Goal: Task Accomplishment & Management: Complete application form

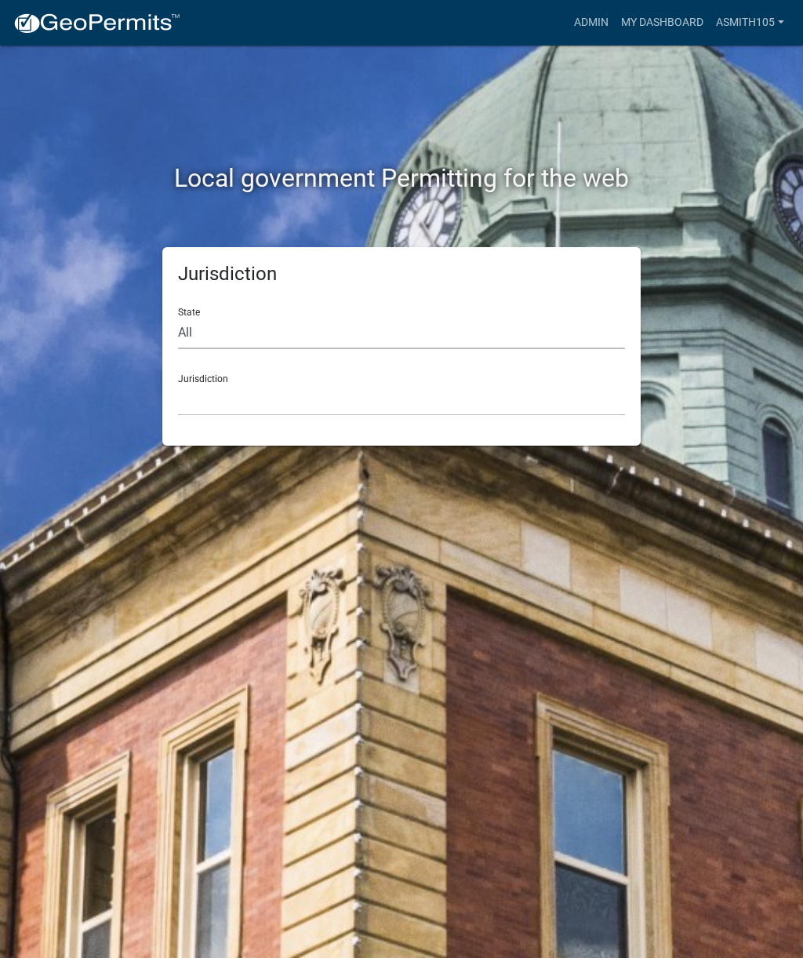
click at [278, 331] on select "All Colorado Georgia Indiana Iowa Kansas Minnesota Ohio South Carolina Wisconsin" at bounding box center [401, 333] width 447 height 32
select select "Georgia"
click at [308, 403] on select "[GEOGRAPHIC_DATA], [US_STATE][PERSON_NAME][GEOGRAPHIC_DATA], [US_STATE][PERSON_…" at bounding box center [401, 400] width 447 height 32
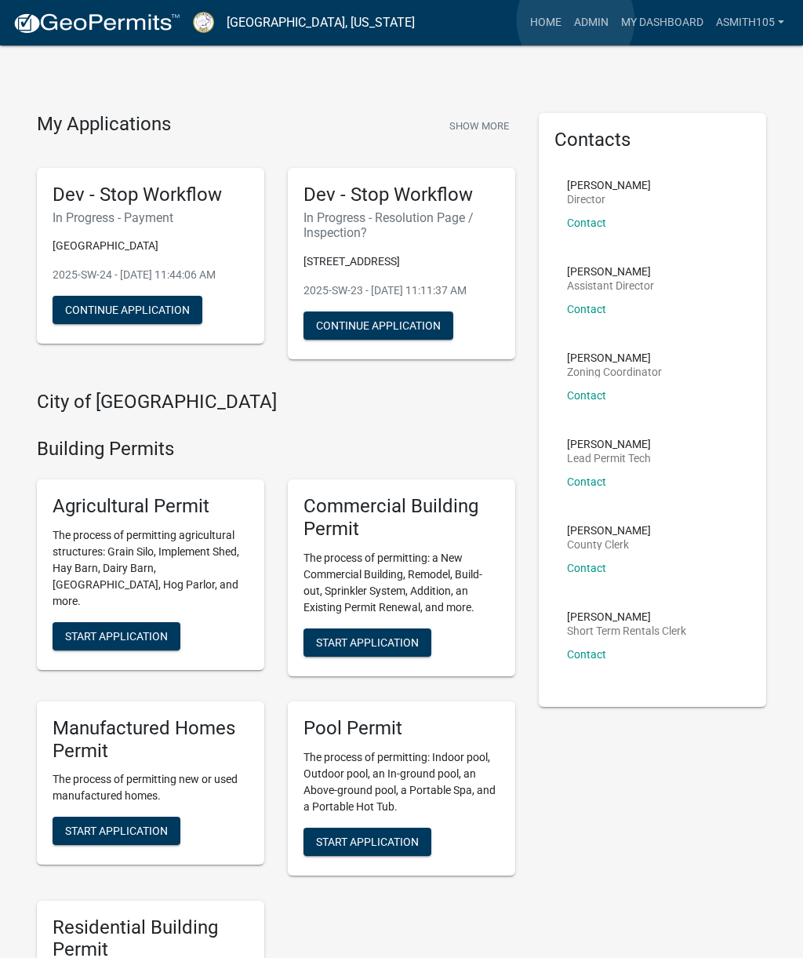
click at [576, 21] on link "Admin" at bounding box center [591, 23] width 47 height 30
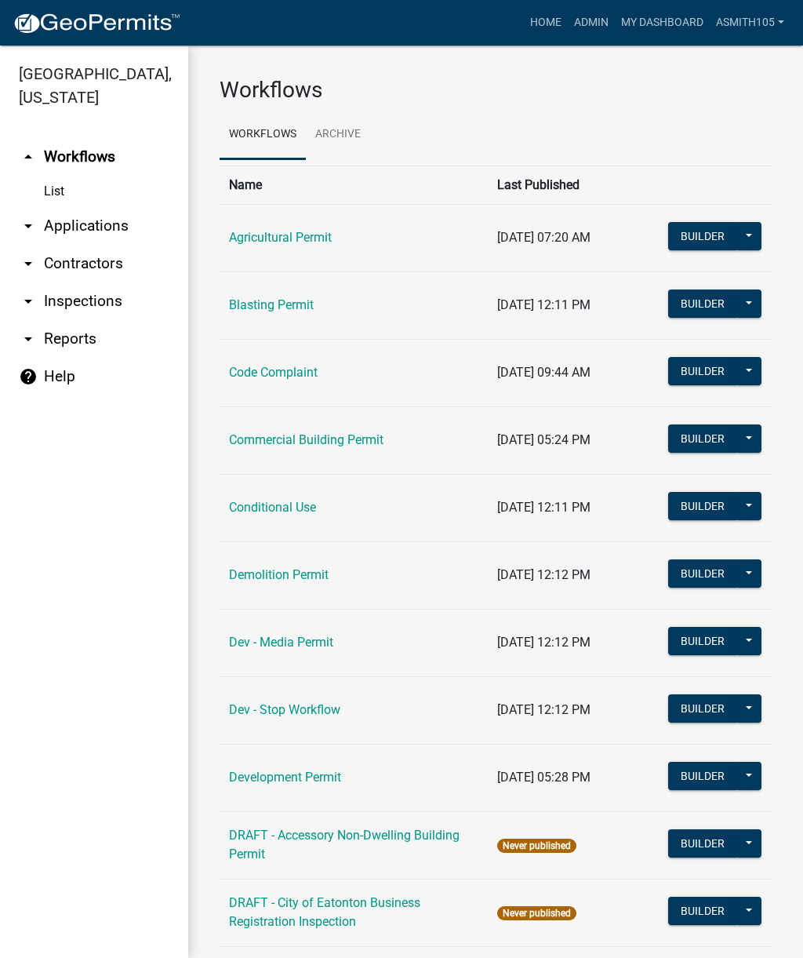
click at [270, 377] on link "Code Complaint" at bounding box center [273, 372] width 89 height 15
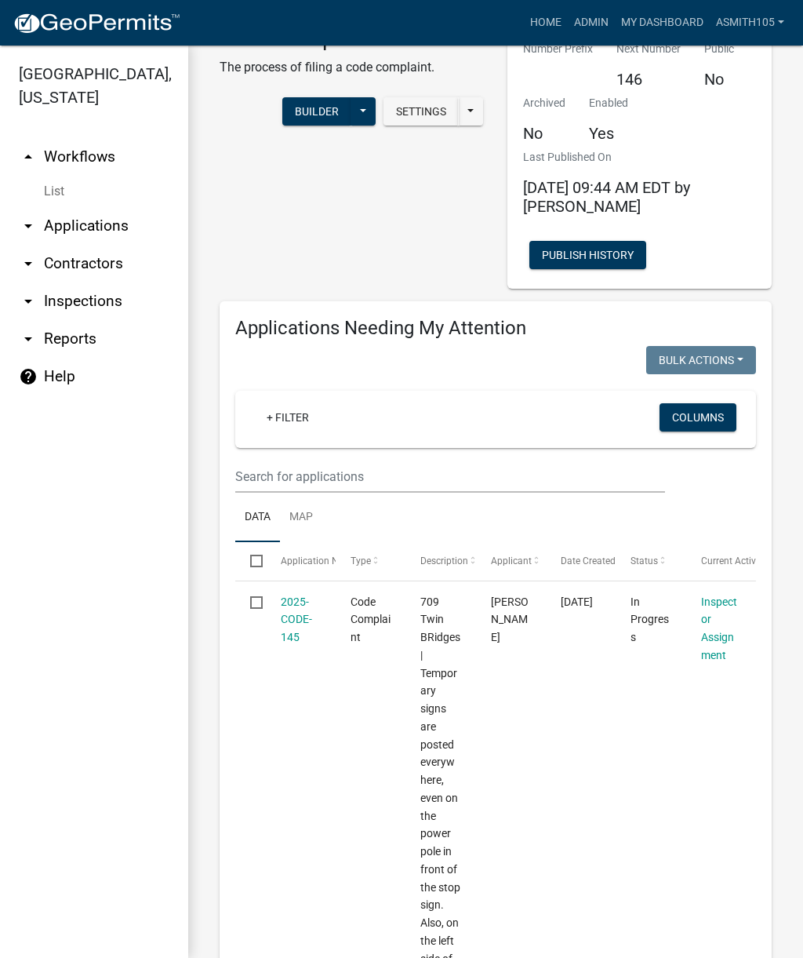
scroll to position [161, 0]
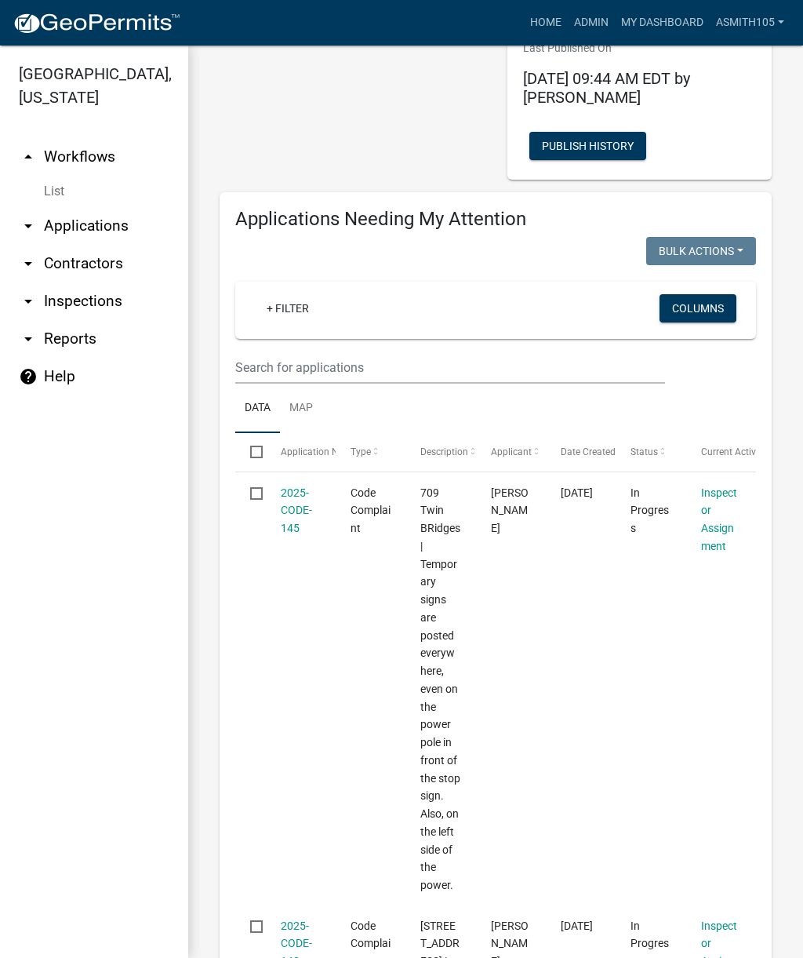
click at [298, 514] on link "2025-CODE-145" at bounding box center [296, 510] width 31 height 49
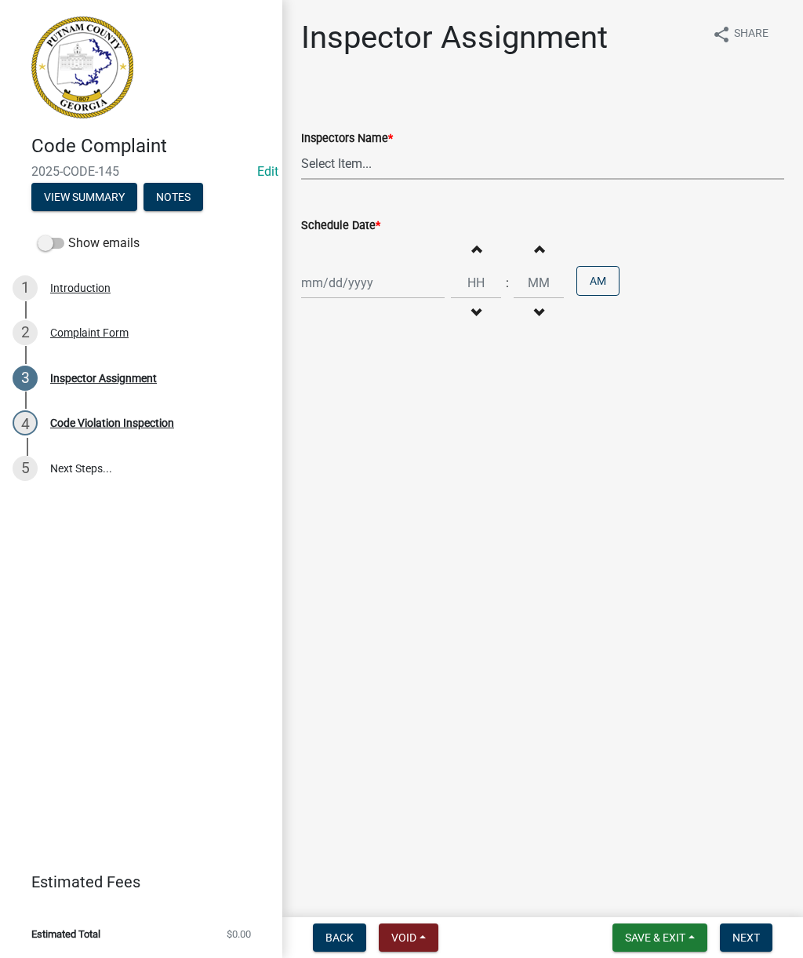
click at [348, 165] on select "Select Item... StephanieM (Stephanie Morris ) QGrissom (Quistan Jamal Grissom) …" at bounding box center [542, 164] width 483 height 32
select select "af3c6edf-34d7-49be-824e-99d5d0a3954f"
click at [350, 287] on div at bounding box center [373, 283] width 144 height 32
select select "9"
select select "2025"
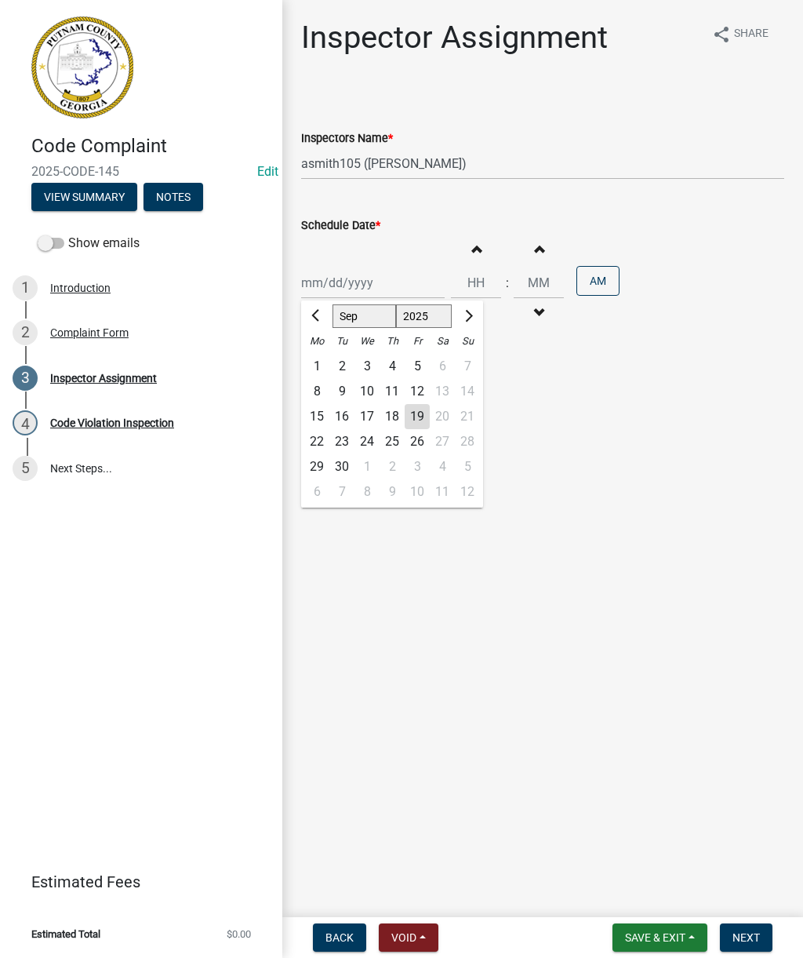
click at [422, 414] on div "19" at bounding box center [417, 416] width 25 height 25
type input "[DATE]"
click at [472, 252] on span "button" at bounding box center [476, 248] width 8 height 13
type input "01"
type input "00"
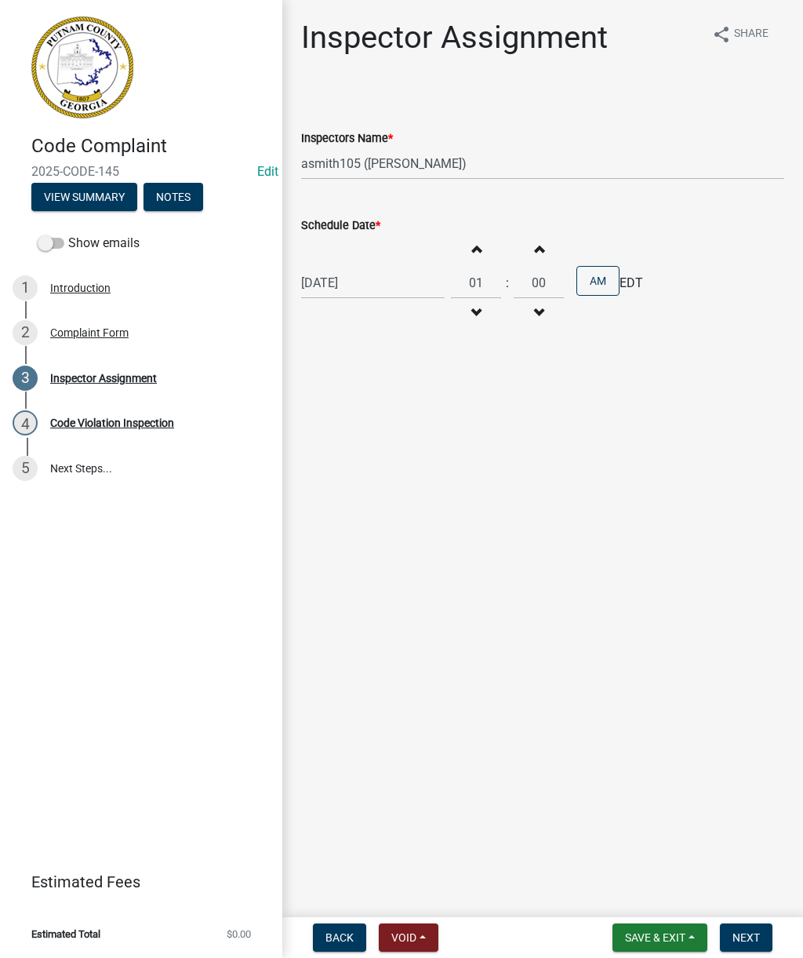
click at [468, 250] on button "Increment hours" at bounding box center [476, 249] width 33 height 28
click at [470, 248] on button "Increment hours" at bounding box center [476, 249] width 33 height 28
click at [467, 240] on button "Increment hours" at bounding box center [476, 249] width 33 height 28
click at [465, 243] on button "Increment hours" at bounding box center [476, 249] width 33 height 28
click at [464, 317] on button "Decrement hours" at bounding box center [476, 313] width 33 height 28
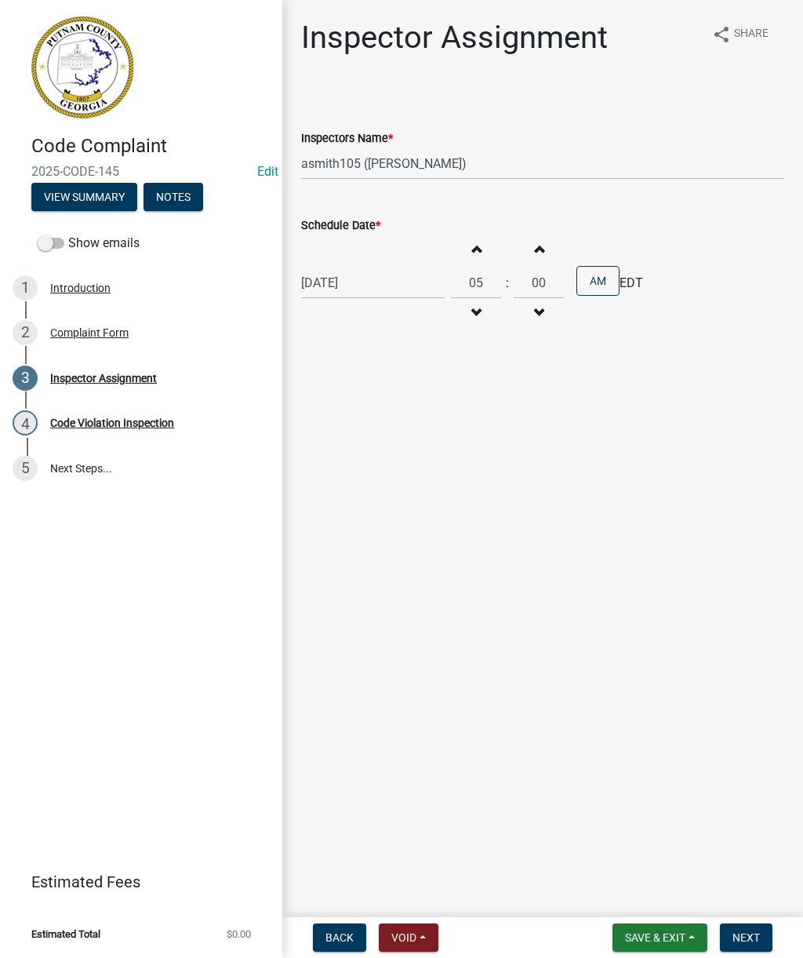
type input "04"
click at [587, 281] on button "AM" at bounding box center [598, 281] width 43 height 30
click at [759, 940] on span "Next" at bounding box center [746, 937] width 27 height 13
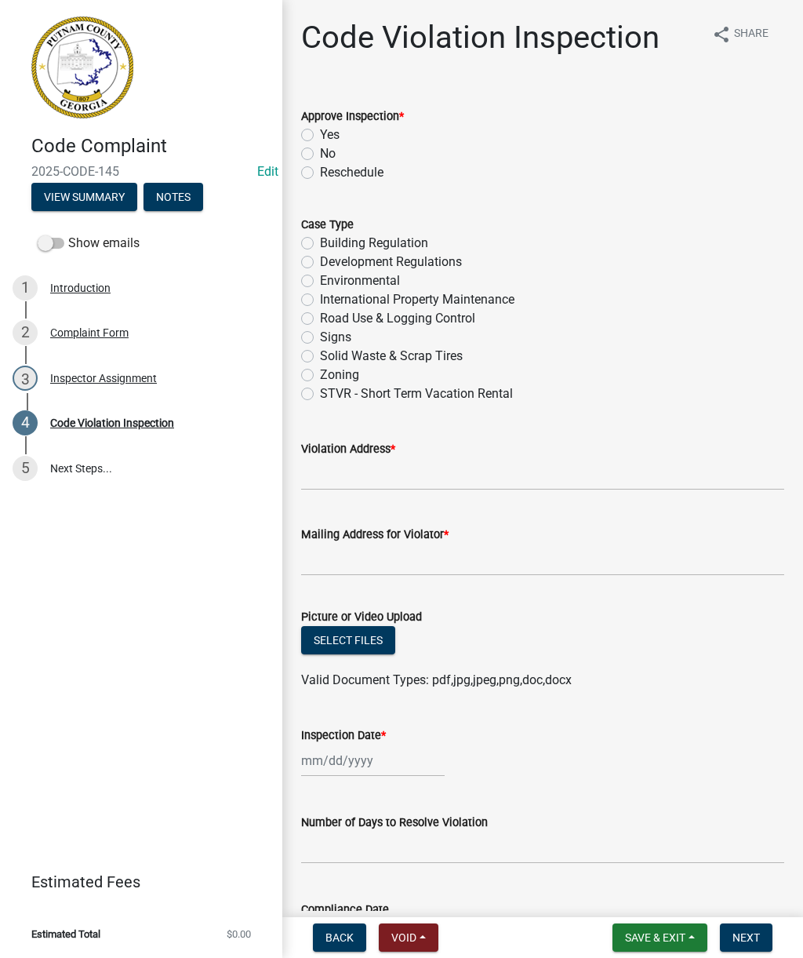
click at [320, 335] on label "Signs" at bounding box center [335, 337] width 31 height 19
click at [320, 335] on input "Signs" at bounding box center [325, 333] width 10 height 10
radio input "true"
click at [320, 154] on label "No" at bounding box center [328, 153] width 16 height 19
click at [320, 154] on input "No" at bounding box center [325, 149] width 10 height 10
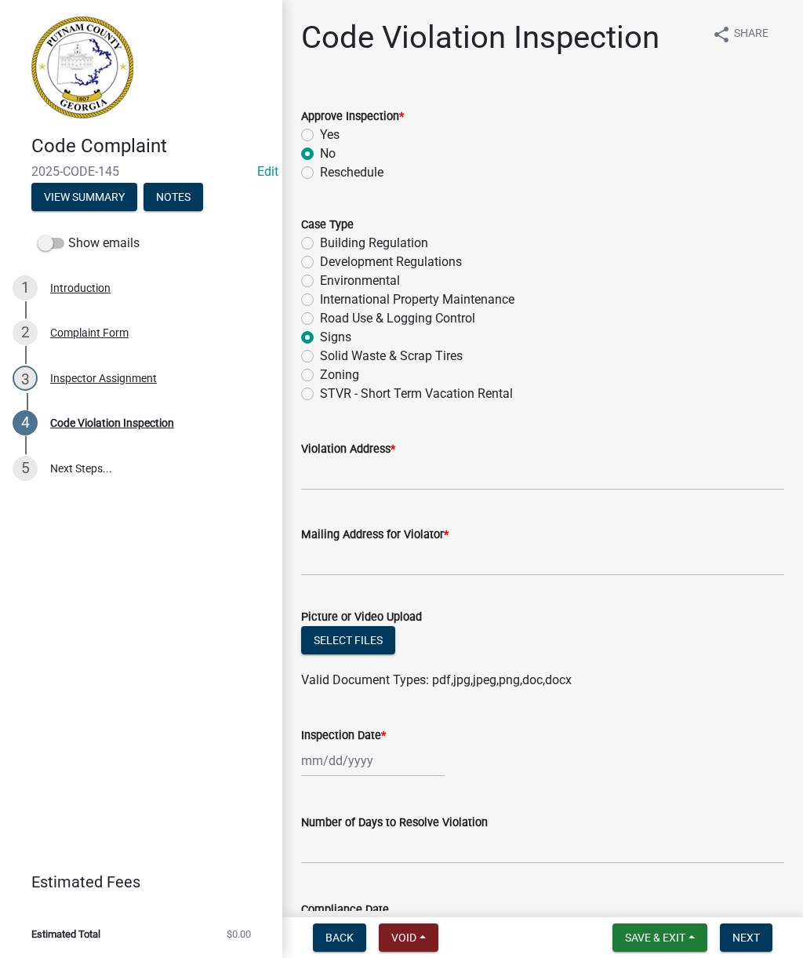
radio input "true"
click at [372, 479] on input "Violation Address *" at bounding box center [542, 474] width 483 height 32
click at [331, 473] on input "Twinn Bridges" at bounding box center [542, 474] width 483 height 32
click at [435, 477] on input "Twin Bridges" at bounding box center [542, 474] width 483 height 32
type input "Twin Bridges / Avant Rd"
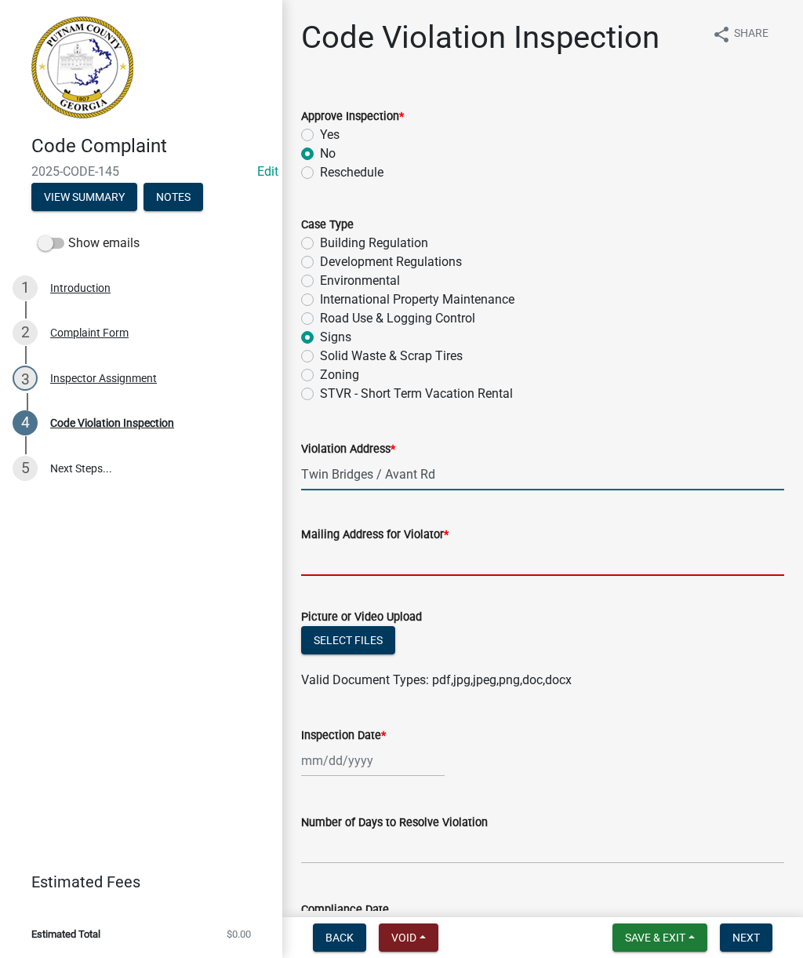
click at [383, 560] on input "Mailing Address for Violator *" at bounding box center [542, 560] width 483 height 32
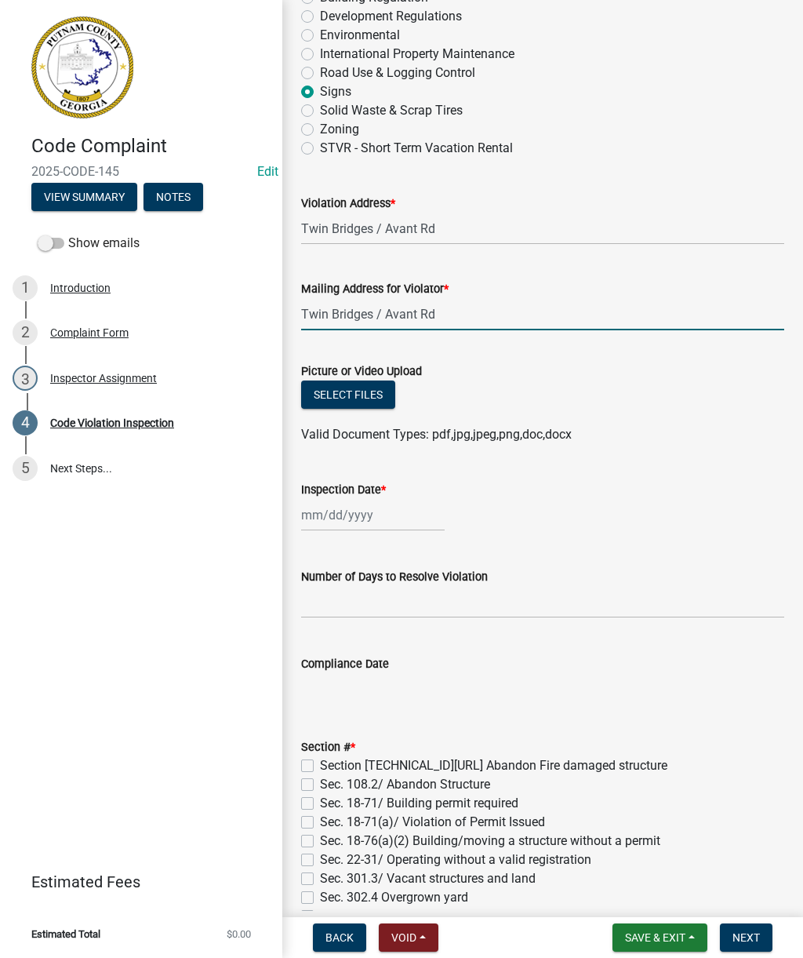
scroll to position [239, 0]
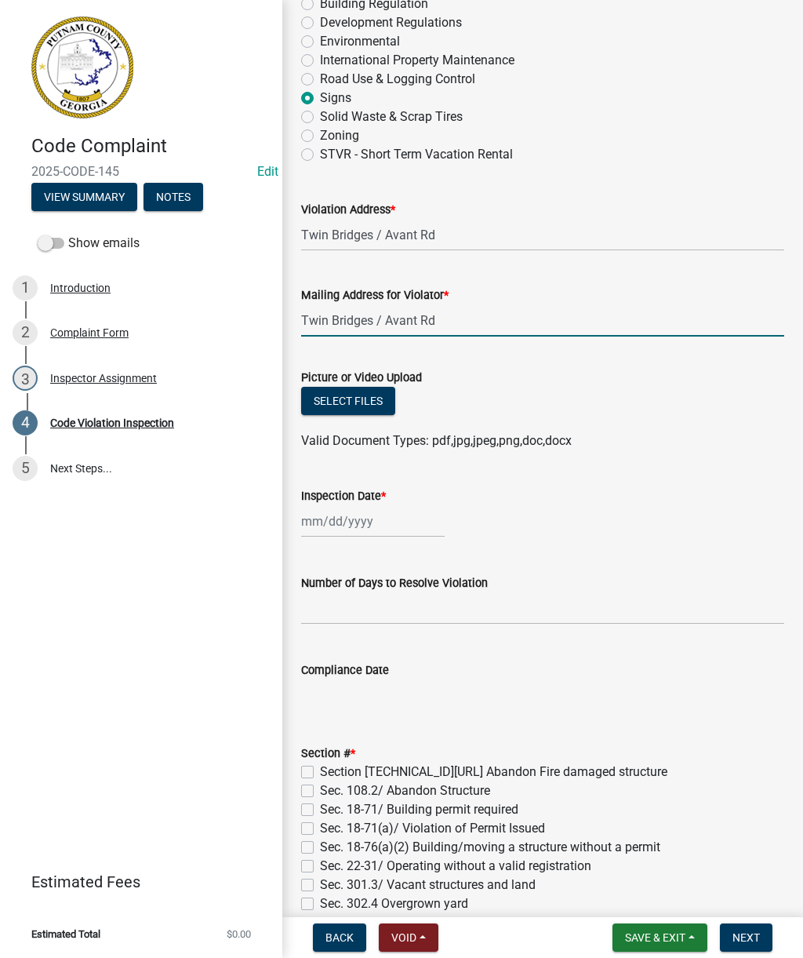
type input "Twin Bridges / Avant Rd"
click at [348, 397] on button "Select files" at bounding box center [348, 401] width 94 height 28
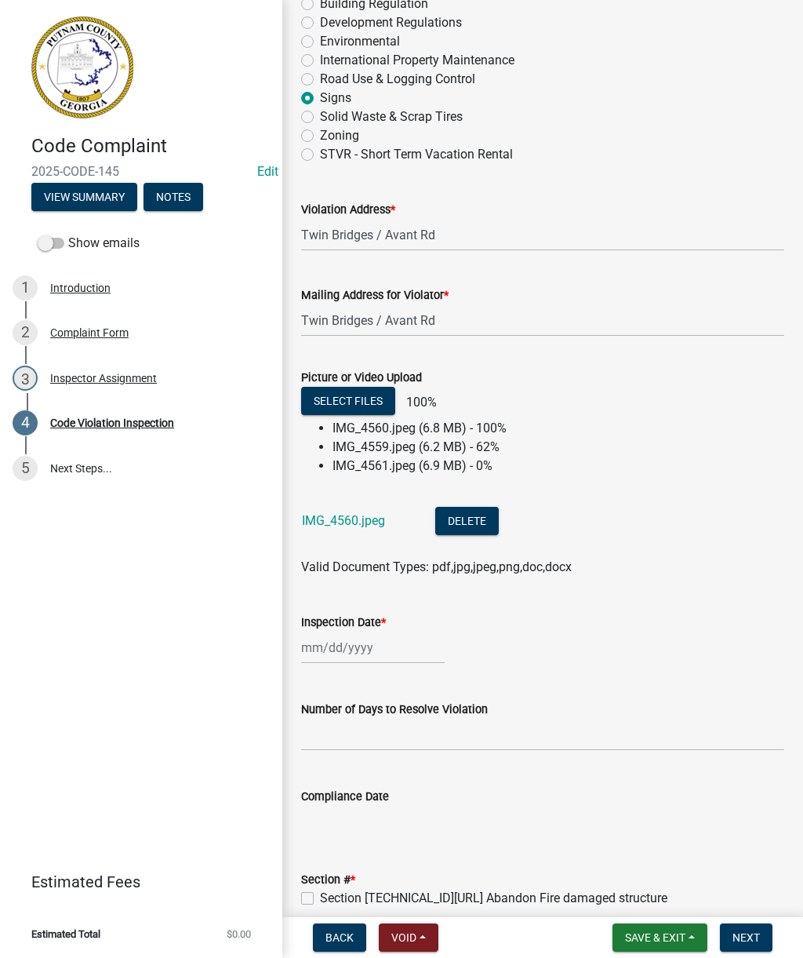
click at [343, 515] on link "IMG_4560.jpeg" at bounding box center [343, 520] width 83 height 15
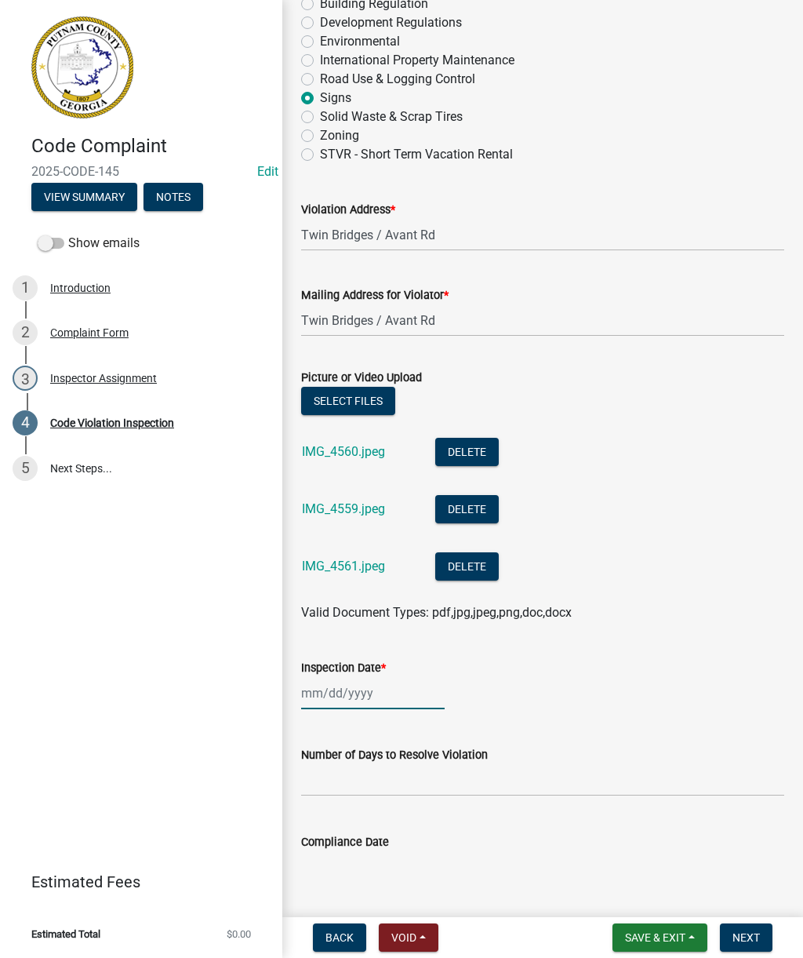
click at [348, 693] on div at bounding box center [373, 693] width 144 height 32
select select "9"
select select "2025"
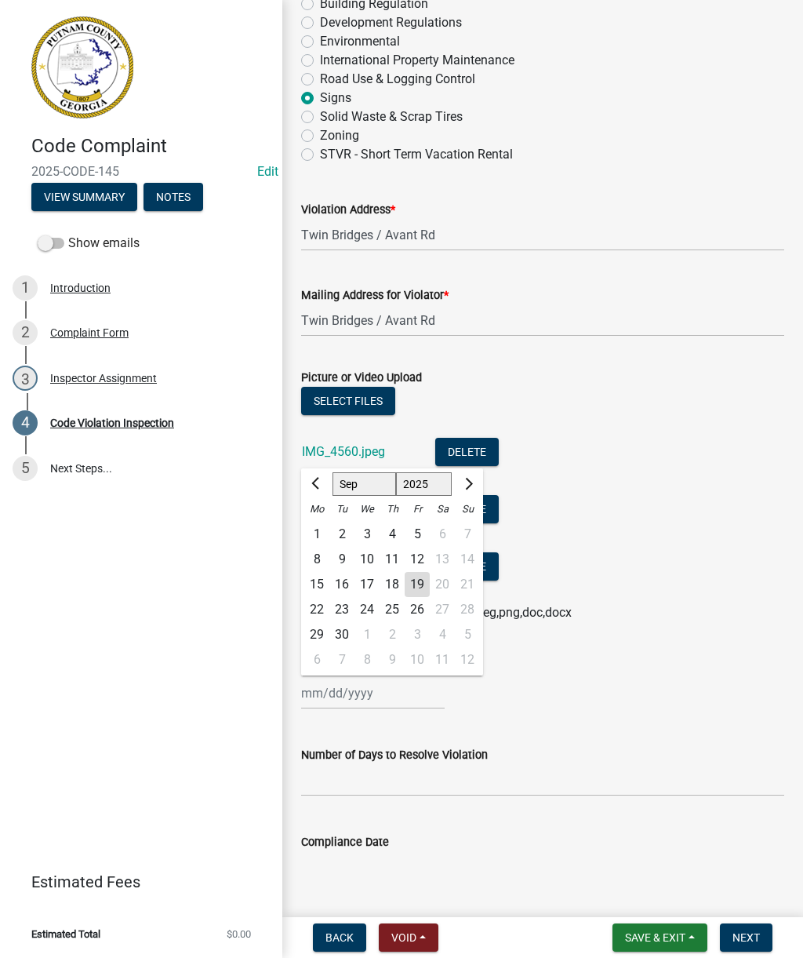
click at [420, 583] on div "19" at bounding box center [417, 584] width 25 height 25
type input "[DATE]"
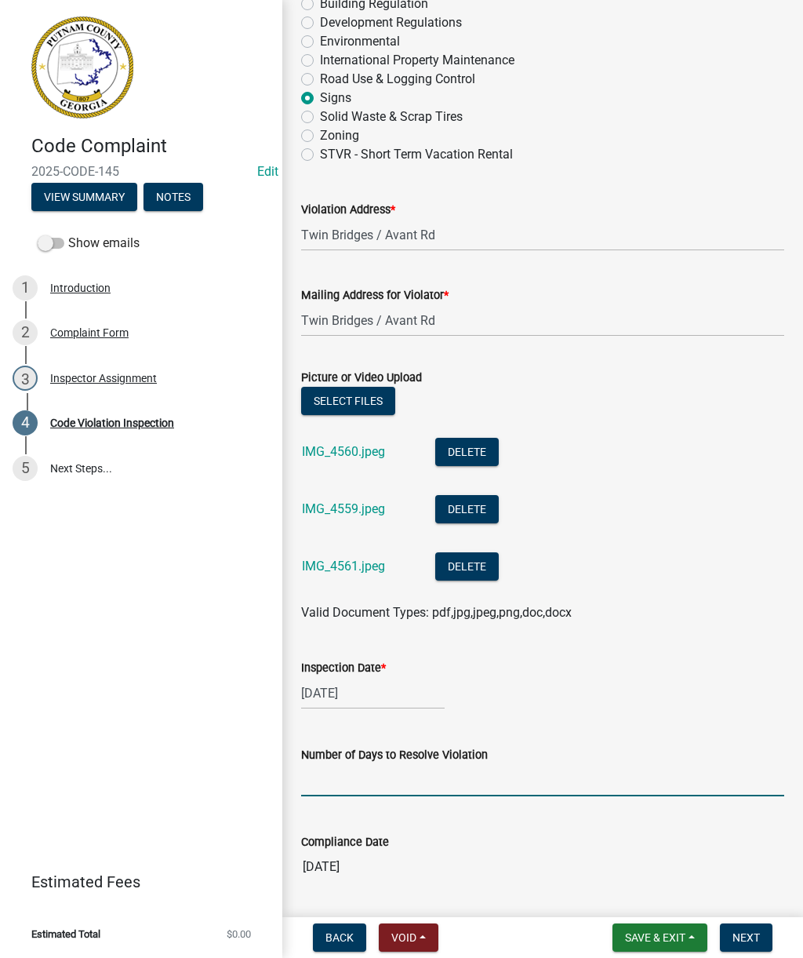
click at [399, 777] on input "text" at bounding box center [542, 780] width 483 height 32
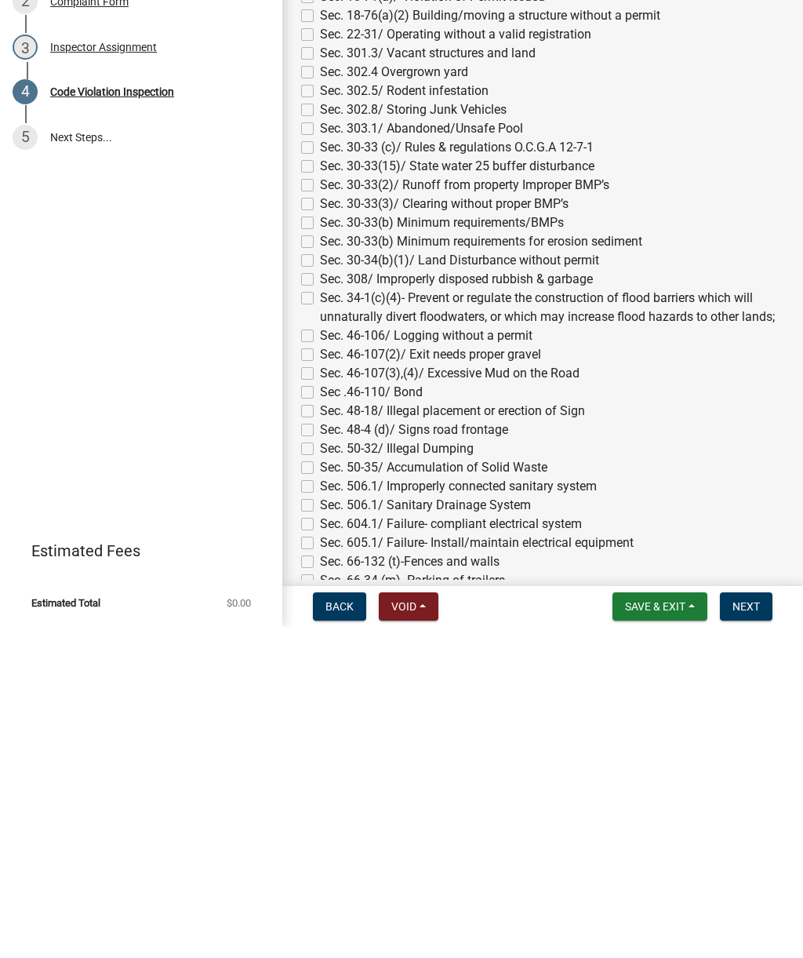
scroll to position [918, 0]
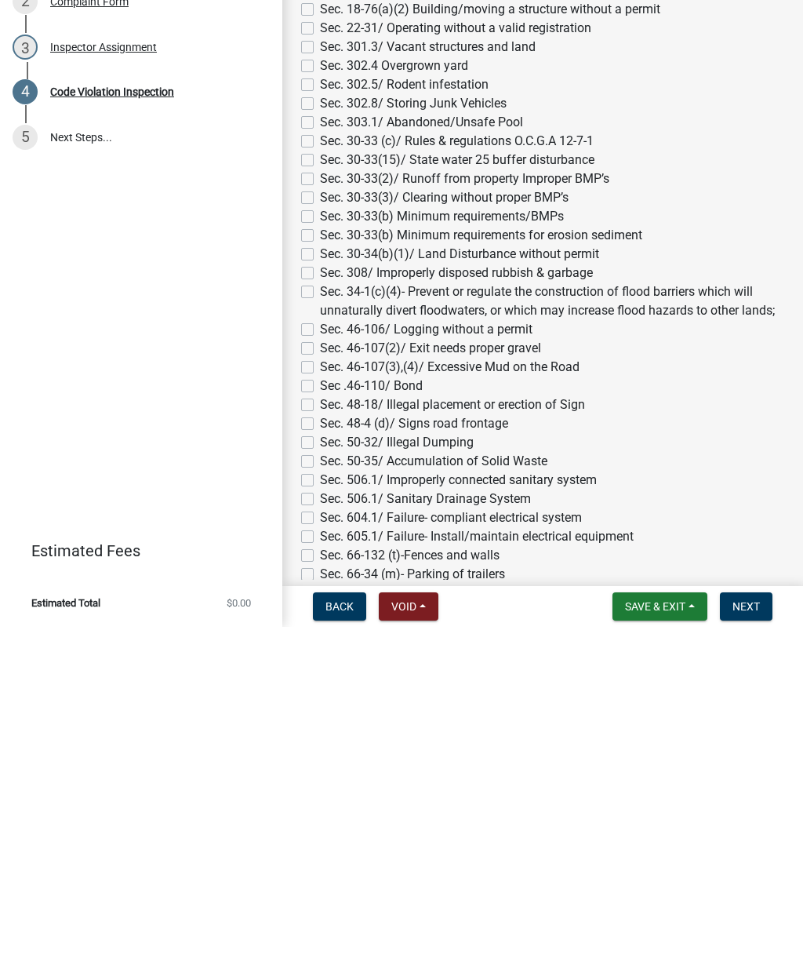
type input "0"
click at [306, 426] on div "Section # * Section 108.1.5.3/ Abandon Fire damaged structure Sec. 108.2/ Aband…" at bounding box center [542, 623] width 483 height 772
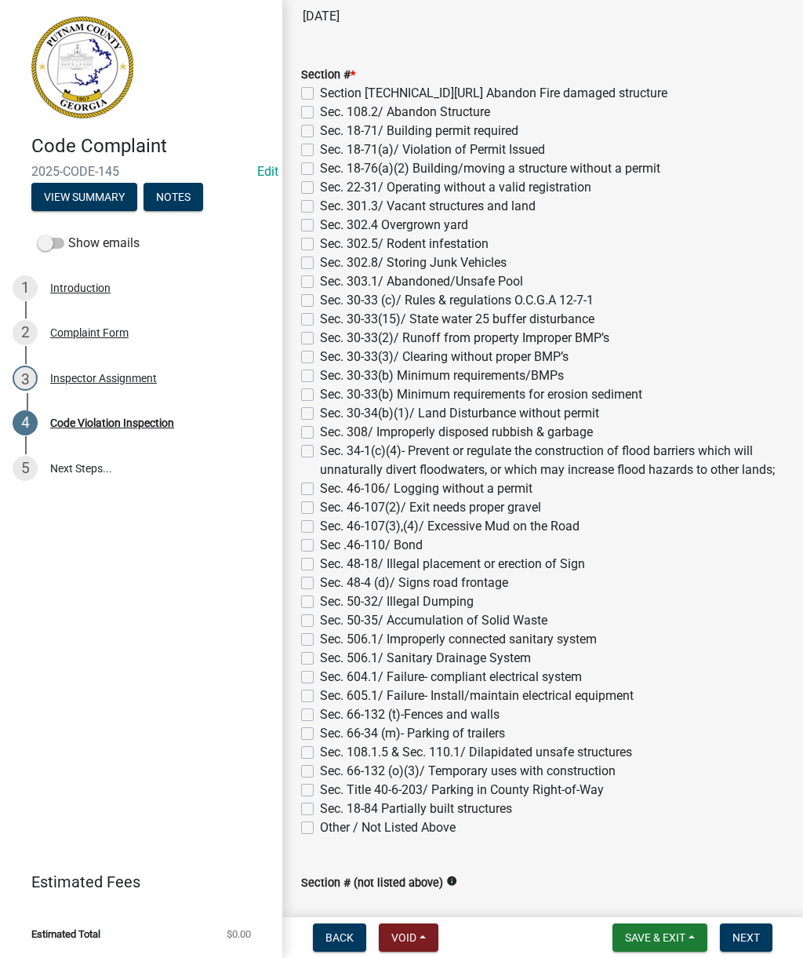
scroll to position [1091, 0]
click at [320, 586] on label "Sec. 48-4 (d)/ Signs road frontage" at bounding box center [414, 582] width 188 height 19
click at [320, 583] on input "Sec. 48-4 (d)/ Signs road frontage" at bounding box center [325, 578] width 10 height 10
checkbox input "true"
checkbox input "false"
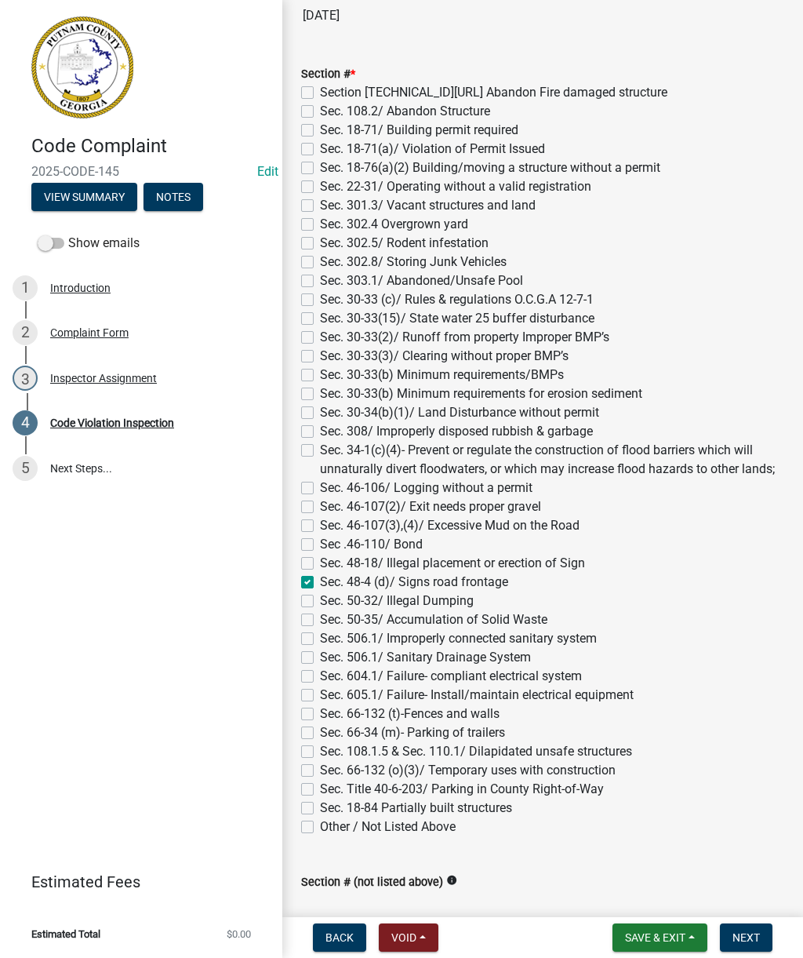
checkbox input "false"
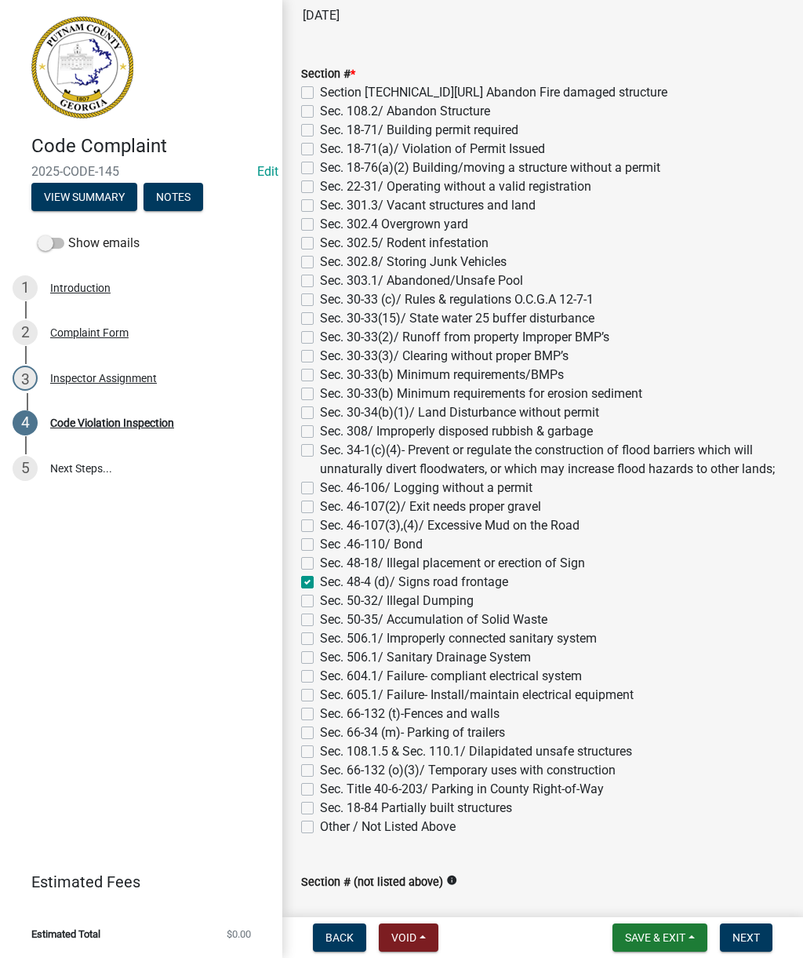
checkbox input "false"
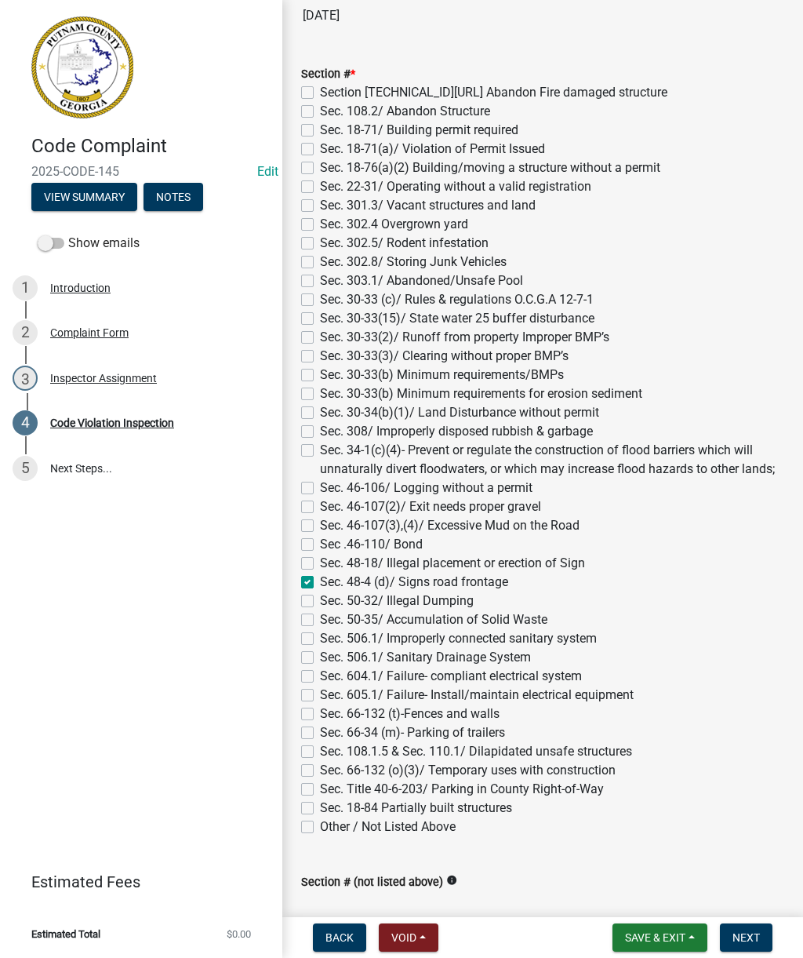
checkbox input "false"
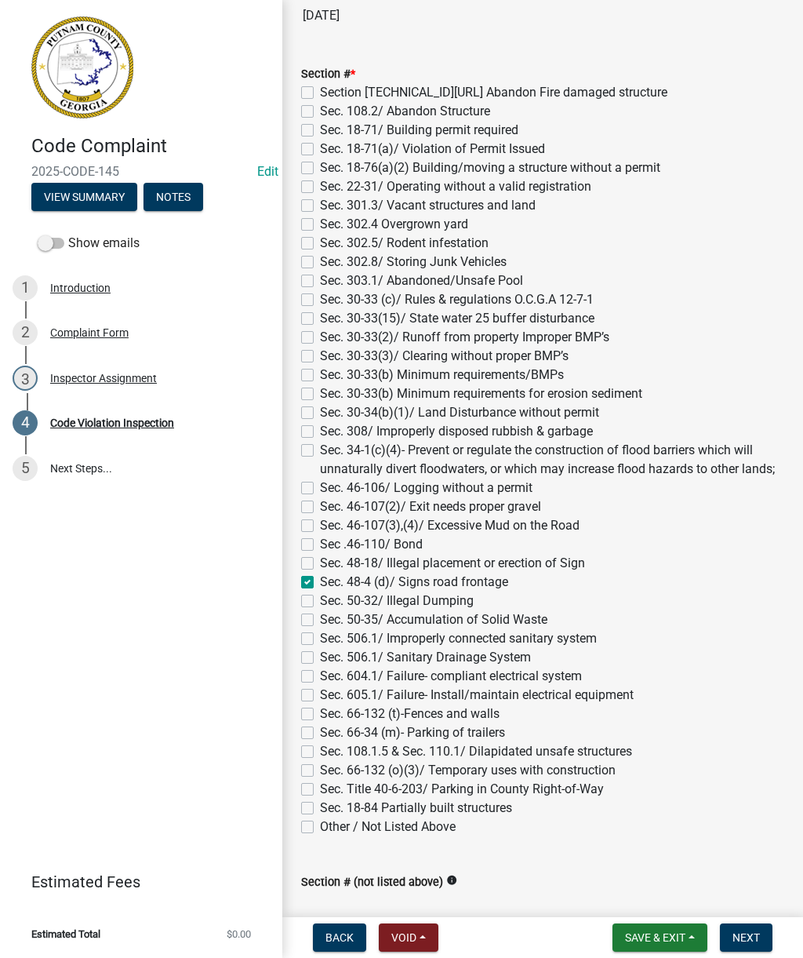
checkbox input "false"
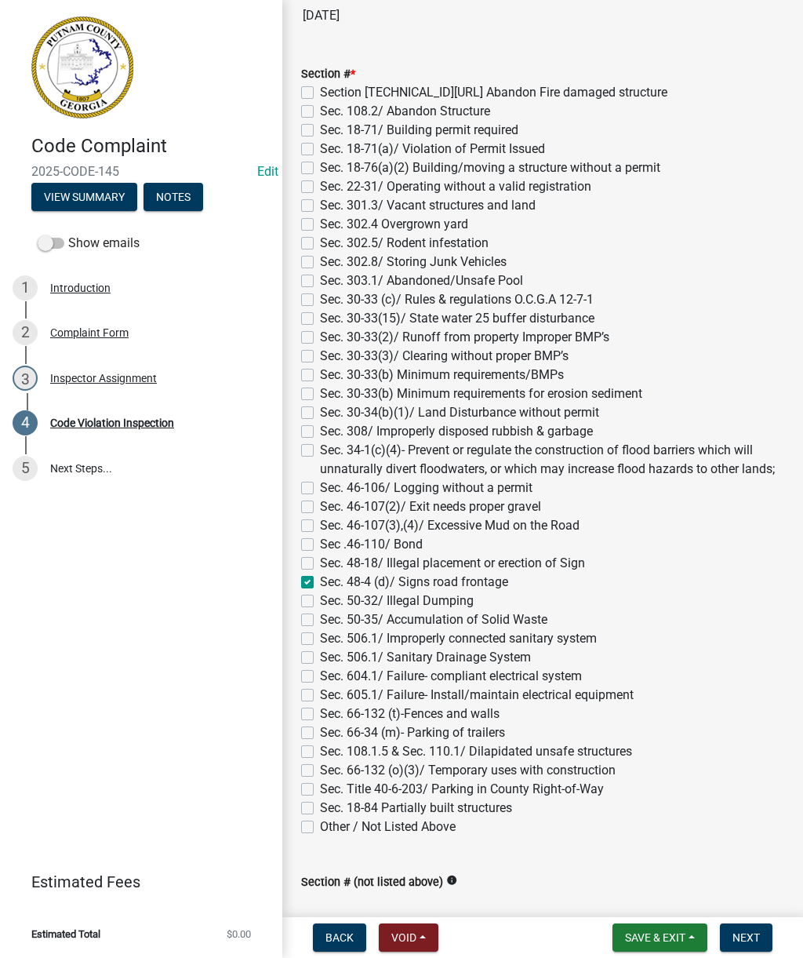
checkbox input "false"
checkbox input "true"
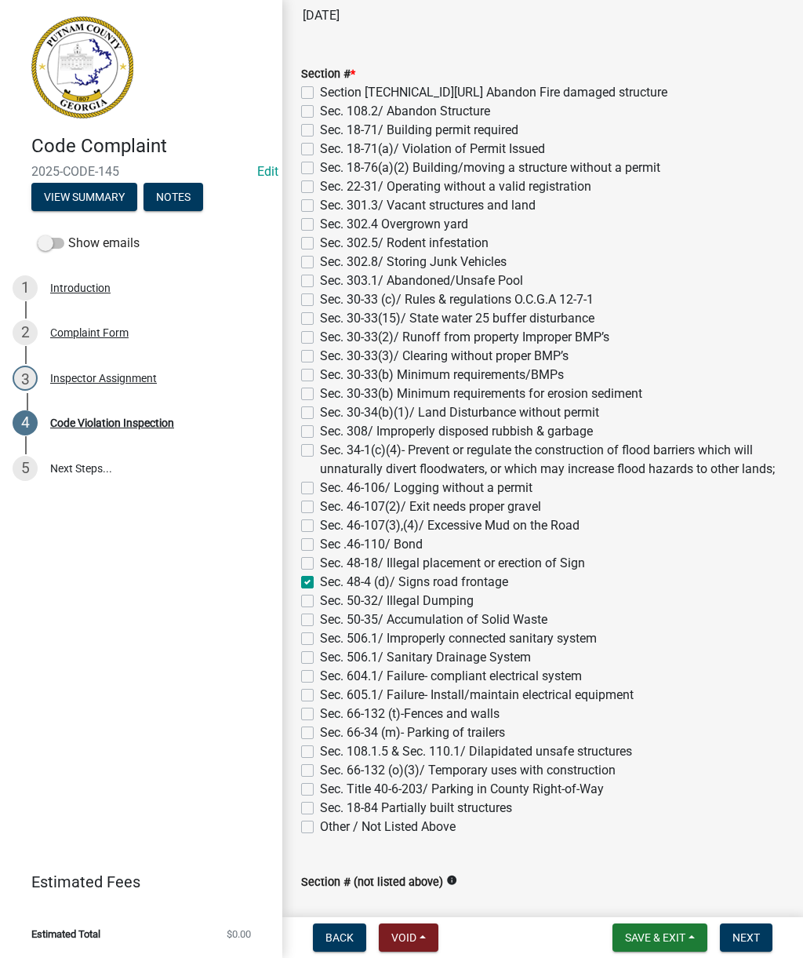
checkbox input "false"
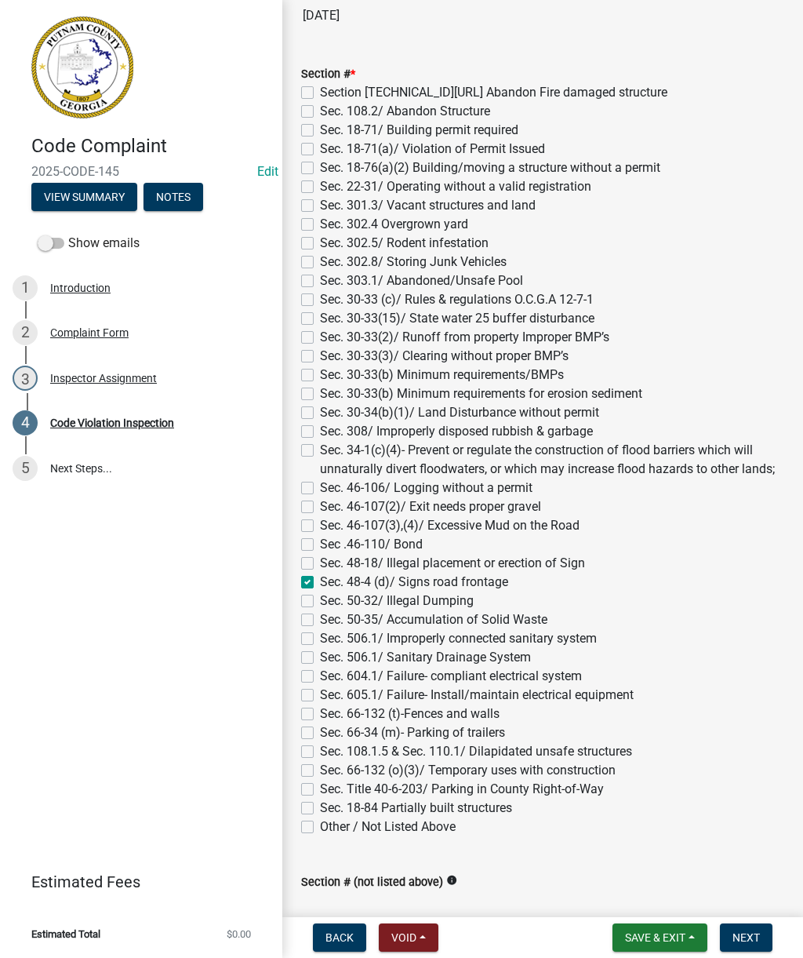
checkbox input "false"
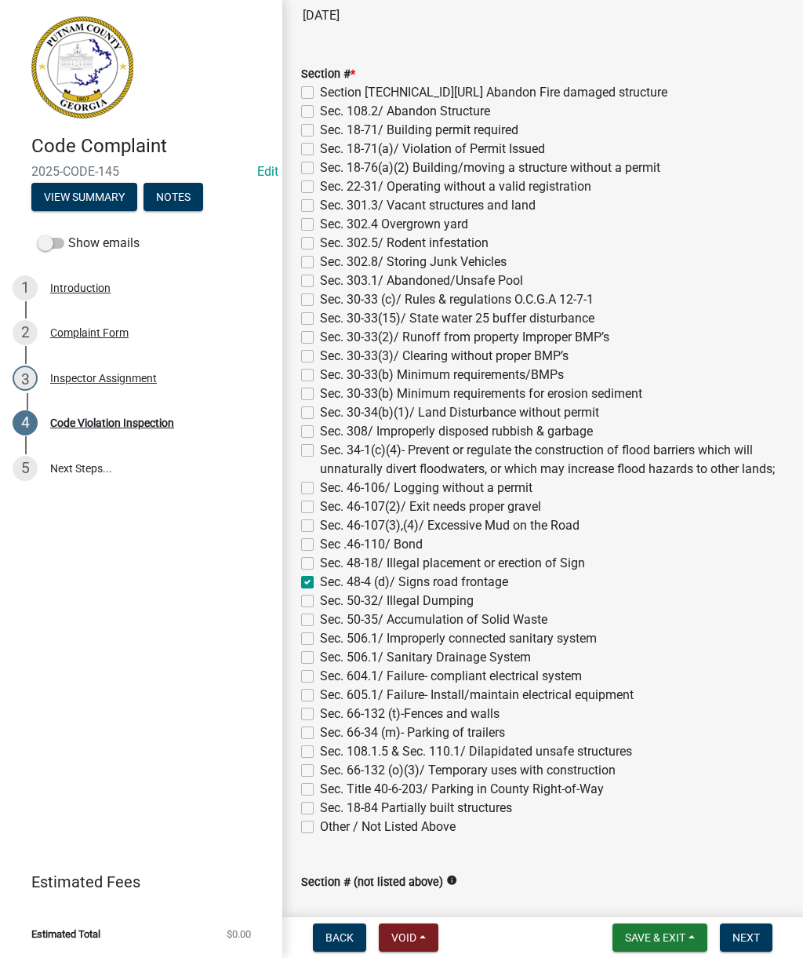
checkbox input "false"
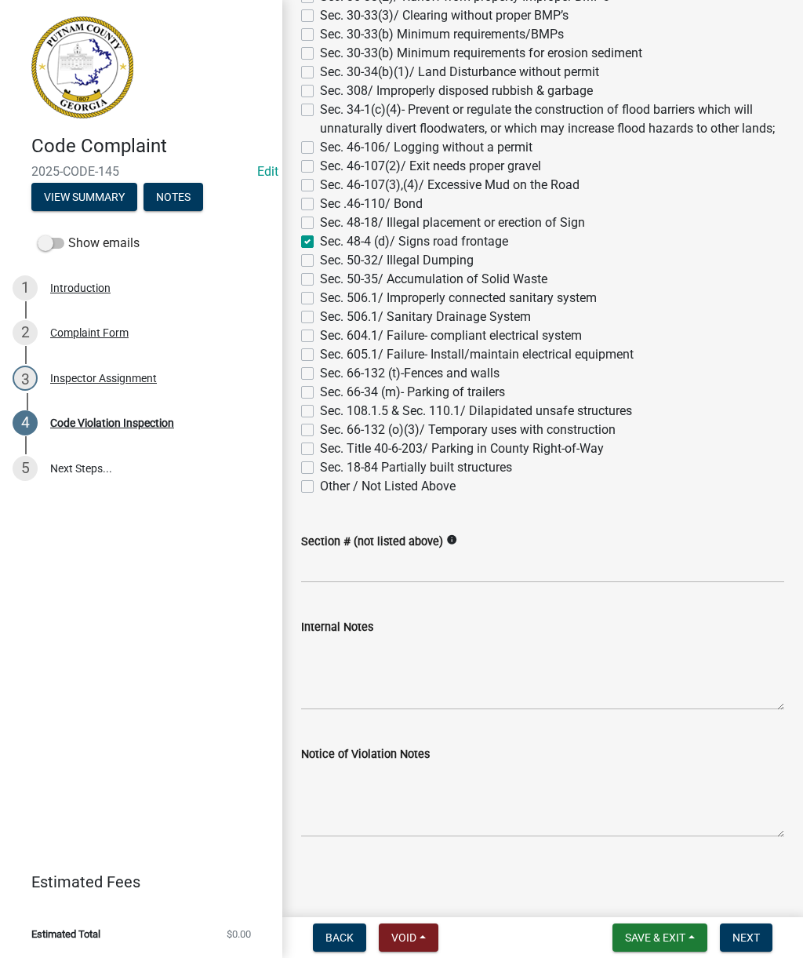
scroll to position [1431, 0]
click at [457, 672] on textarea "Internal Notes" at bounding box center [542, 673] width 483 height 74
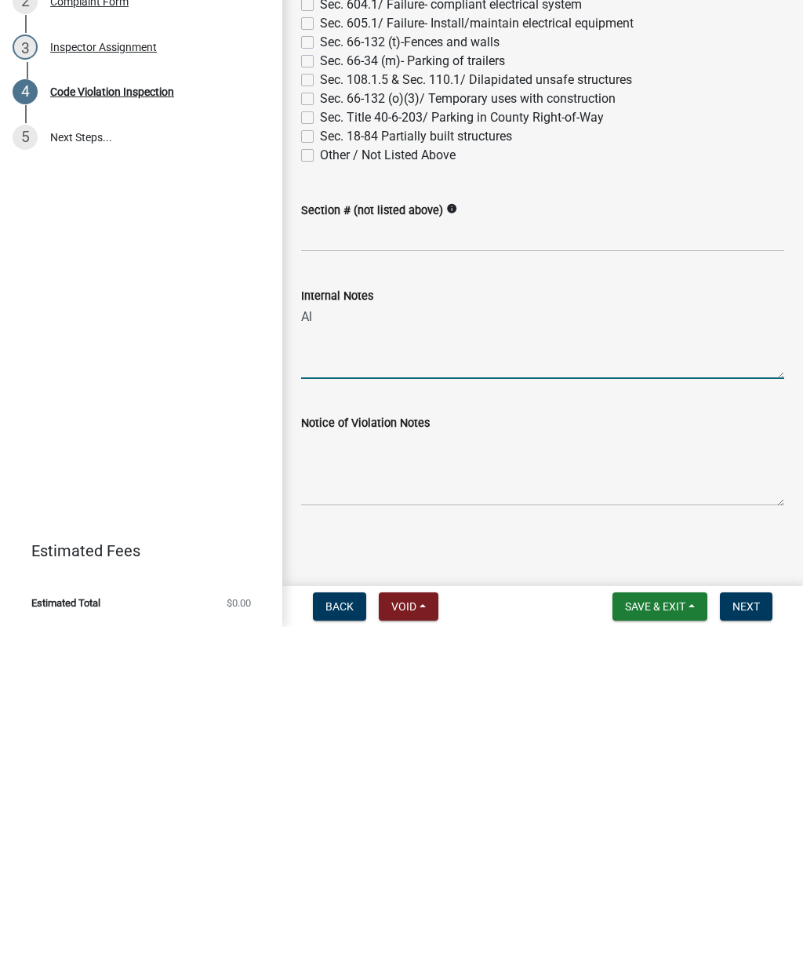
type textarea "A"
type textarea "Citizen complaint of signs in Right of Way."
click at [463, 763] on textarea "Notice of Violation Notes" at bounding box center [542, 800] width 483 height 74
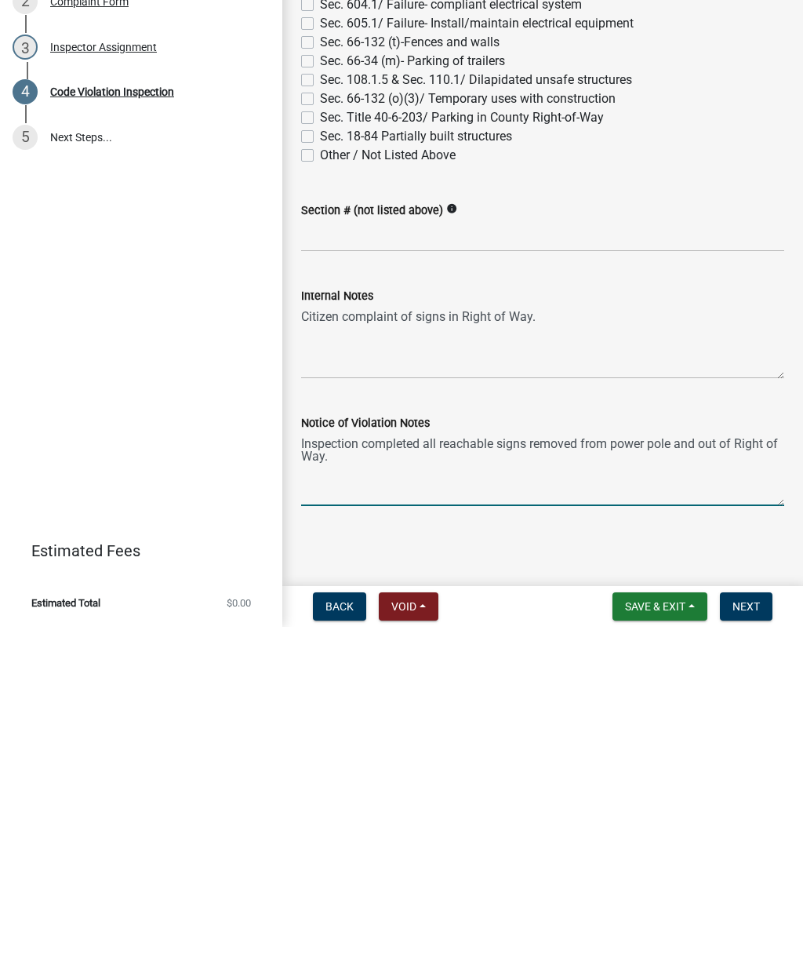
type textarea "Inspection completed all reachable signs removed from power pole and out of Rig…"
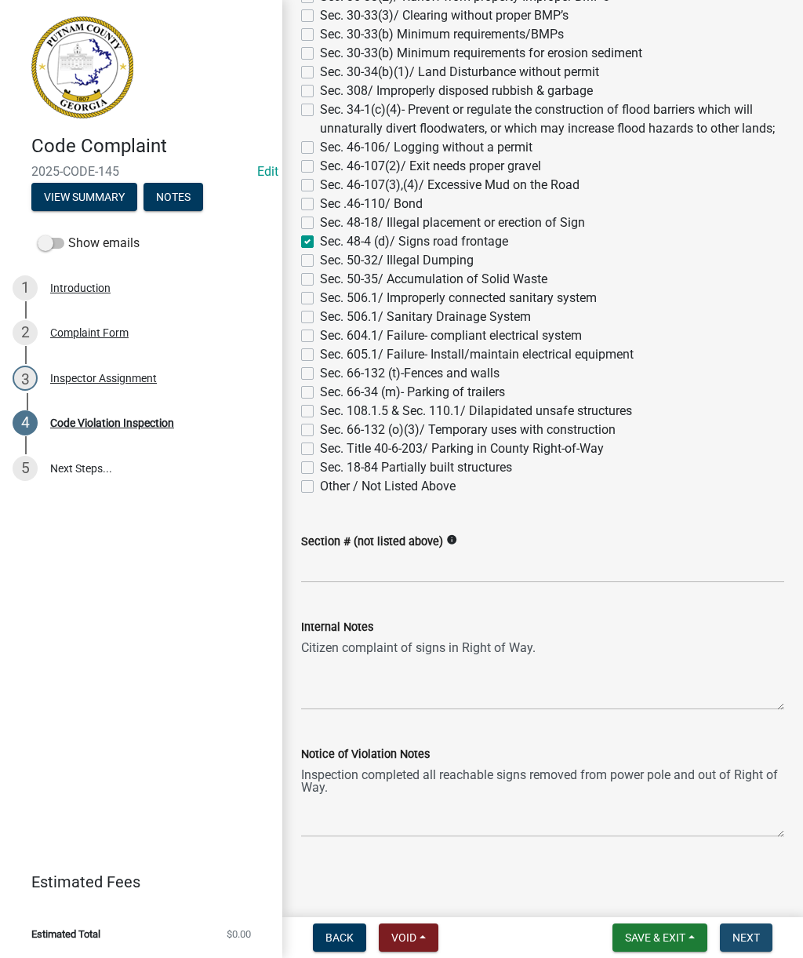
click at [757, 937] on span "Next" at bounding box center [746, 937] width 27 height 13
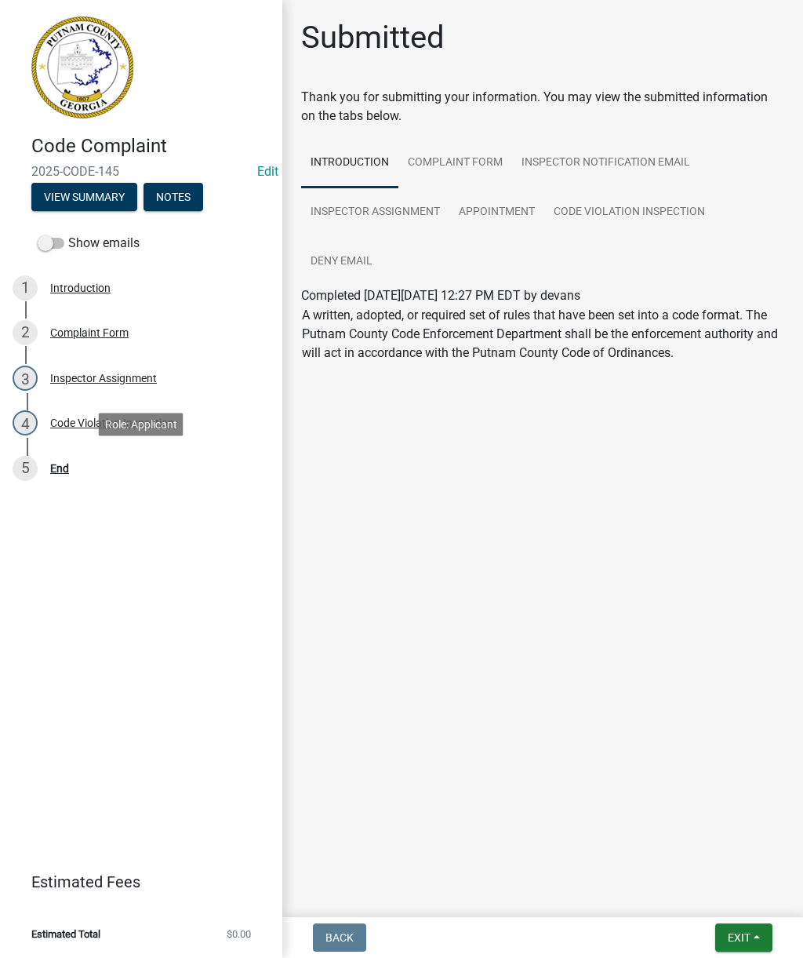
click at [57, 466] on div "End" at bounding box center [59, 468] width 19 height 11
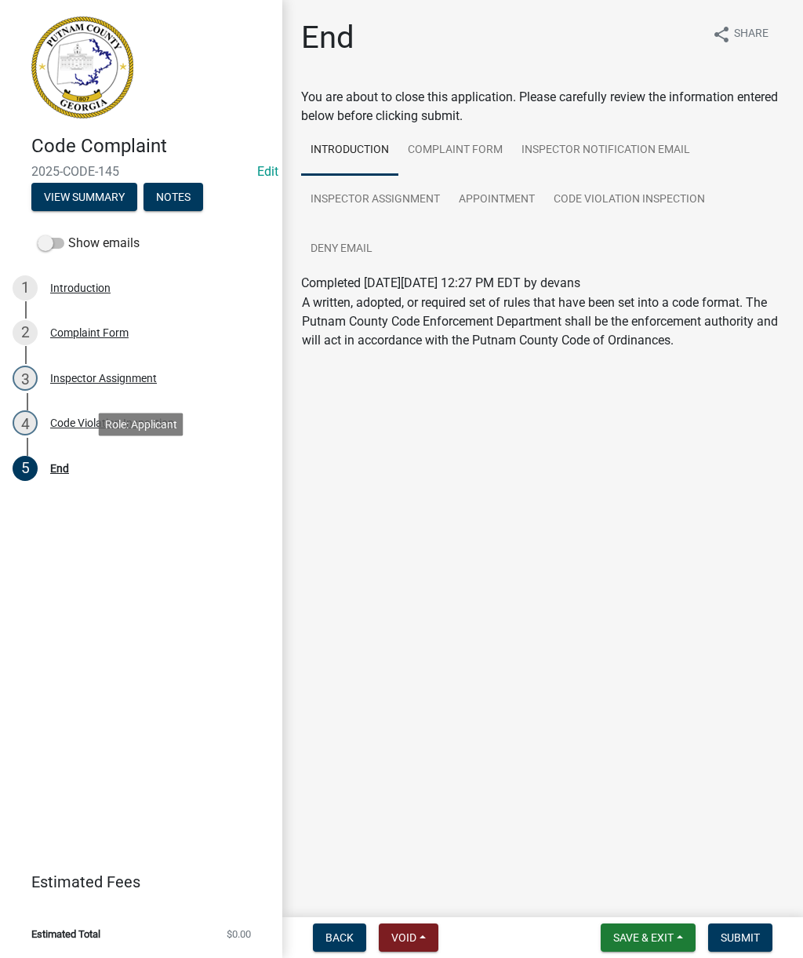
click at [754, 938] on span "Submit" at bounding box center [740, 937] width 39 height 13
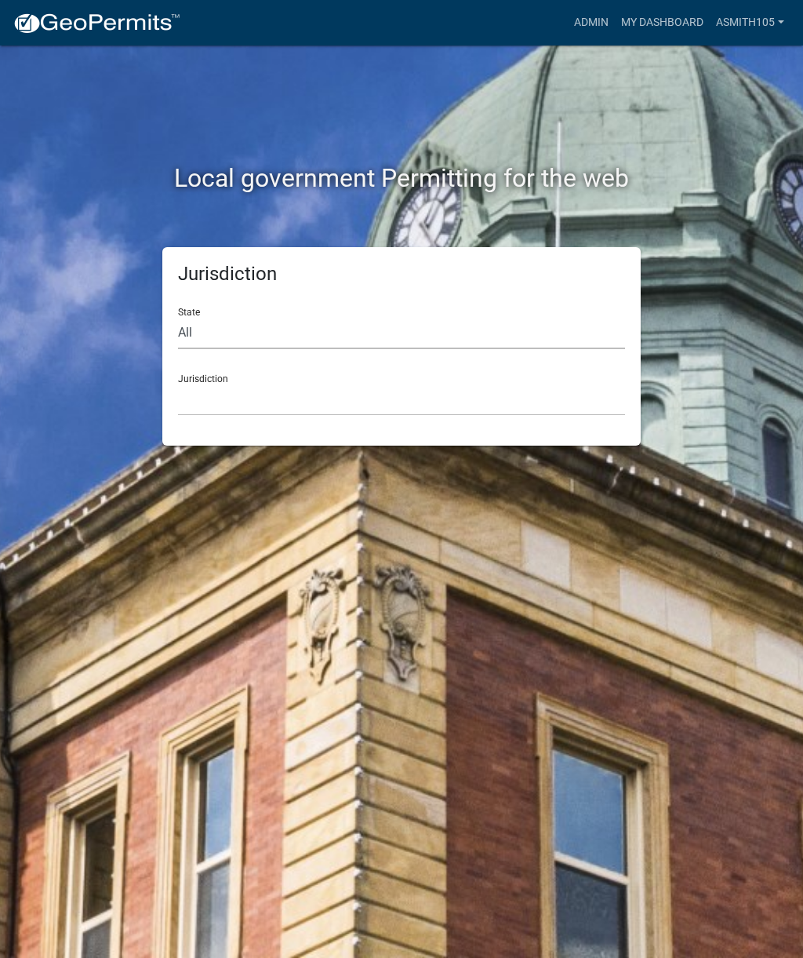
click at [261, 328] on select "All [US_STATE] [US_STATE] [US_STATE] [US_STATE] [US_STATE] [US_STATE] [US_STATE…" at bounding box center [401, 333] width 447 height 32
select select "[US_STATE]"
click at [354, 414] on select "[GEOGRAPHIC_DATA], [US_STATE][PERSON_NAME][GEOGRAPHIC_DATA], [US_STATE][PERSON_…" at bounding box center [401, 400] width 447 height 32
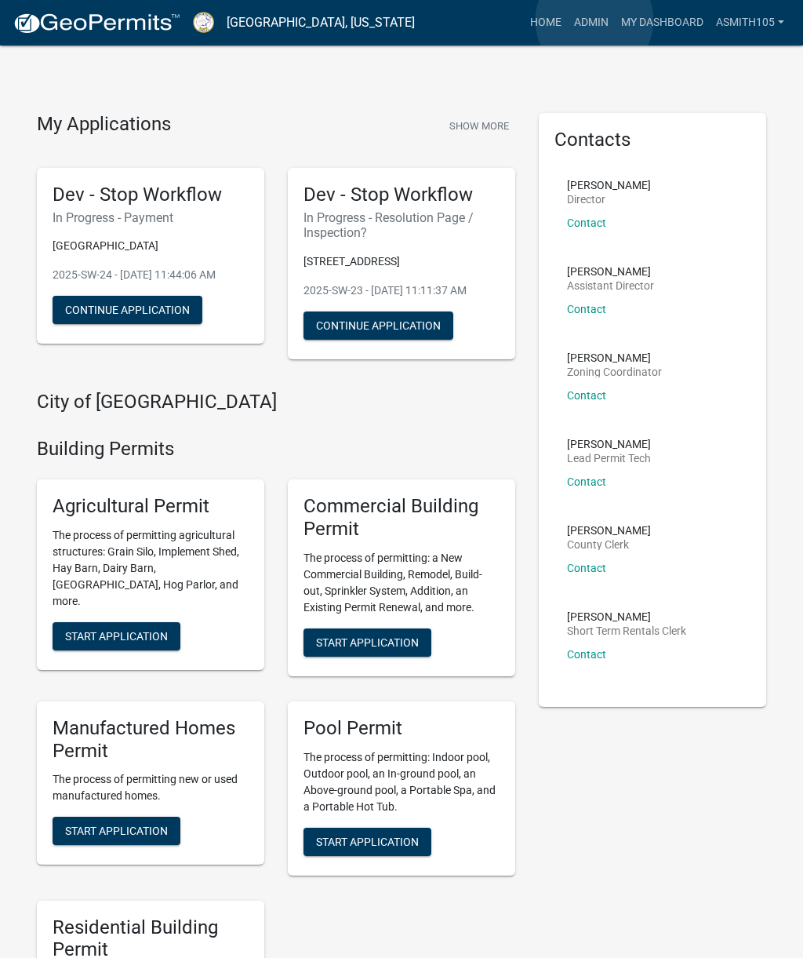
click at [596, 21] on link "Admin" at bounding box center [591, 23] width 47 height 30
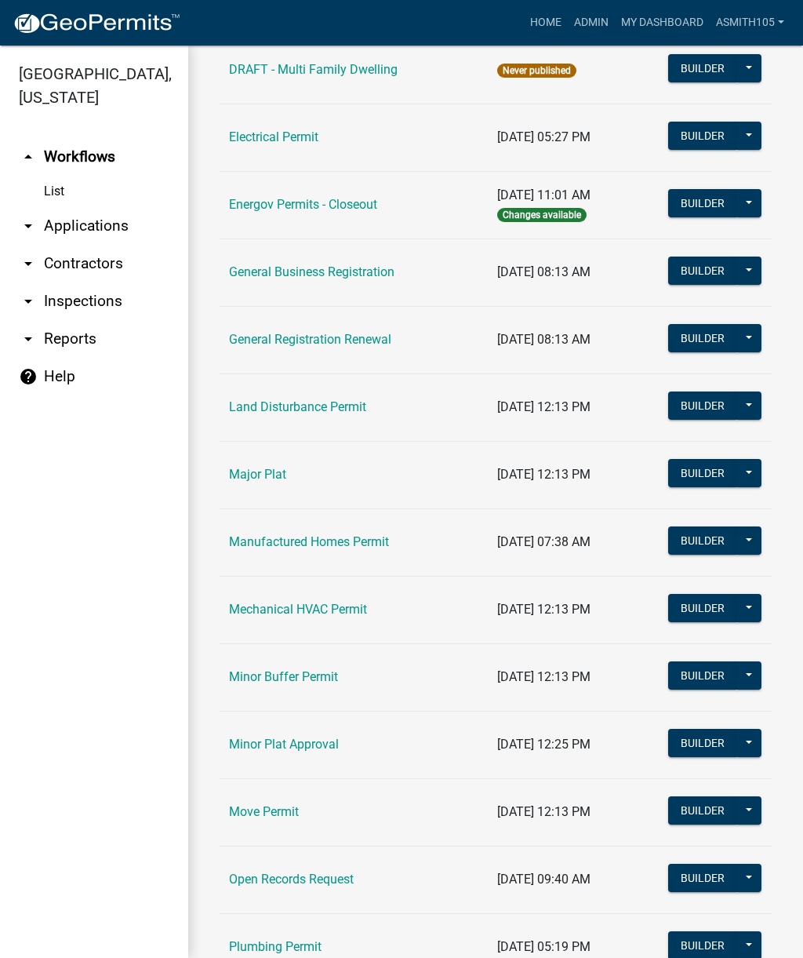
scroll to position [909, 0]
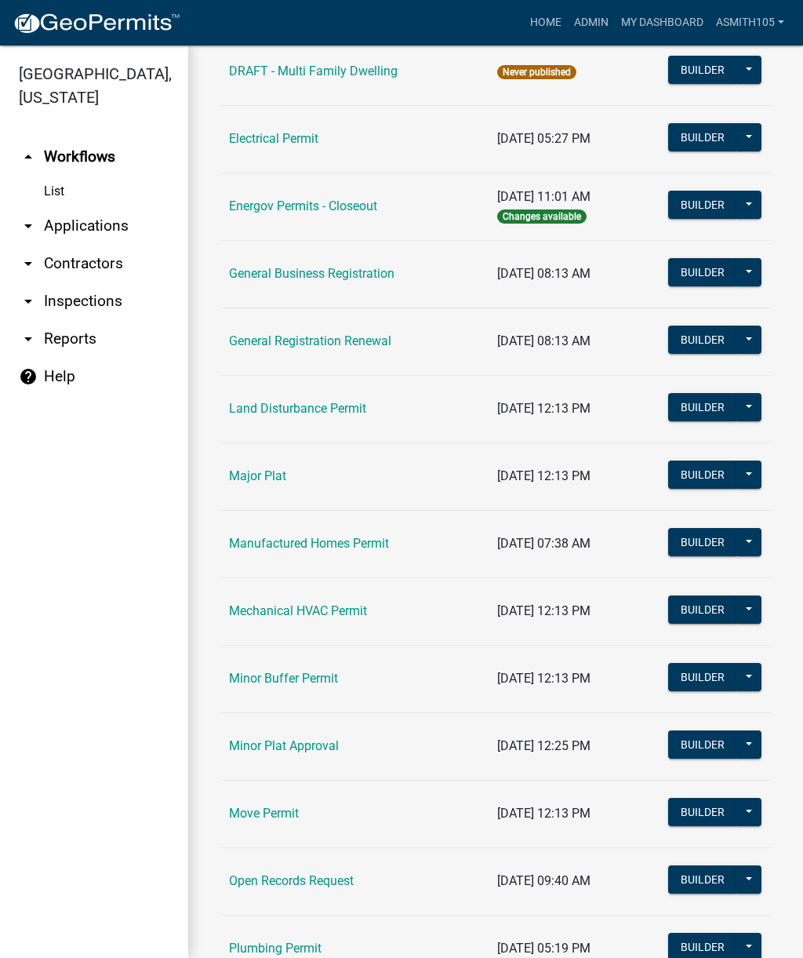
click at [350, 406] on link "Land Disturbance Permit" at bounding box center [297, 408] width 137 height 15
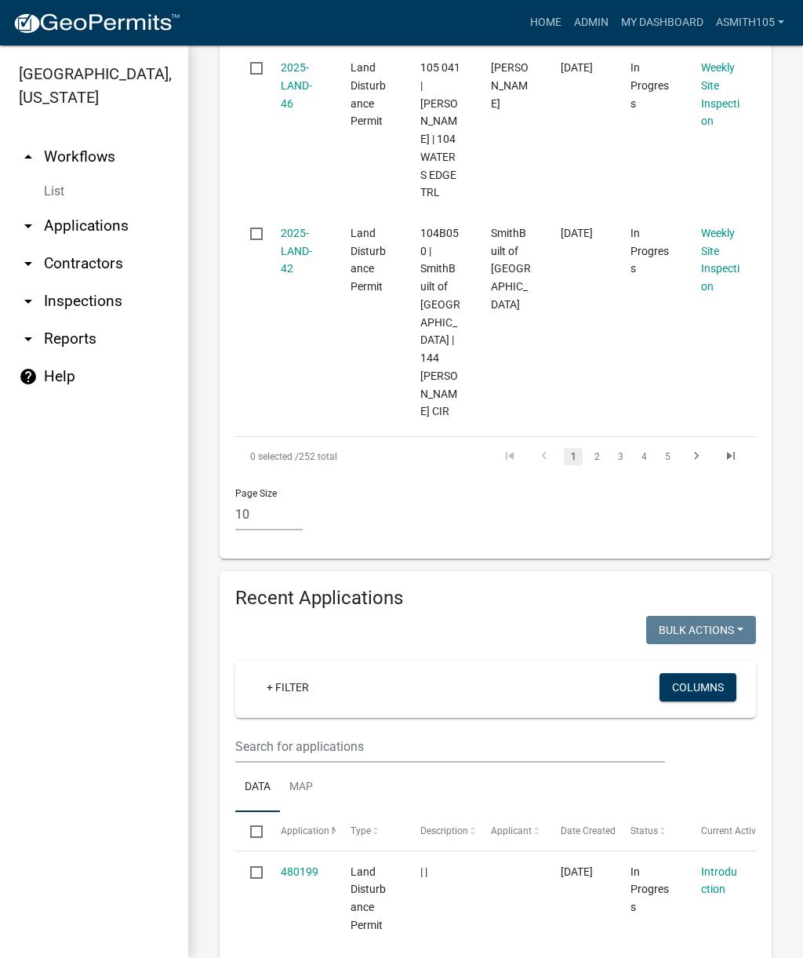
scroll to position [2195, 0]
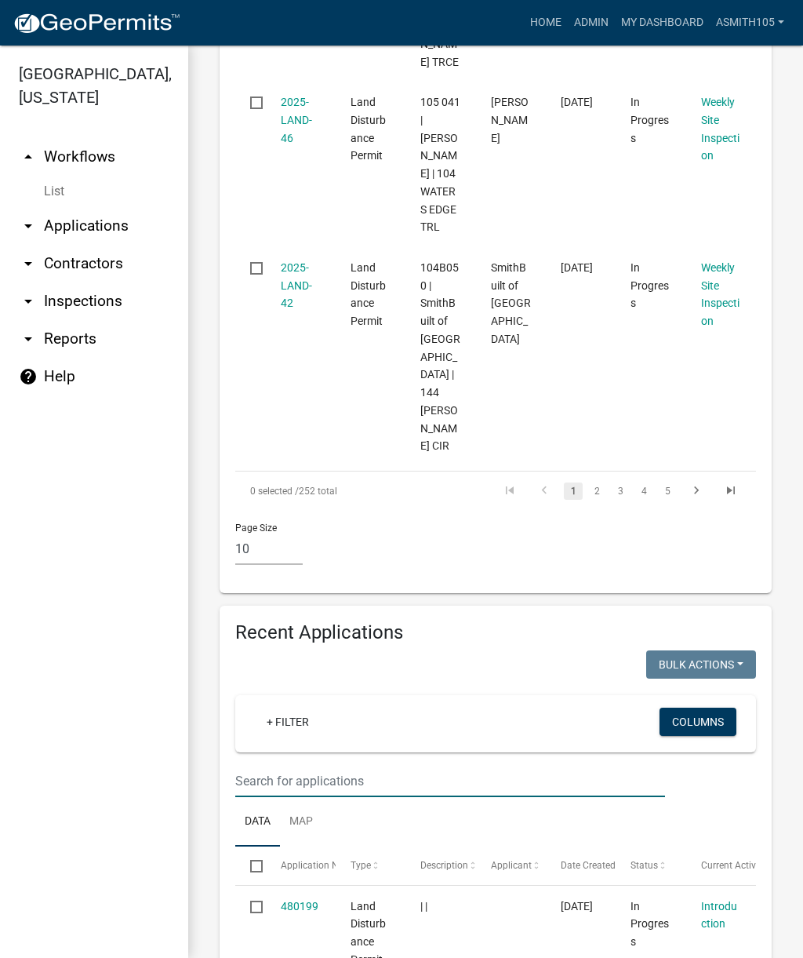
click at [368, 765] on input "text" at bounding box center [450, 781] width 430 height 32
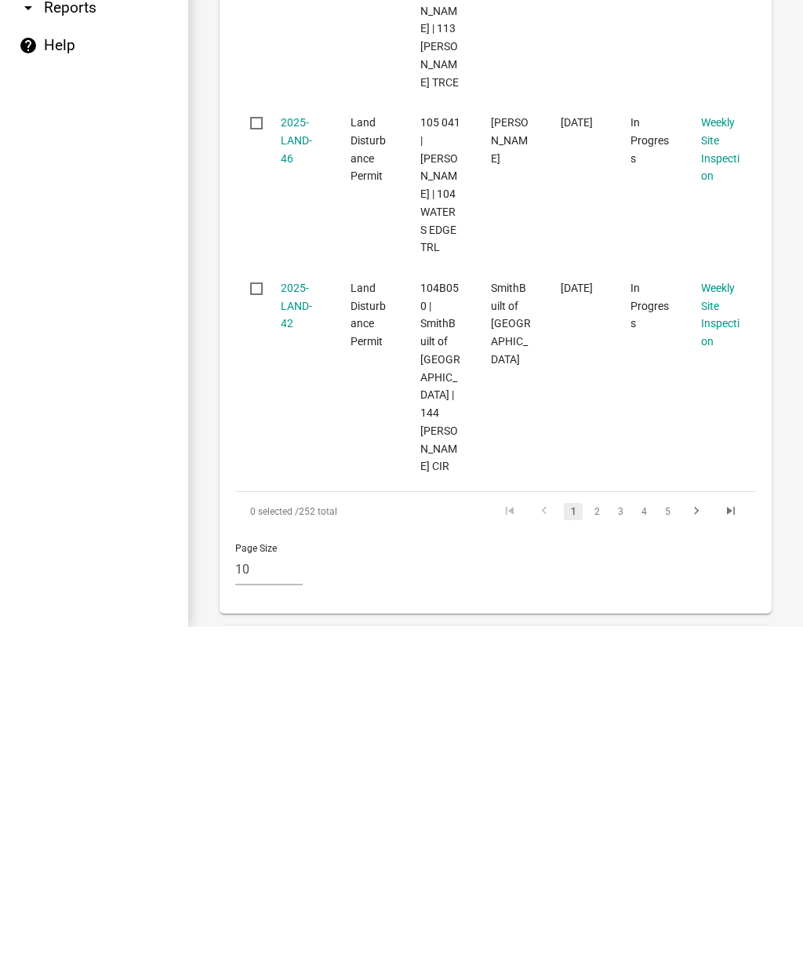
scroll to position [1804, 0]
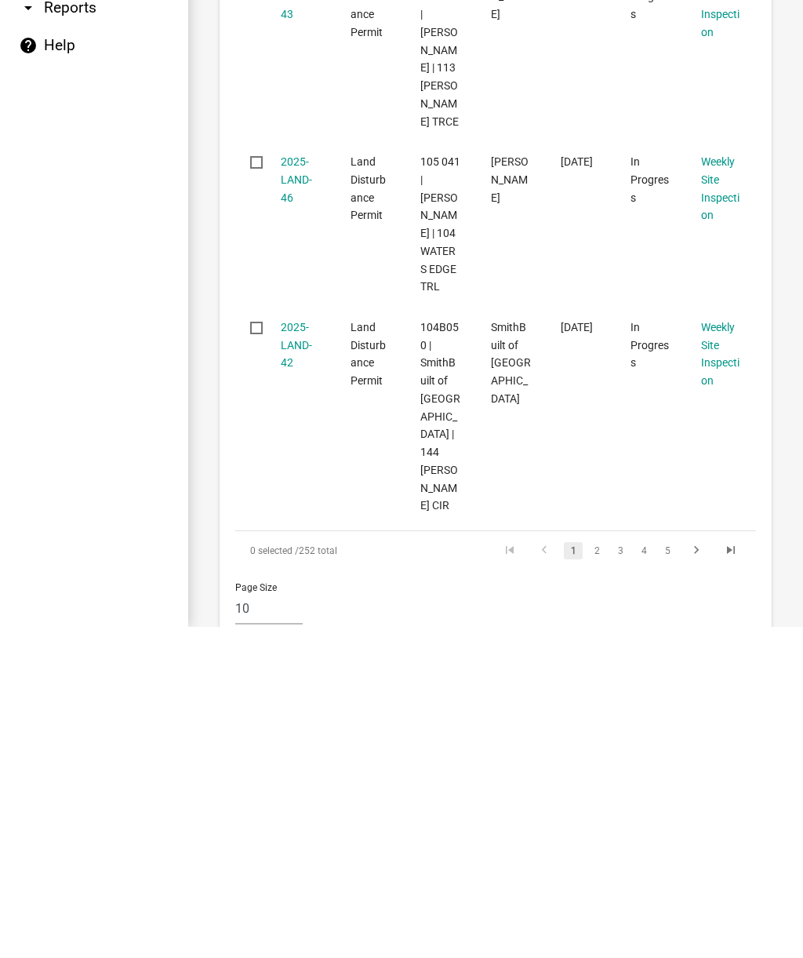
type input "S"
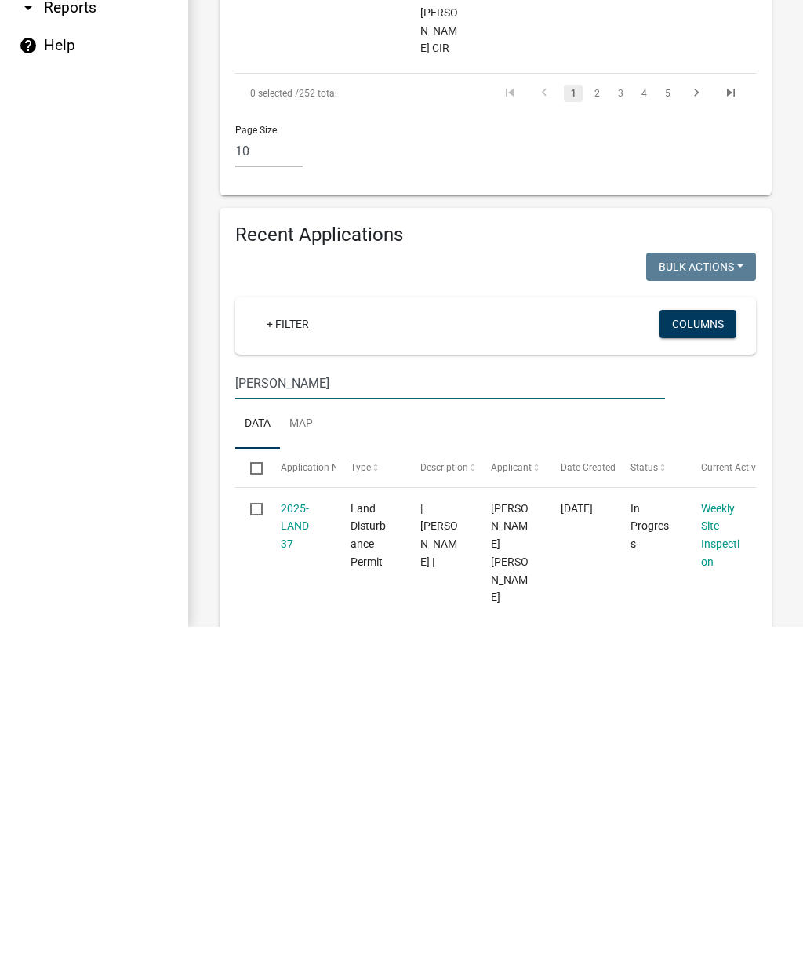
scroll to position [2272, 0]
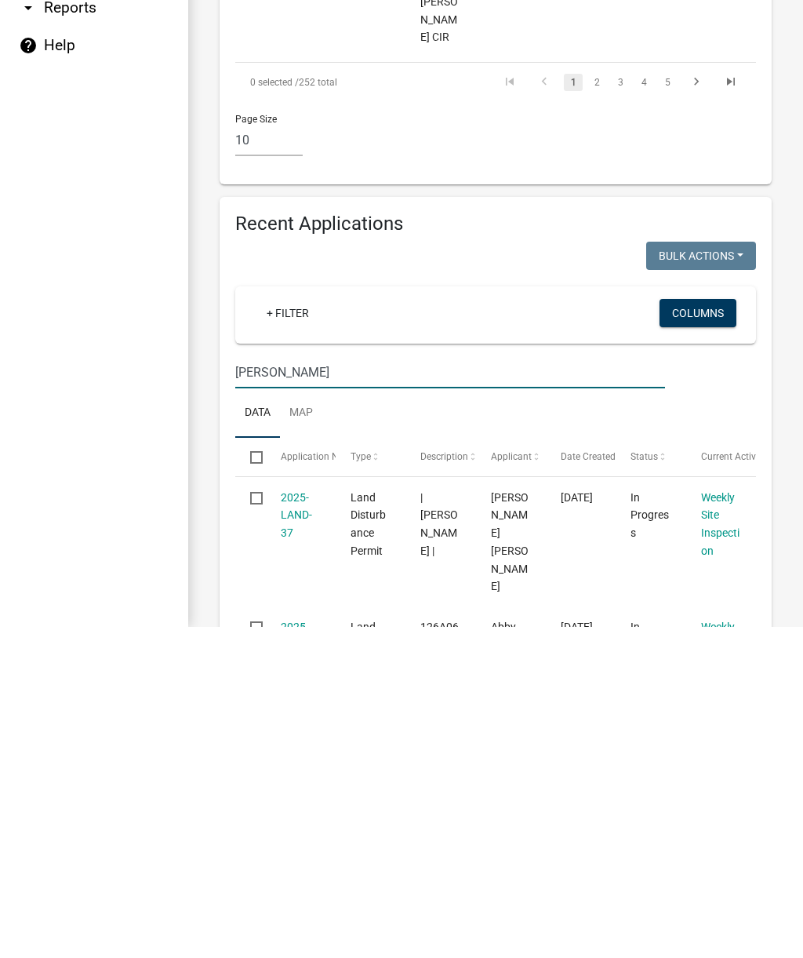
type input "Scott"
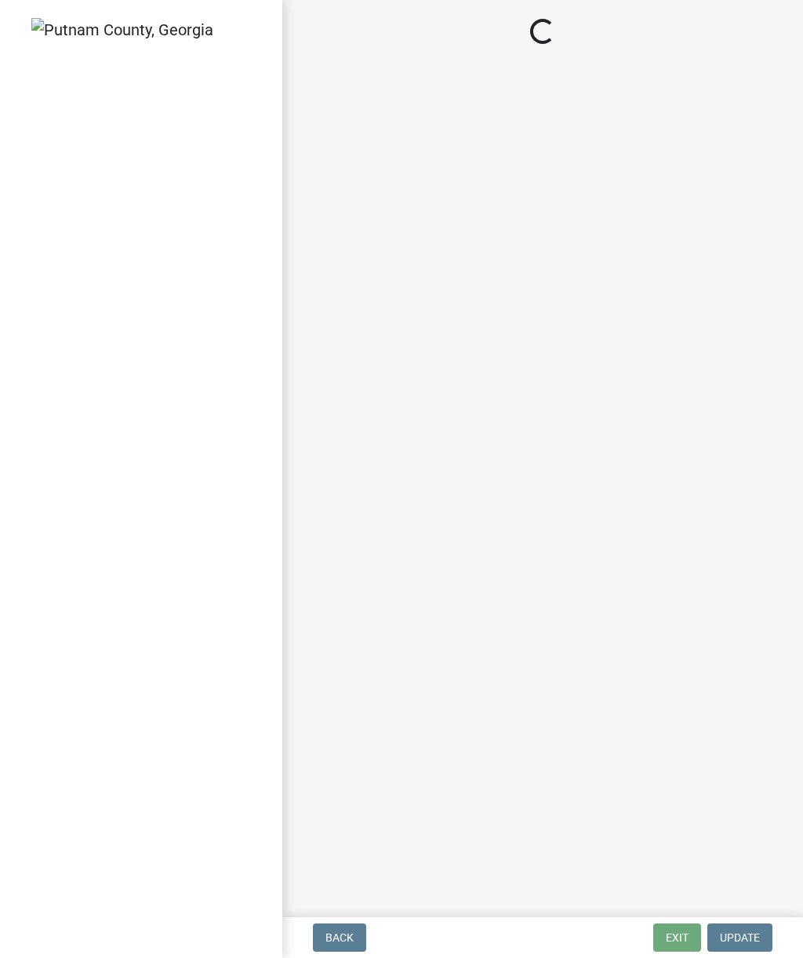
select select "af3c6edf-34d7-49be-824e-99d5d0a3954f"
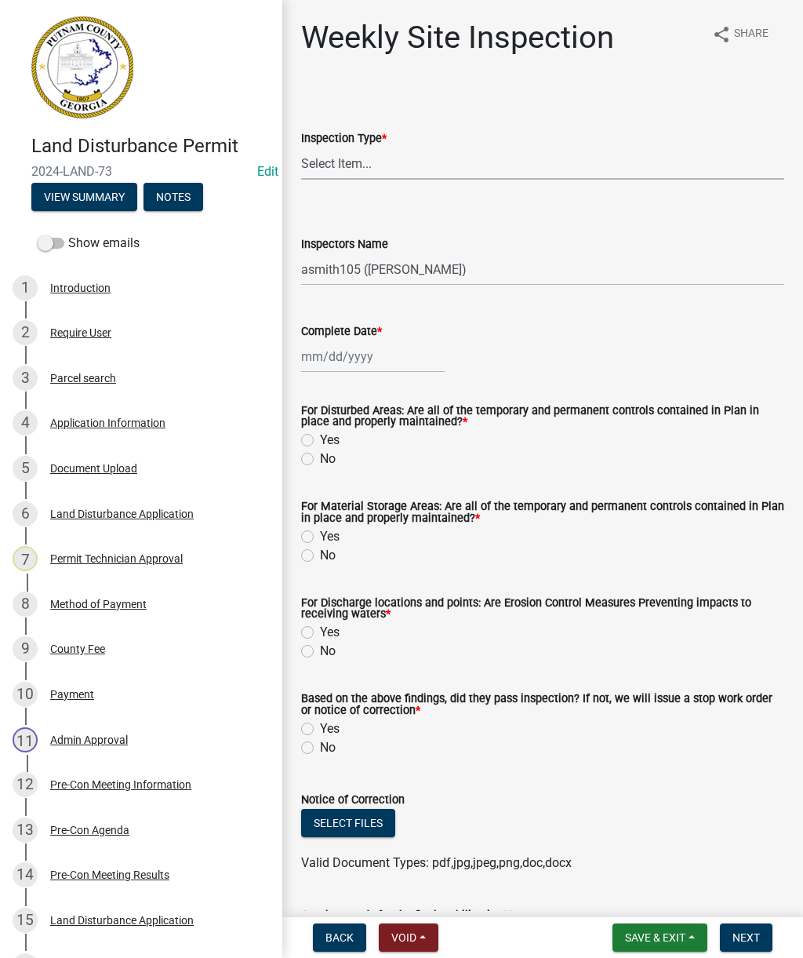
click at [403, 155] on select "Select Item... Site Inspection Initial Inspection Within 24 hours of a 0.5" sto…" at bounding box center [542, 164] width 483 height 32
select select "93c72d9c-4ccd-4a4f-9c87-9d2cfc81a2e2"
click at [370, 366] on div at bounding box center [373, 357] width 144 height 32
select select "9"
select select "2025"
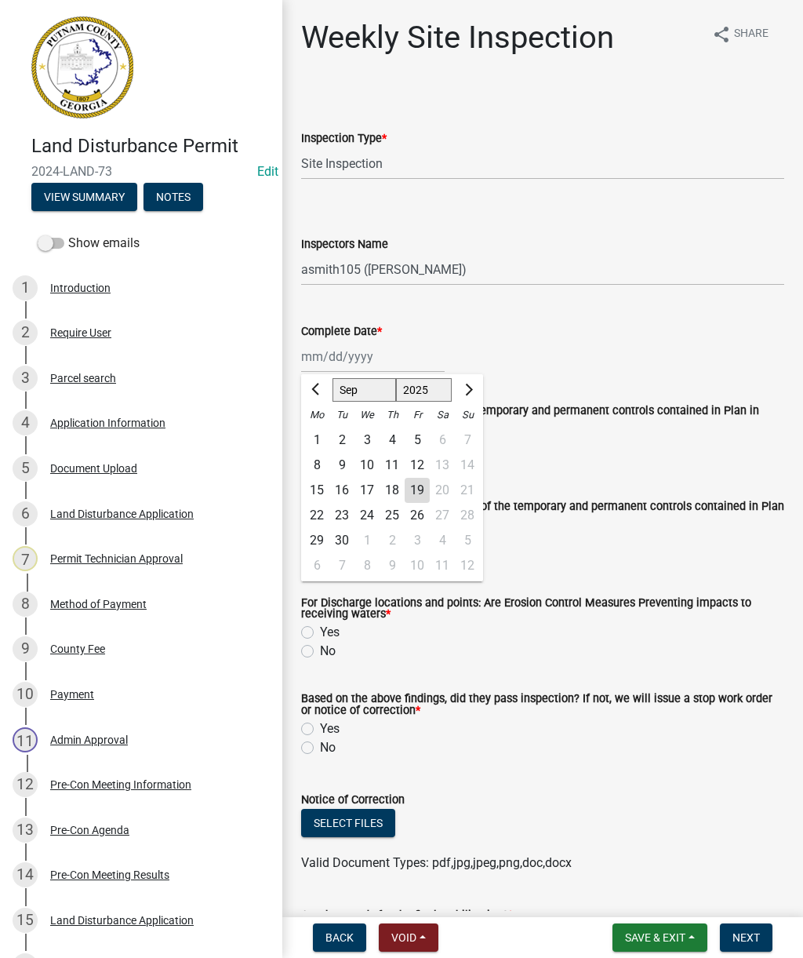
click at [424, 494] on div "19" at bounding box center [417, 490] width 25 height 25
type input "[DATE]"
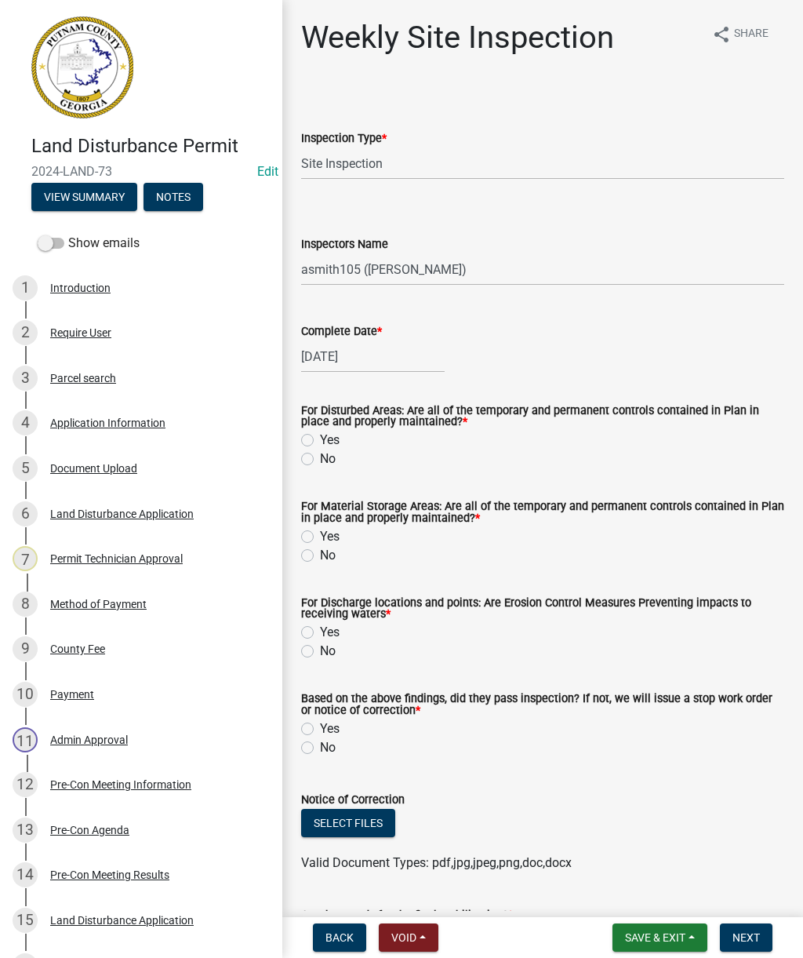
click at [320, 445] on label "Yes" at bounding box center [330, 440] width 20 height 19
click at [320, 441] on input "Yes" at bounding box center [325, 436] width 10 height 10
radio input "true"
click at [320, 536] on label "Yes" at bounding box center [330, 536] width 20 height 19
click at [320, 536] on input "Yes" at bounding box center [325, 532] width 10 height 10
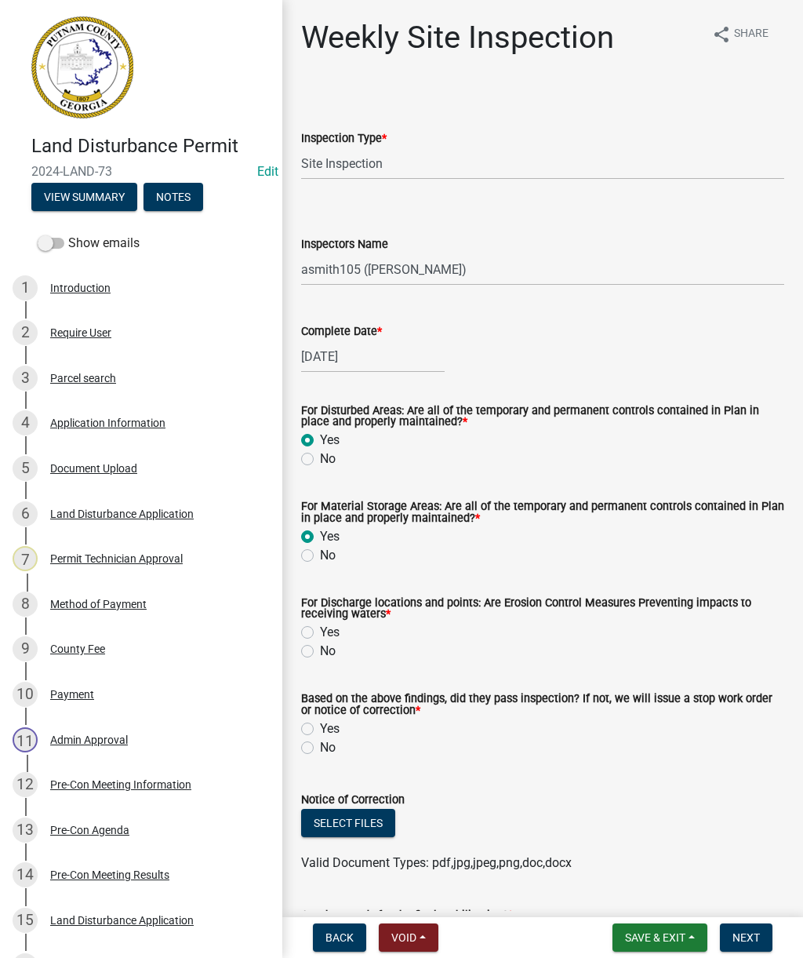
radio input "true"
click at [320, 638] on label "Yes" at bounding box center [330, 632] width 20 height 19
click at [320, 633] on input "Yes" at bounding box center [325, 628] width 10 height 10
radio input "true"
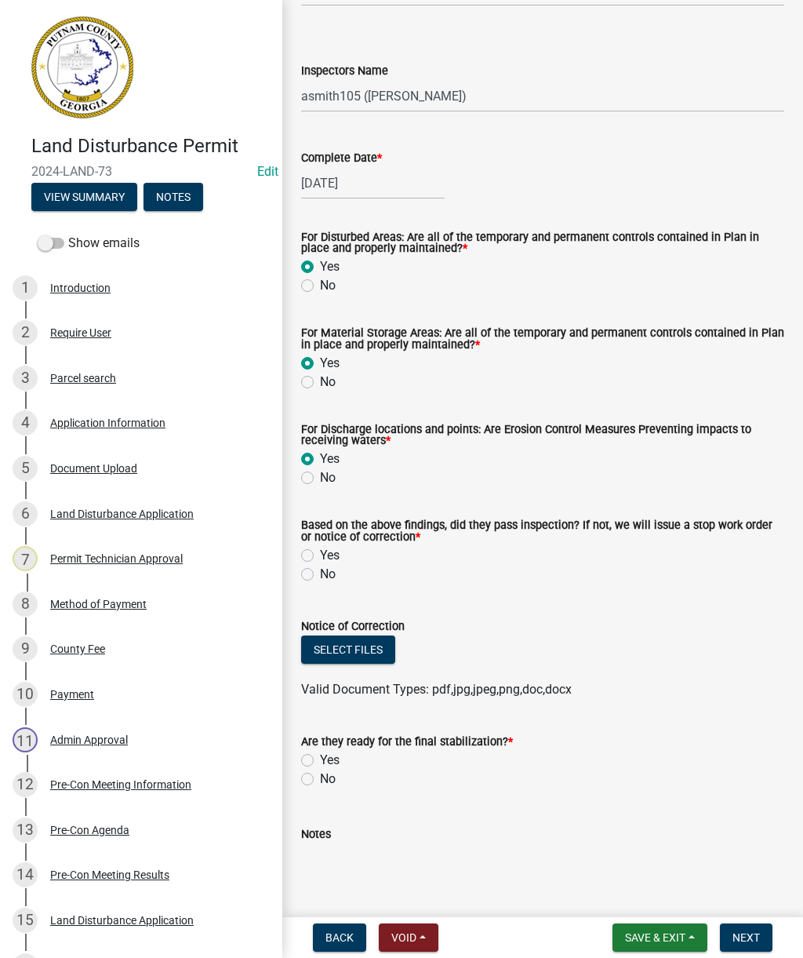
scroll to position [175, 0]
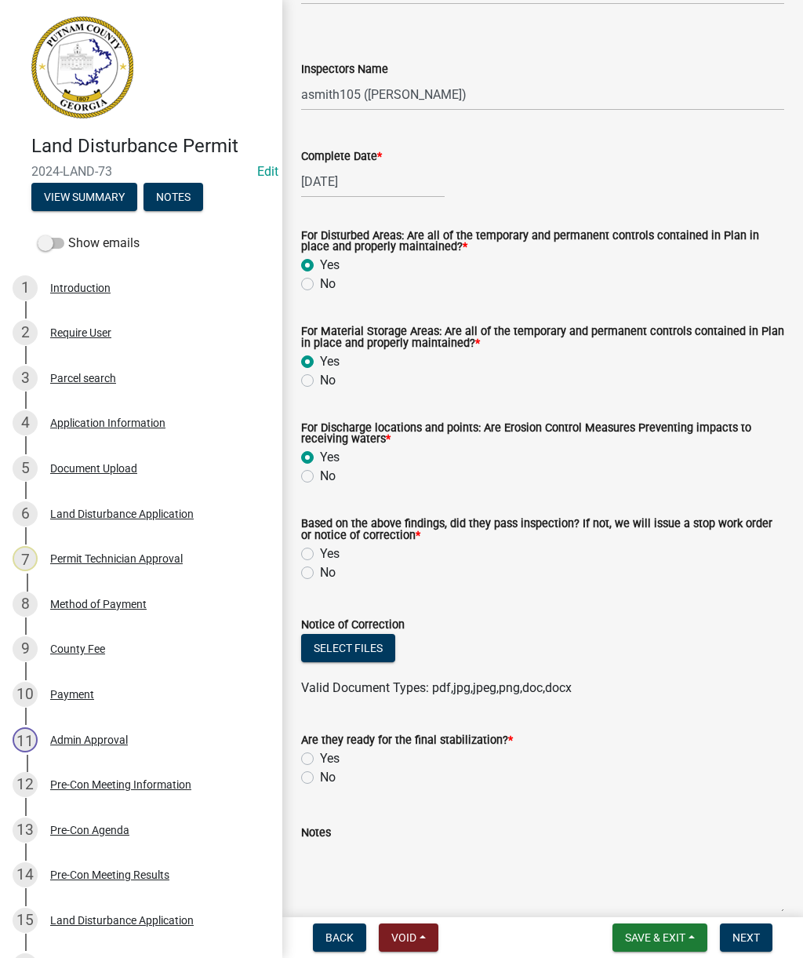
click at [320, 556] on label "Yes" at bounding box center [330, 554] width 20 height 19
click at [320, 555] on input "Yes" at bounding box center [325, 550] width 10 height 10
radio input "true"
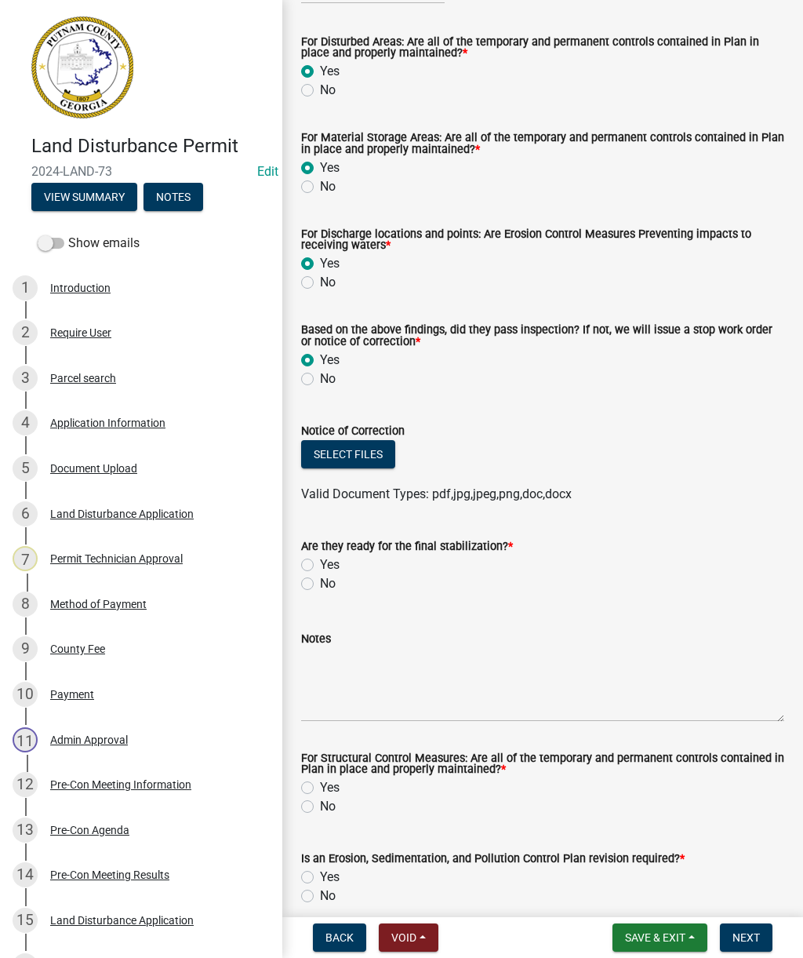
scroll to position [371, 0]
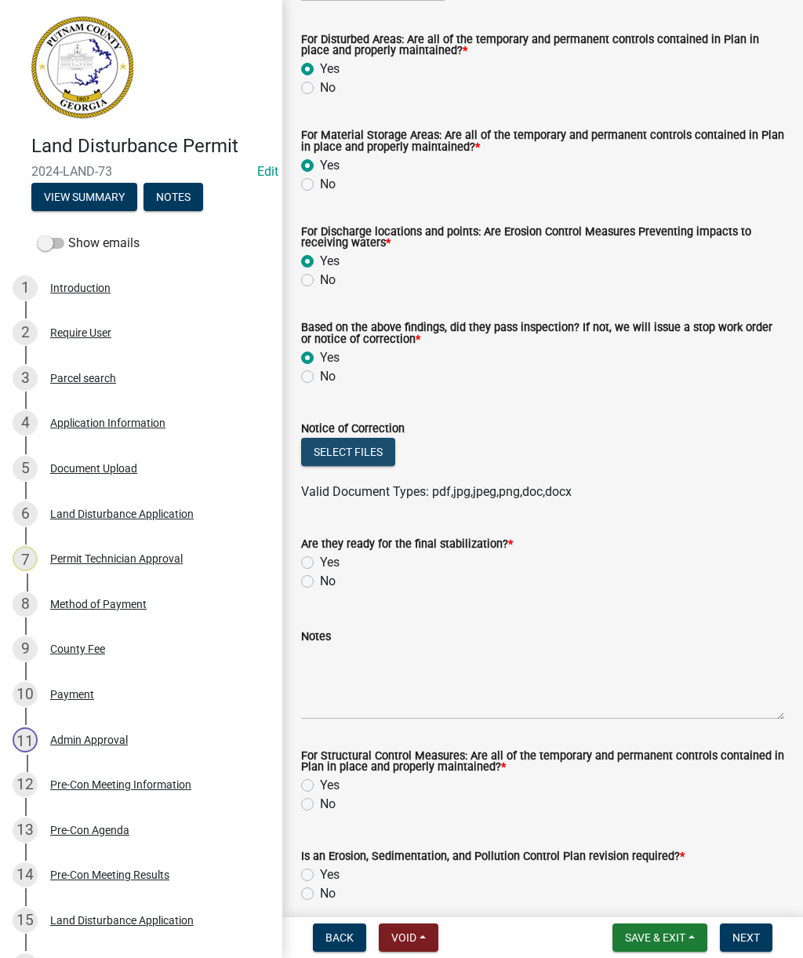
click at [350, 454] on button "Select files" at bounding box center [348, 452] width 94 height 28
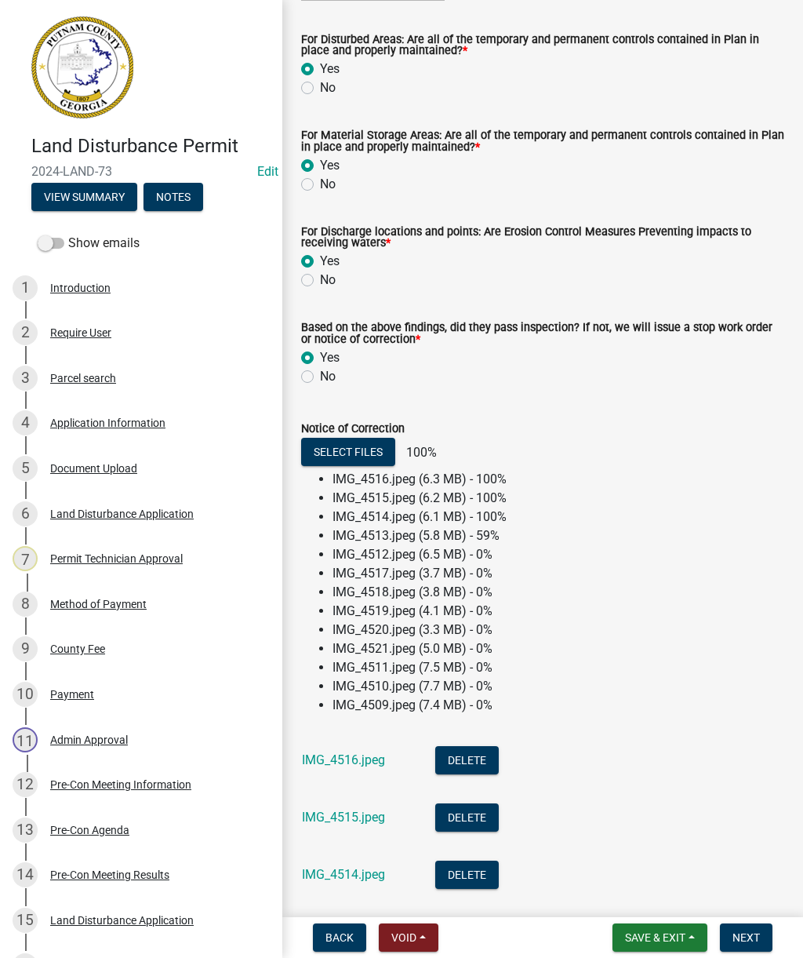
click at [320, 378] on label "No" at bounding box center [328, 376] width 16 height 19
click at [320, 377] on input "No" at bounding box center [325, 372] width 10 height 10
radio input "true"
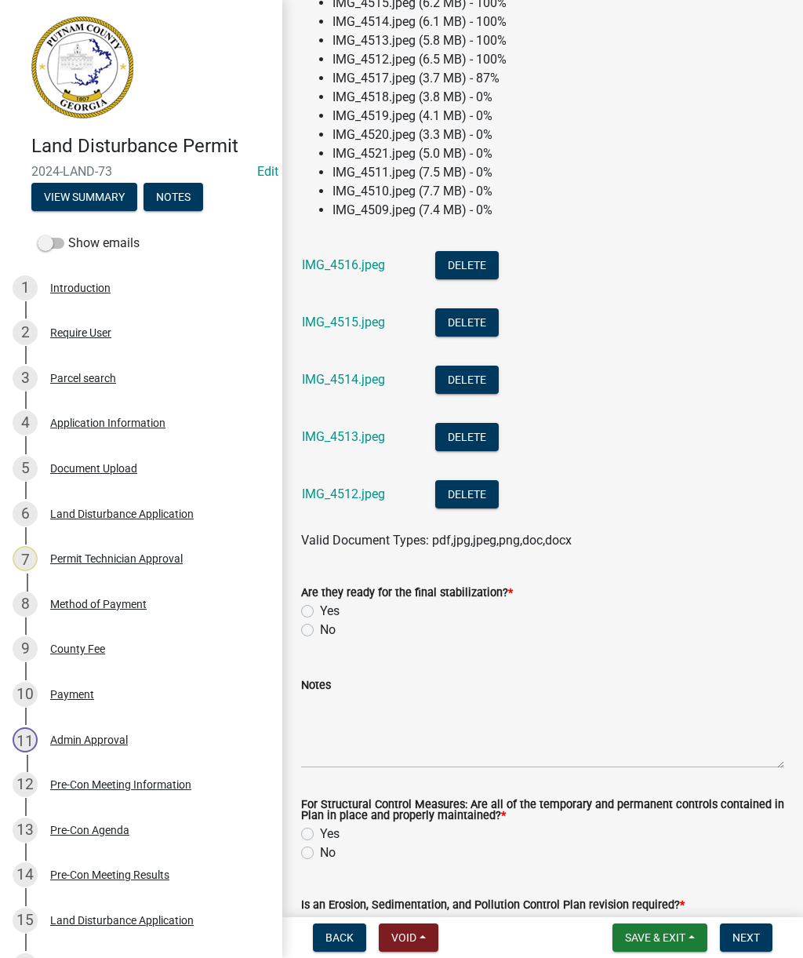
scroll to position [903, 0]
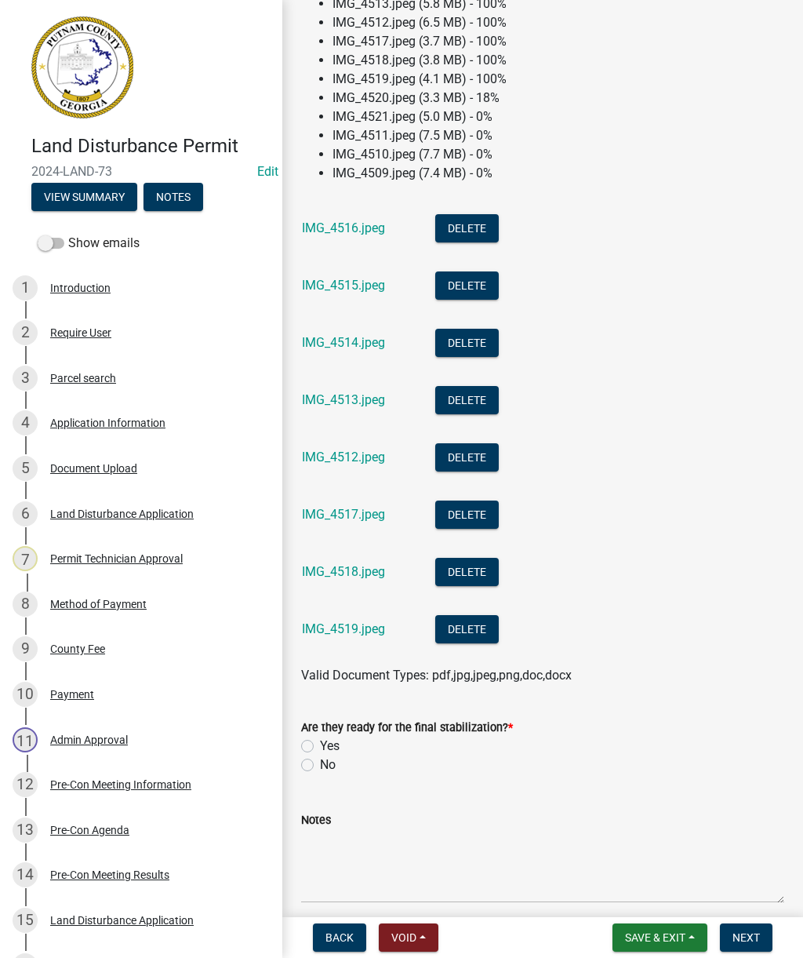
click at [312, 715] on form "Are they ready for the final stabilization? * Yes No" at bounding box center [542, 736] width 483 height 75
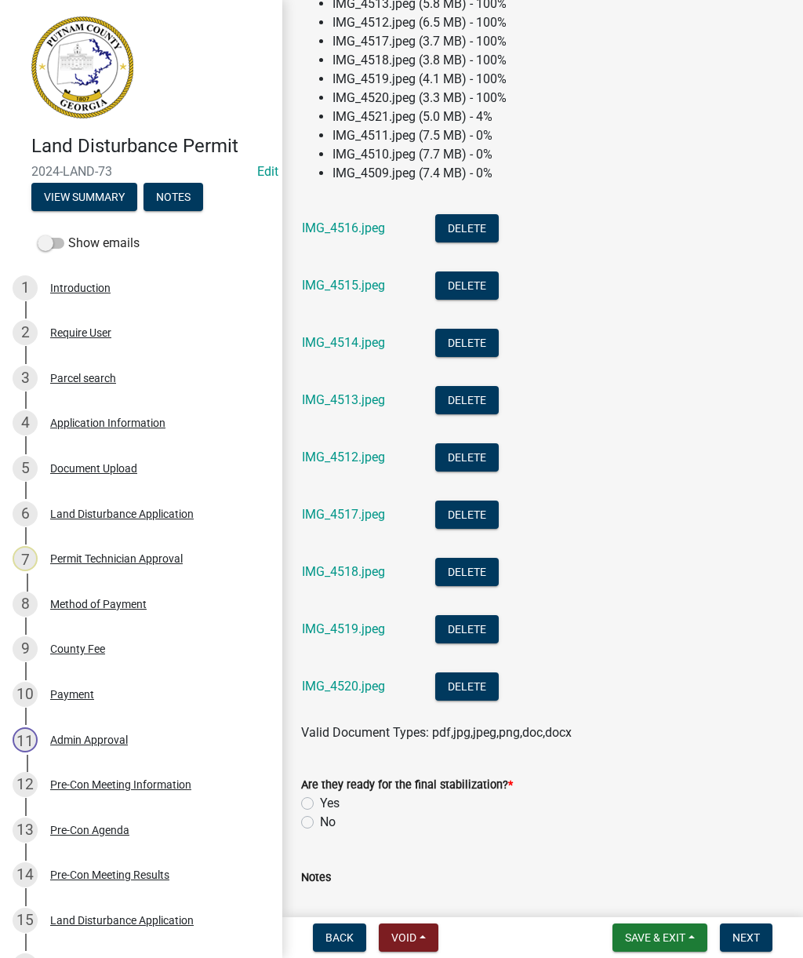
click at [309, 769] on form "Are they ready for the final stabilization? * Yes No" at bounding box center [542, 793] width 483 height 75
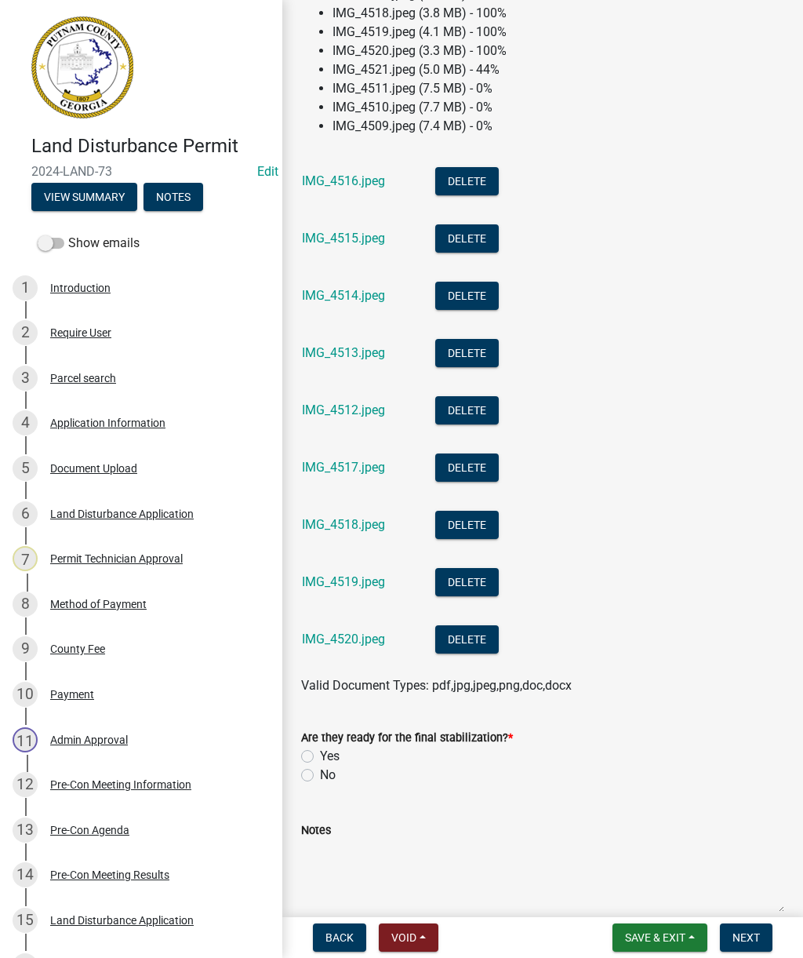
scroll to position [1079, 0]
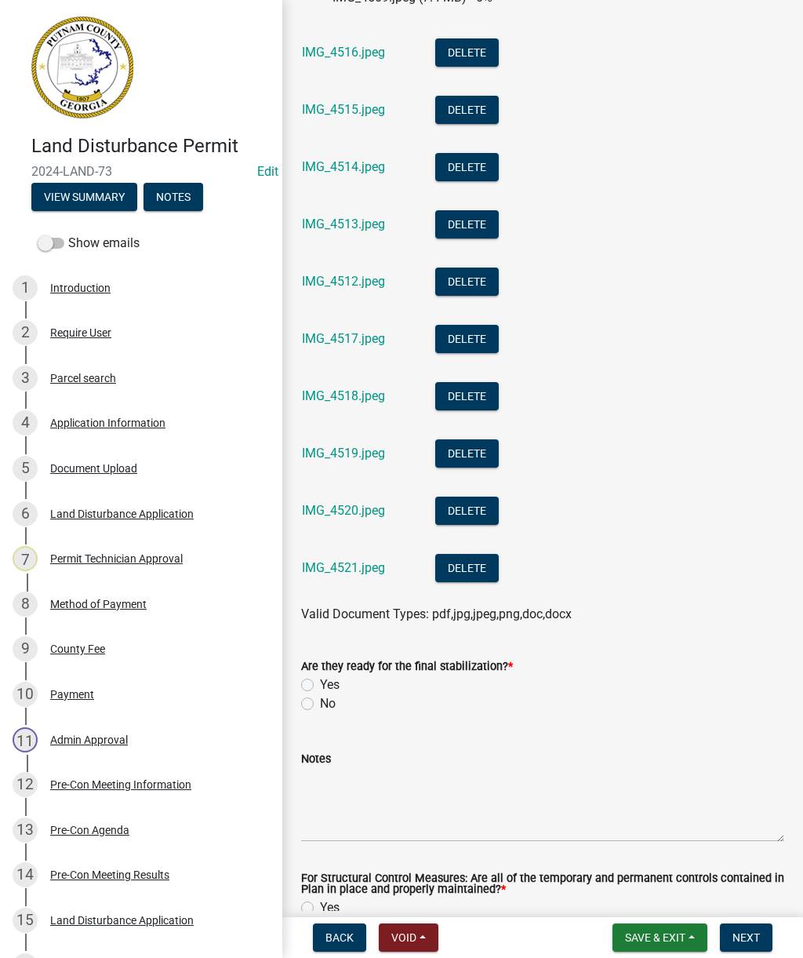
click at [320, 710] on label "No" at bounding box center [328, 703] width 16 height 19
click at [320, 705] on input "No" at bounding box center [325, 699] width 10 height 10
radio input "true"
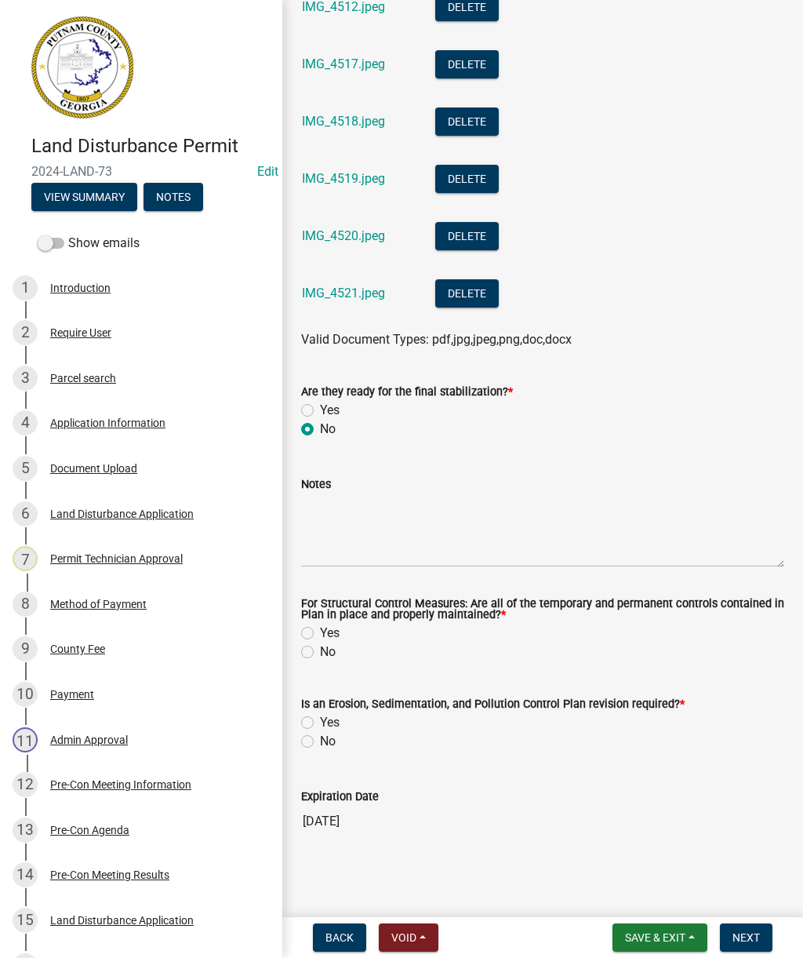
scroll to position [1357, 0]
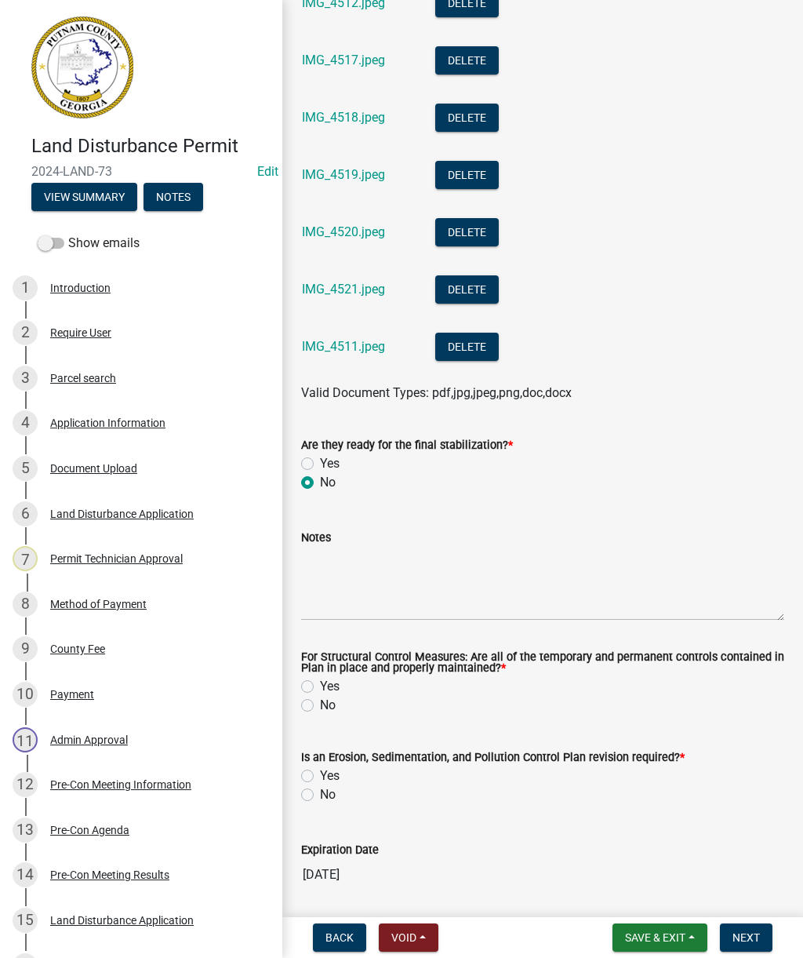
click at [320, 694] on label "Yes" at bounding box center [330, 686] width 20 height 19
click at [320, 687] on input "Yes" at bounding box center [325, 682] width 10 height 10
radio input "true"
click at [320, 794] on label "No" at bounding box center [328, 794] width 16 height 19
click at [320, 794] on input "No" at bounding box center [325, 790] width 10 height 10
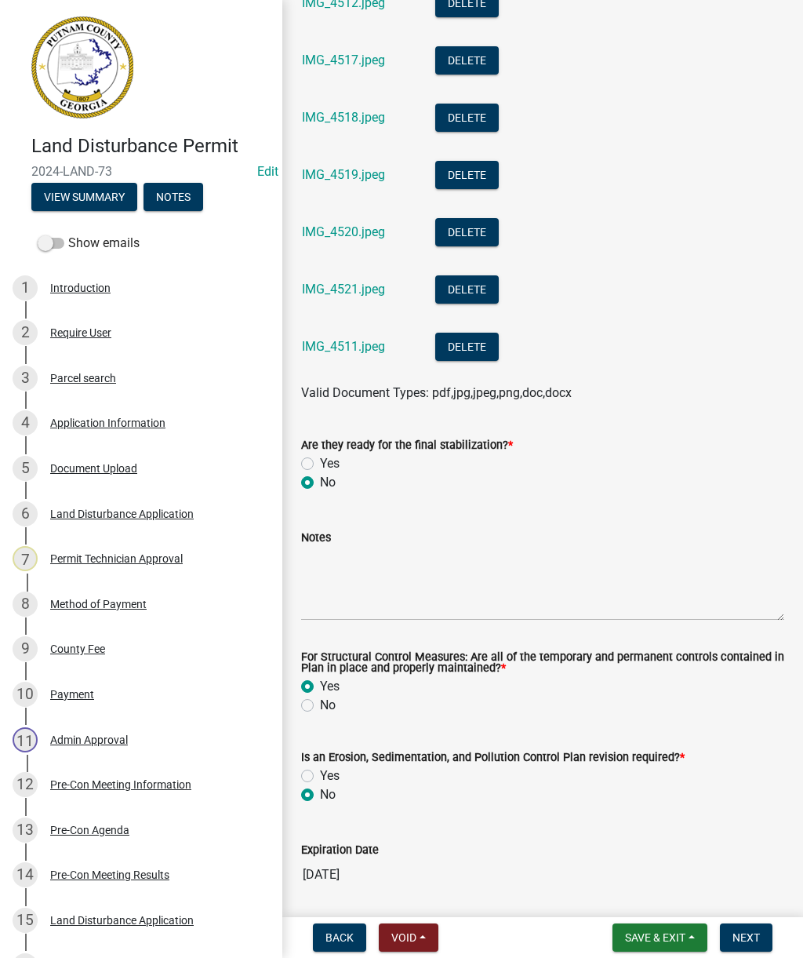
radio input "true"
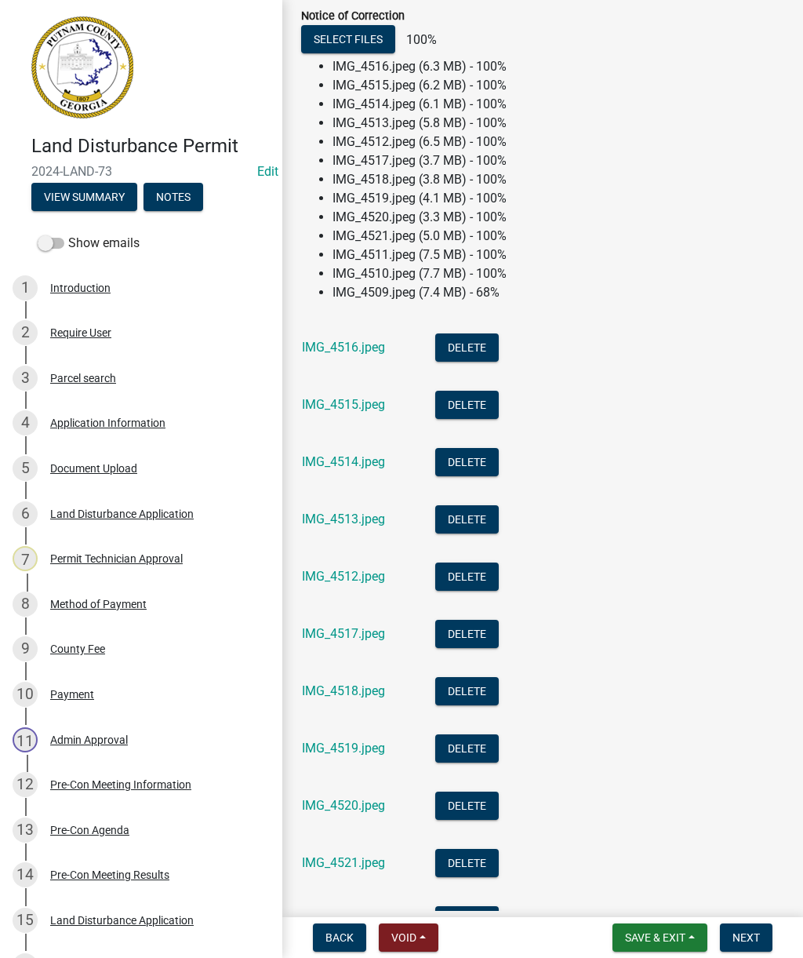
scroll to position [766, 0]
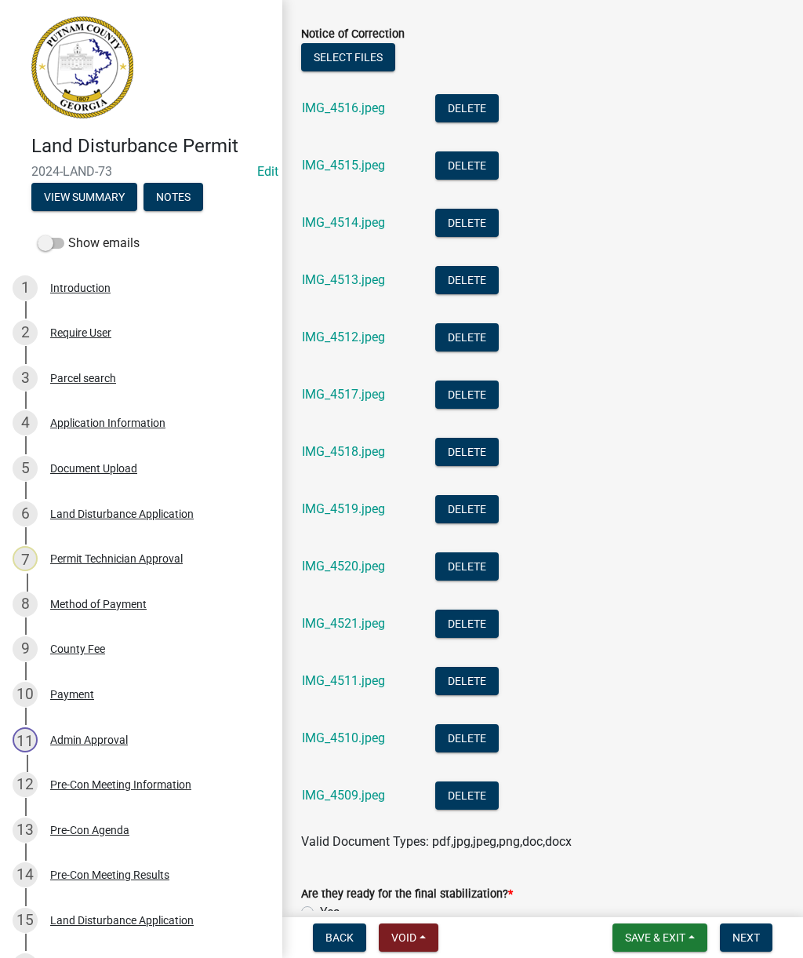
click at [344, 115] on link "IMG_4516.jpeg" at bounding box center [343, 107] width 83 height 15
click at [341, 342] on link "IMG_4512.jpeg" at bounding box center [343, 337] width 83 height 15
click at [344, 449] on link "IMG_4518.jpeg" at bounding box center [343, 451] width 83 height 15
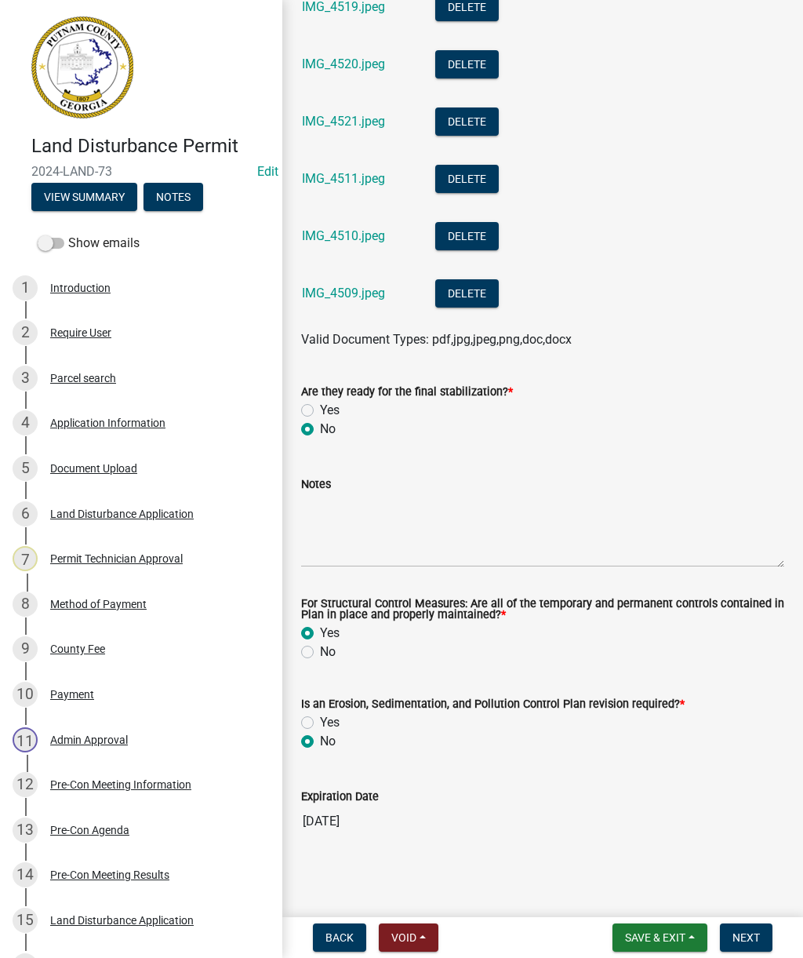
scroll to position [1270, 0]
click at [372, 520] on textarea "Notes" at bounding box center [542, 531] width 483 height 74
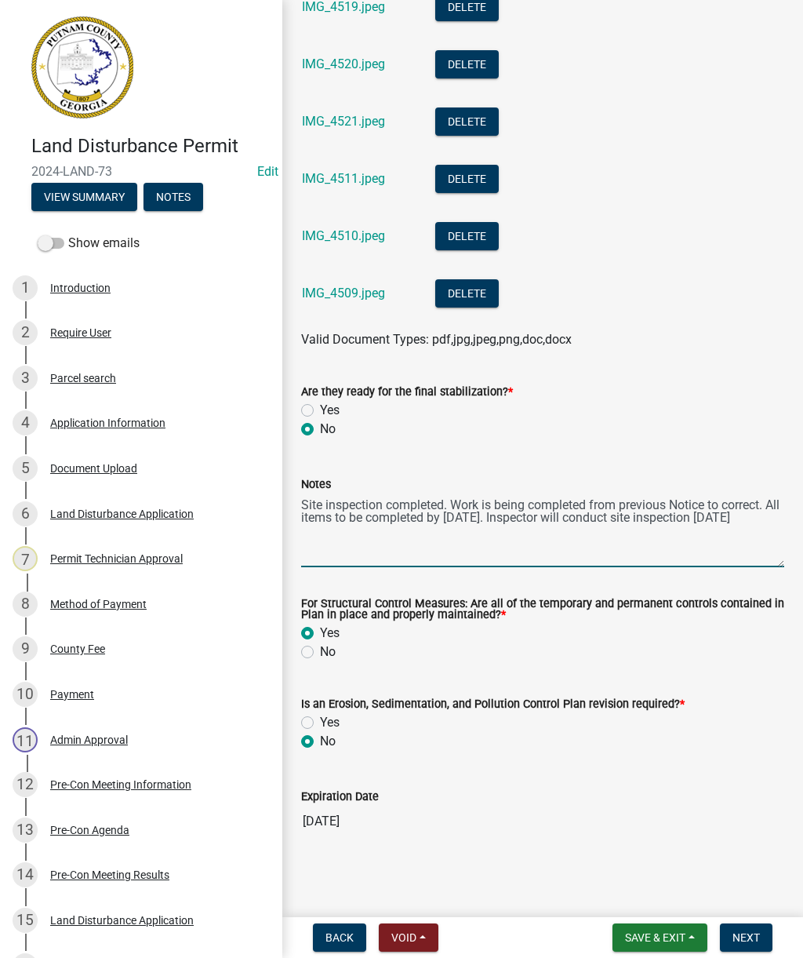
click at [661, 517] on textarea "Site inspection completed. Work is being completed from previous Notice to corr…" at bounding box center [542, 531] width 483 height 74
click at [559, 561] on textarea "Site inspection completed. Work is being completed from previous Notice to corr…" at bounding box center [542, 531] width 483 height 74
click at [424, 534] on textarea "Site inspection completed. Work is being completed from previous Notice to corr…" at bounding box center [542, 531] width 483 height 74
type textarea "Site inspection completed. Work is being completed from previous Notice to corr…"
click at [302, 526] on textarea "Site inspection completed. Work is being completed from previous Notice to corr…" at bounding box center [542, 531] width 483 height 74
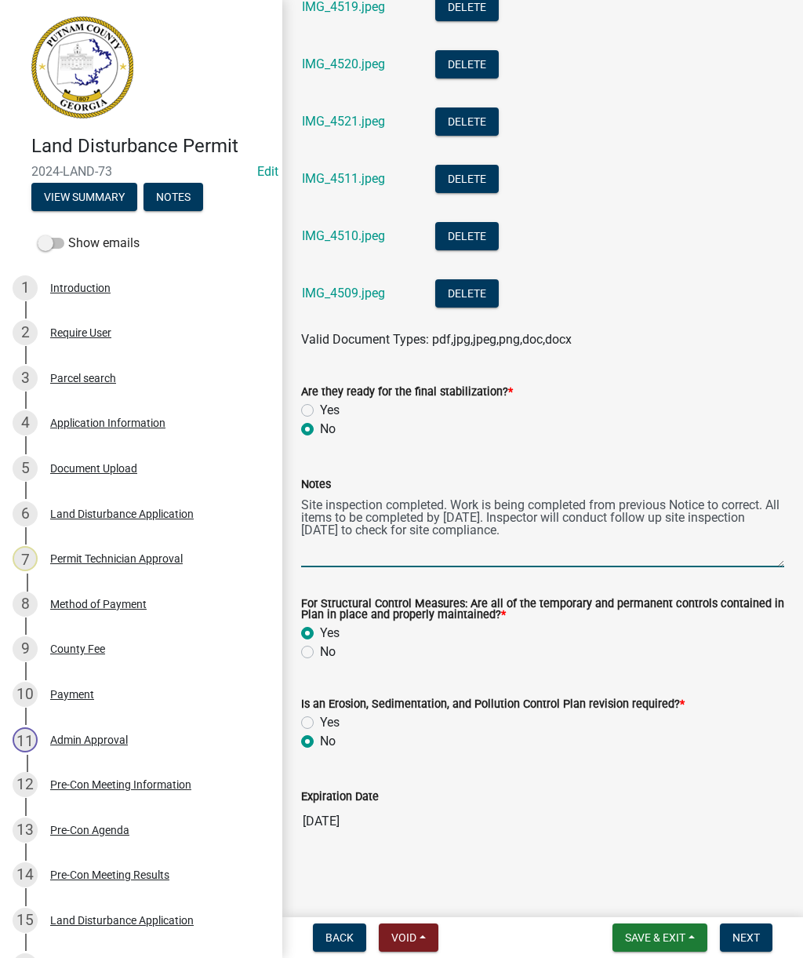
click at [559, 537] on textarea "Site inspection completed. Work is being completed from previous Notice to corr…" at bounding box center [542, 531] width 483 height 74
paste textarea
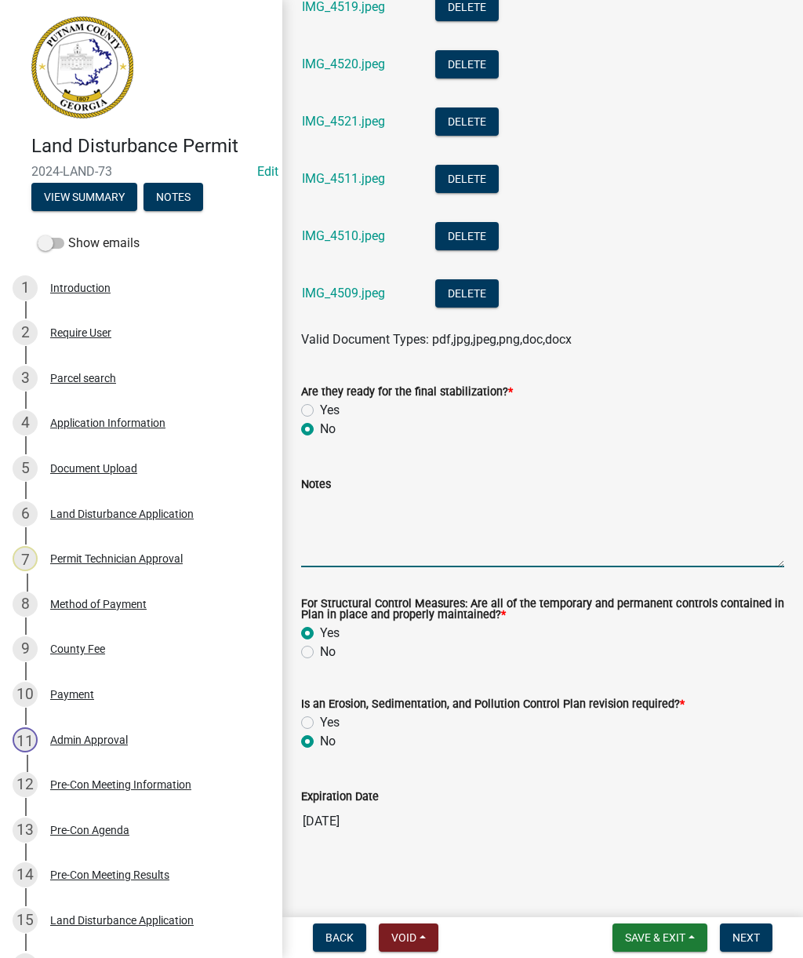
type textarea "Site inspection completed. Work is being completed from previous Notice to corr…"
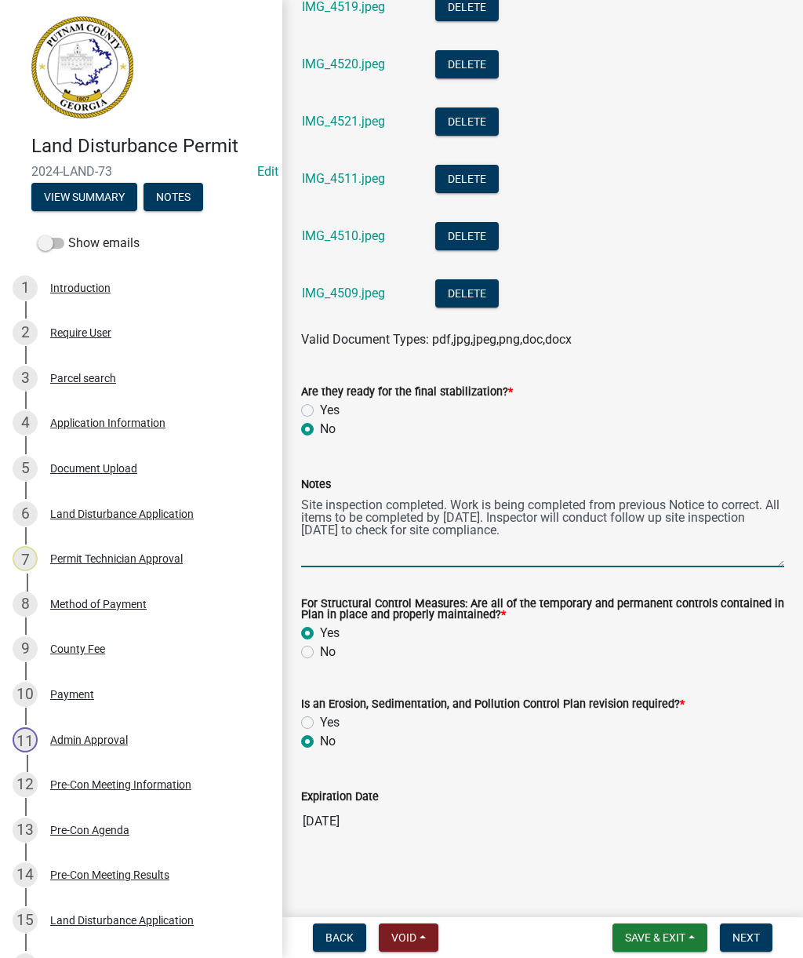
click at [601, 541] on textarea "Site inspection completed. Work is being completed from previous Notice to corr…" at bounding box center [542, 531] width 483 height 74
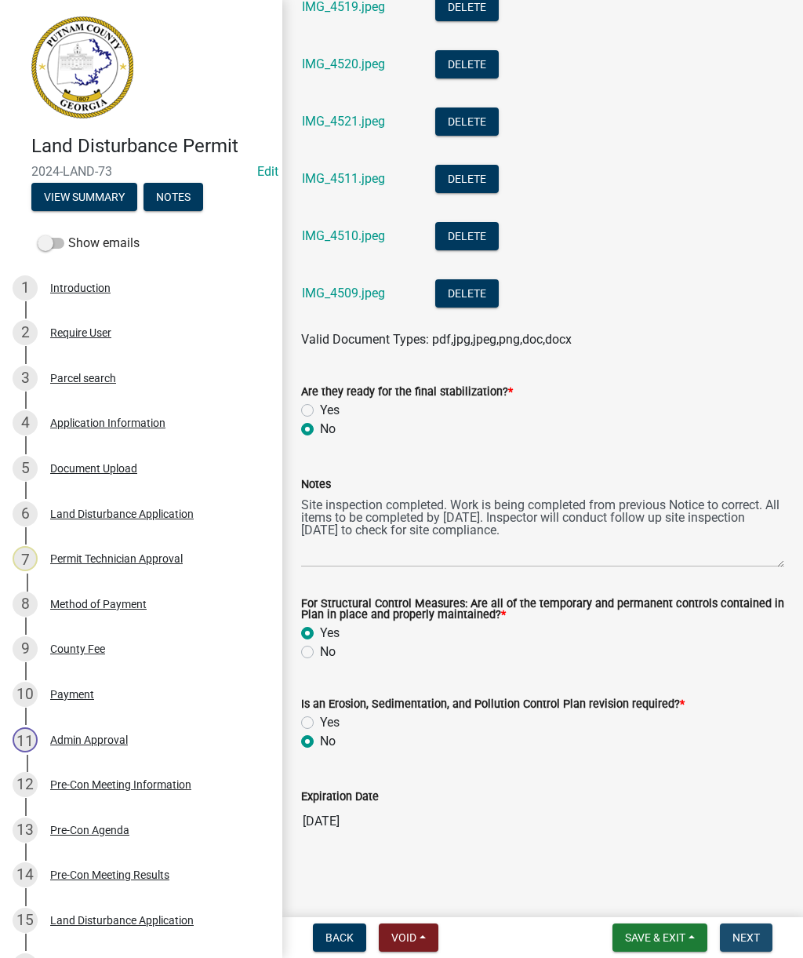
click at [758, 935] on span "Next" at bounding box center [746, 937] width 27 height 13
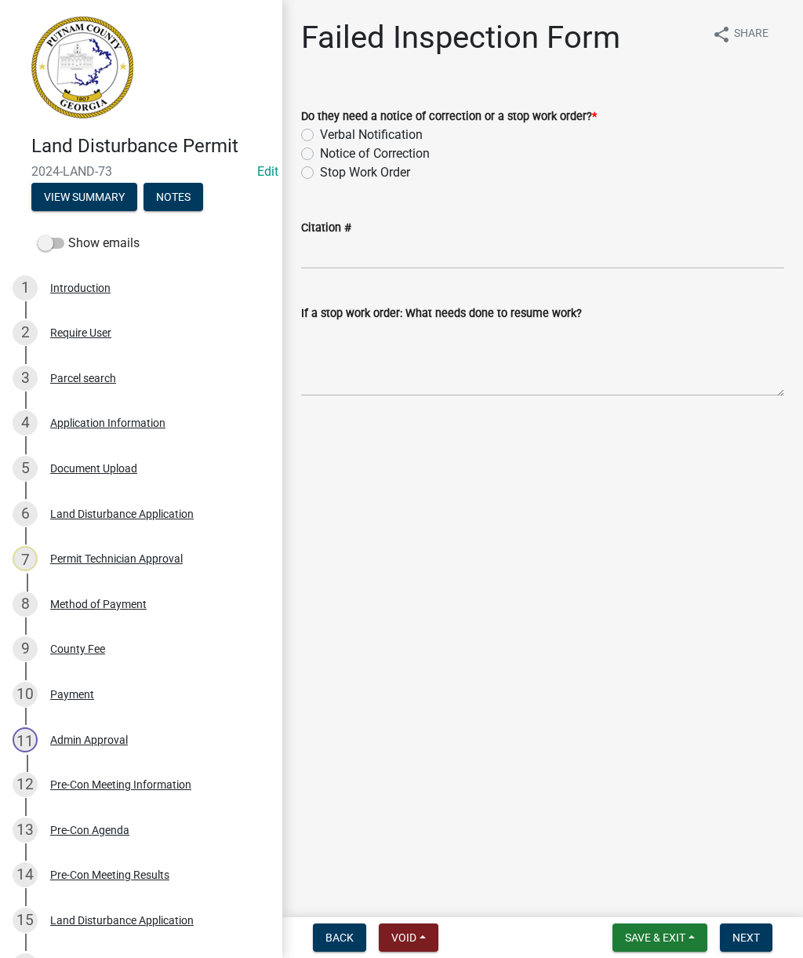
click at [320, 136] on label "Verbal Notification" at bounding box center [371, 135] width 103 height 19
click at [320, 136] on input "Verbal Notification" at bounding box center [325, 131] width 10 height 10
radio input "true"
click at [363, 370] on textarea "If a stop work order: What needs done to resume work?" at bounding box center [542, 359] width 483 height 74
paste textarea "Site inspection completed. Work is being completed from previous Notice to corr…"
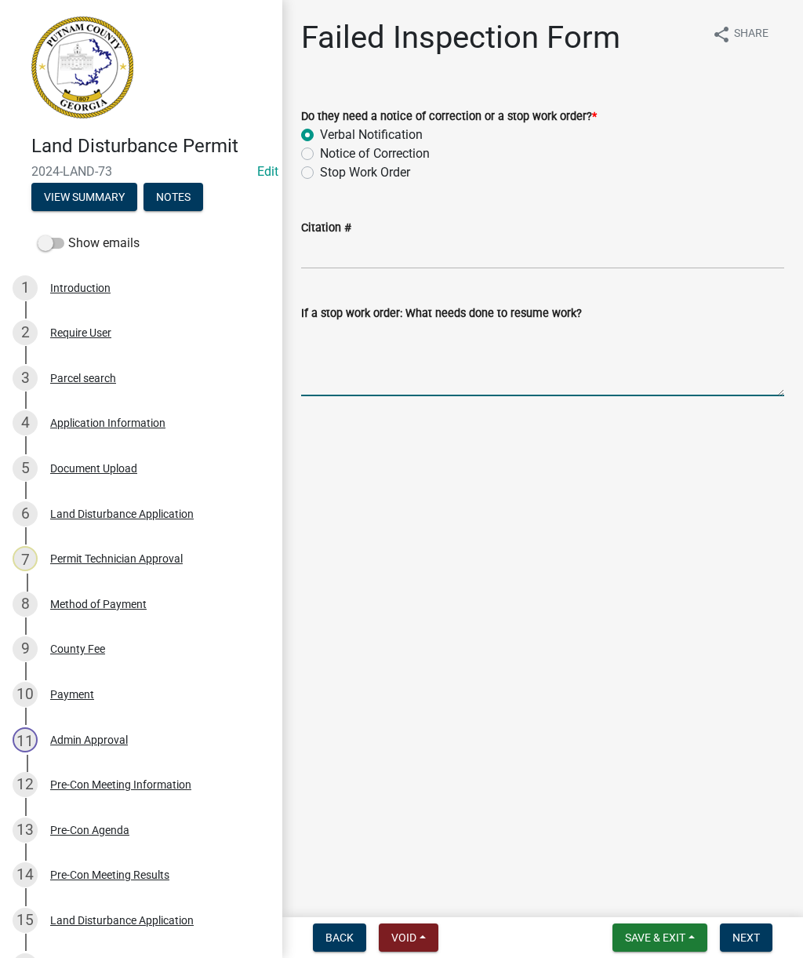
type textarea "Site inspection completed. Work is being completed from previous Notice to corr…"
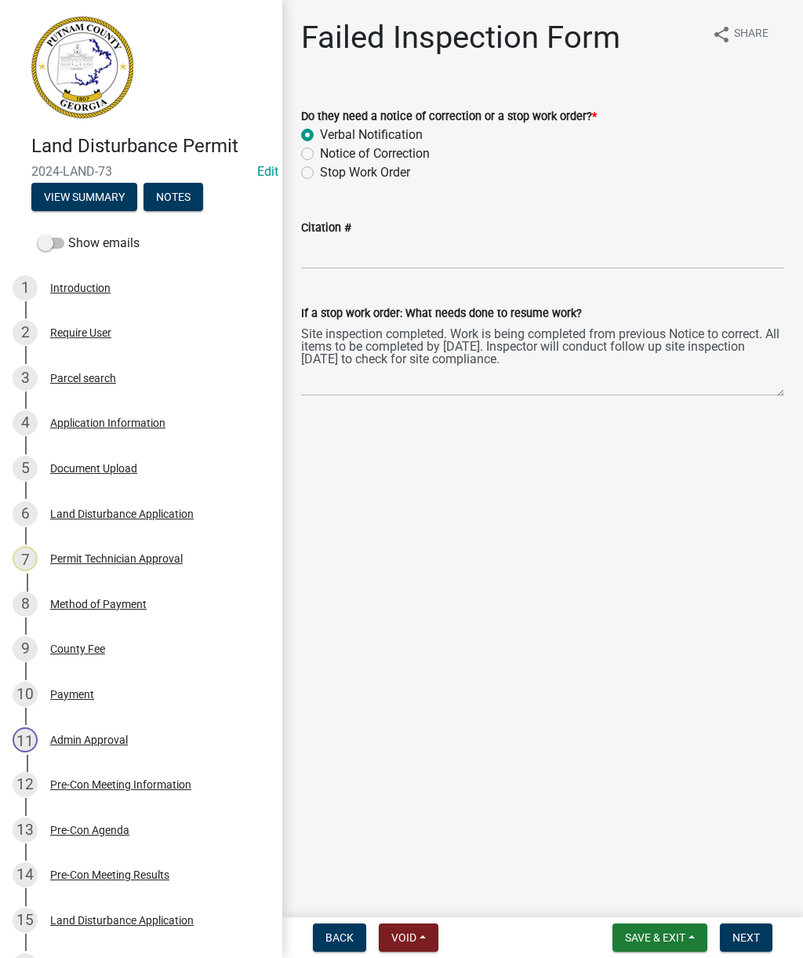
click at [755, 938] on span "Next" at bounding box center [746, 937] width 27 height 13
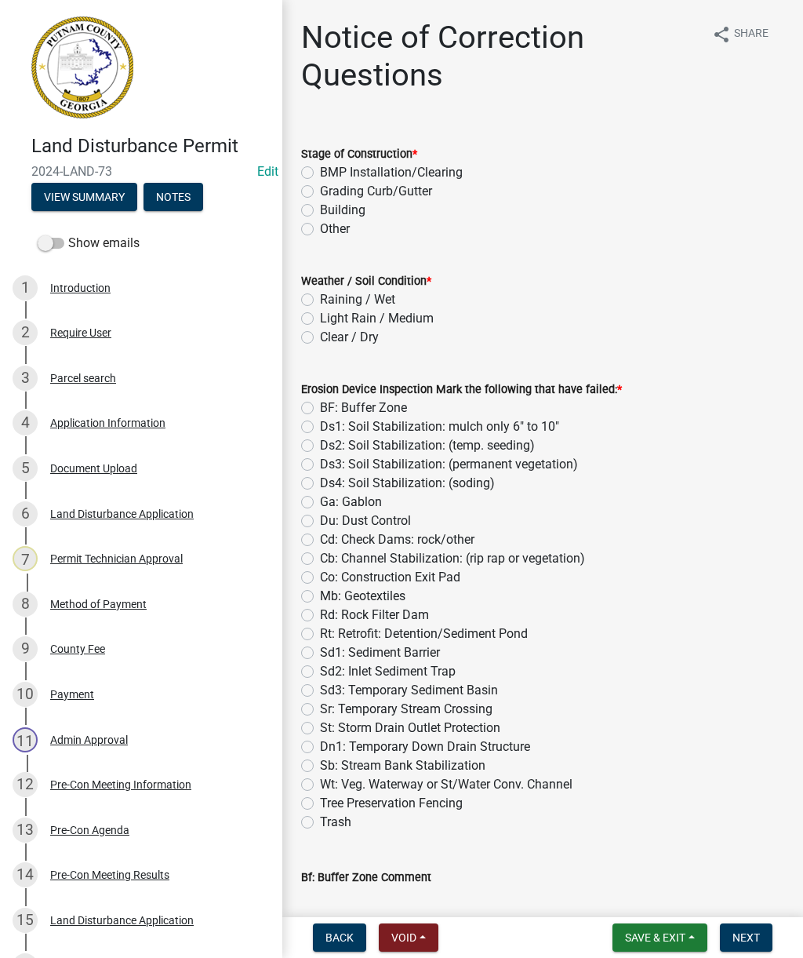
click at [320, 194] on label "Grading Curb/Gutter" at bounding box center [376, 191] width 112 height 19
click at [320, 192] on input "Grading Curb/Gutter" at bounding box center [325, 187] width 10 height 10
radio input "true"
click at [320, 341] on label "Clear / Dry" at bounding box center [349, 337] width 59 height 19
click at [320, 338] on input "Clear / Dry" at bounding box center [325, 333] width 10 height 10
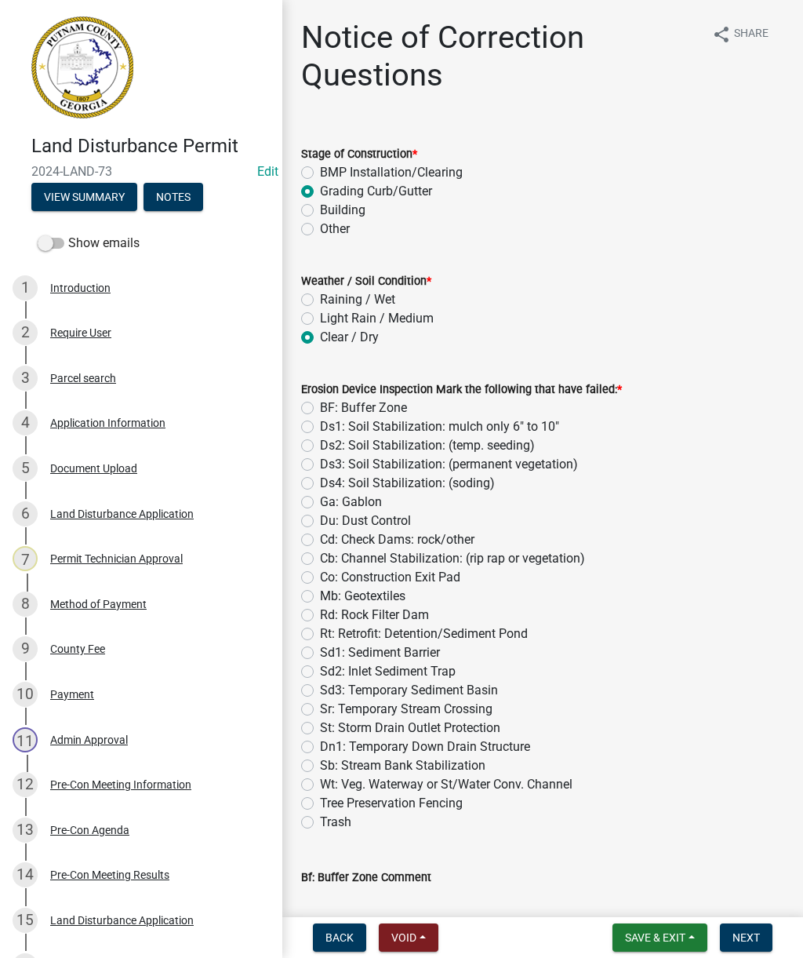
radio input "true"
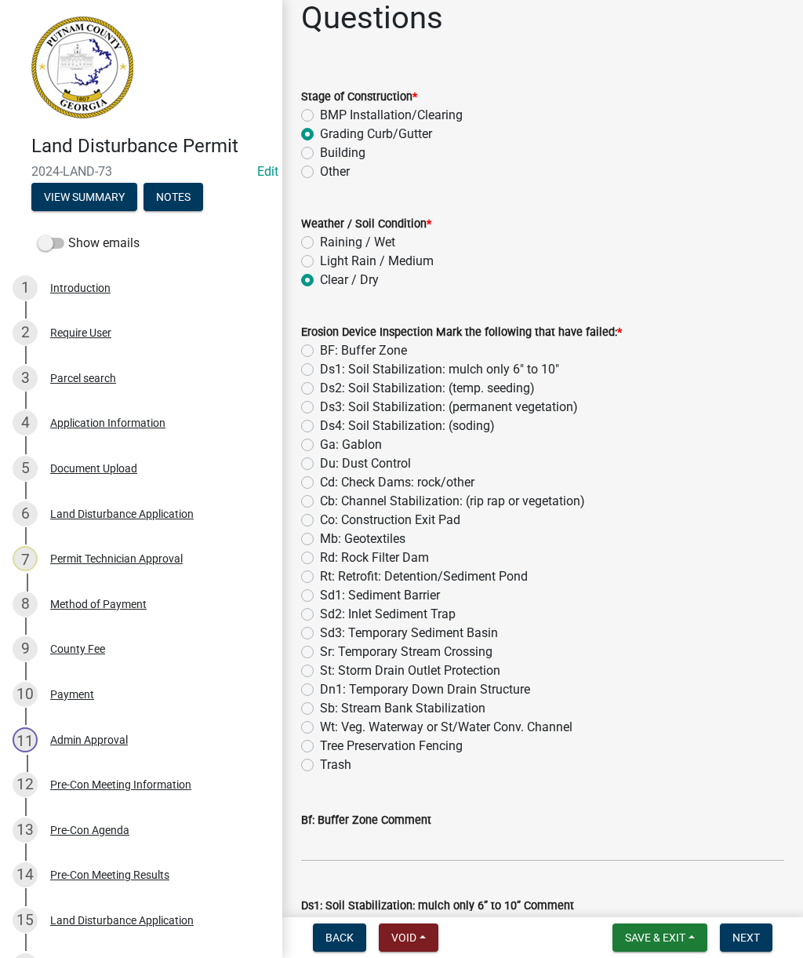
scroll to position [60, 0]
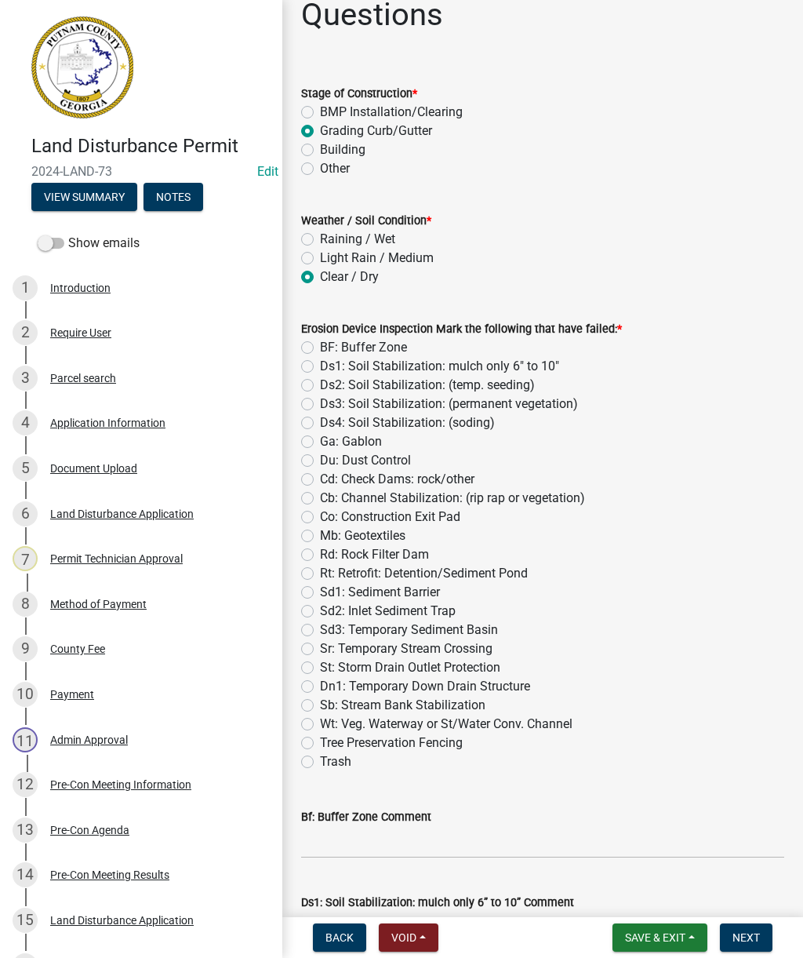
click at [320, 590] on label "Sd1: Sediment Barrier" at bounding box center [380, 592] width 120 height 19
click at [320, 590] on input "Sd1: Sediment Barrier" at bounding box center [325, 588] width 10 height 10
radio input "true"
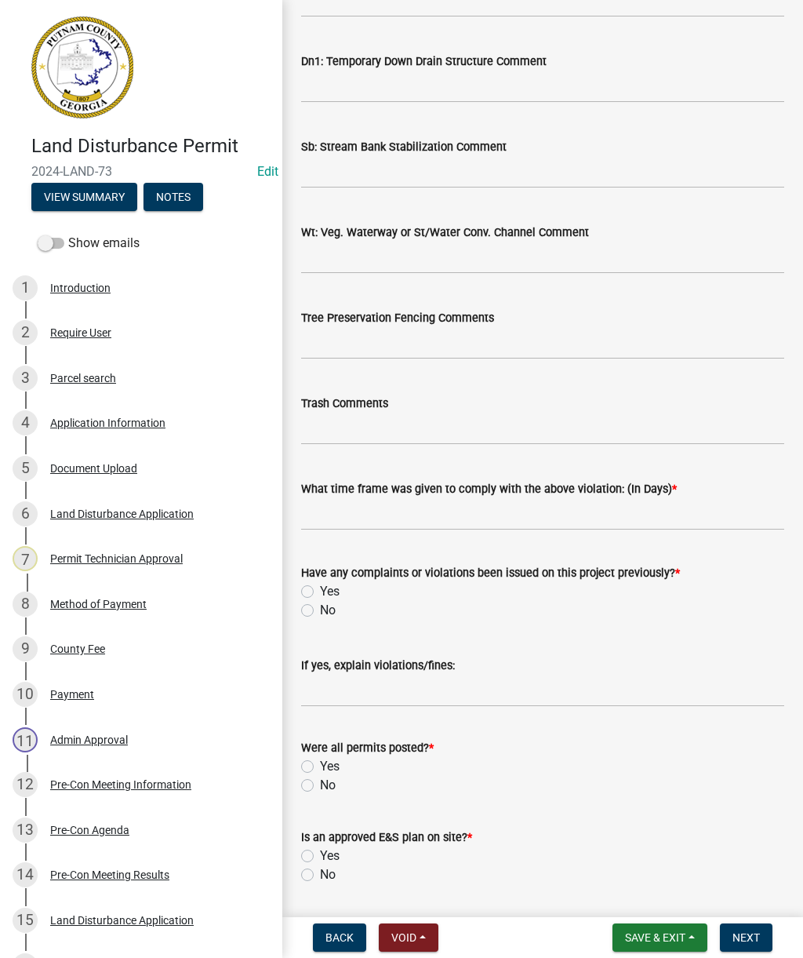
scroll to position [2356, 0]
click at [320, 590] on label "Yes" at bounding box center [330, 590] width 20 height 19
click at [320, 590] on input "Yes" at bounding box center [325, 586] width 10 height 10
radio input "true"
click at [313, 756] on div "Were all permits posted? *" at bounding box center [542, 747] width 483 height 19
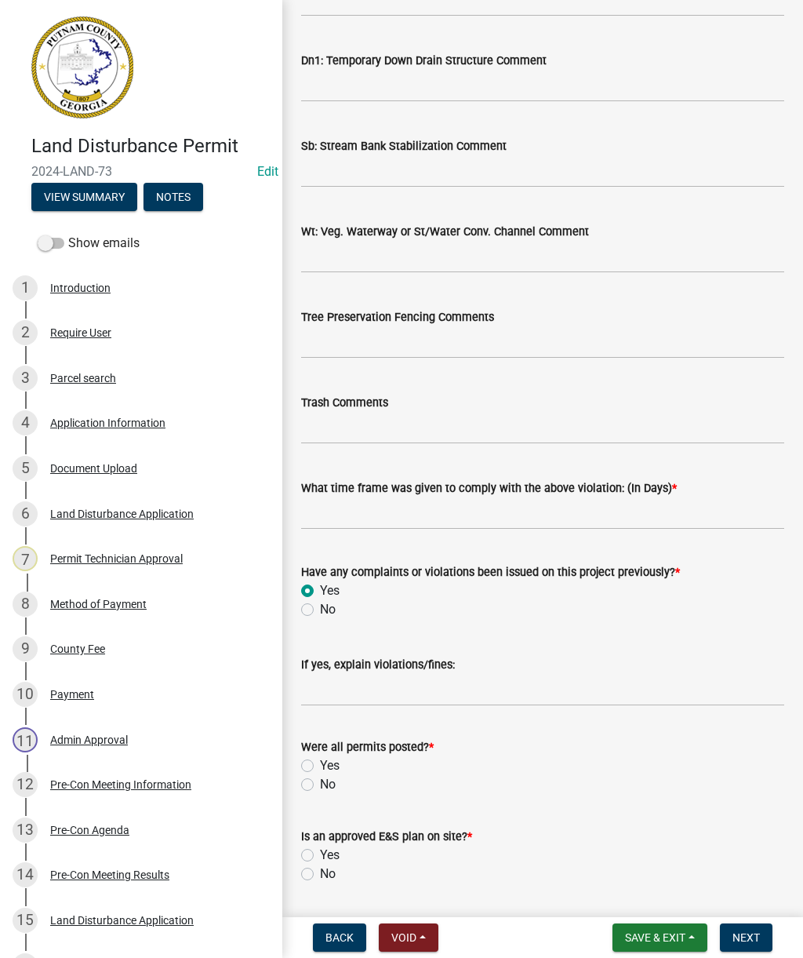
click at [320, 765] on label "Yes" at bounding box center [330, 765] width 20 height 19
click at [320, 765] on input "Yes" at bounding box center [325, 761] width 10 height 10
radio input "true"
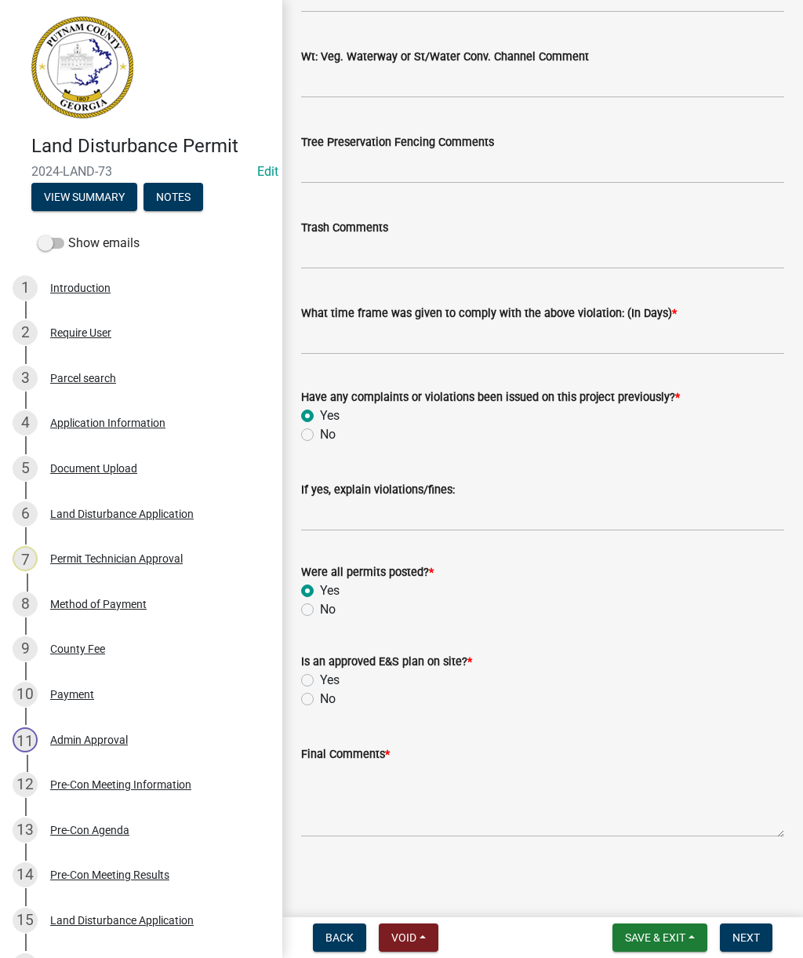
scroll to position [2531, 0]
click at [320, 699] on label "No" at bounding box center [328, 699] width 16 height 19
click at [320, 699] on input "No" at bounding box center [325, 695] width 10 height 10
radio input "true"
click at [380, 824] on textarea "Final Comments *" at bounding box center [542, 800] width 483 height 74
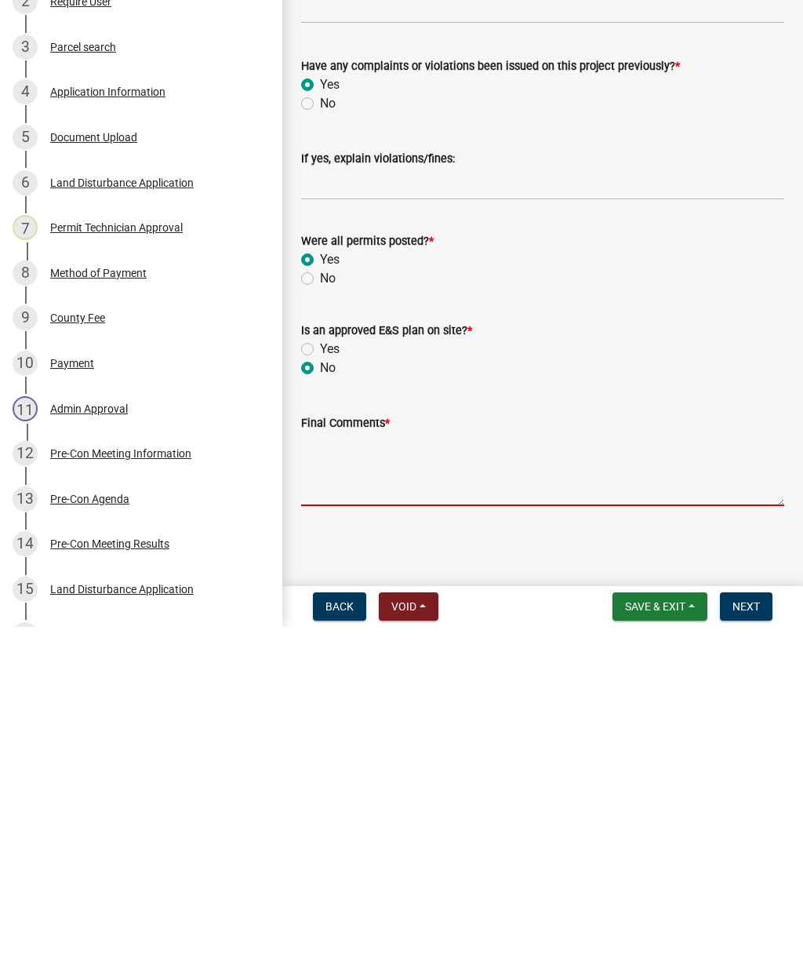
click at [353, 763] on textarea "Final Comments *" at bounding box center [542, 800] width 483 height 74
paste textarea "Site inspection completed. Work is being completed from previous Notice to corr…"
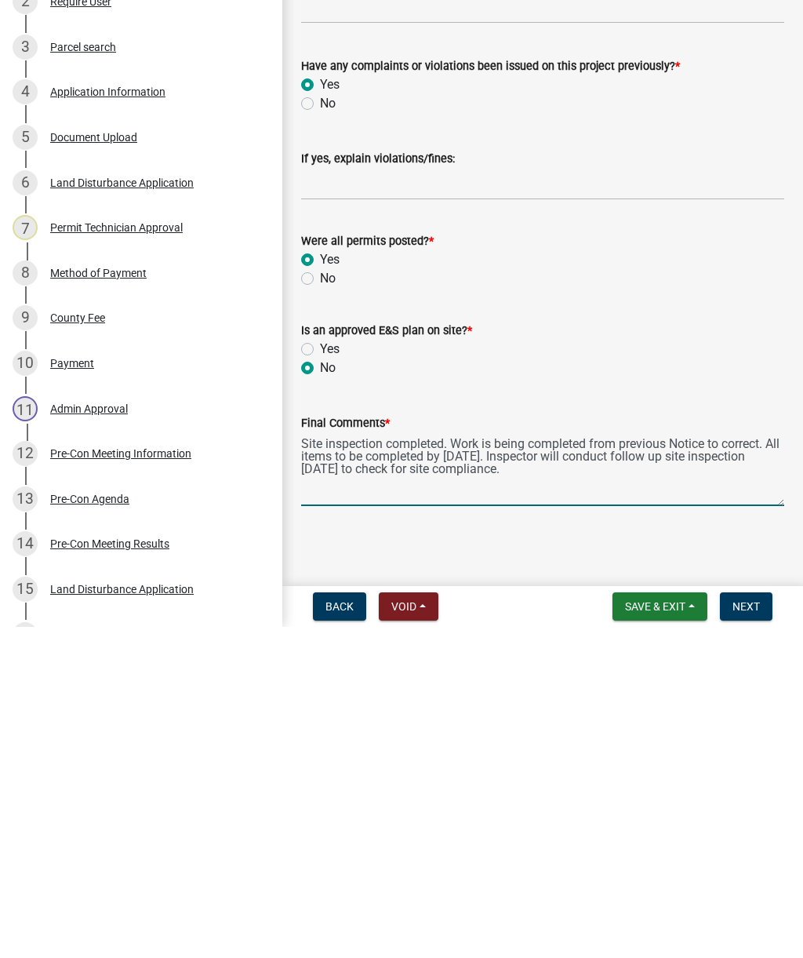
click at [303, 763] on textarea "Site inspection completed. Work is being completed from previous Notice to corr…" at bounding box center [542, 800] width 483 height 74
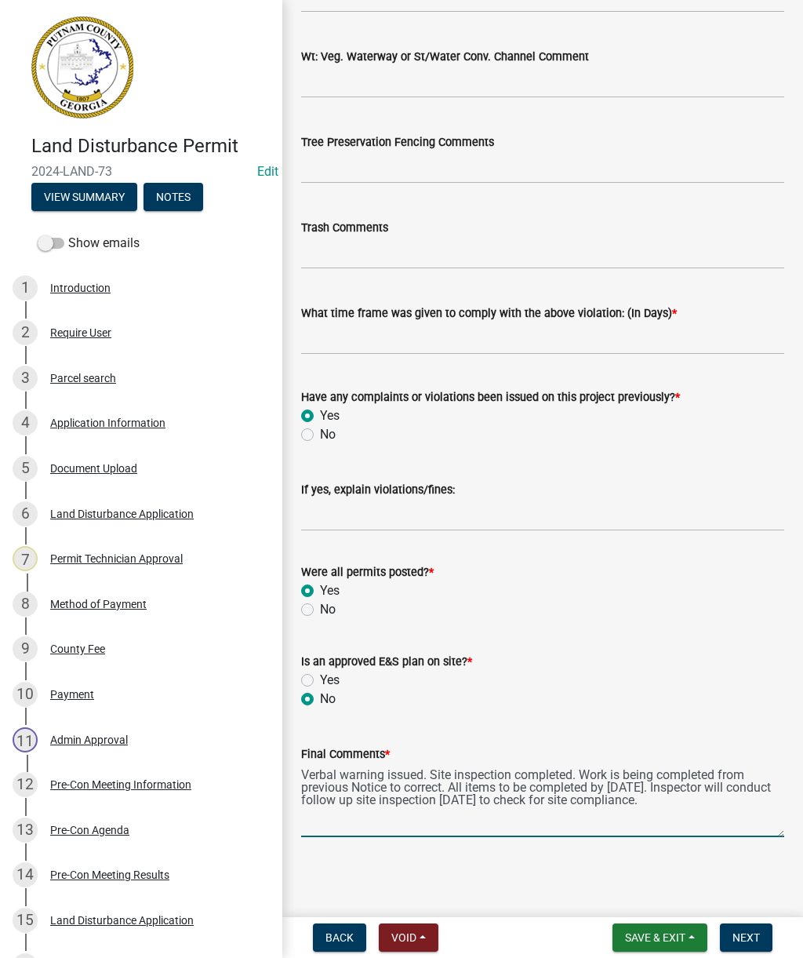
type textarea "Verbal warning issued. Site inspection completed. Work is being completed from …"
click at [758, 942] on span "Next" at bounding box center [746, 937] width 27 height 13
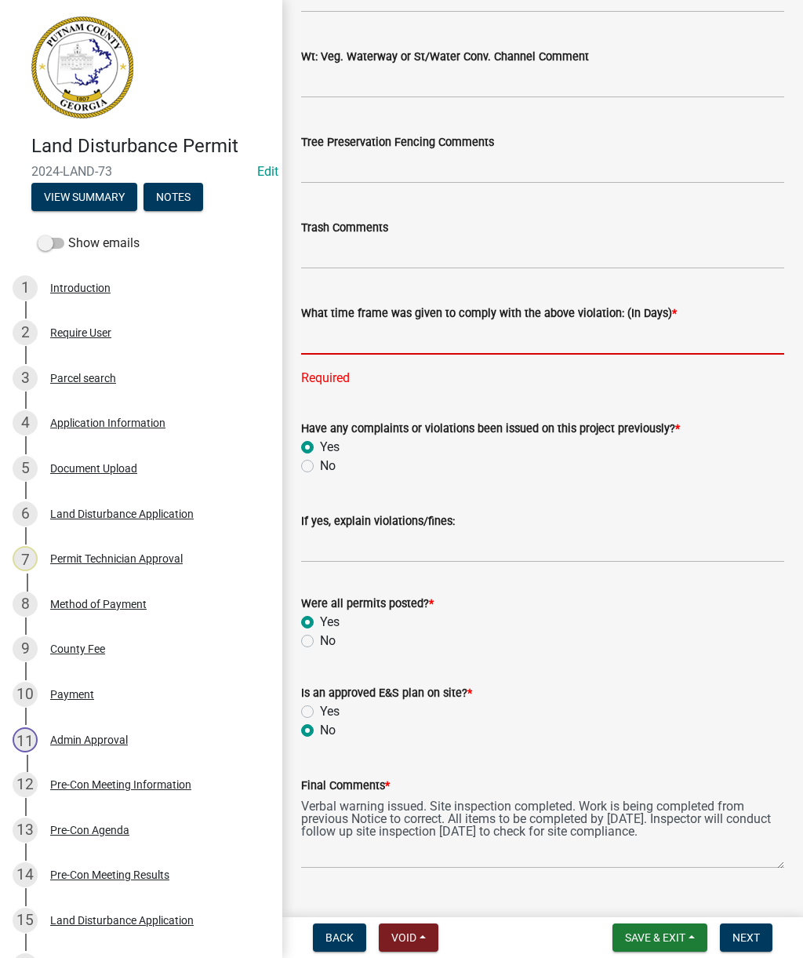
click at [362, 329] on input "text" at bounding box center [542, 338] width 483 height 32
type input "3"
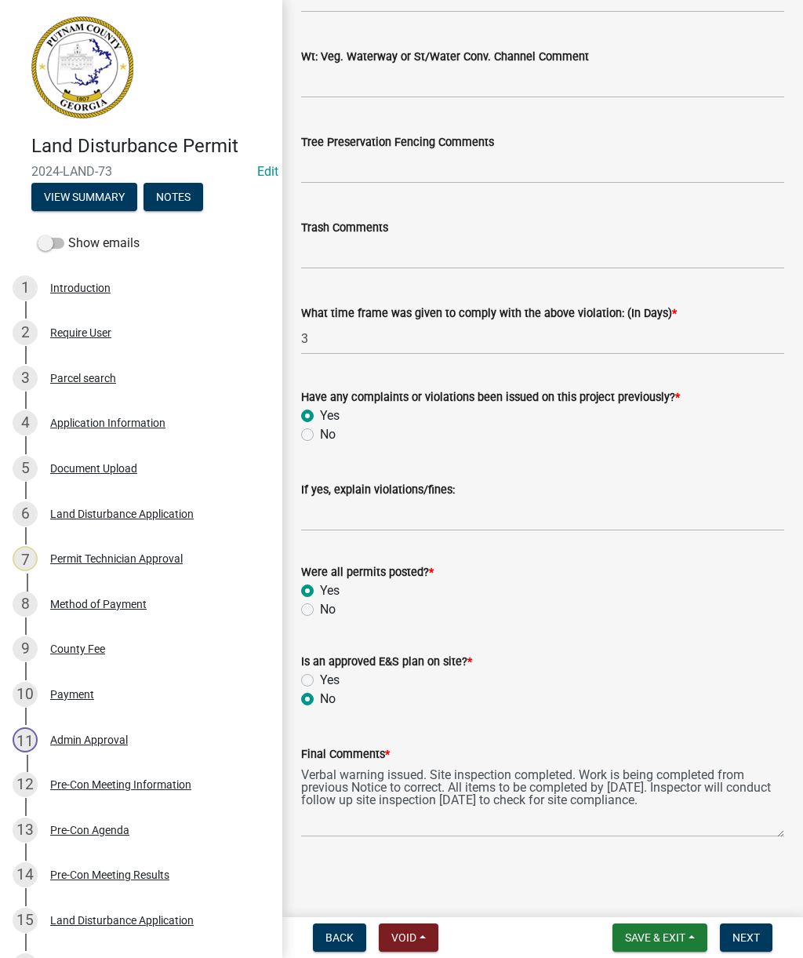
click at [760, 934] on span "Next" at bounding box center [746, 937] width 27 height 13
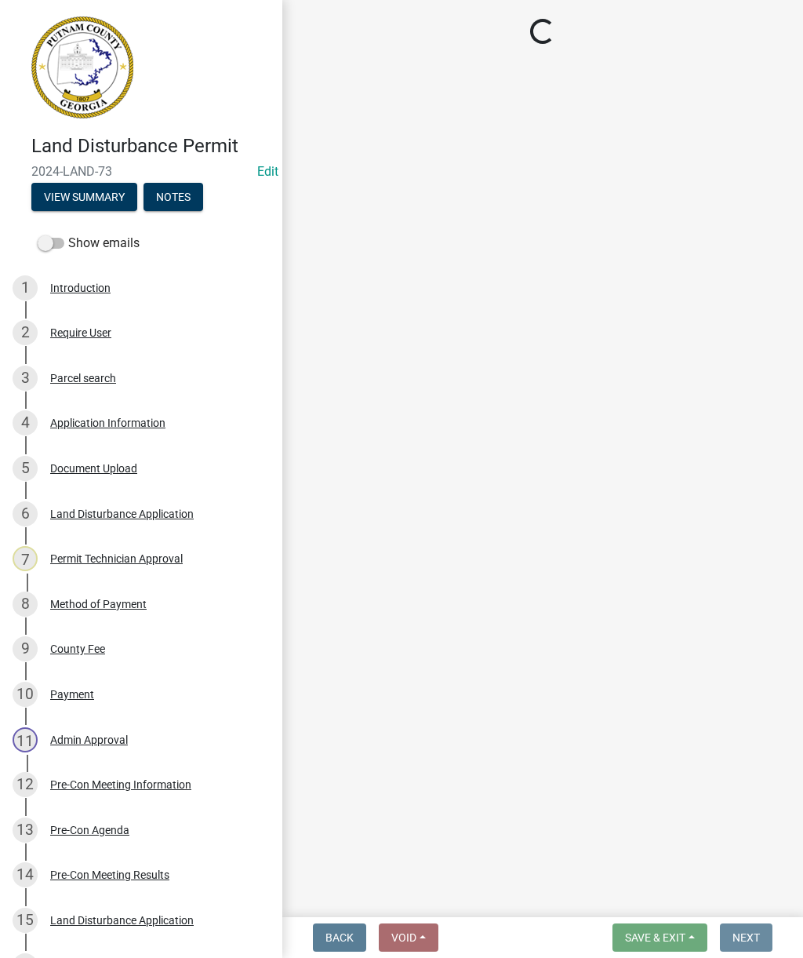
scroll to position [0, 0]
select select "af3c6edf-34d7-49be-824e-99d5d0a3954f"
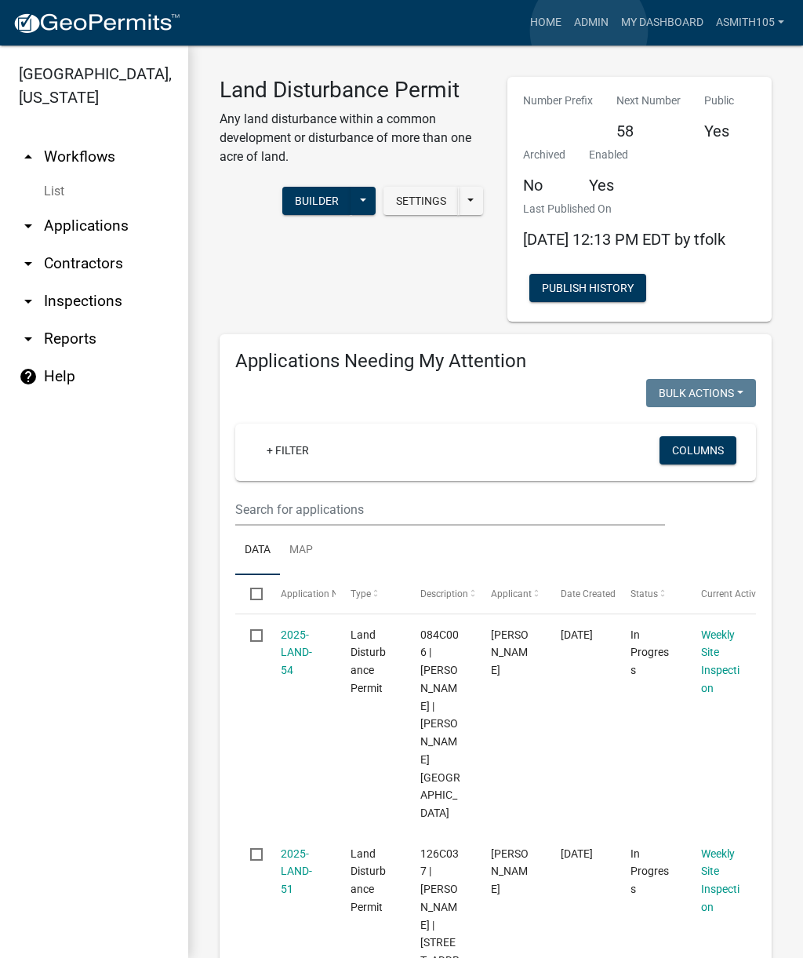
click at [589, 31] on link "Admin" at bounding box center [591, 23] width 47 height 30
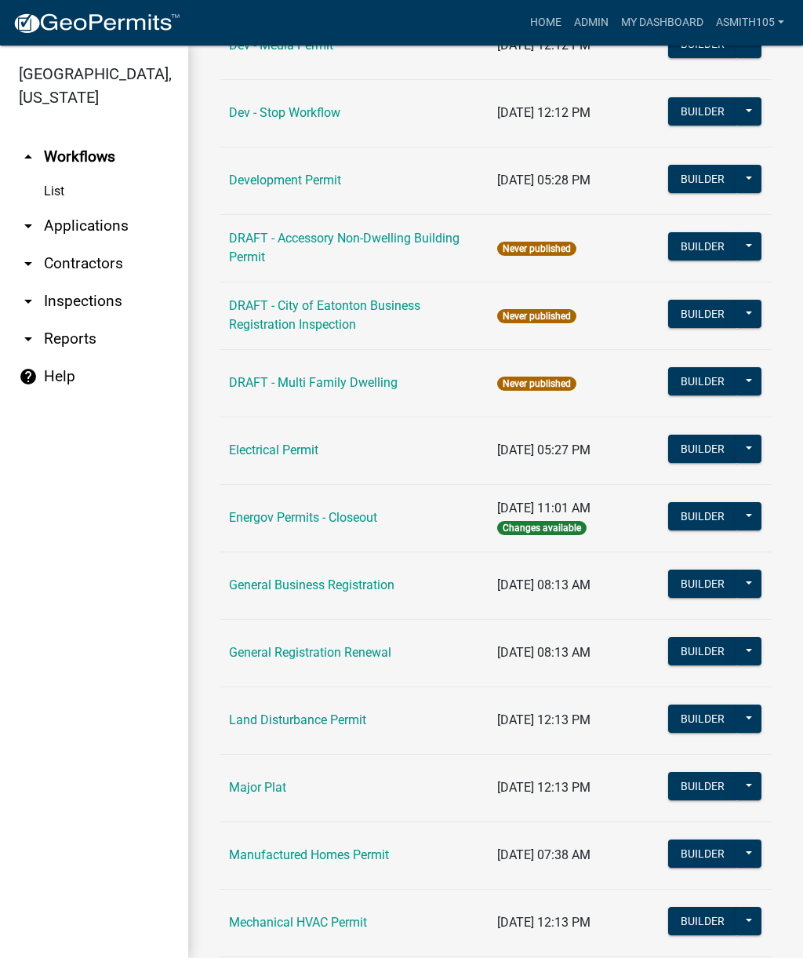
scroll to position [596, 0]
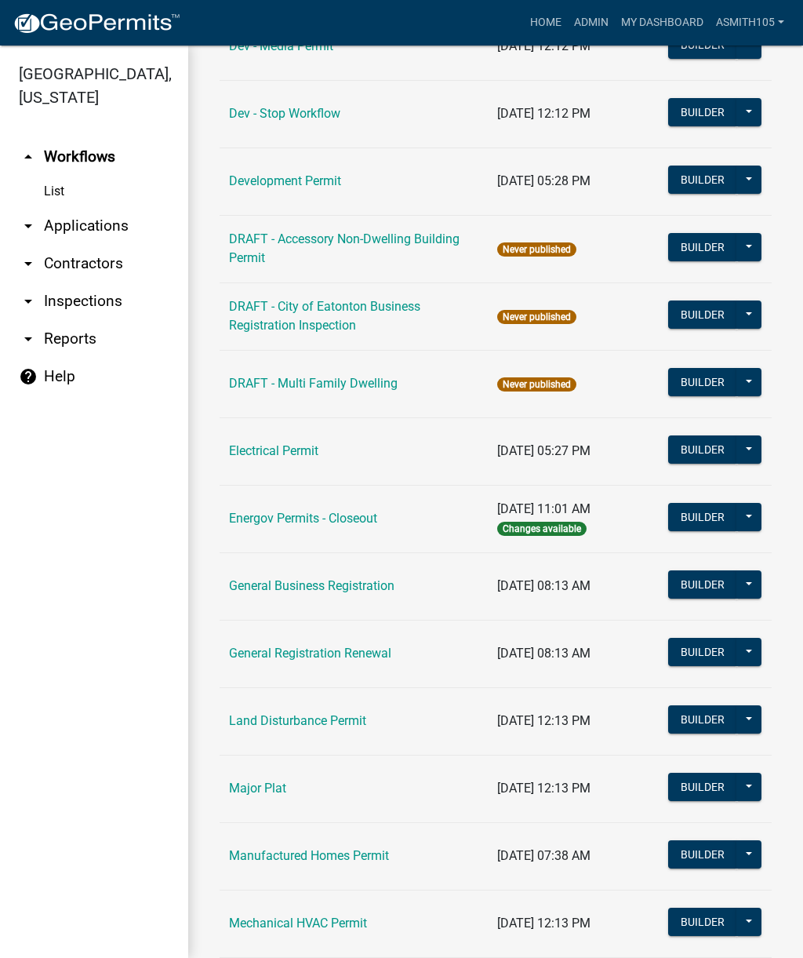
click at [312, 723] on link "Land Disturbance Permit" at bounding box center [297, 720] width 137 height 15
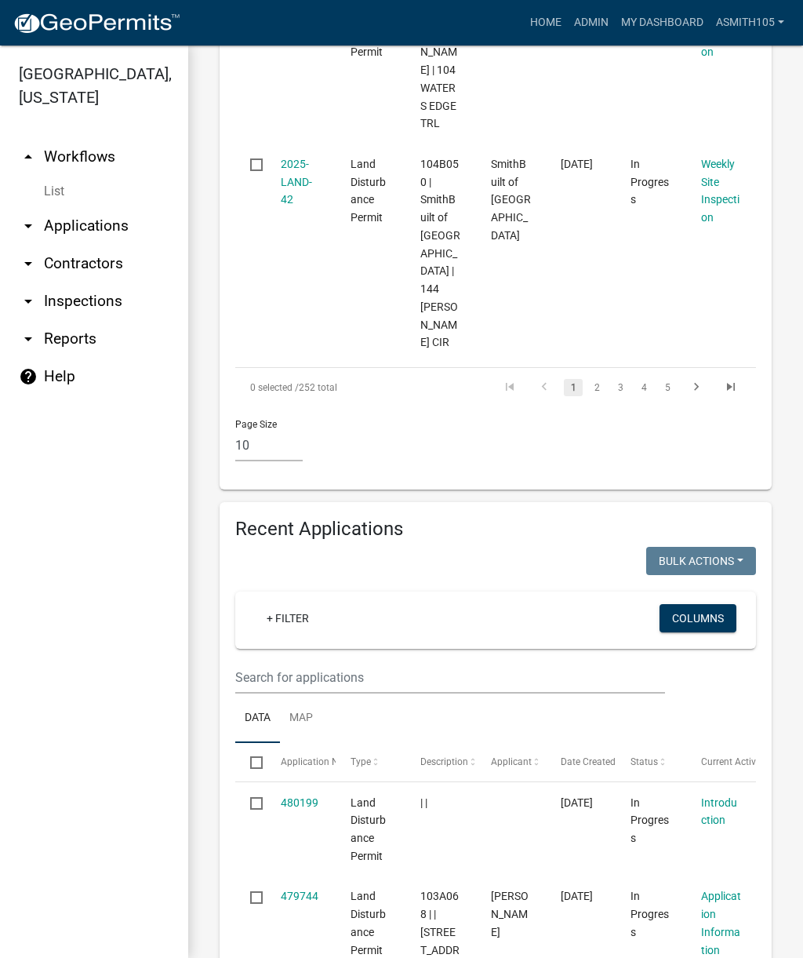
scroll to position [2248, 0]
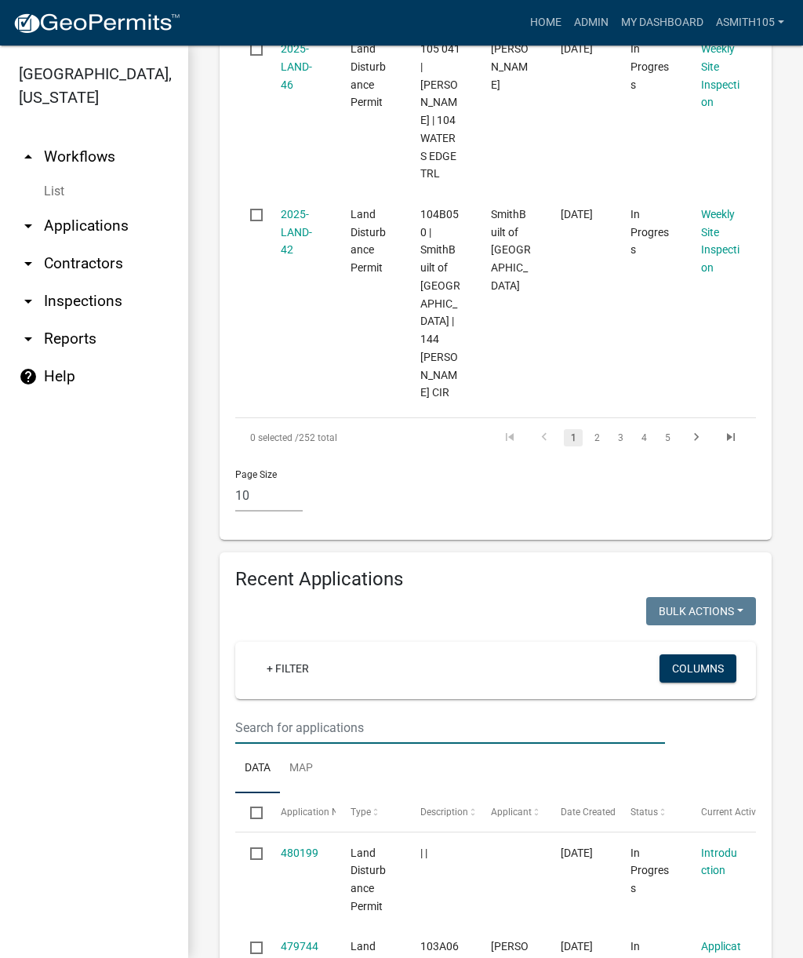
click at [416, 712] on input "text" at bounding box center [450, 728] width 430 height 32
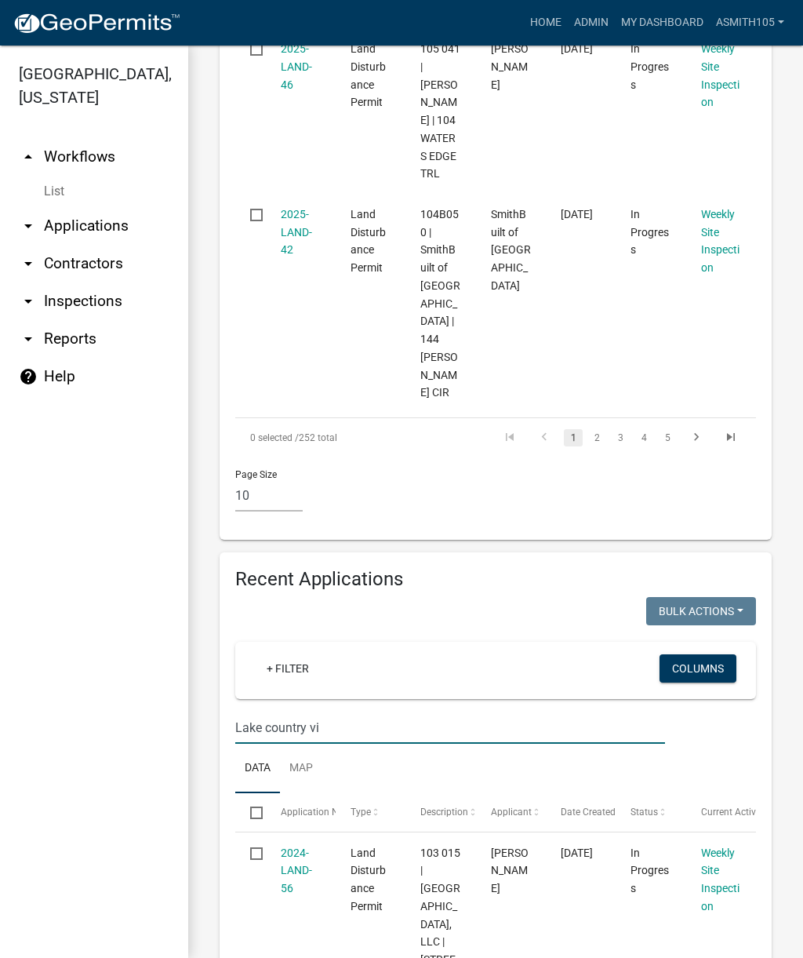
scroll to position [1986, 0]
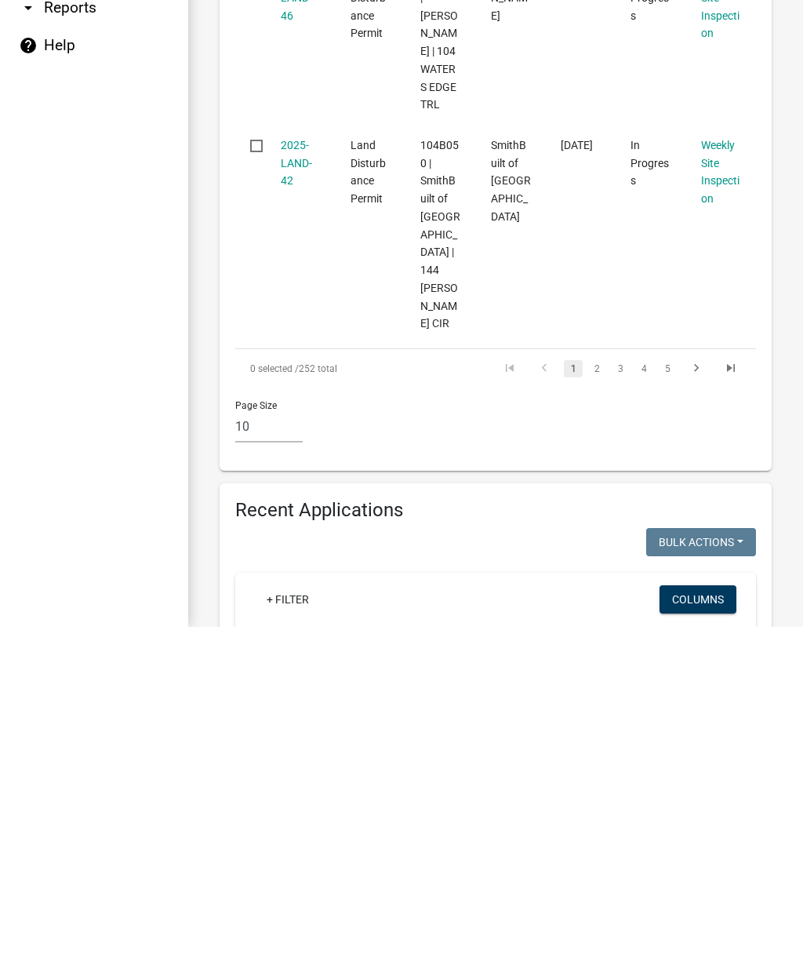
type input "Lake country vi"
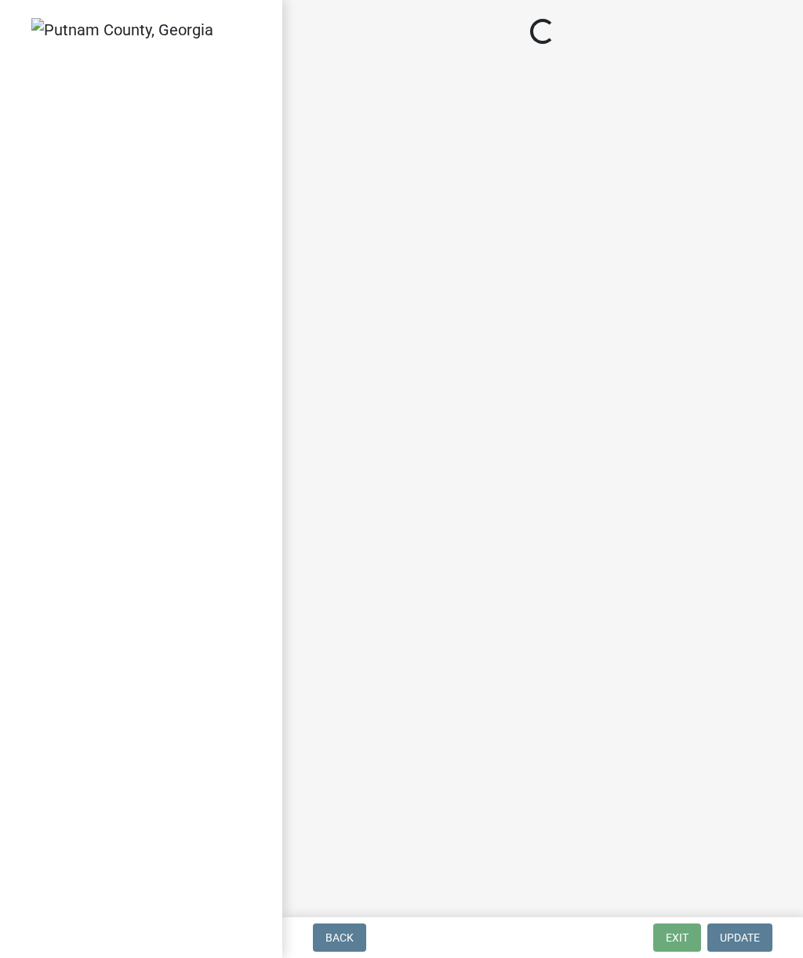
select select "af3c6edf-34d7-49be-824e-99d5d0a3954f"
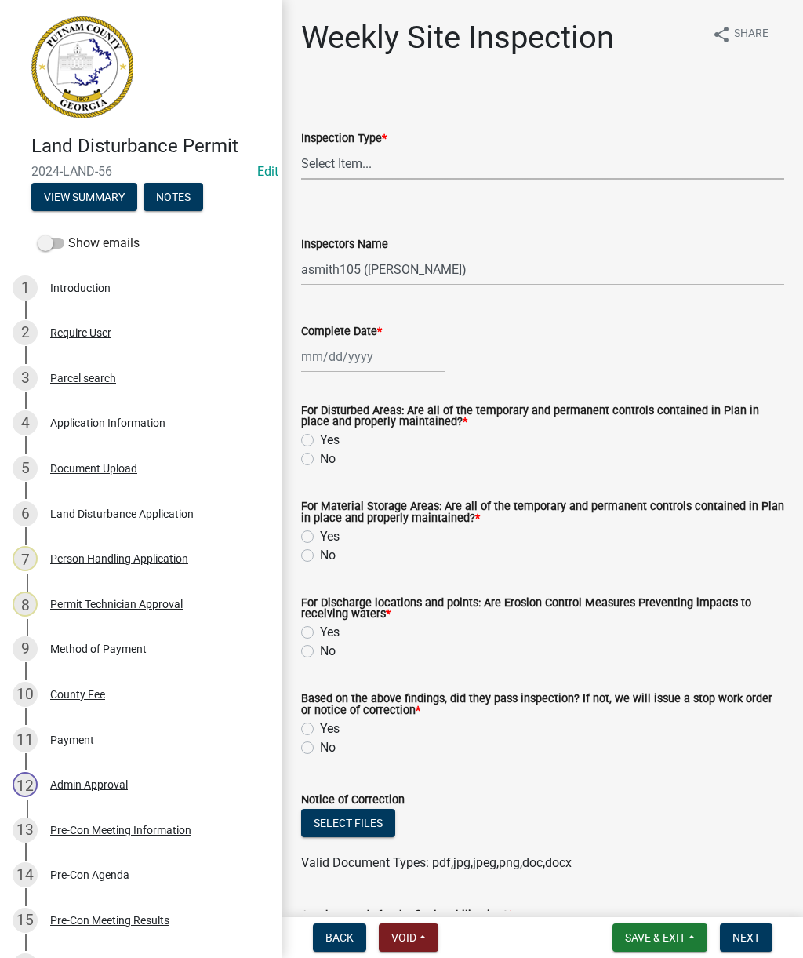
click at [430, 164] on select "Select Item... Site Inspection Initial Inspection Within 24 hours of a 0.5" sto…" at bounding box center [542, 164] width 483 height 32
select select "93c72d9c-4ccd-4a4f-9c87-9d2cfc81a2e2"
click at [373, 359] on div at bounding box center [373, 357] width 144 height 32
select select "9"
select select "2025"
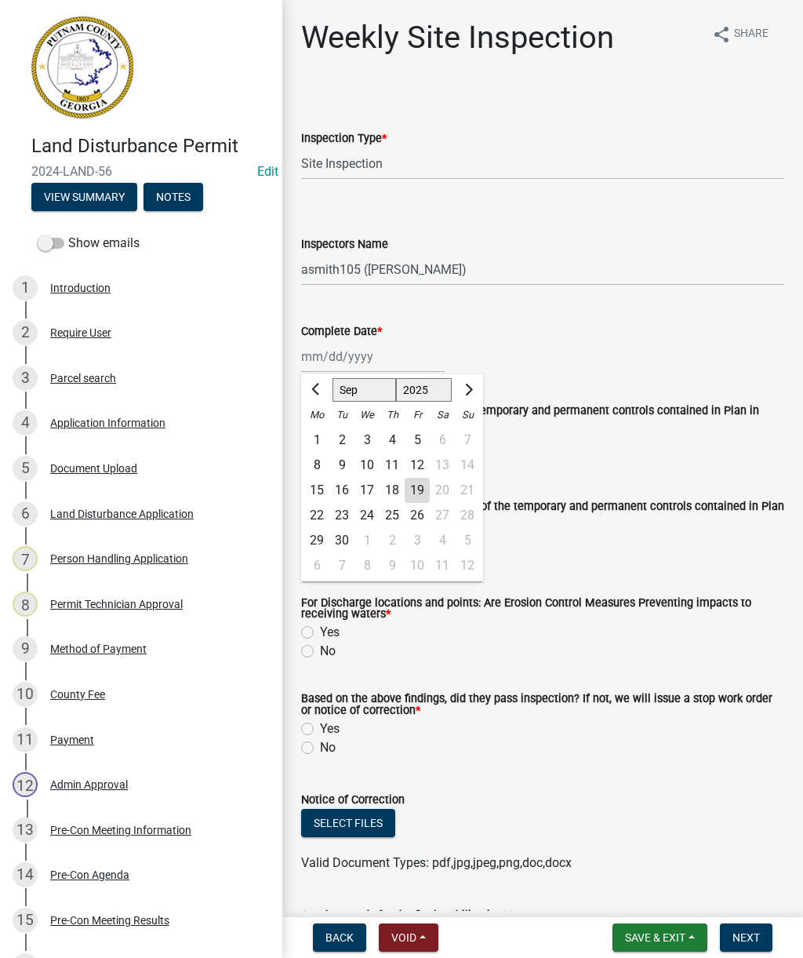
click at [422, 489] on div "19" at bounding box center [417, 490] width 25 height 25
type input "[DATE]"
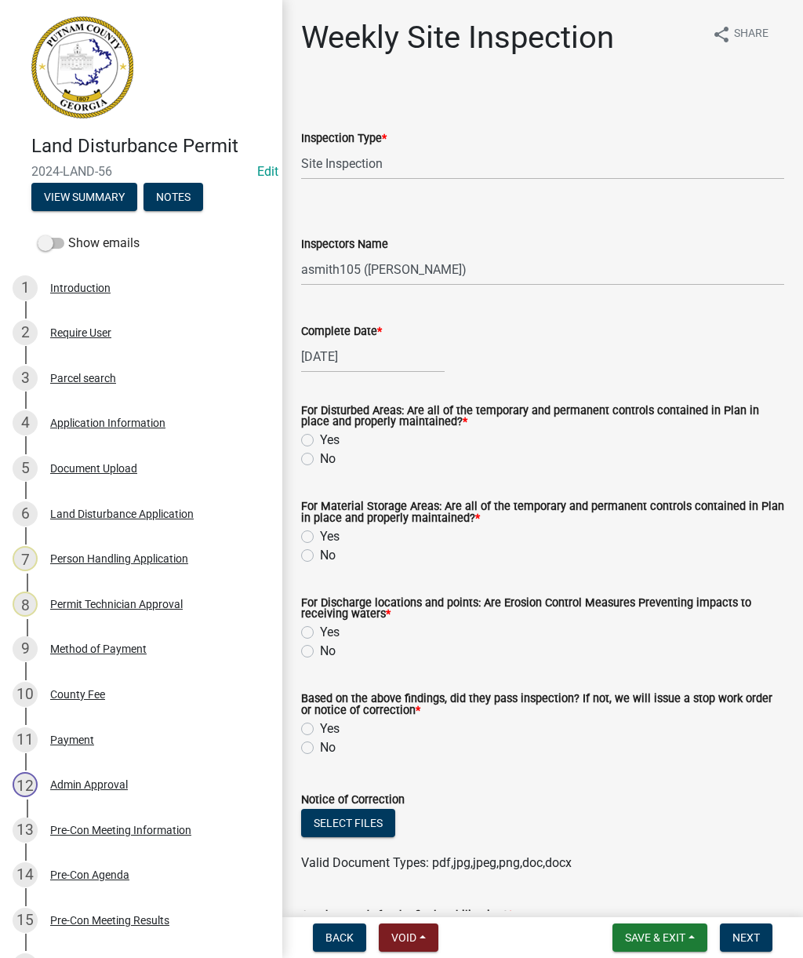
click at [320, 439] on label "Yes" at bounding box center [330, 440] width 20 height 19
click at [320, 439] on input "Yes" at bounding box center [325, 436] width 10 height 10
radio input "true"
click at [320, 541] on label "Yes" at bounding box center [330, 536] width 20 height 19
click at [320, 537] on input "Yes" at bounding box center [325, 532] width 10 height 10
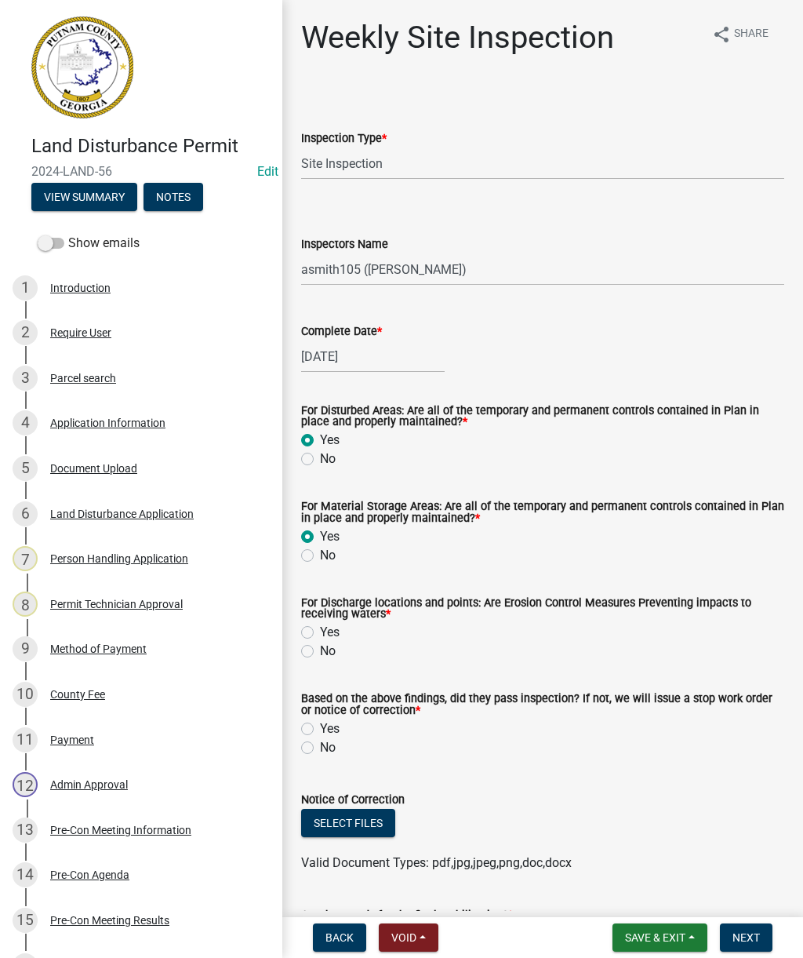
radio input "true"
click at [320, 630] on label "Yes" at bounding box center [330, 632] width 20 height 19
click at [320, 630] on input "Yes" at bounding box center [325, 628] width 10 height 10
radio input "true"
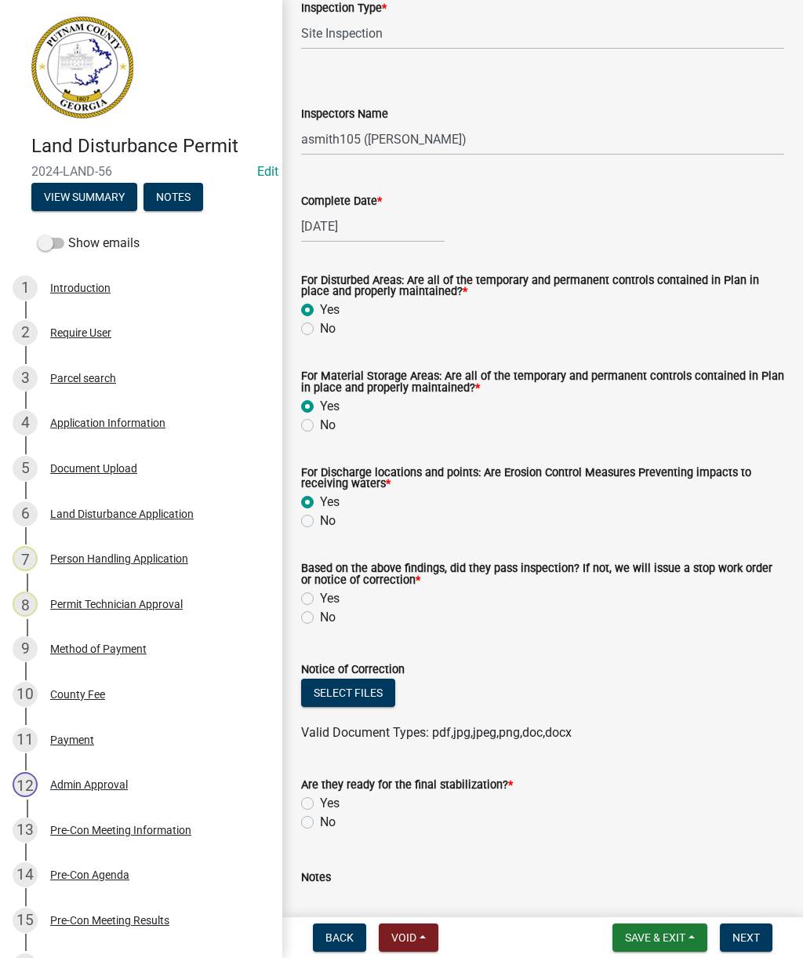
scroll to position [153, 0]
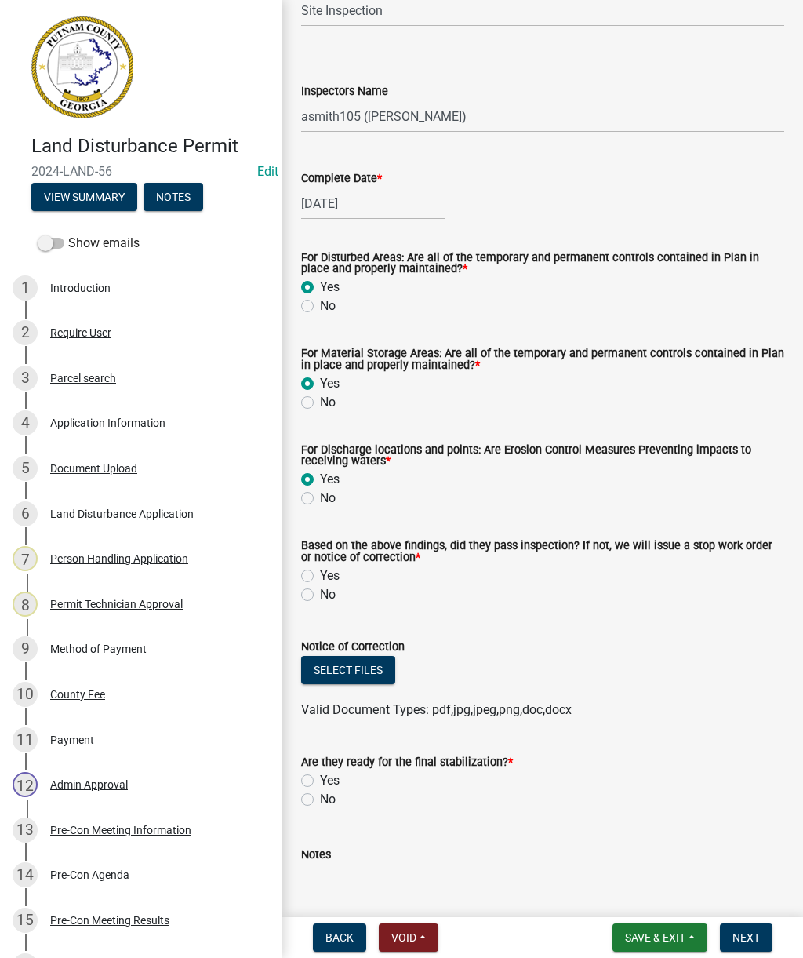
click at [320, 577] on label "Yes" at bounding box center [330, 576] width 20 height 19
click at [320, 577] on input "Yes" at bounding box center [325, 572] width 10 height 10
radio input "true"
click at [352, 676] on button "Select files" at bounding box center [348, 670] width 94 height 28
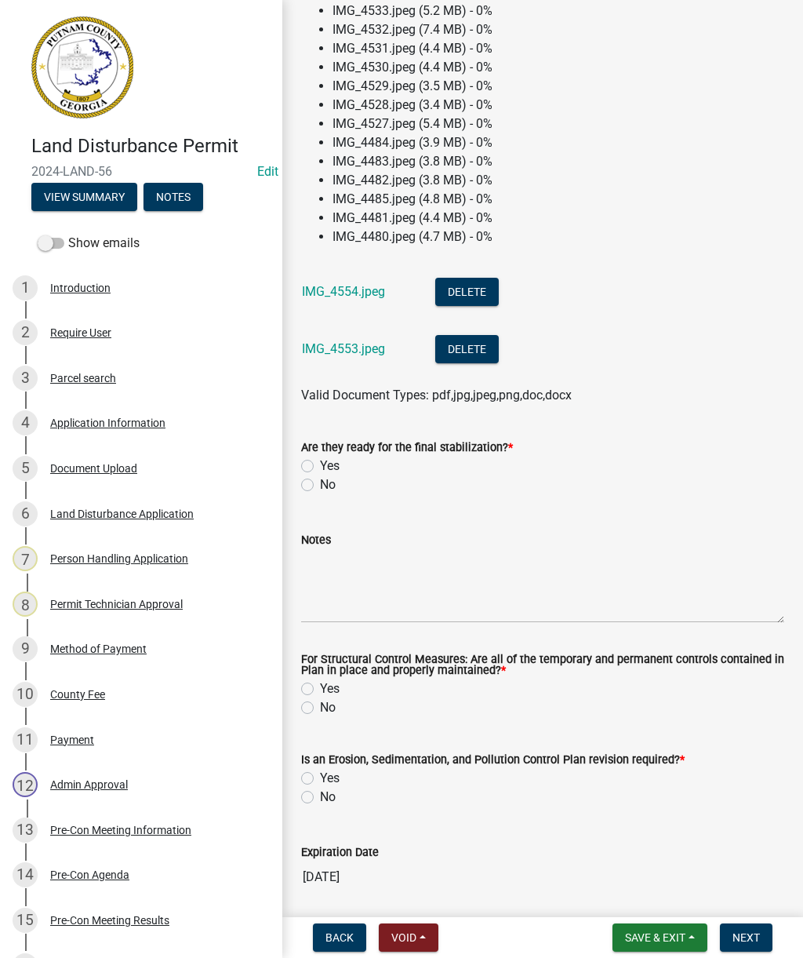
scroll to position [1245, 0]
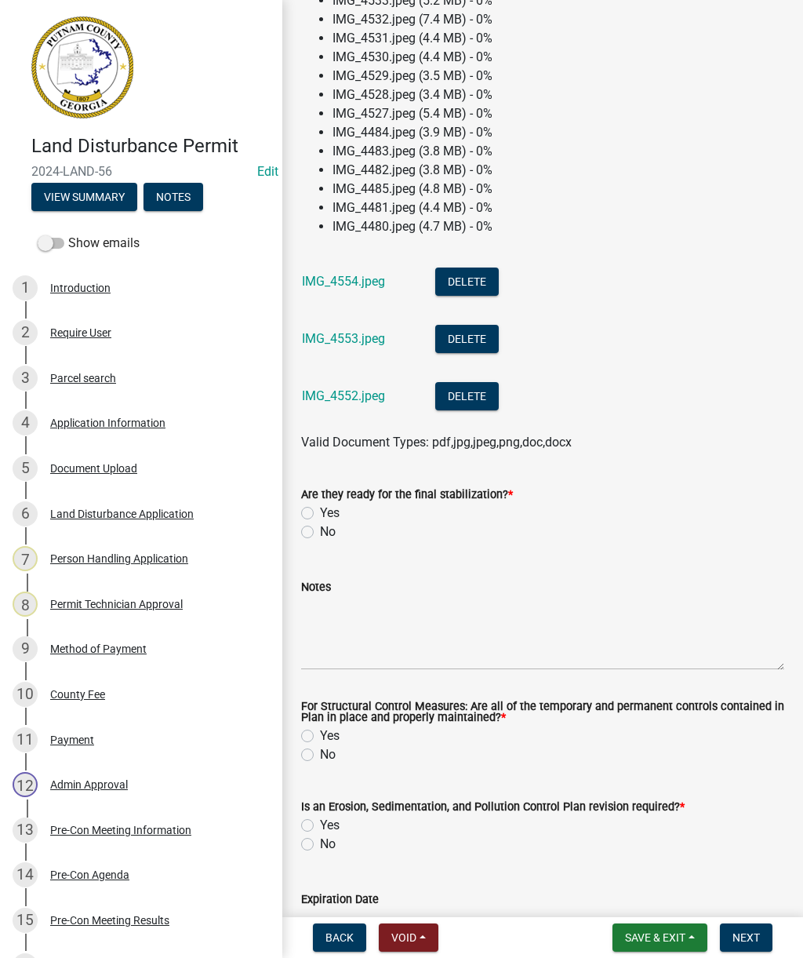
click at [320, 537] on label "No" at bounding box center [328, 532] width 16 height 19
click at [320, 533] on input "No" at bounding box center [325, 528] width 10 height 10
radio input "true"
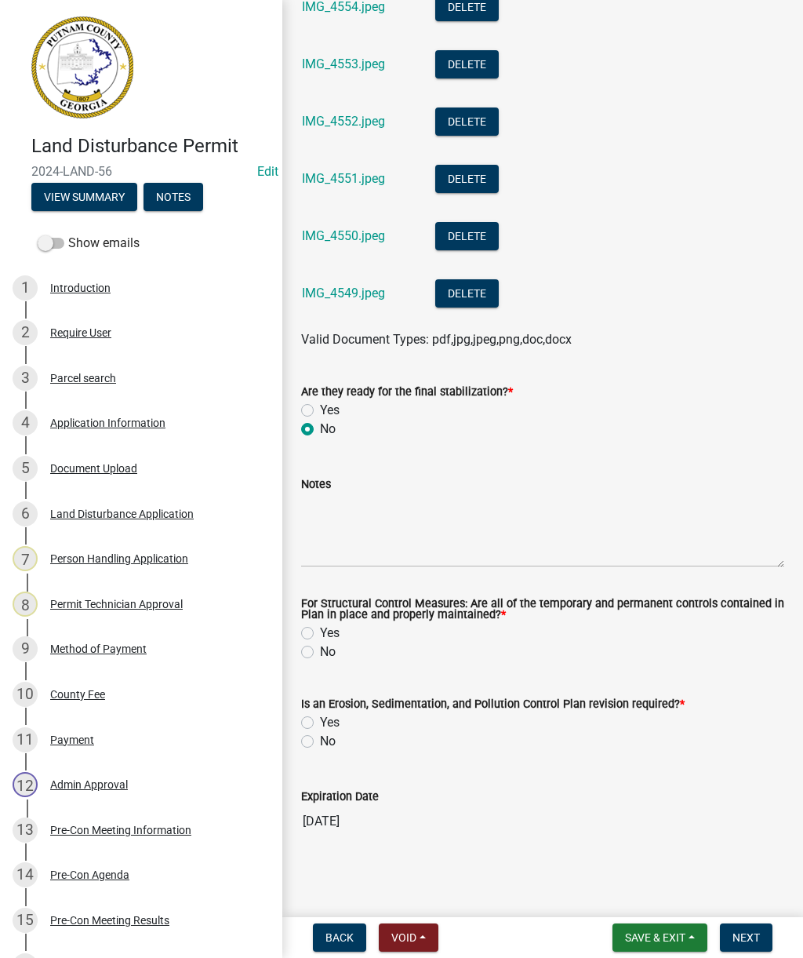
scroll to position [1521, 0]
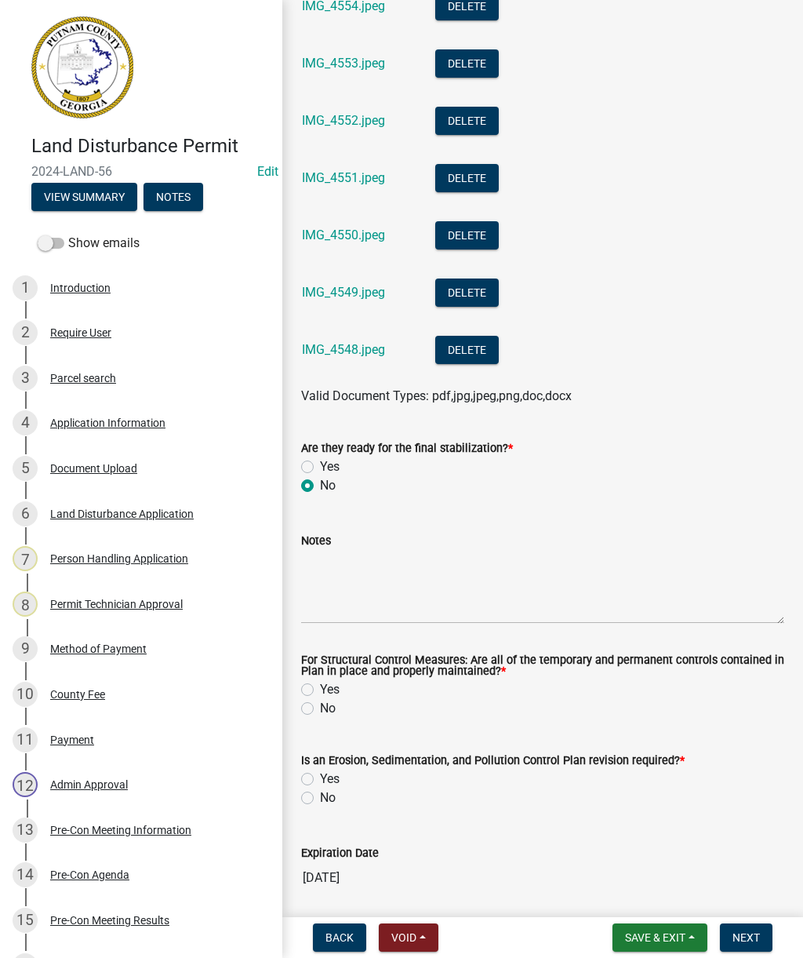
click at [320, 692] on label "Yes" at bounding box center [330, 689] width 20 height 19
click at [320, 690] on input "Yes" at bounding box center [325, 685] width 10 height 10
radio input "true"
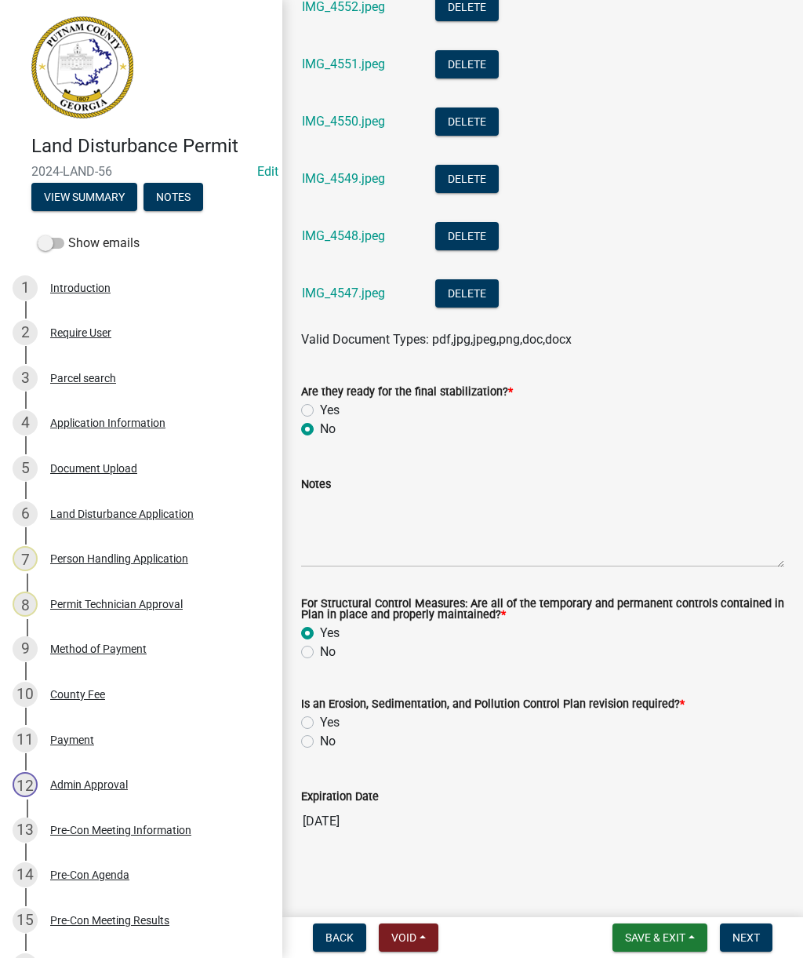
scroll to position [1637, 0]
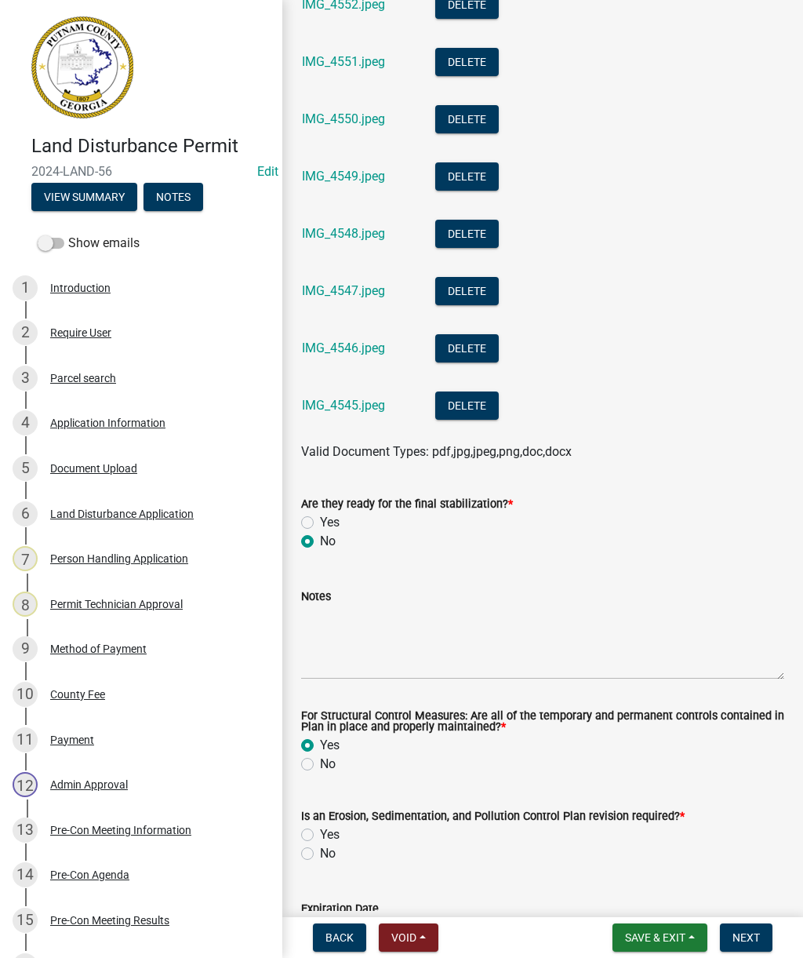
click at [320, 853] on label "No" at bounding box center [328, 853] width 16 height 19
click at [320, 853] on input "No" at bounding box center [325, 849] width 10 height 10
radio input "true"
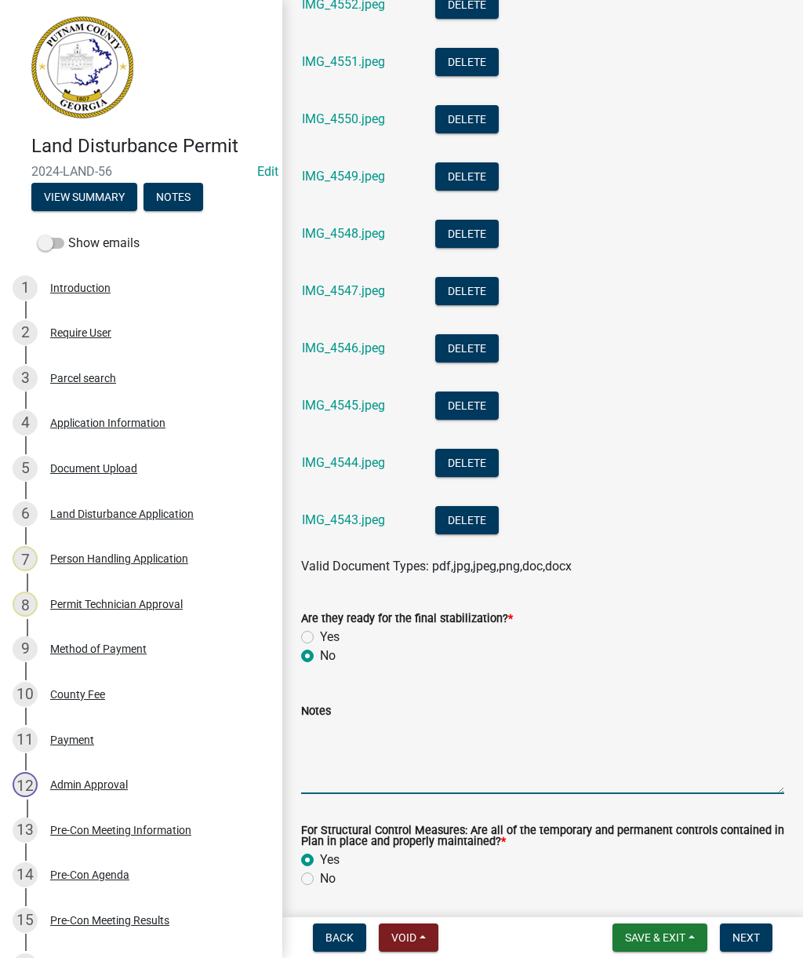
click at [365, 743] on textarea "Notes" at bounding box center [542, 757] width 483 height 74
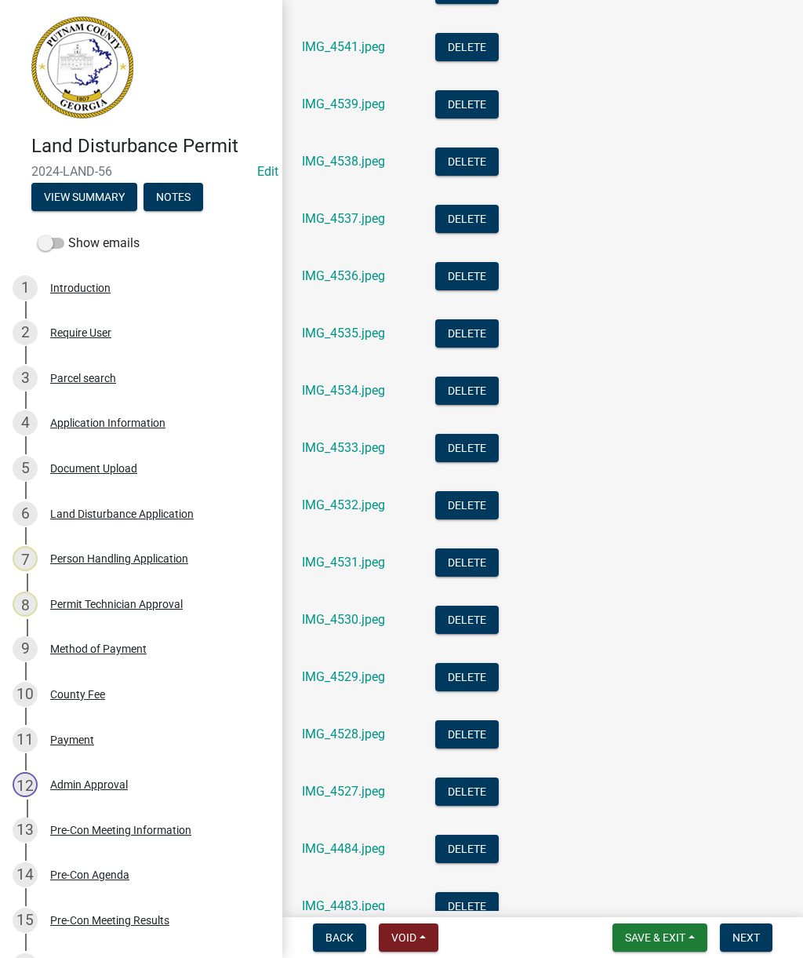
scroll to position [1616, 0]
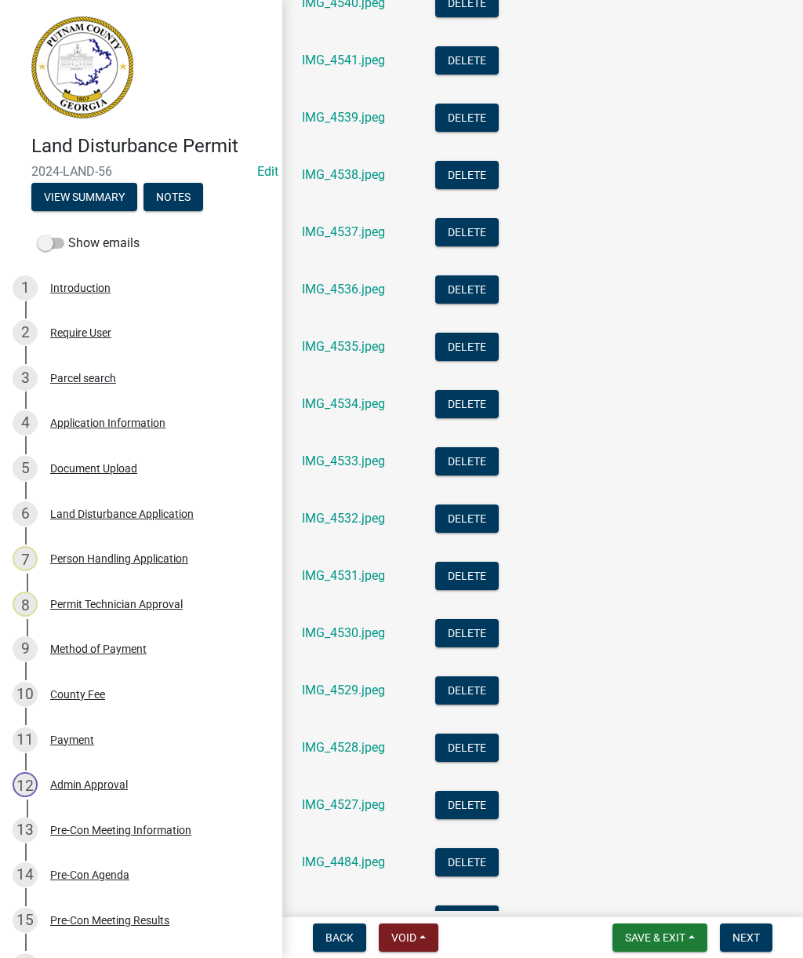
type textarea "Site inspection completed. Hydro Seed contractor on site stabilizing exposed ar…"
click at [348, 231] on link "IMG_4537.jpeg" at bounding box center [343, 231] width 83 height 15
click at [752, 935] on span "Next" at bounding box center [746, 937] width 27 height 13
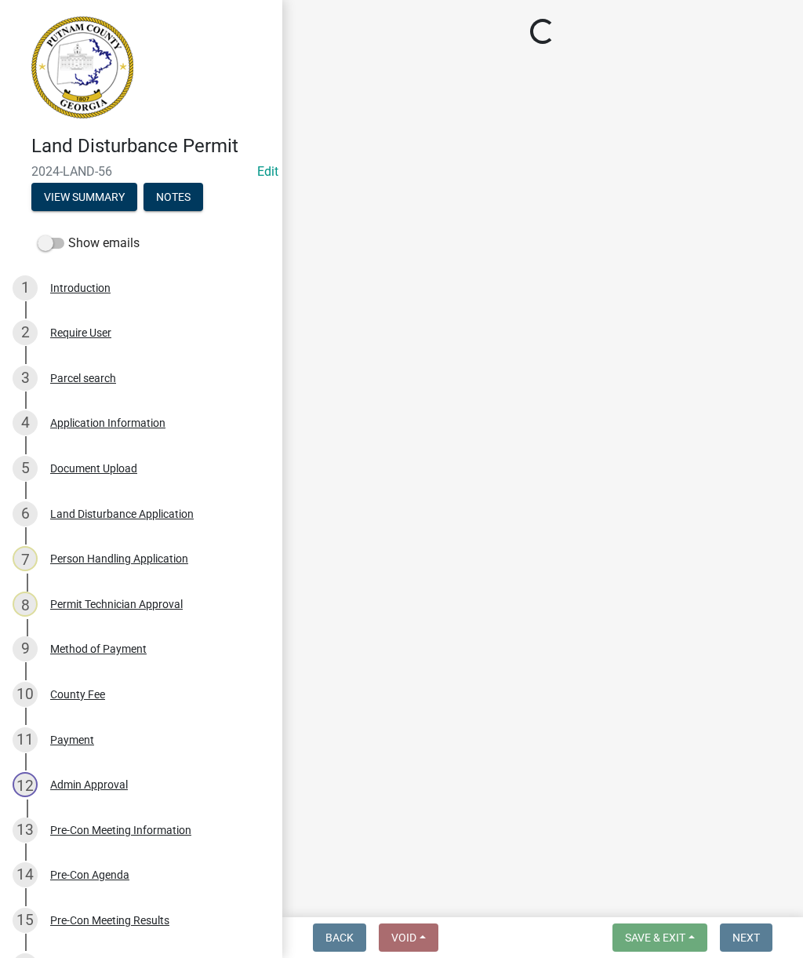
select select "af3c6edf-34d7-49be-824e-99d5d0a3954f"
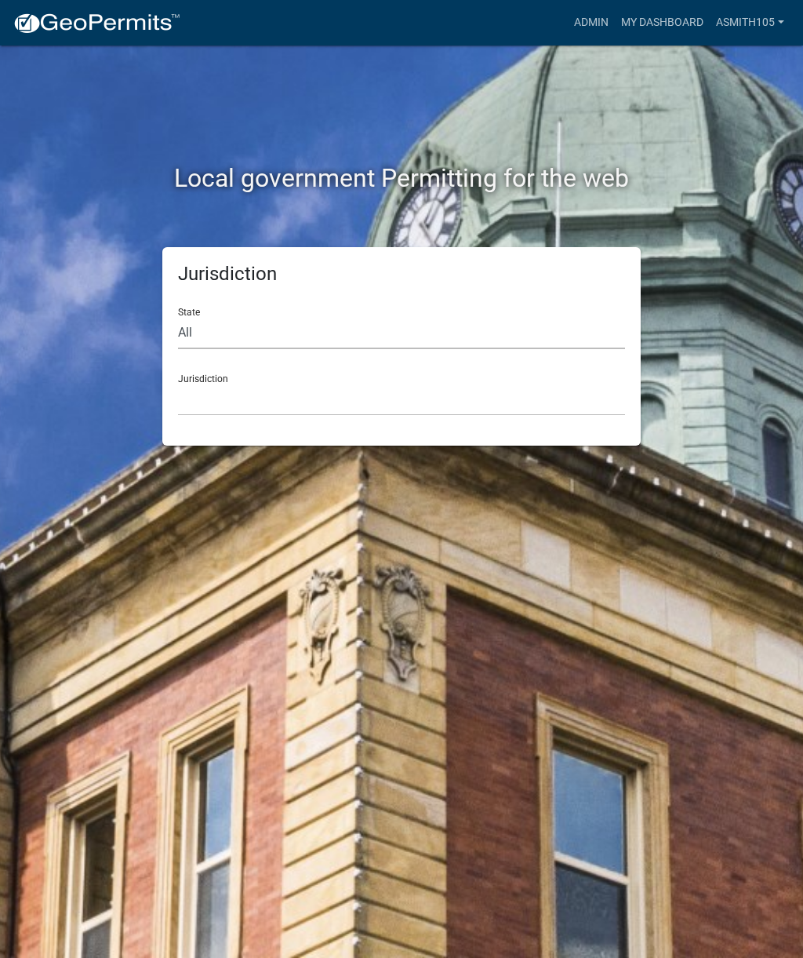
click at [284, 319] on select "All [US_STATE] [US_STATE] [US_STATE] [US_STATE] [US_STATE] [US_STATE] [US_STATE…" at bounding box center [401, 333] width 447 height 32
click at [321, 343] on select "All [US_STATE] [US_STATE] [US_STATE] [US_STATE] [US_STATE] [US_STATE] [US_STATE…" at bounding box center [401, 333] width 447 height 32
select select "[US_STATE]"
click at [333, 407] on select "[GEOGRAPHIC_DATA], [US_STATE][PERSON_NAME][GEOGRAPHIC_DATA], [US_STATE][PERSON_…" at bounding box center [401, 400] width 447 height 32
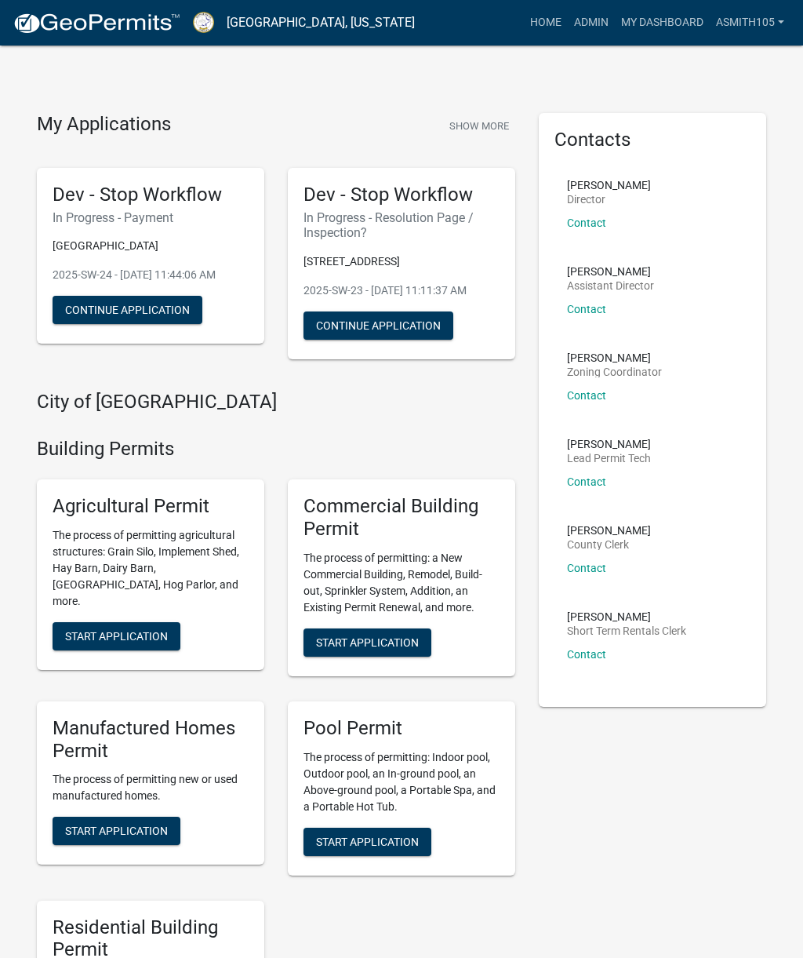
click at [592, 26] on link "Admin" at bounding box center [591, 23] width 47 height 30
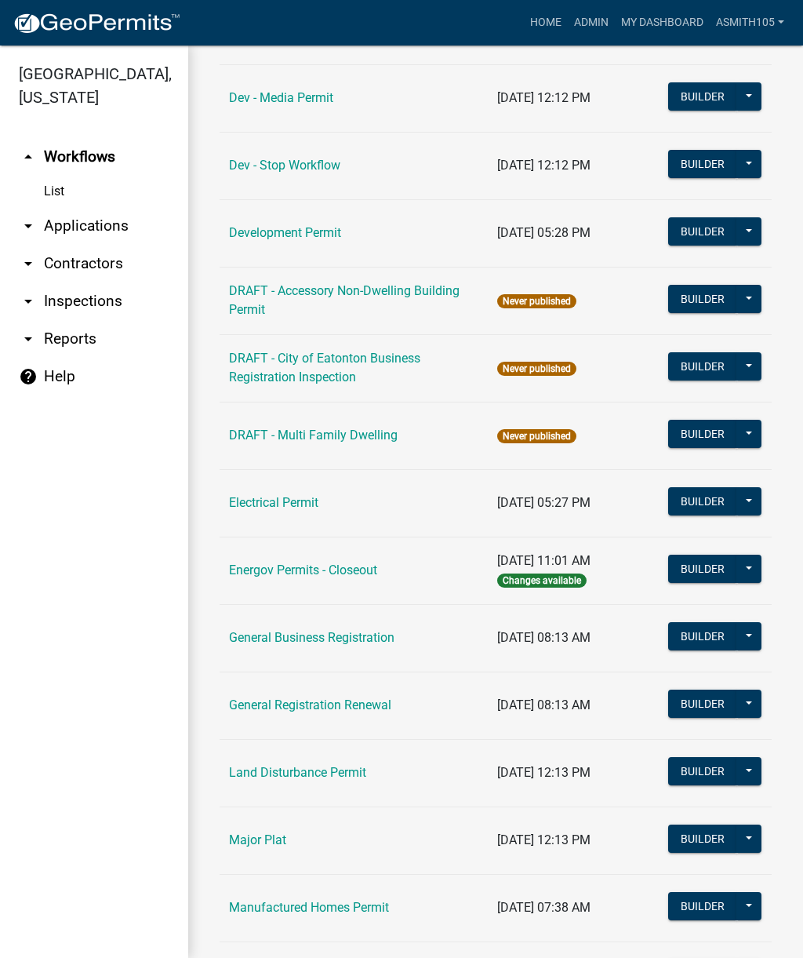
scroll to position [547, 0]
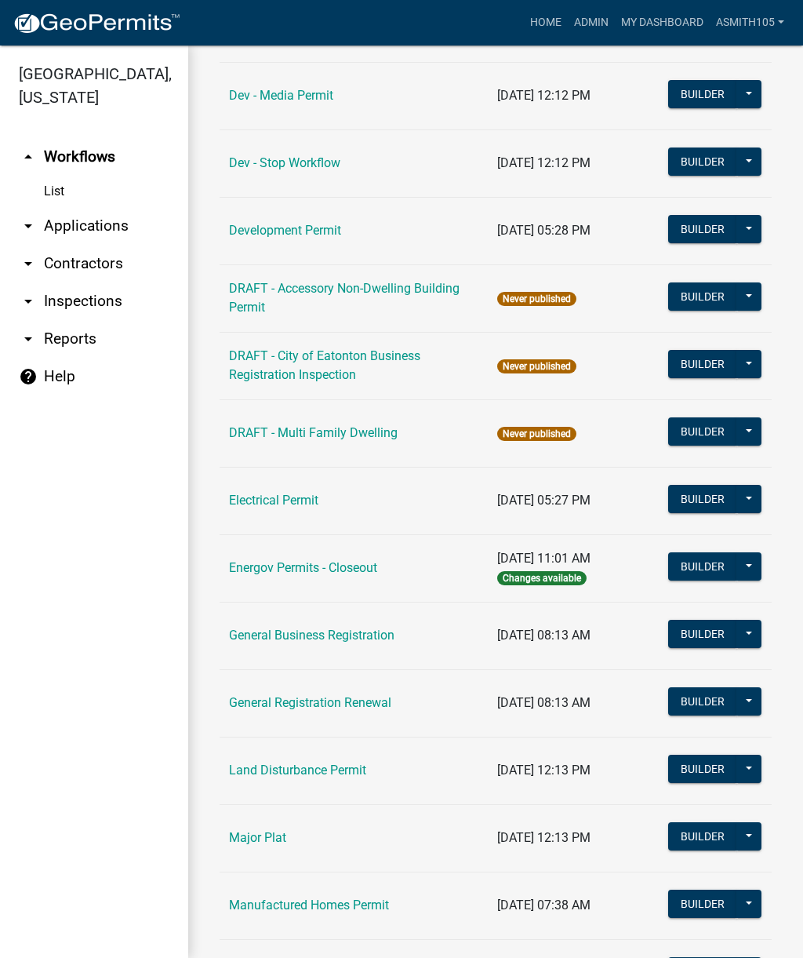
click at [308, 763] on link "Land Disturbance Permit" at bounding box center [297, 770] width 137 height 15
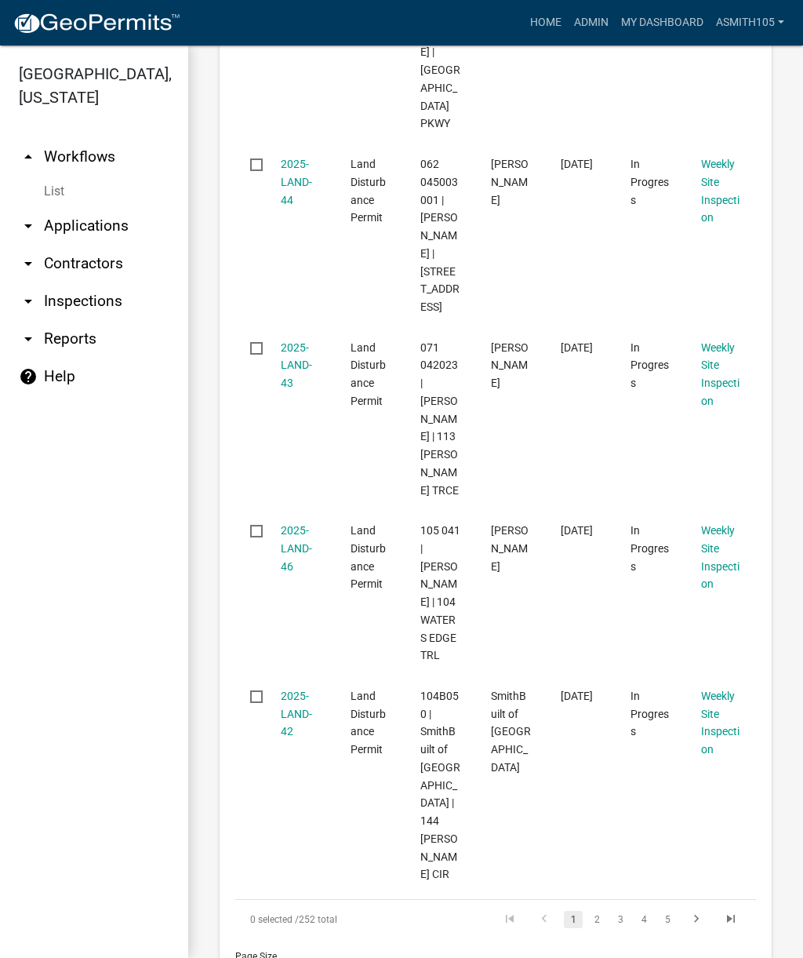
scroll to position [1803, 0]
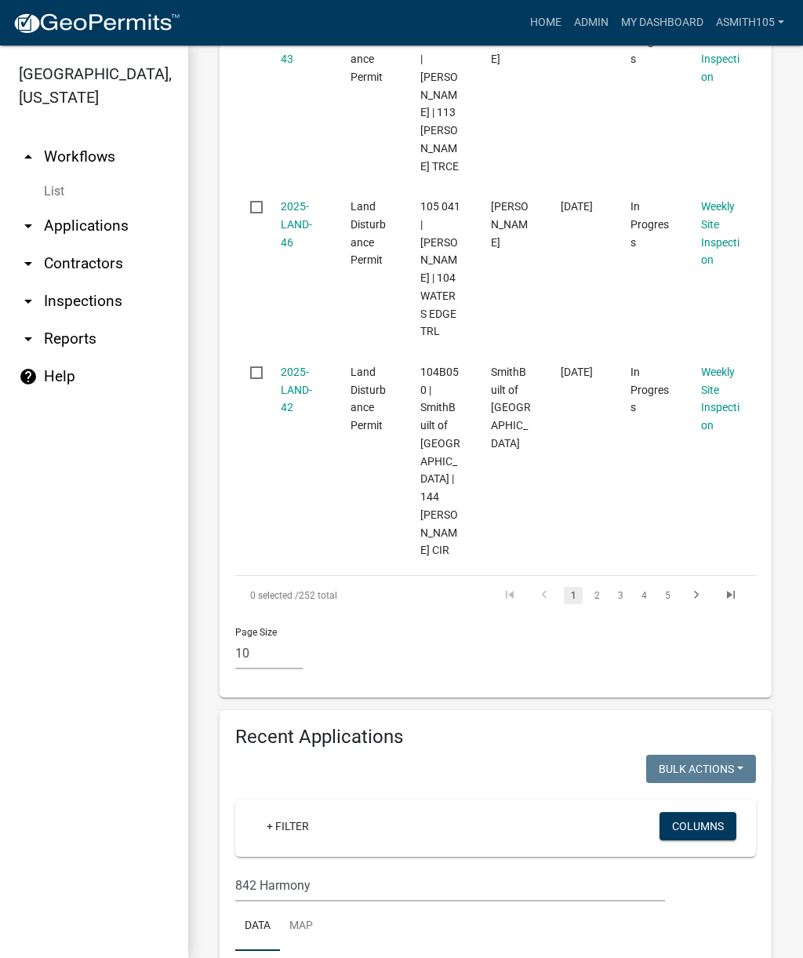
scroll to position [2089, 0]
type input "842 Harmony"
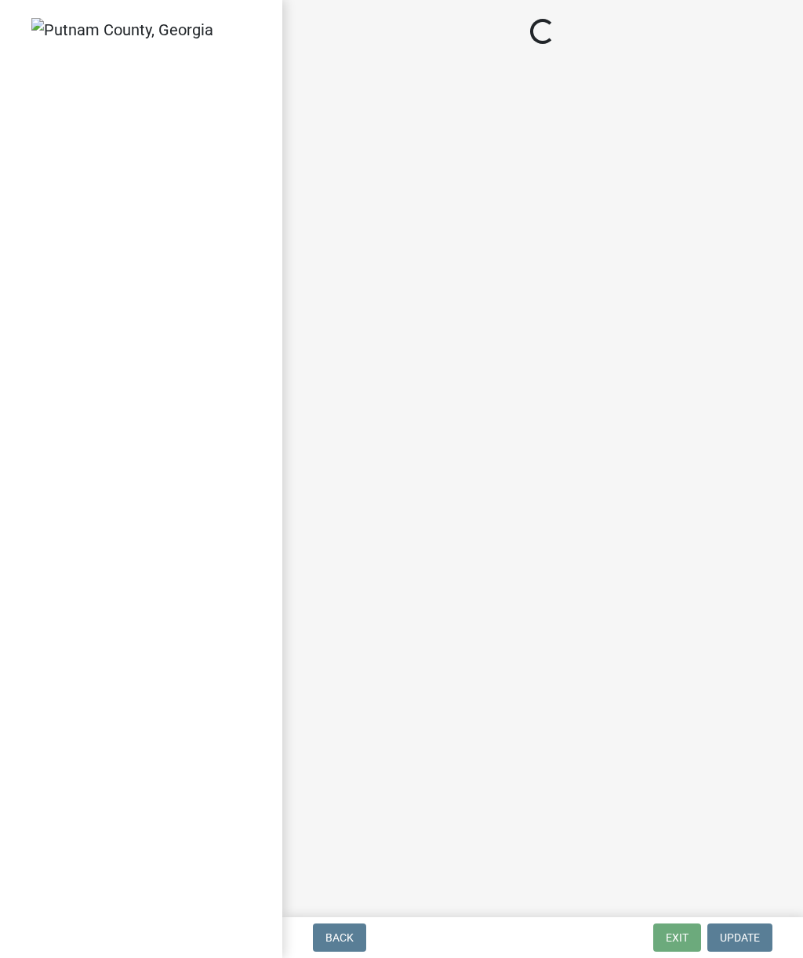
select select "af3c6edf-34d7-49be-824e-99d5d0a3954f"
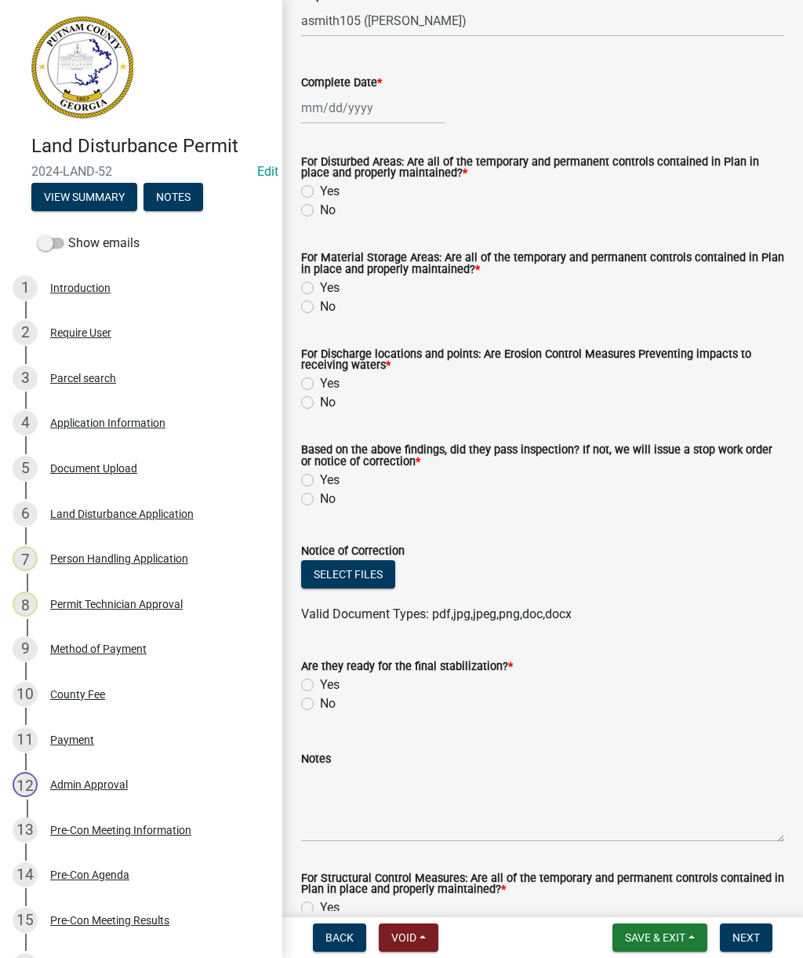
scroll to position [256, 0]
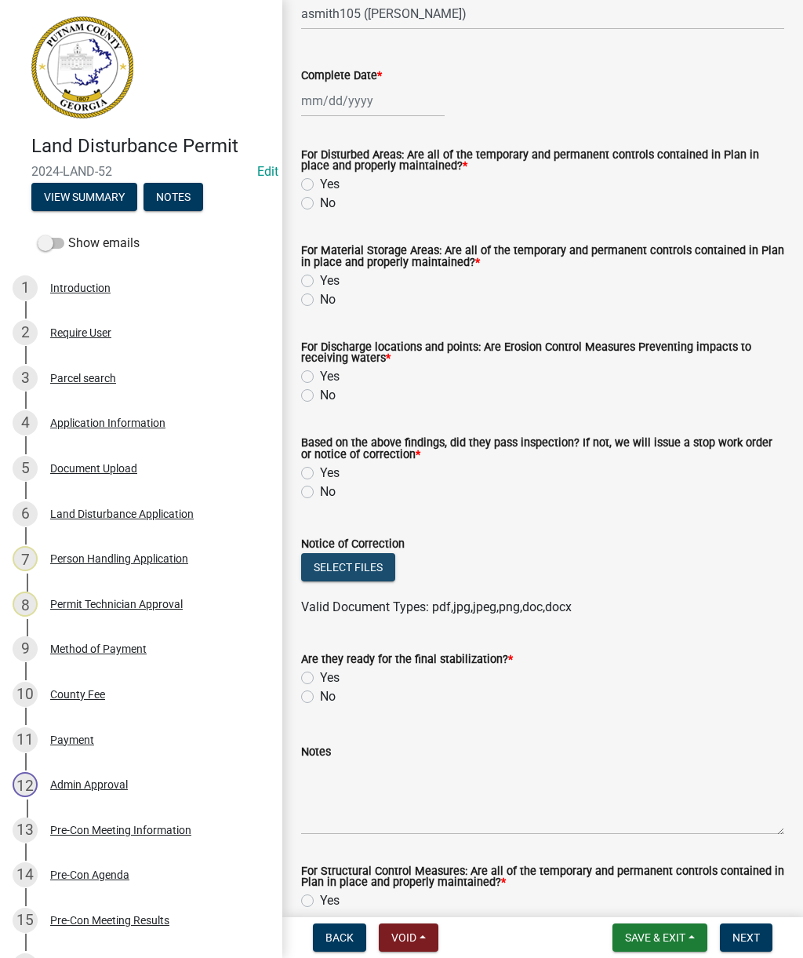
click at [349, 565] on button "Select files" at bounding box center [348, 567] width 94 height 28
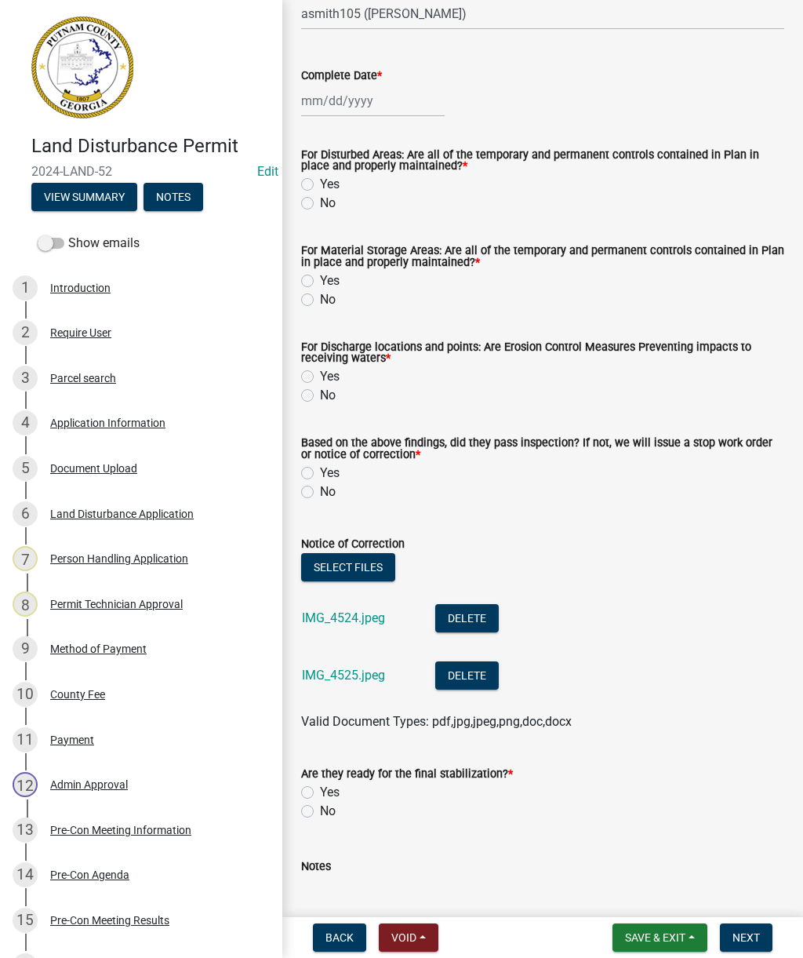
click at [354, 621] on link "IMG_4524.jpeg" at bounding box center [343, 617] width 83 height 15
click at [355, 678] on link "IMG_4525.jpeg" at bounding box center [343, 675] width 83 height 15
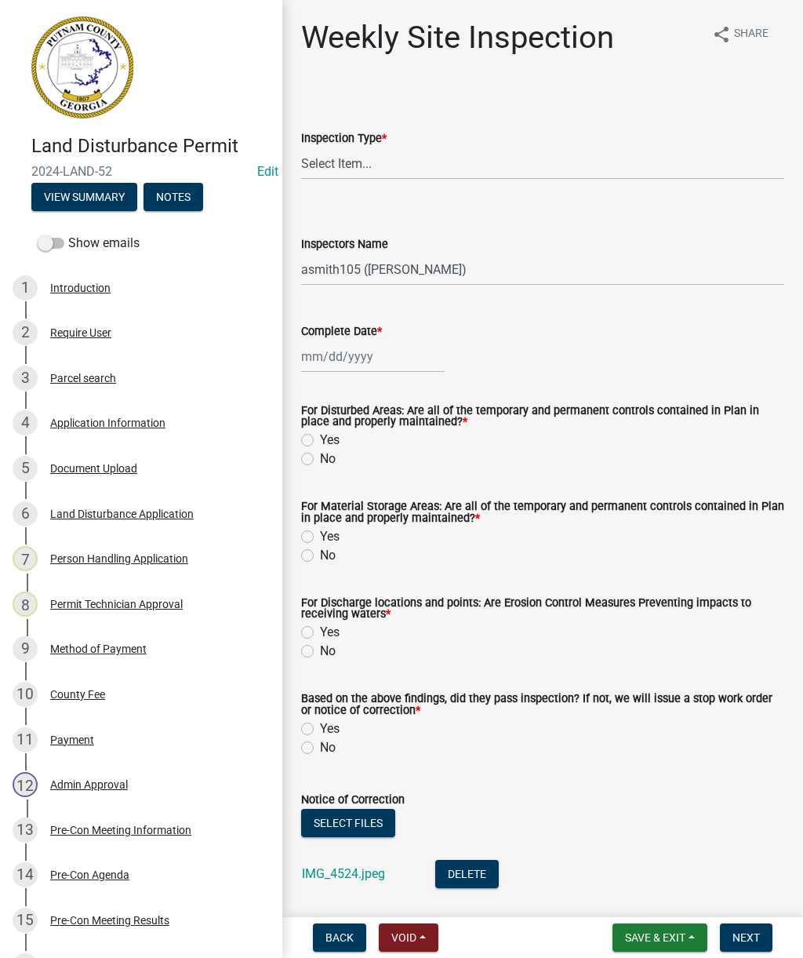
scroll to position [0, 0]
click at [392, 166] on select "Select Item... Site Inspection Initial Inspection Within 24 hours of a 0.5" sto…" at bounding box center [542, 164] width 483 height 32
select select "93c72d9c-4ccd-4a4f-9c87-9d2cfc81a2e2"
click at [355, 359] on div at bounding box center [373, 357] width 144 height 32
select select "9"
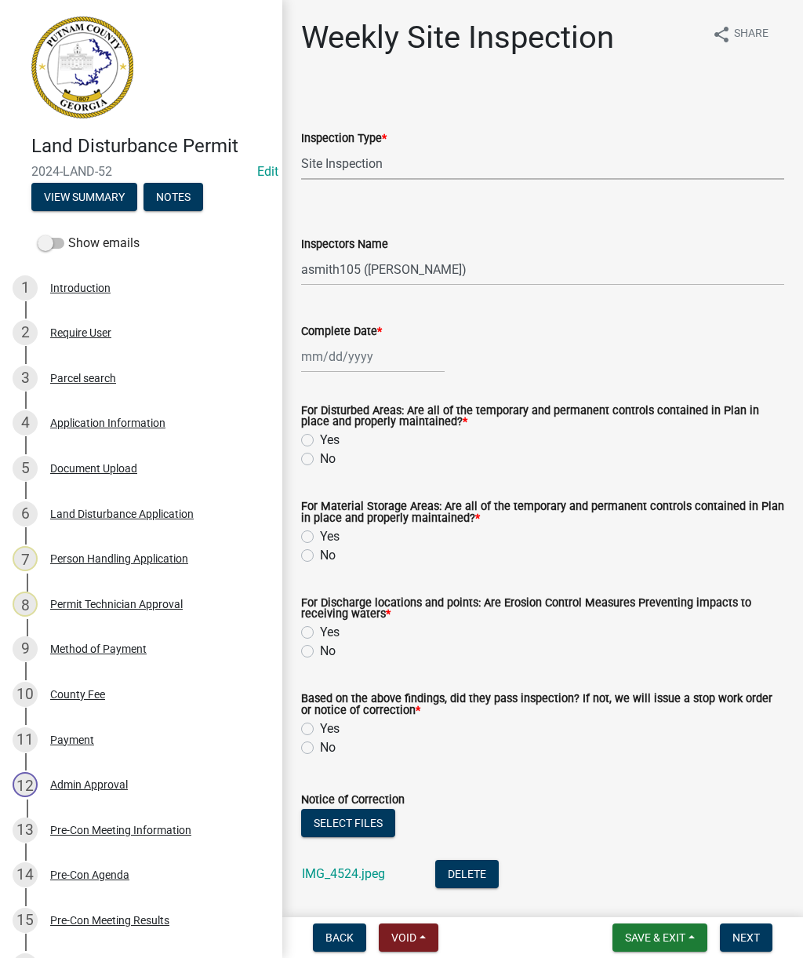
select select "2025"
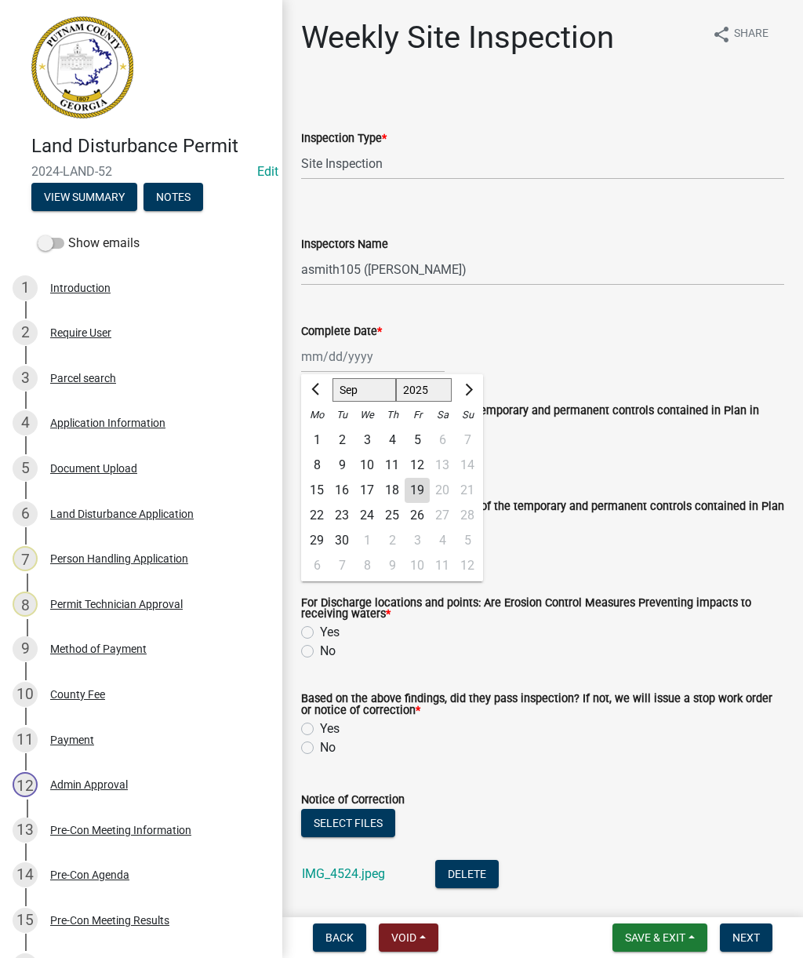
click at [423, 486] on div "19" at bounding box center [417, 490] width 25 height 25
type input "[DATE]"
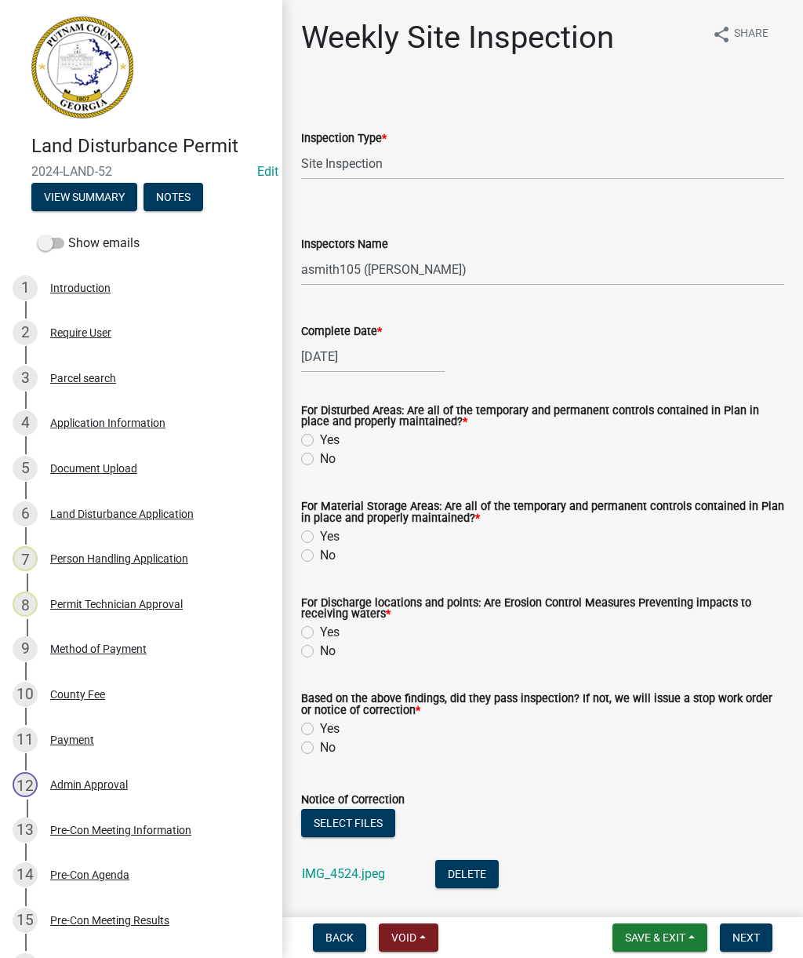
click at [320, 437] on label "Yes" at bounding box center [330, 440] width 20 height 19
click at [320, 437] on input "Yes" at bounding box center [325, 436] width 10 height 10
radio input "true"
click at [320, 540] on label "Yes" at bounding box center [330, 536] width 20 height 19
click at [320, 537] on input "Yes" at bounding box center [325, 532] width 10 height 10
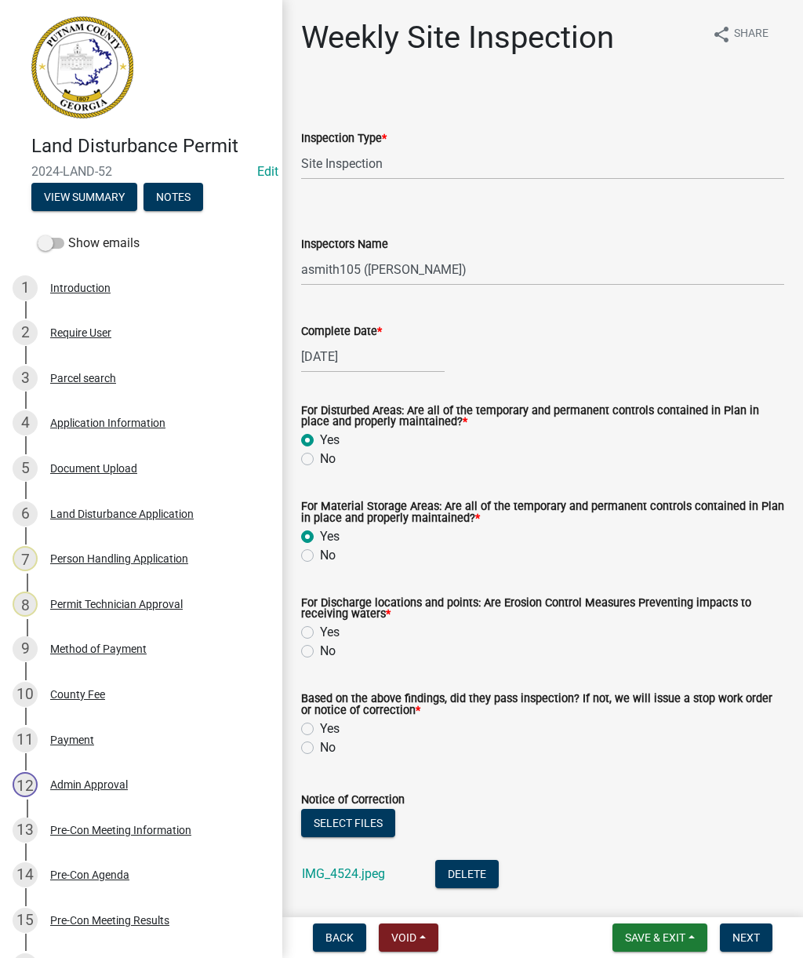
radio input "true"
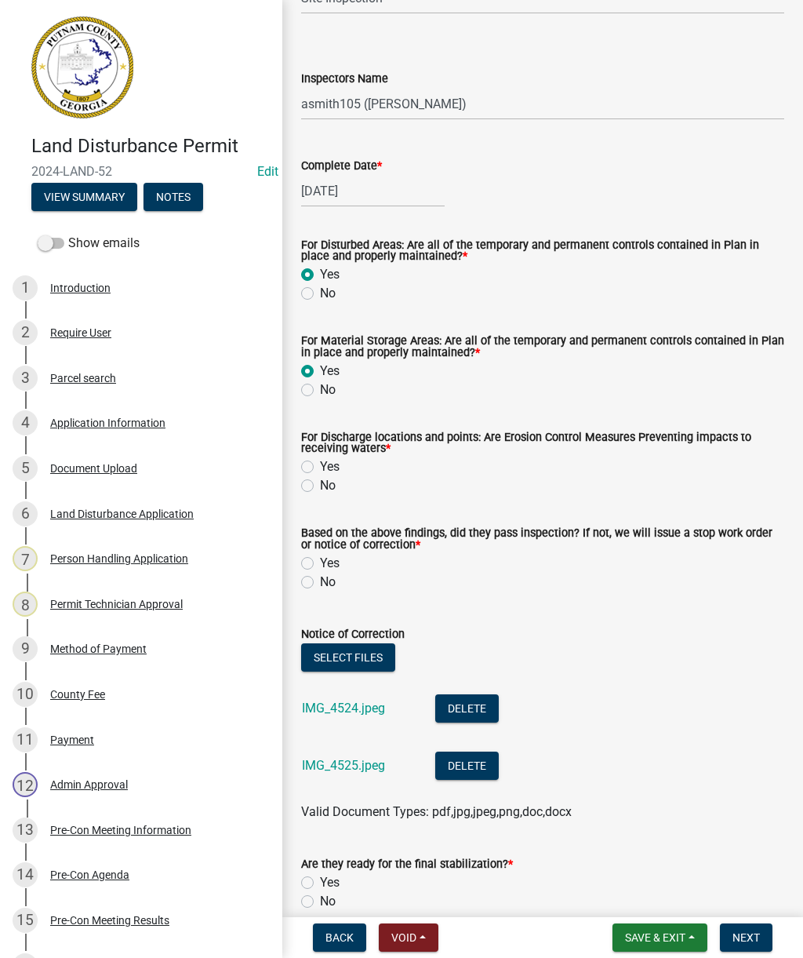
scroll to position [179, 0]
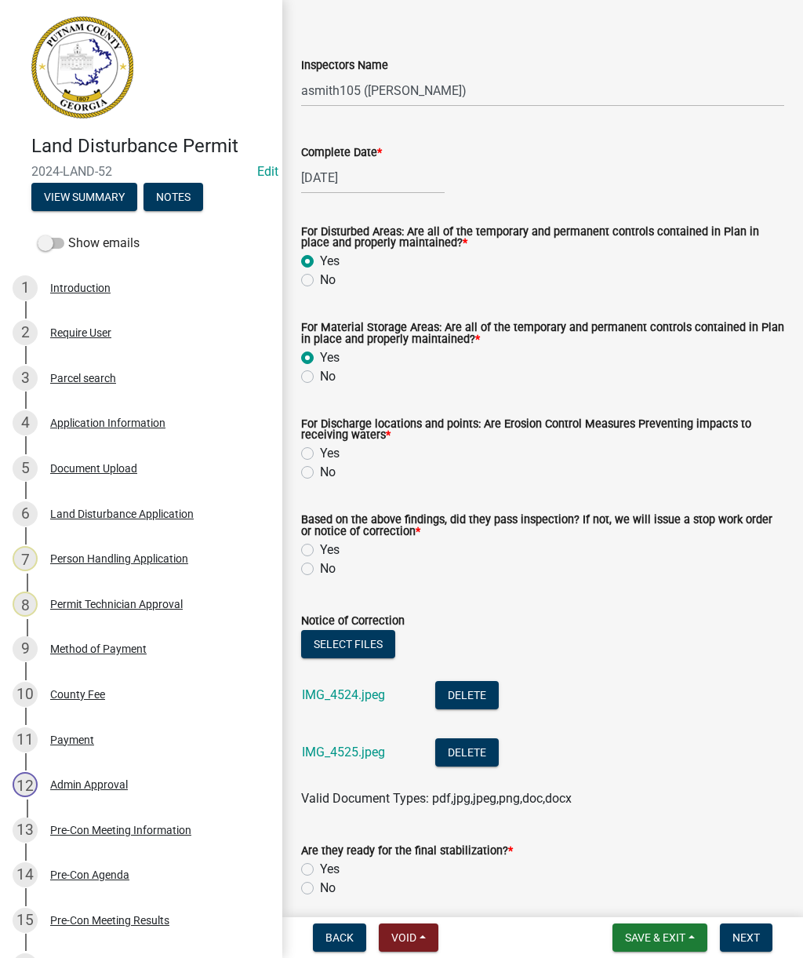
click at [320, 450] on label "Yes" at bounding box center [330, 453] width 20 height 19
click at [320, 450] on input "Yes" at bounding box center [325, 449] width 10 height 10
radio input "true"
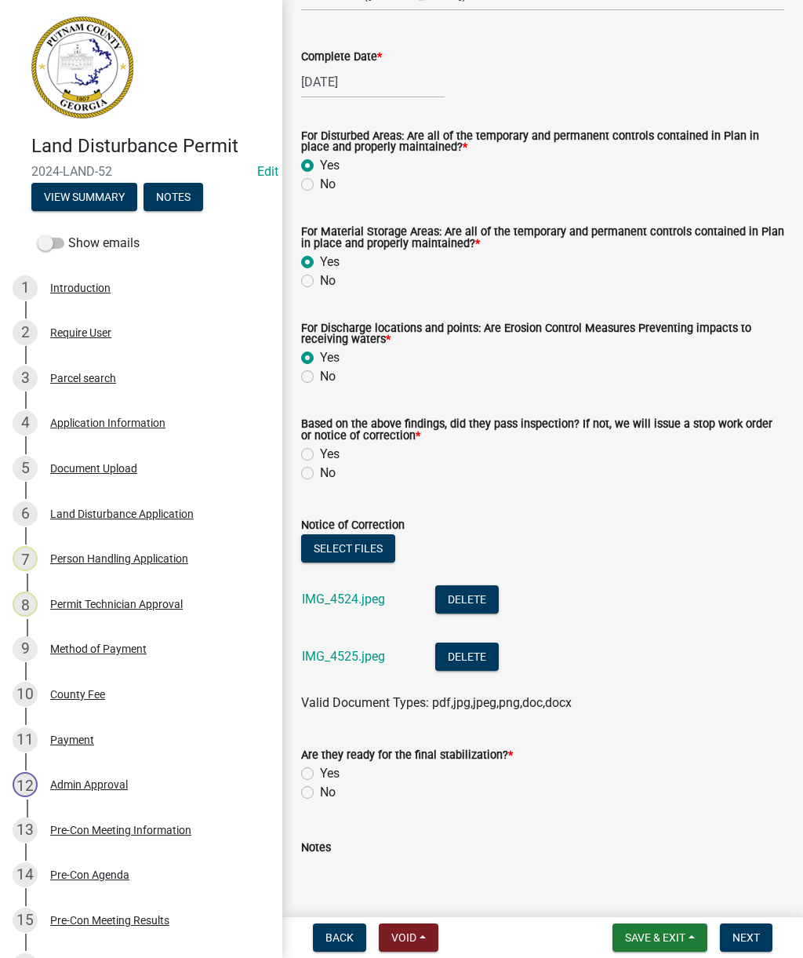
scroll to position [275, 0]
click at [320, 469] on label "No" at bounding box center [328, 472] width 16 height 19
click at [320, 469] on input "No" at bounding box center [325, 468] width 10 height 10
radio input "true"
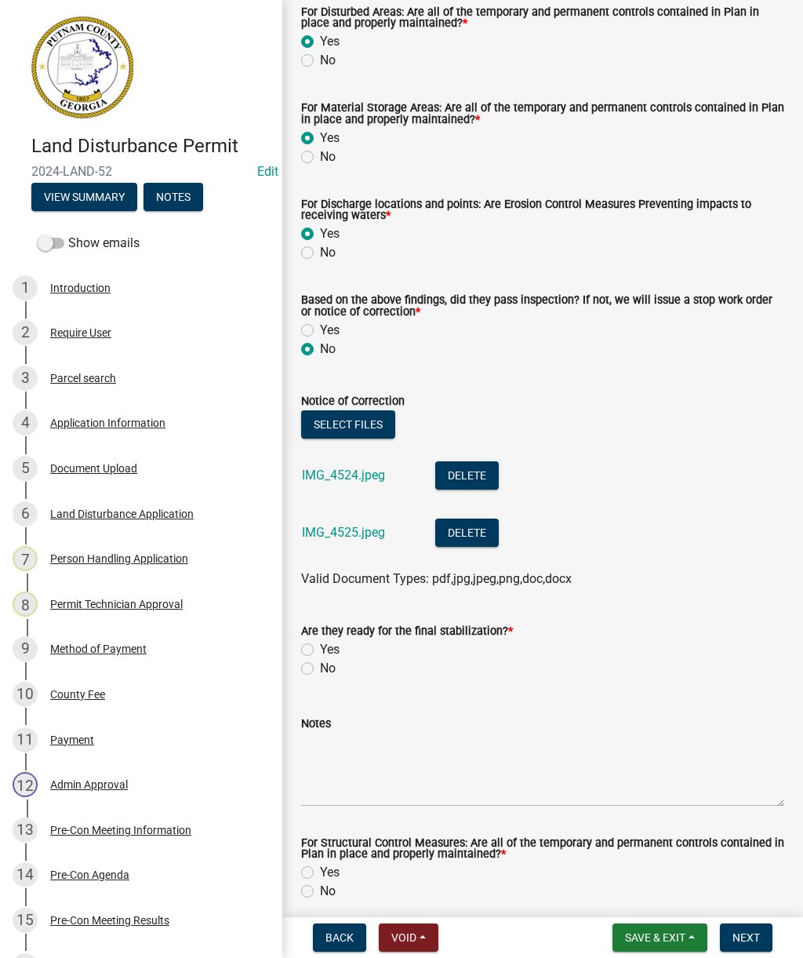
scroll to position [410, 0]
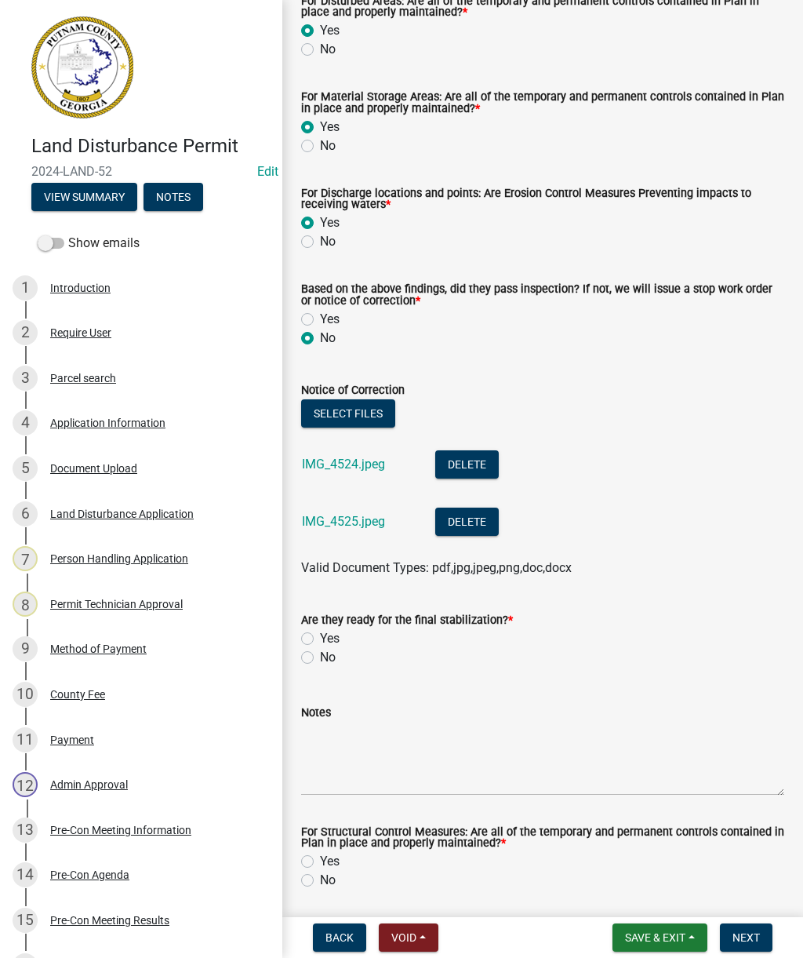
click at [320, 661] on label "No" at bounding box center [328, 657] width 16 height 19
click at [320, 658] on input "No" at bounding box center [325, 653] width 10 height 10
radio input "true"
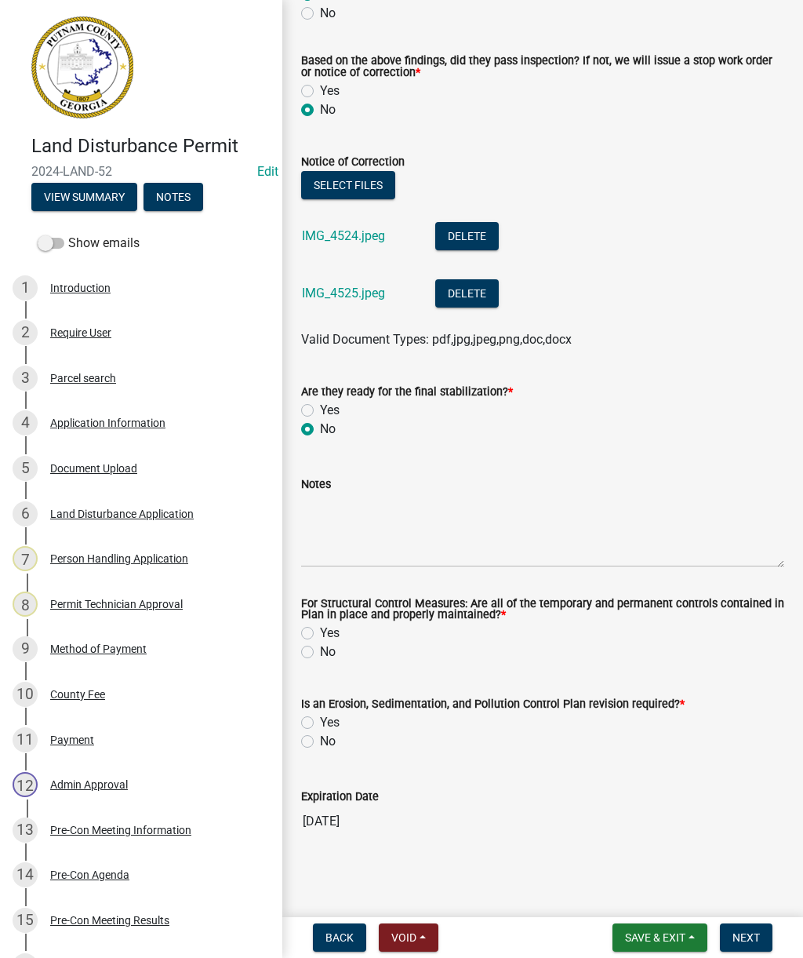
scroll to position [640, 0]
click at [320, 634] on label "Yes" at bounding box center [330, 633] width 20 height 19
click at [320, 634] on input "Yes" at bounding box center [325, 629] width 10 height 10
radio input "true"
click at [320, 745] on label "No" at bounding box center [328, 741] width 16 height 19
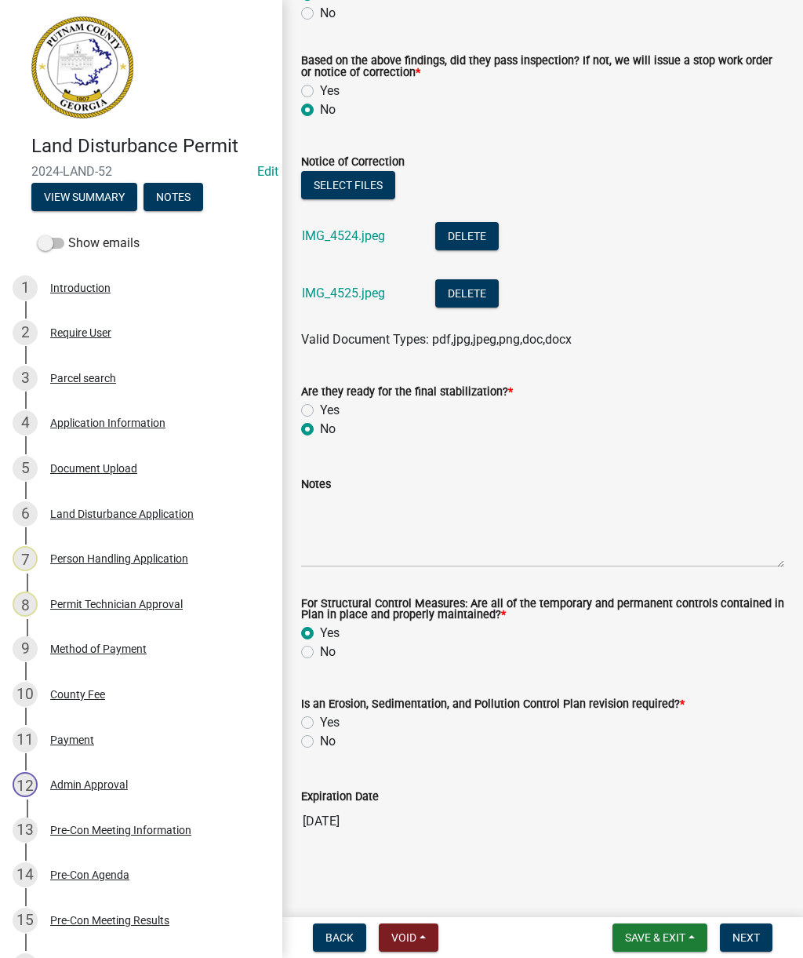
click at [320, 742] on input "No" at bounding box center [325, 737] width 10 height 10
radio input "true"
click at [424, 522] on textarea "Notes" at bounding box center [542, 531] width 483 height 74
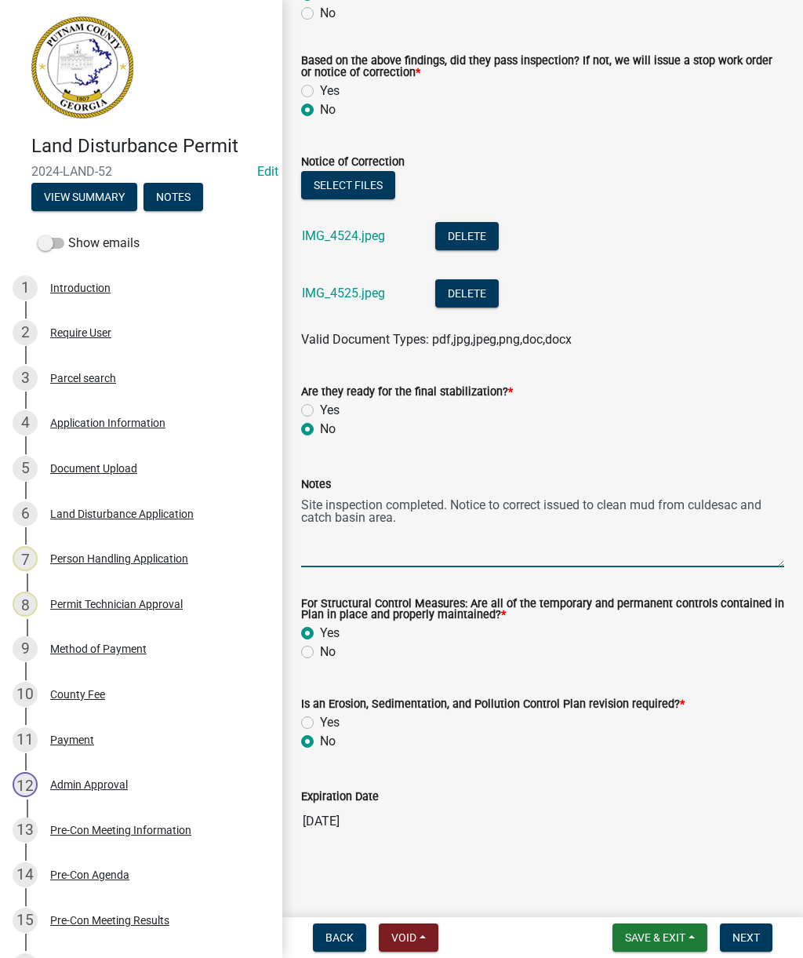
type textarea "Site inspection completed. Notice to correct issued to clean mud from culdesac …"
click at [380, 515] on textarea "Site inspection completed. Notice to correct issued to clean mud from culdesac …" at bounding box center [542, 531] width 483 height 74
click at [329, 511] on textarea "Site inspection completed. Notice to correct issued to clean mud from culdesac …" at bounding box center [542, 531] width 483 height 74
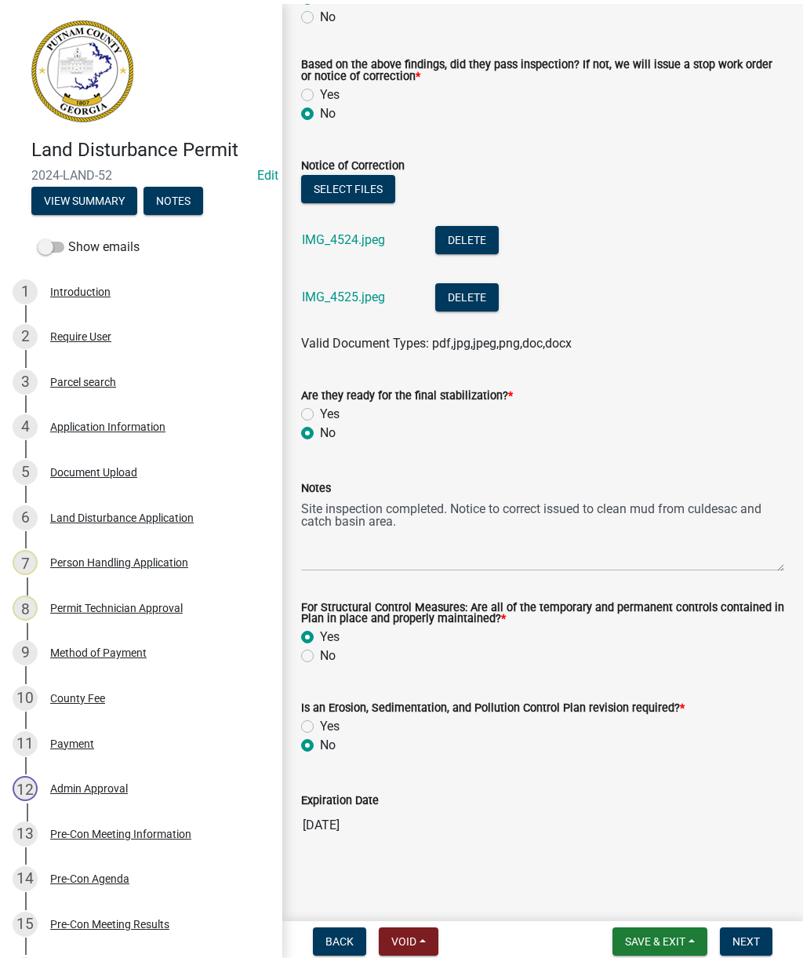
scroll to position [636, 0]
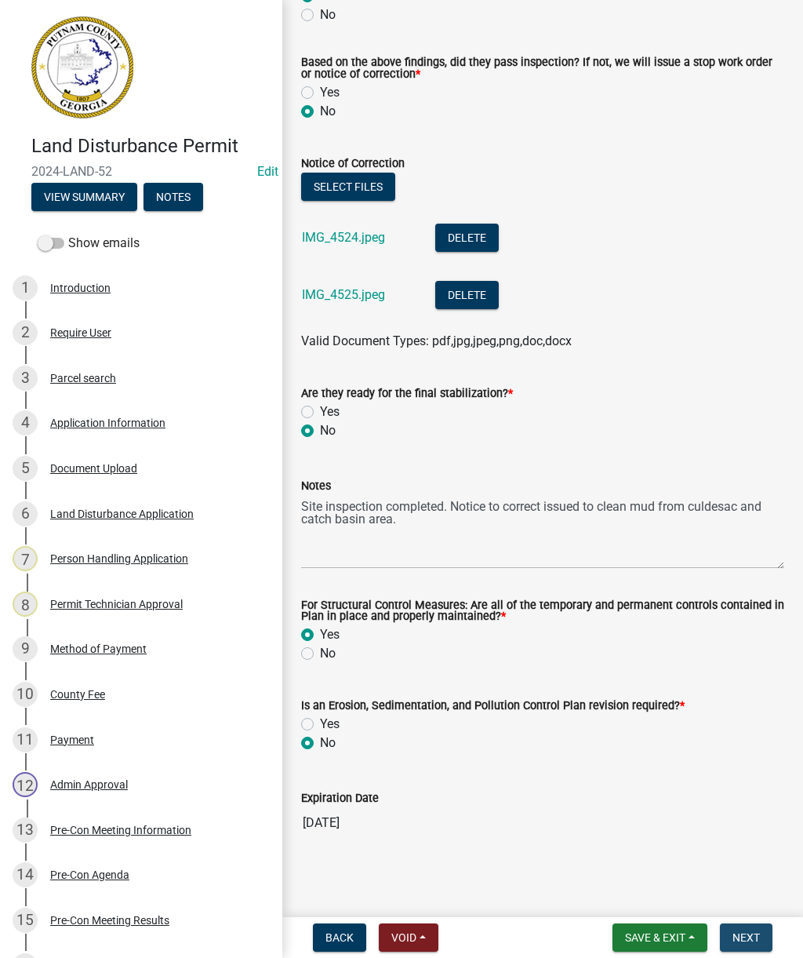
click at [760, 942] on span "Next" at bounding box center [746, 937] width 27 height 13
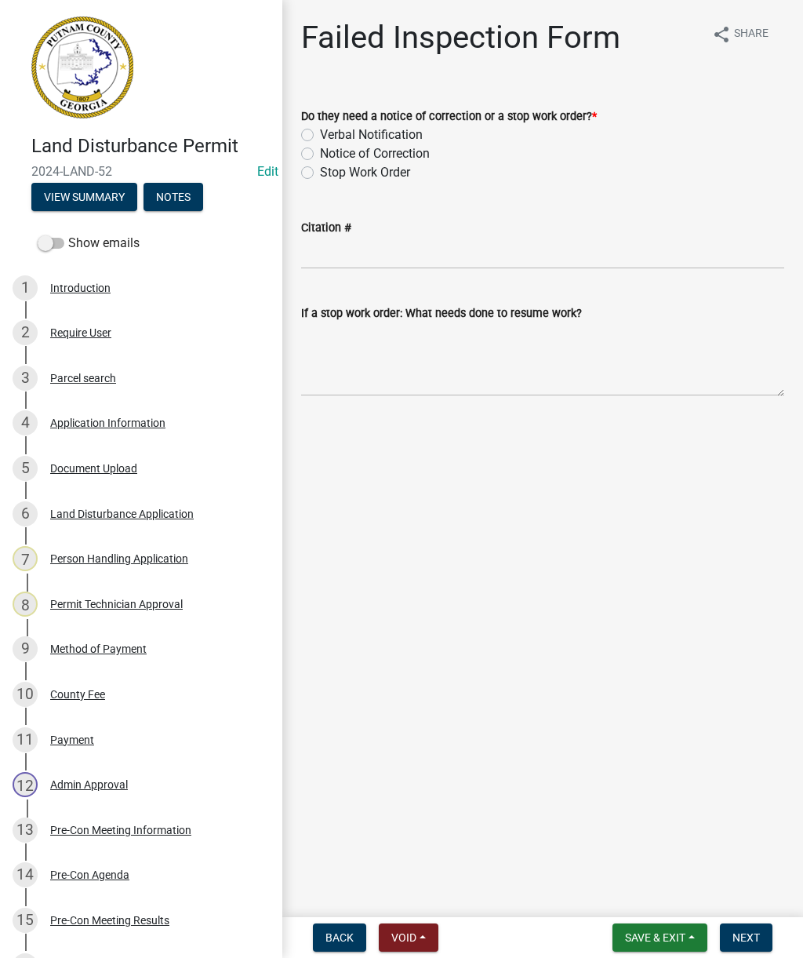
click at [320, 153] on label "Notice of Correction" at bounding box center [375, 153] width 110 height 19
click at [320, 153] on input "Notice of Correction" at bounding box center [325, 149] width 10 height 10
radio input "true"
click at [395, 376] on textarea "If a stop work order: What needs done to resume work?" at bounding box center [542, 359] width 483 height 74
click at [350, 347] on textarea "If a stop work order: What needs done to resume work?" at bounding box center [542, 359] width 483 height 74
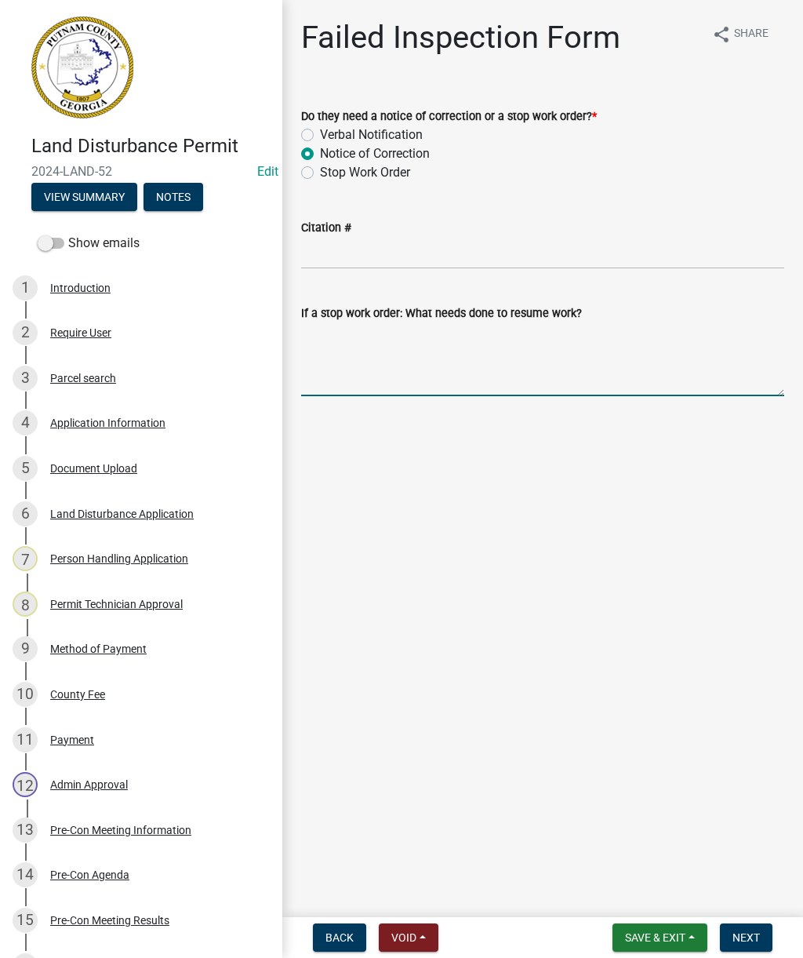
paste textarea "Site inspection completed. Notice to correct issued to clean mud from culdesac …"
type textarea "Site inspection completed. Notice to correct issued to clean mud from culdesac …"
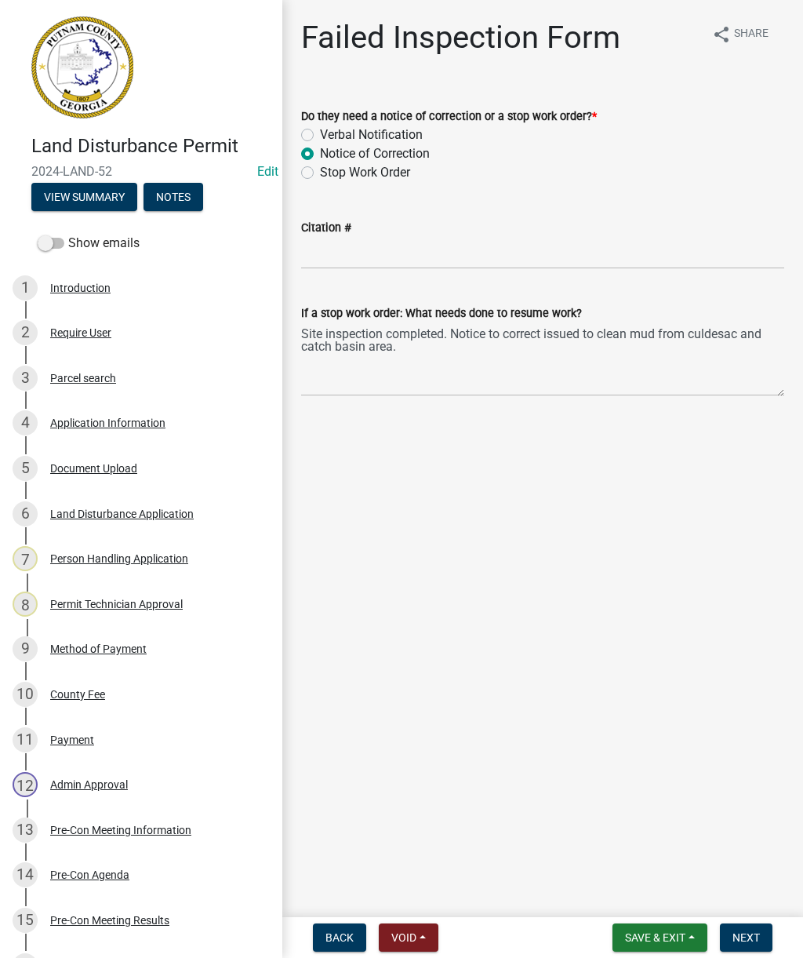
click at [756, 937] on span "Next" at bounding box center [746, 937] width 27 height 13
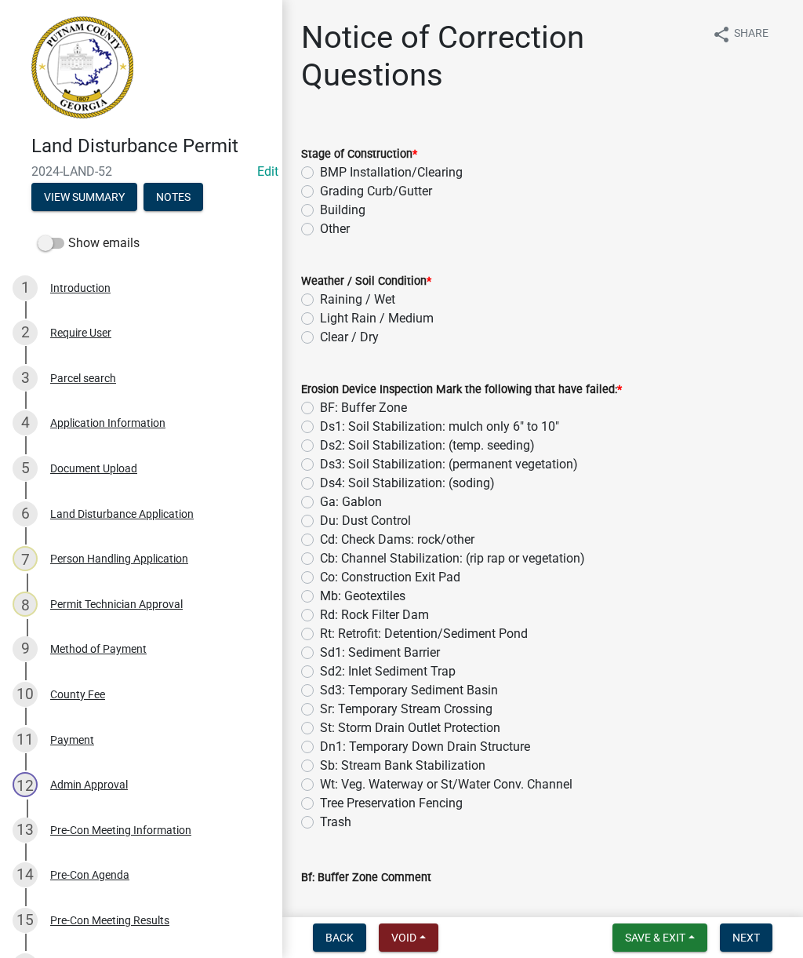
click at [320, 195] on label "Grading Curb/Gutter" at bounding box center [376, 191] width 112 height 19
click at [320, 192] on input "Grading Curb/Gutter" at bounding box center [325, 187] width 10 height 10
radio input "true"
click at [320, 323] on label "Light Rain / Medium" at bounding box center [377, 318] width 114 height 19
click at [320, 319] on input "Light Rain / Medium" at bounding box center [325, 314] width 10 height 10
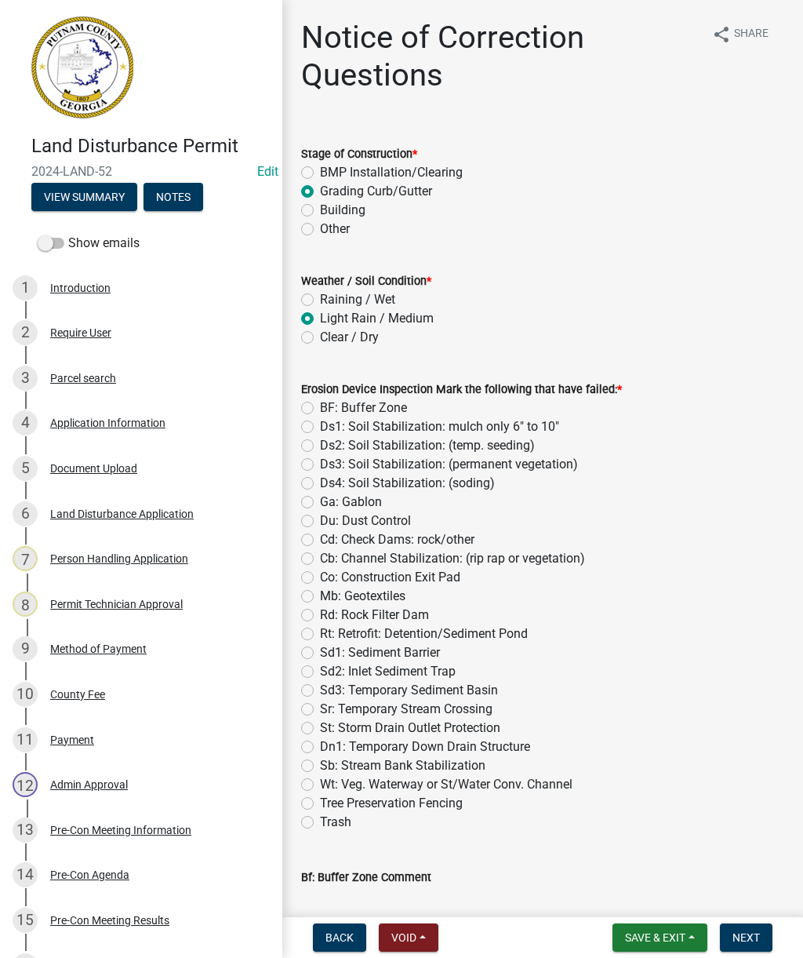
radio input "true"
click at [320, 722] on label "St: Storm Drain Outlet Protection" at bounding box center [410, 728] width 180 height 19
click at [320, 722] on input "St: Storm Drain Outlet Protection" at bounding box center [325, 724] width 10 height 10
radio input "true"
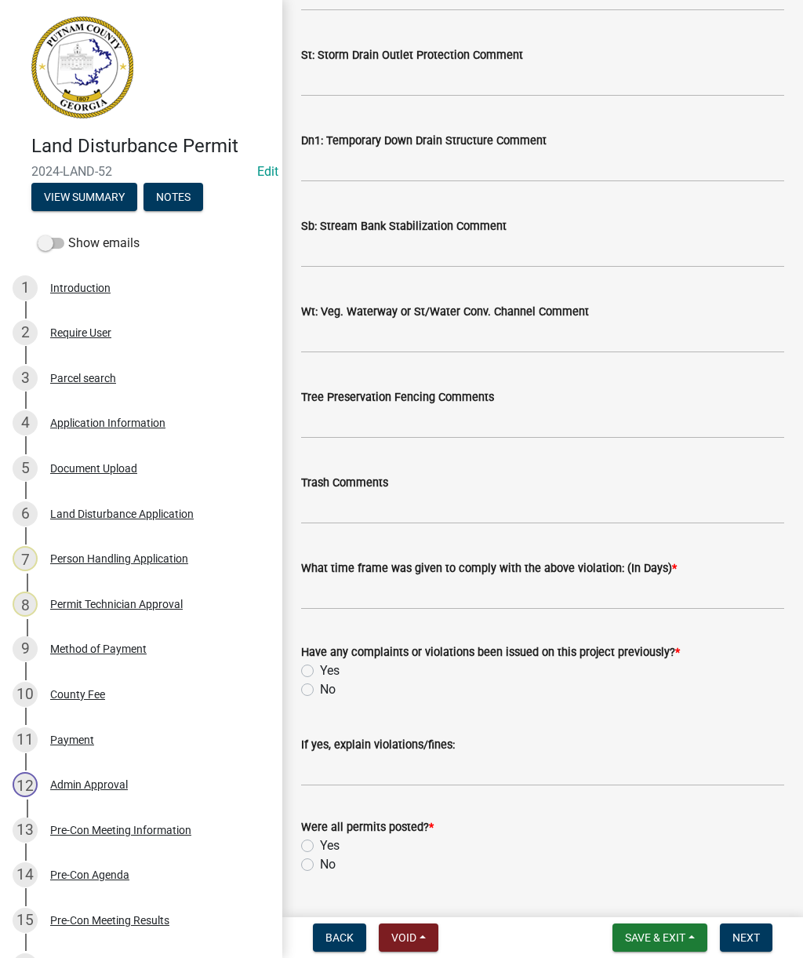
scroll to position [2277, 0]
click at [370, 586] on input "text" at bounding box center [542, 593] width 483 height 32
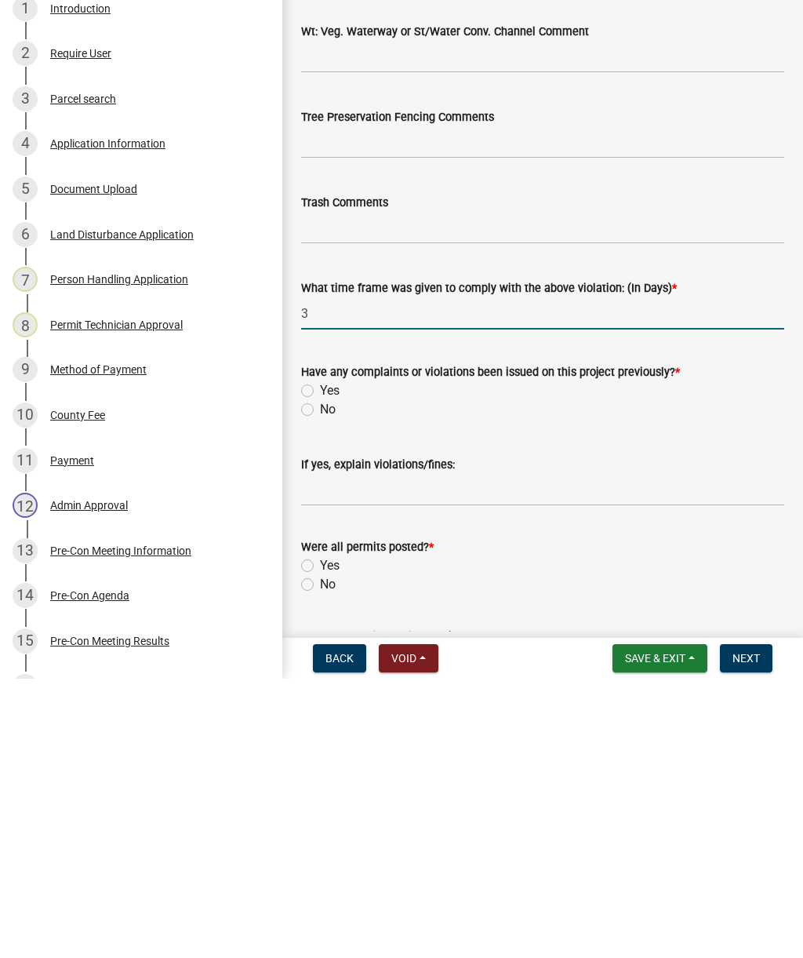
type input "3"
click at [320, 661] on label "Yes" at bounding box center [330, 670] width 20 height 19
click at [320, 661] on input "Yes" at bounding box center [325, 666] width 10 height 10
radio input "true"
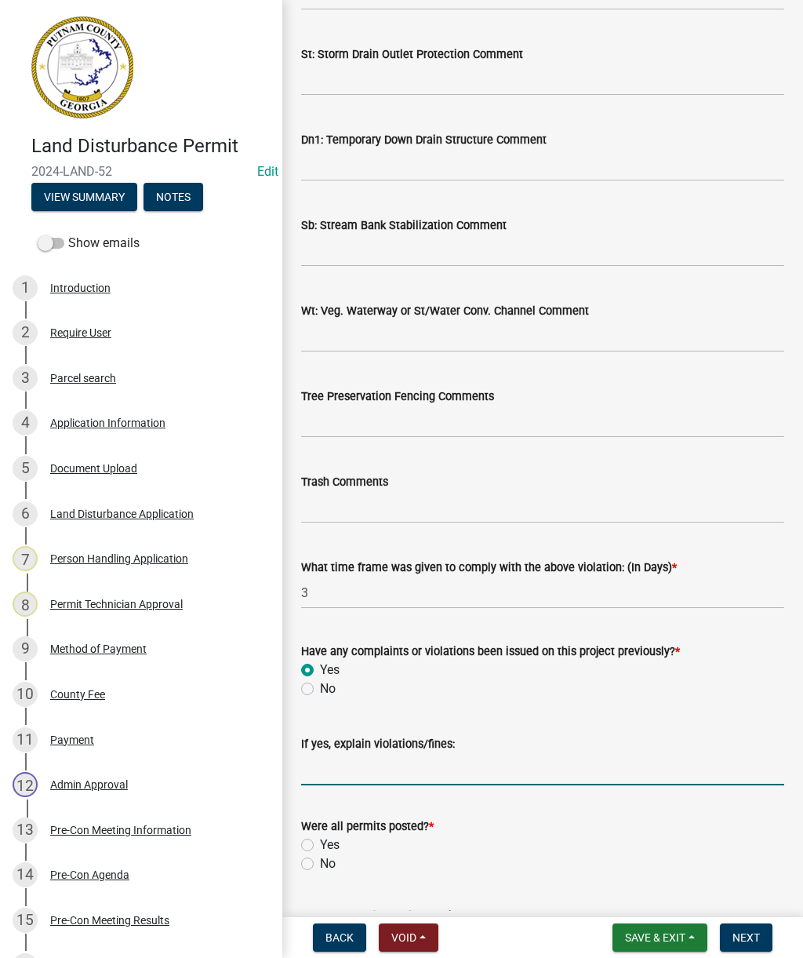
click at [428, 767] on input "If yes, explain violations/fines:" at bounding box center [542, 769] width 483 height 32
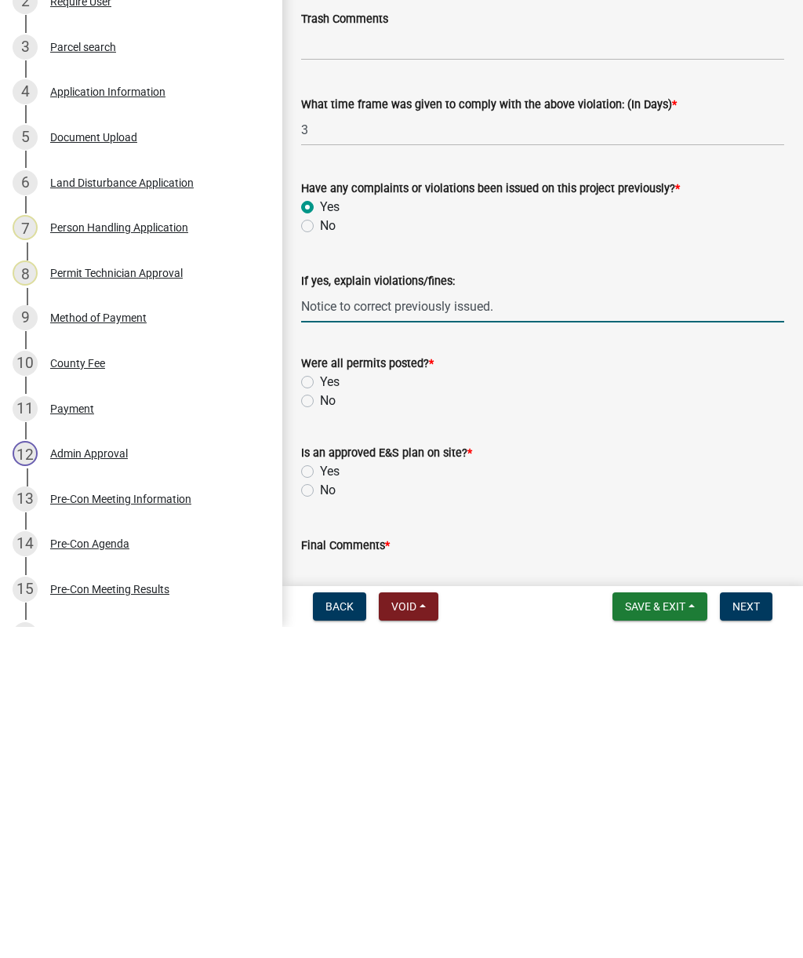
scroll to position [2410, 0]
type input "Notice to correct previously issued."
click at [320, 703] on label "Yes" at bounding box center [330, 712] width 20 height 19
click at [320, 703] on input "Yes" at bounding box center [325, 708] width 10 height 10
radio input "true"
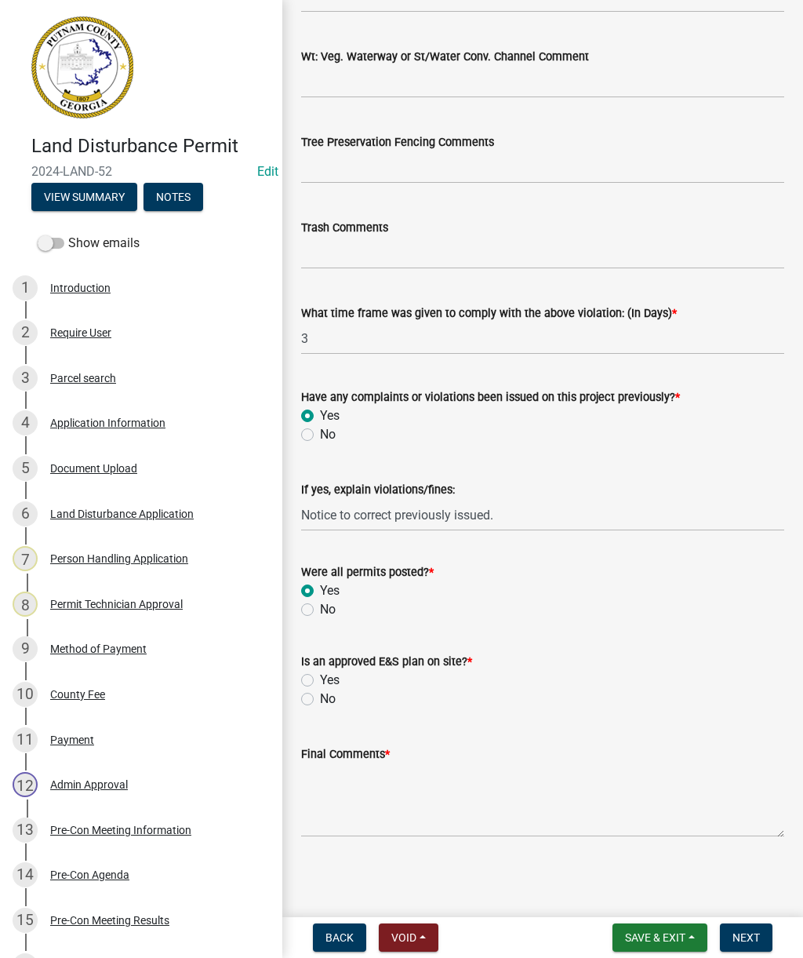
scroll to position [2531, 0]
click at [303, 709] on wm-data-entity-input "Is an approved E&S plan on site? * Yes No" at bounding box center [542, 677] width 483 height 89
click at [320, 698] on label "No" at bounding box center [328, 699] width 16 height 19
click at [320, 698] on input "No" at bounding box center [325, 695] width 10 height 10
radio input "true"
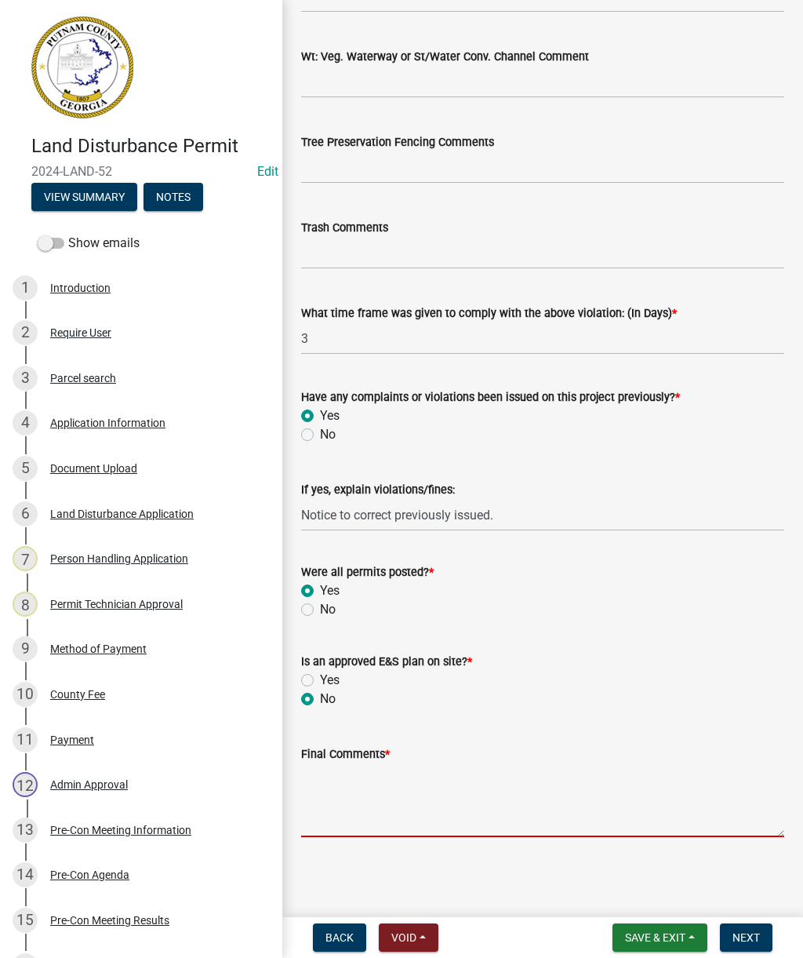
click at [383, 795] on textarea "Final Comments *" at bounding box center [542, 800] width 483 height 74
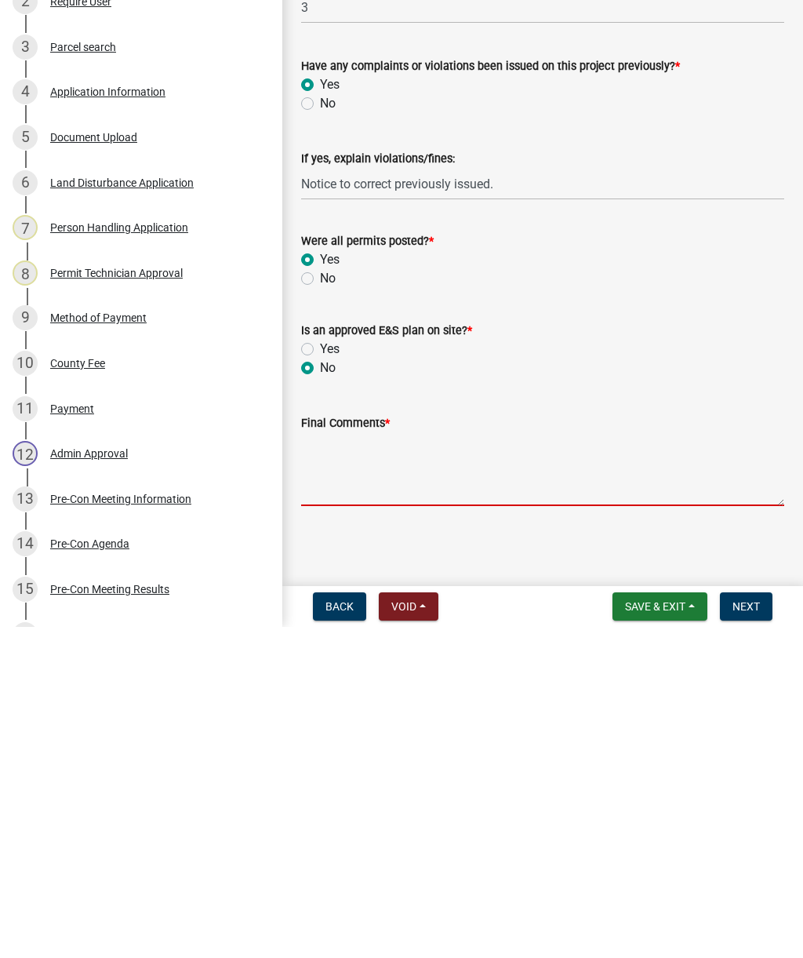
click at [349, 763] on textarea "Final Comments *" at bounding box center [542, 800] width 483 height 74
paste textarea "Site inspection completed. Notice to correct issued to clean mud from culdesac …"
type textarea "Site inspection completed. Notice to correct issued to clean mud from culdesac …"
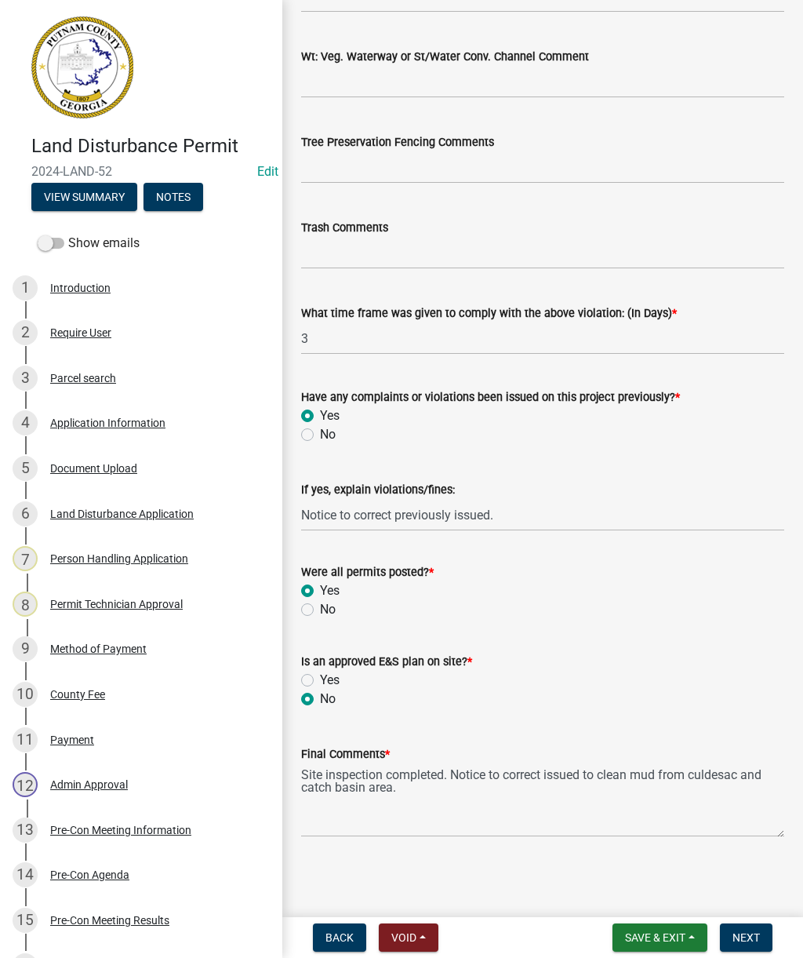
click at [752, 934] on span "Next" at bounding box center [746, 937] width 27 height 13
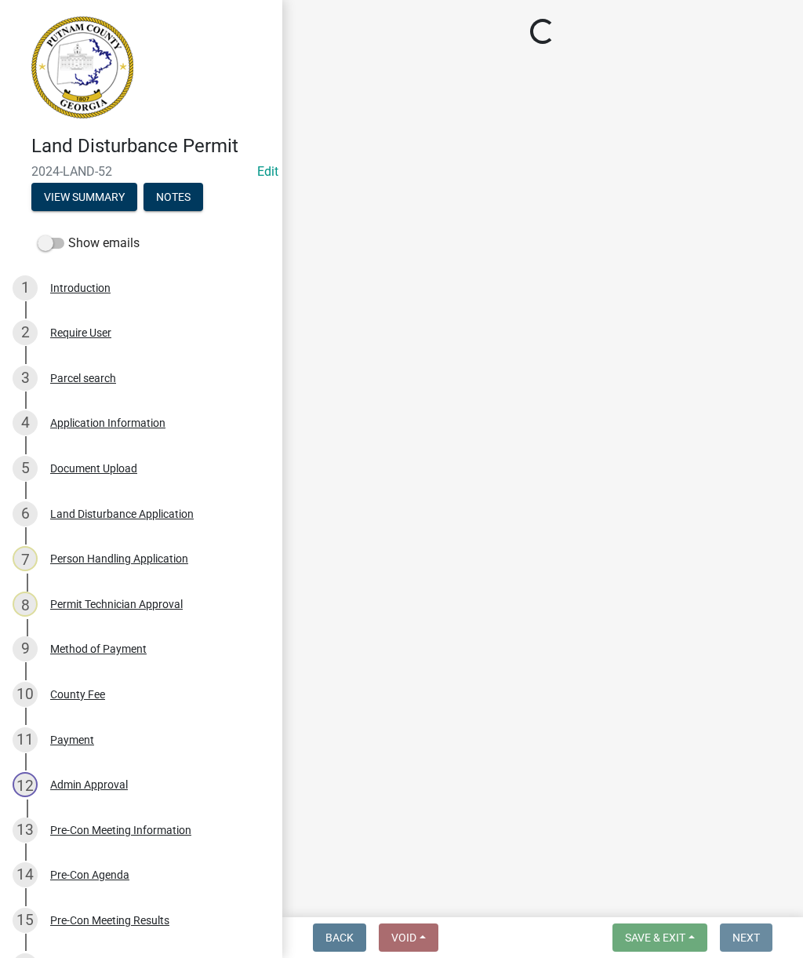
scroll to position [0, 0]
select select "af3c6edf-34d7-49be-824e-99d5d0a3954f"
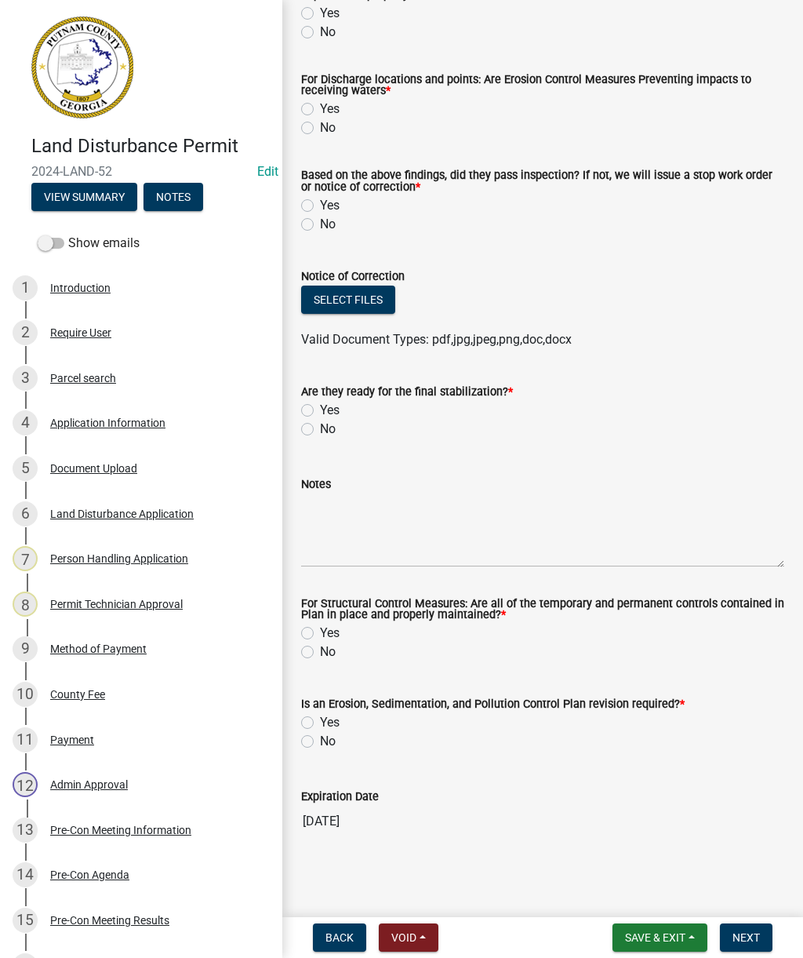
scroll to position [310, 0]
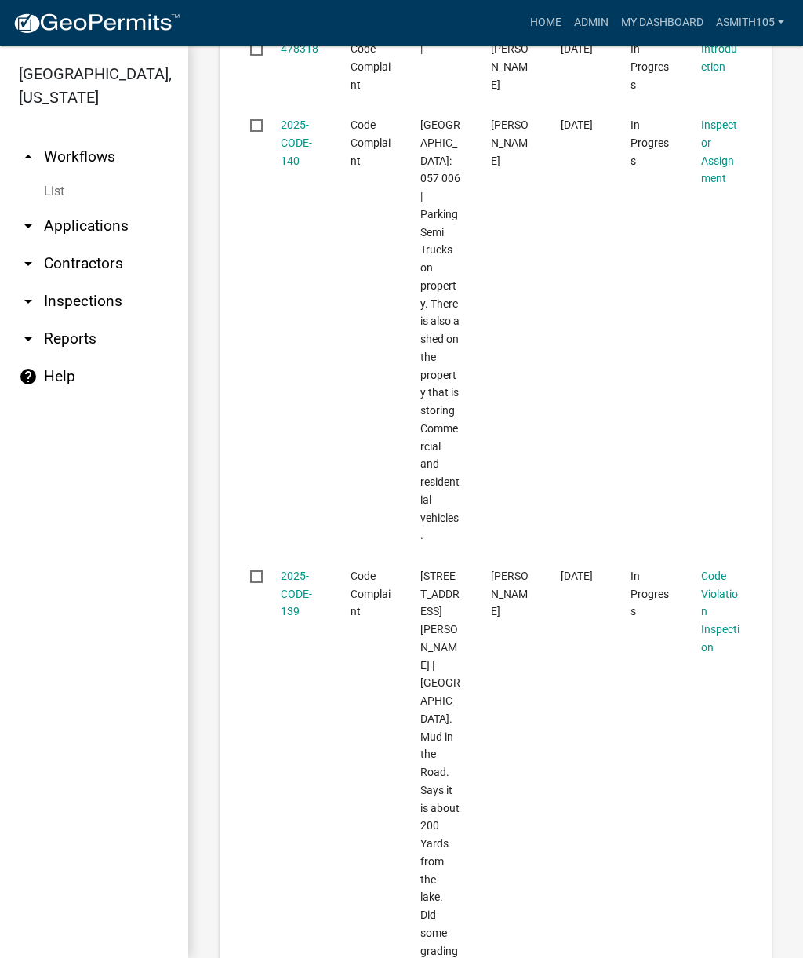
scroll to position [9575, 0]
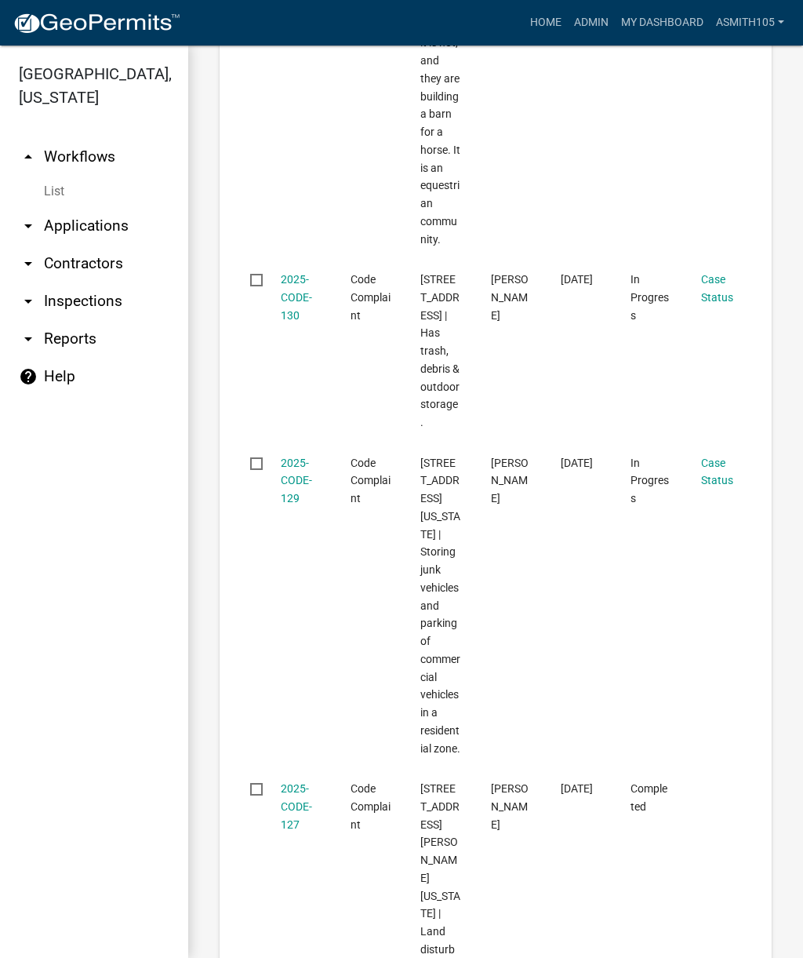
scroll to position [8919, 0]
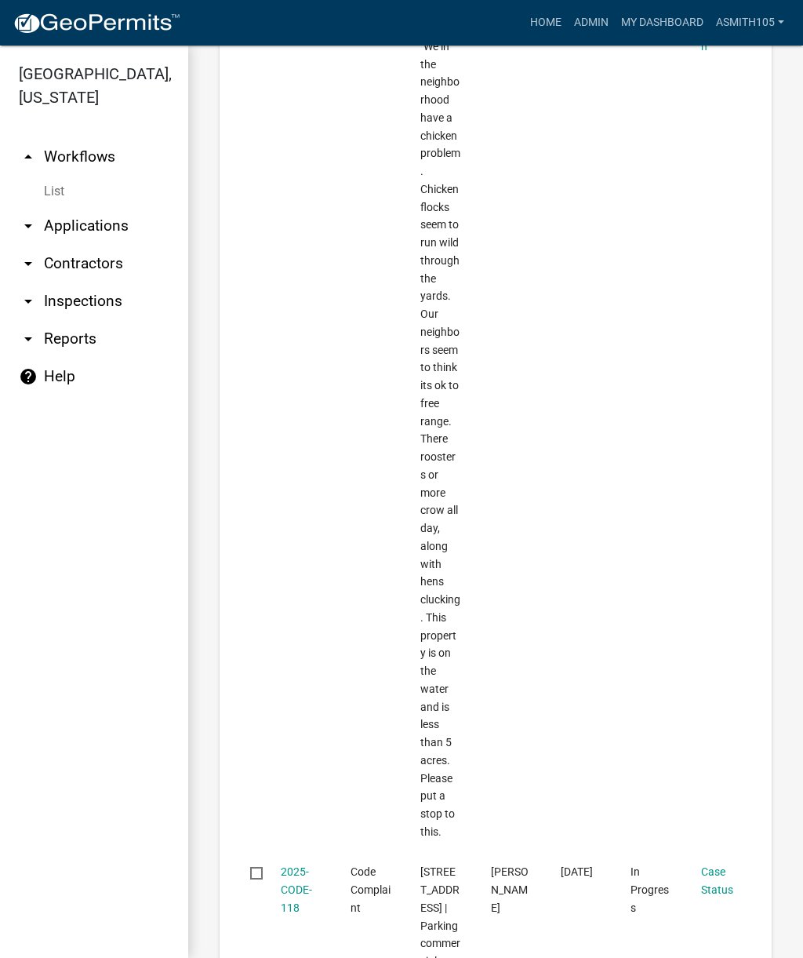
scroll to position [9962, 0]
click at [720, 865] on link "Case Status" at bounding box center [717, 880] width 32 height 31
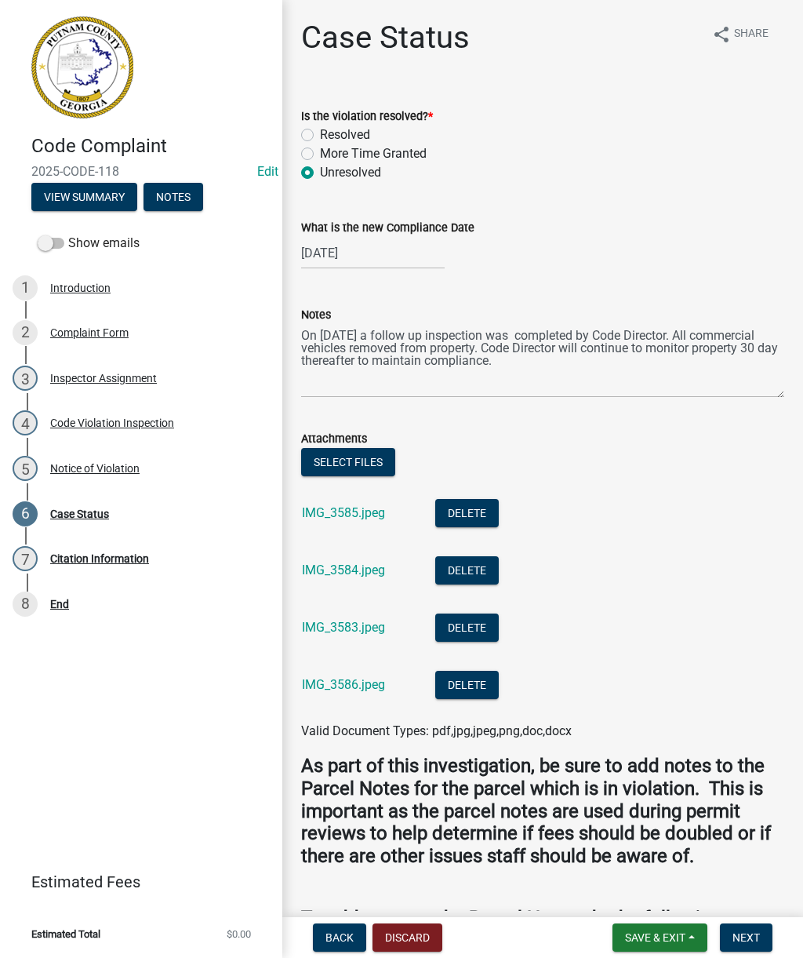
click at [320, 132] on label "Resolved" at bounding box center [345, 135] width 50 height 19
click at [320, 132] on input "Resolved" at bounding box center [325, 131] width 10 height 10
radio input "true"
click at [331, 519] on link "IMG_3585.jpeg" at bounding box center [343, 512] width 83 height 15
click at [548, 364] on textarea "On 8/15/2025 a follow up inspection was completed by Code Director. All commerc…" at bounding box center [542, 361] width 483 height 74
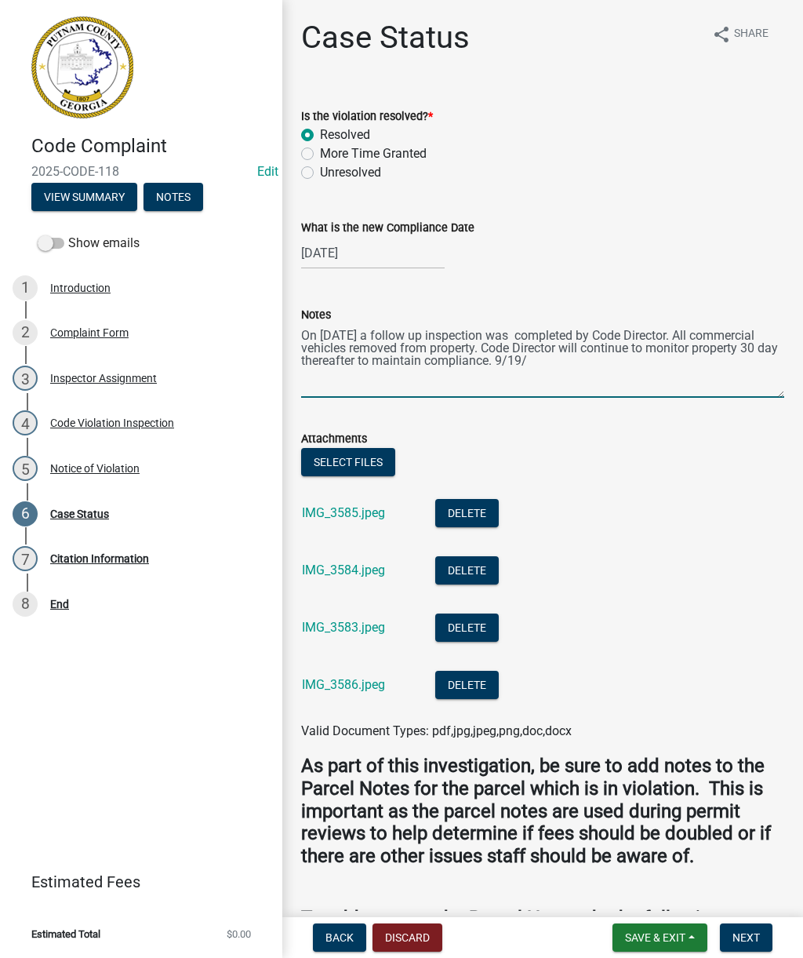
scroll to position [8, 0]
click at [568, 363] on textarea "On 8/15/2025 a follow up inspection was completed by Code Director. All commerc…" at bounding box center [542, 361] width 483 height 74
click at [570, 351] on textarea "On 8/15/2025 a follow up inspection was completed by Code Director. All commerc…" at bounding box center [542, 361] width 483 height 74
click at [363, 366] on textarea "On 8/15/2025 a follow up inspection was completed by Code Director. All commerc…" at bounding box center [542, 361] width 483 height 74
click at [489, 374] on textarea "On 8/15/2025 a follow up inspection was completed by Code Director. All commerc…" at bounding box center [542, 361] width 483 height 74
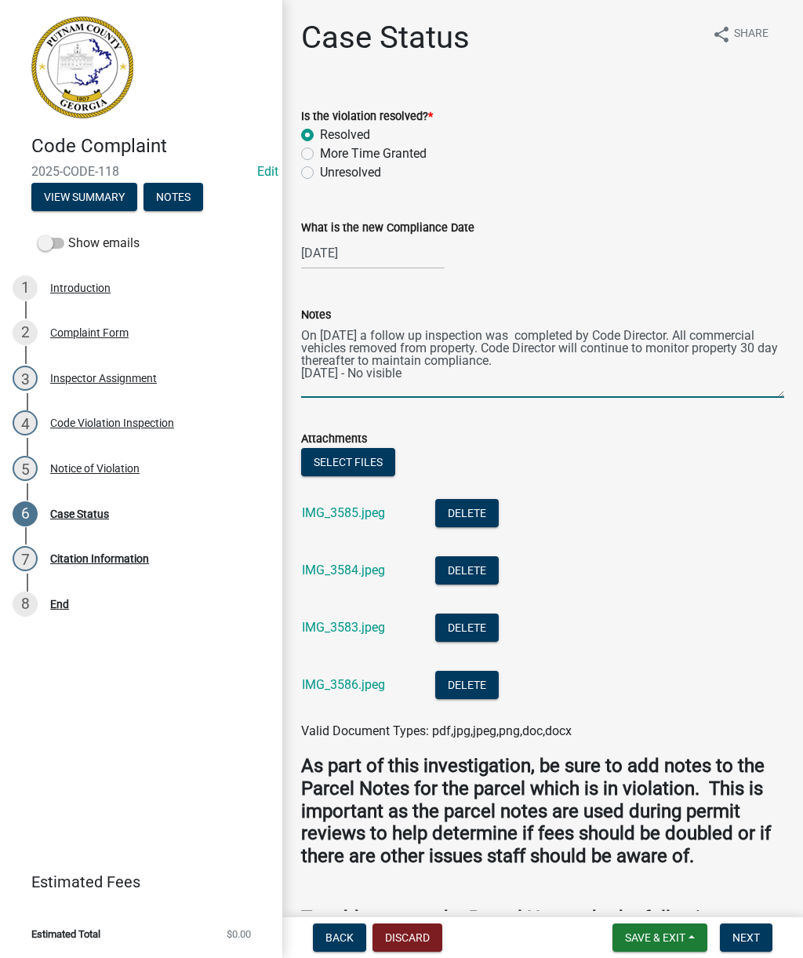
click at [470, 362] on textarea "On 8/15/2025 a follow up inspection was completed by Code Director. All commerc…" at bounding box center [542, 361] width 483 height 74
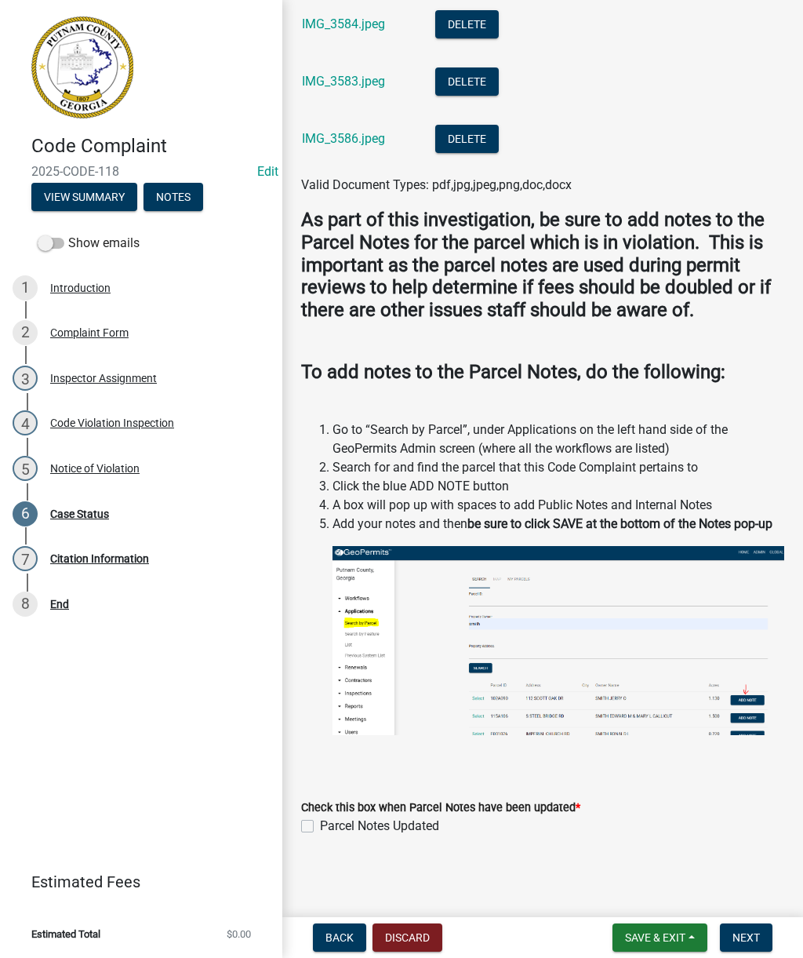
scroll to position [582, 0]
type textarea "On 8/15/2025 a follow up inspection was completed by Code Director. All commerc…"
click at [755, 933] on span "Next" at bounding box center [746, 937] width 27 height 13
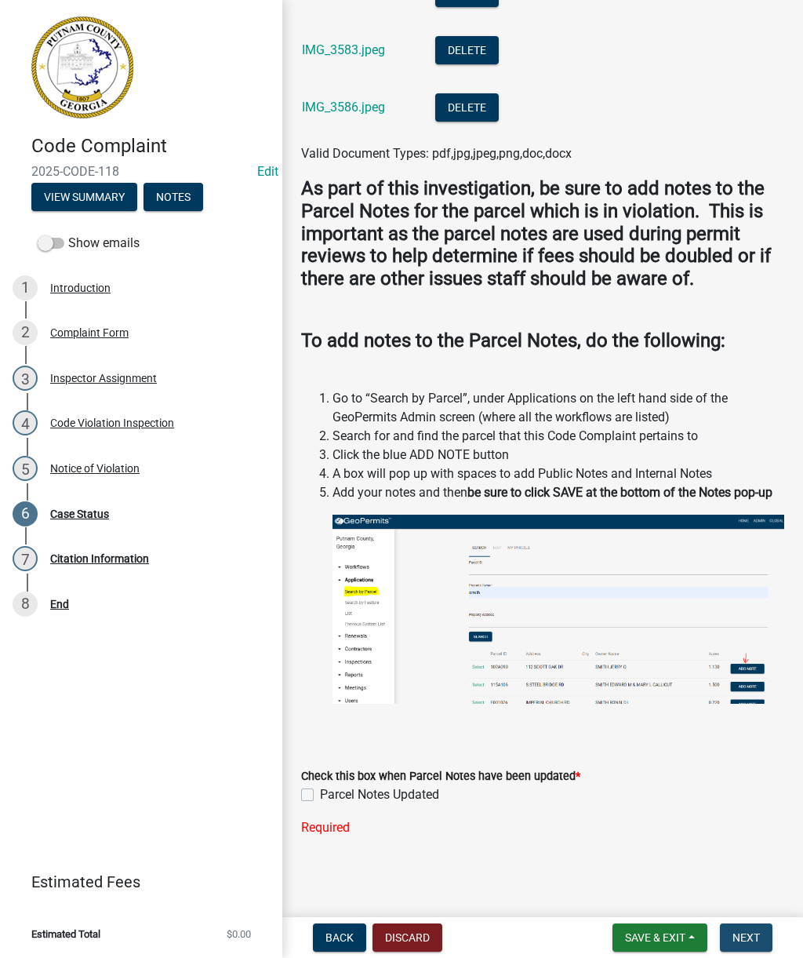
click at [751, 939] on span "Next" at bounding box center [746, 937] width 27 height 13
click at [78, 516] on div "Case Status" at bounding box center [79, 513] width 59 height 11
click at [320, 792] on label "Parcel Notes Updated" at bounding box center [379, 794] width 119 height 19
click at [320, 792] on input "Parcel Notes Updated" at bounding box center [325, 790] width 10 height 10
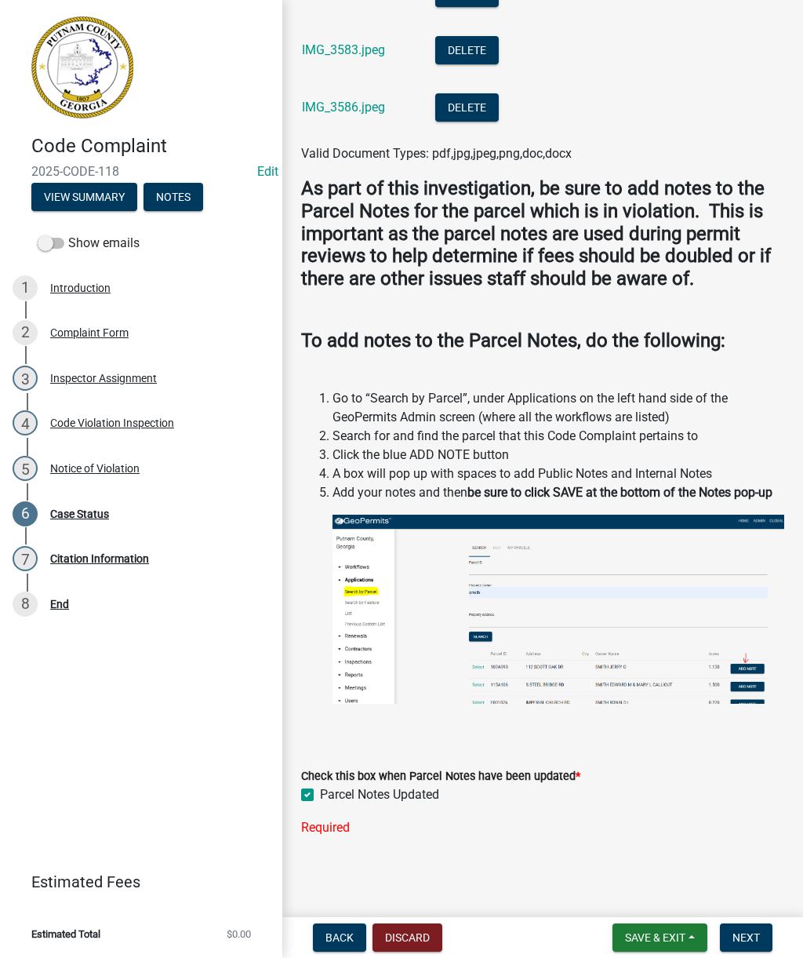
checkbox input "true"
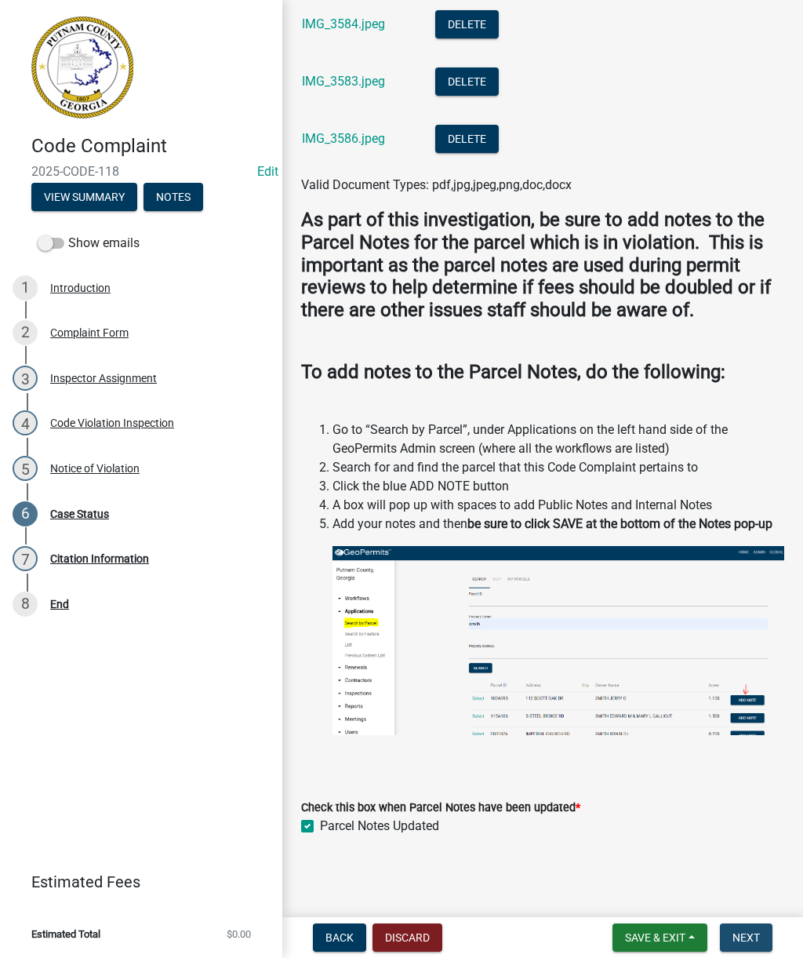
click at [748, 933] on span "Next" at bounding box center [746, 937] width 27 height 13
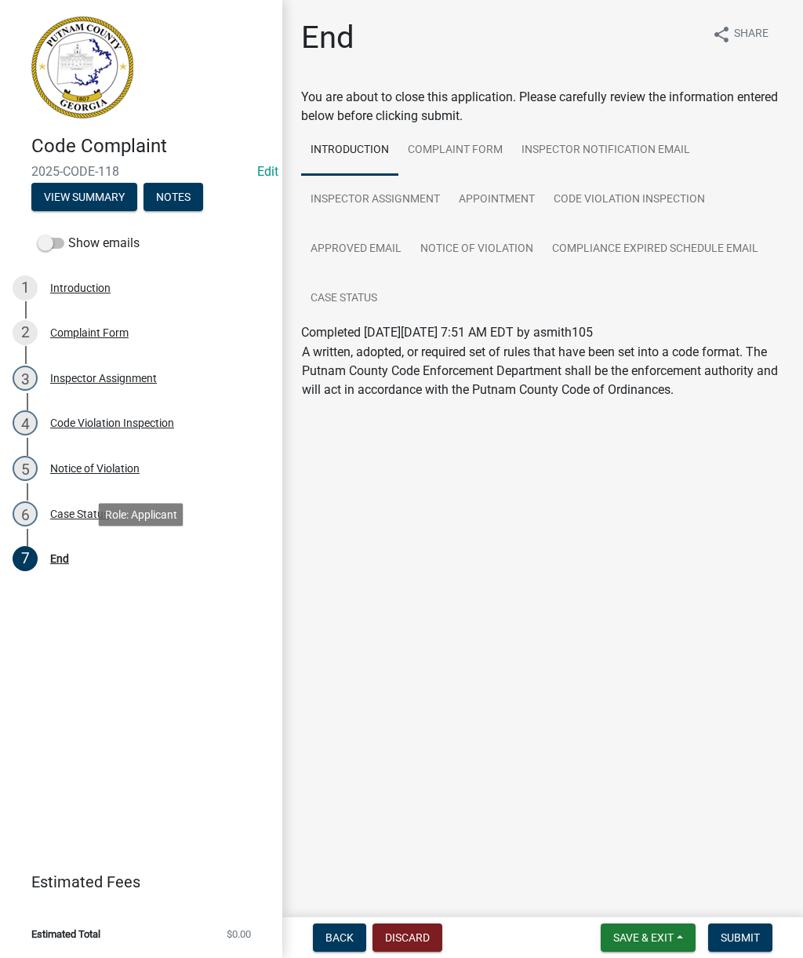
click at [60, 563] on div "End" at bounding box center [59, 558] width 19 height 11
click at [749, 935] on span "Submit" at bounding box center [740, 937] width 39 height 13
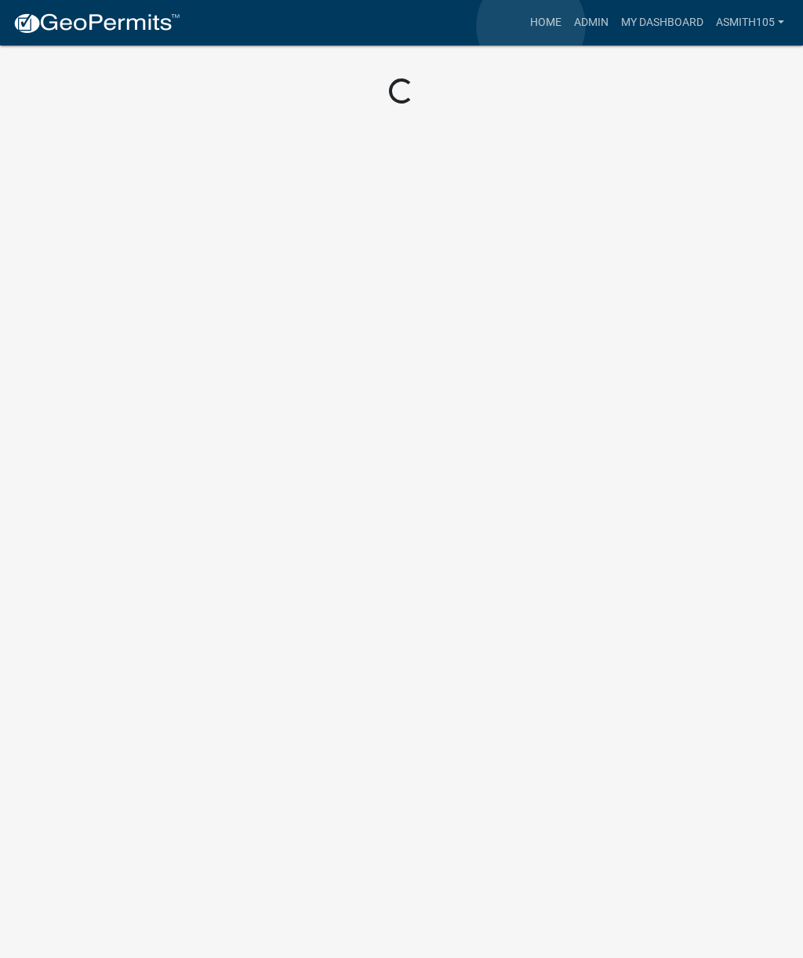
click at [531, 27] on link "Home" at bounding box center [546, 23] width 44 height 30
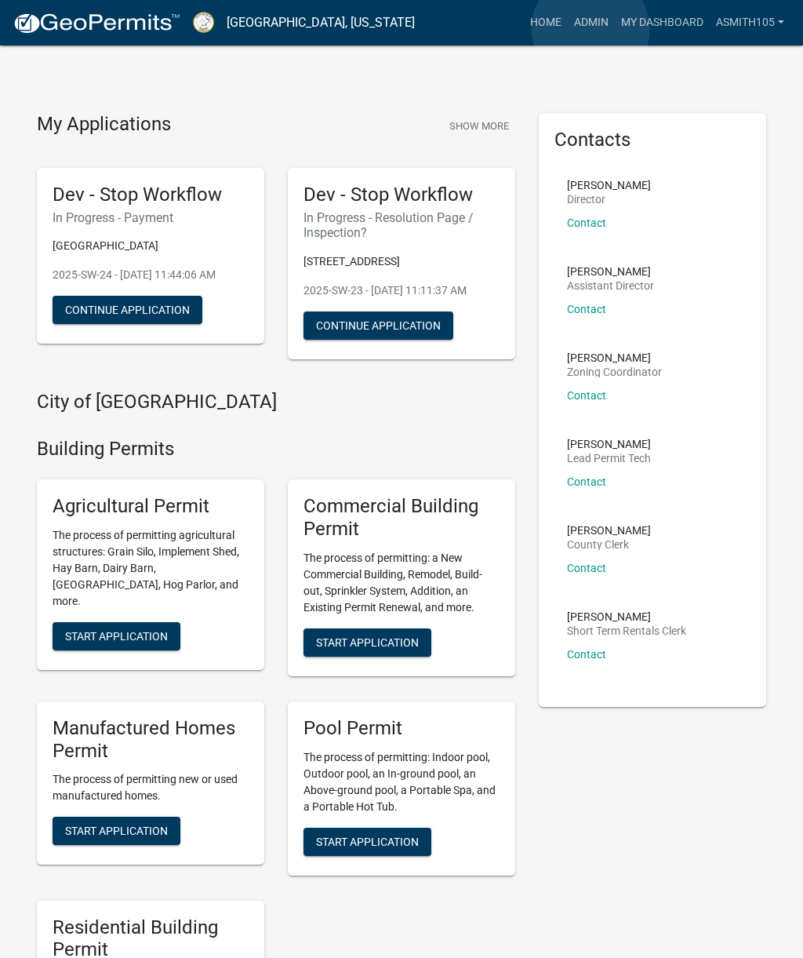
click at [591, 29] on link "Admin" at bounding box center [591, 23] width 47 height 30
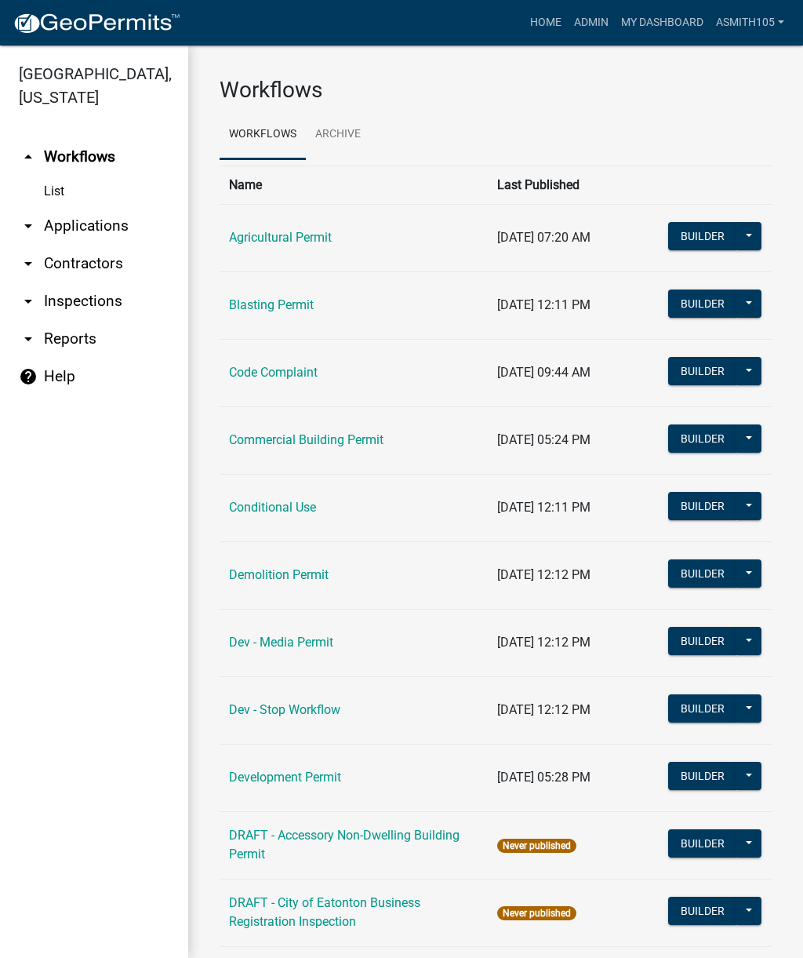
click at [318, 368] on link "Code Complaint" at bounding box center [273, 372] width 89 height 15
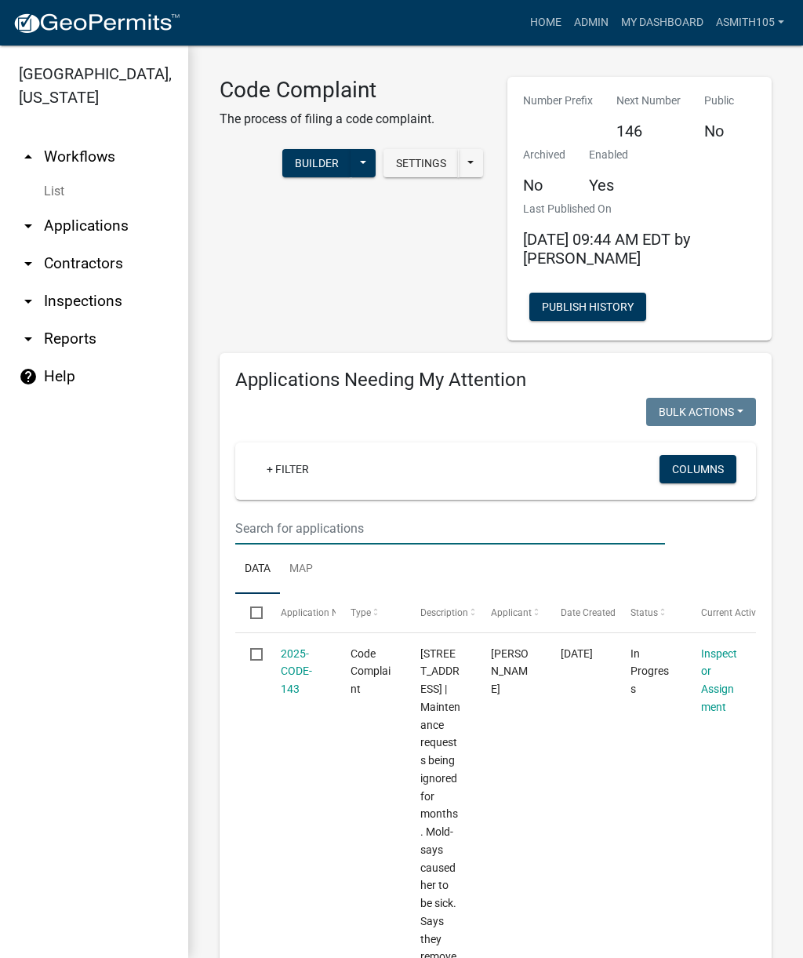
click at [350, 522] on input "text" at bounding box center [450, 528] width 430 height 32
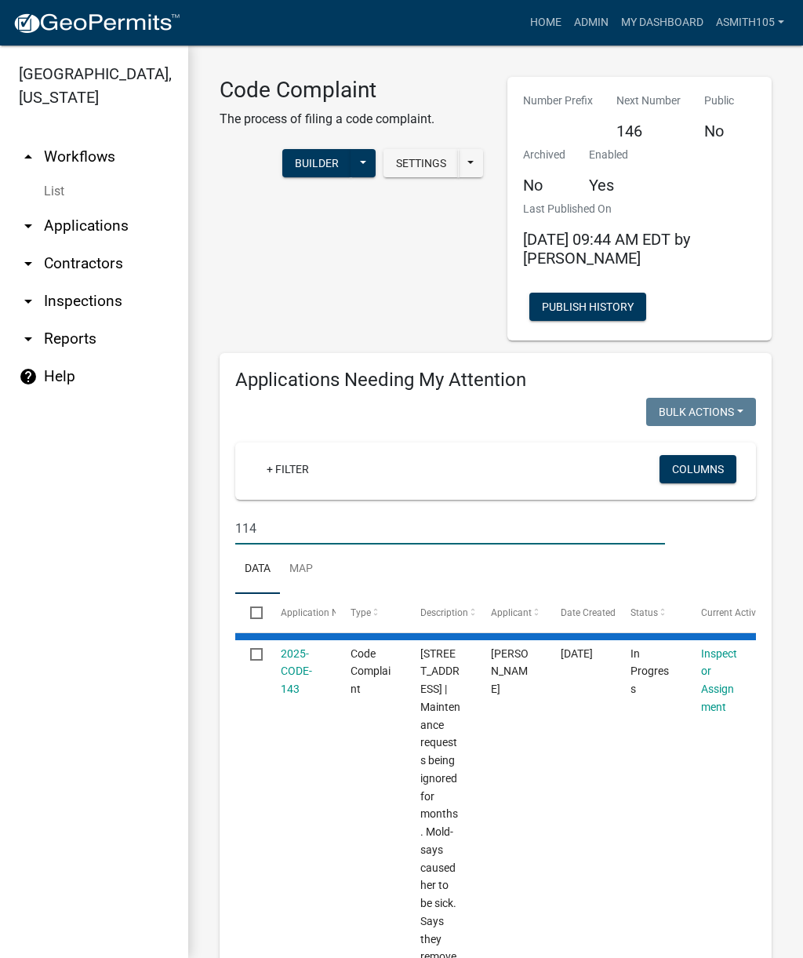
type input "114"
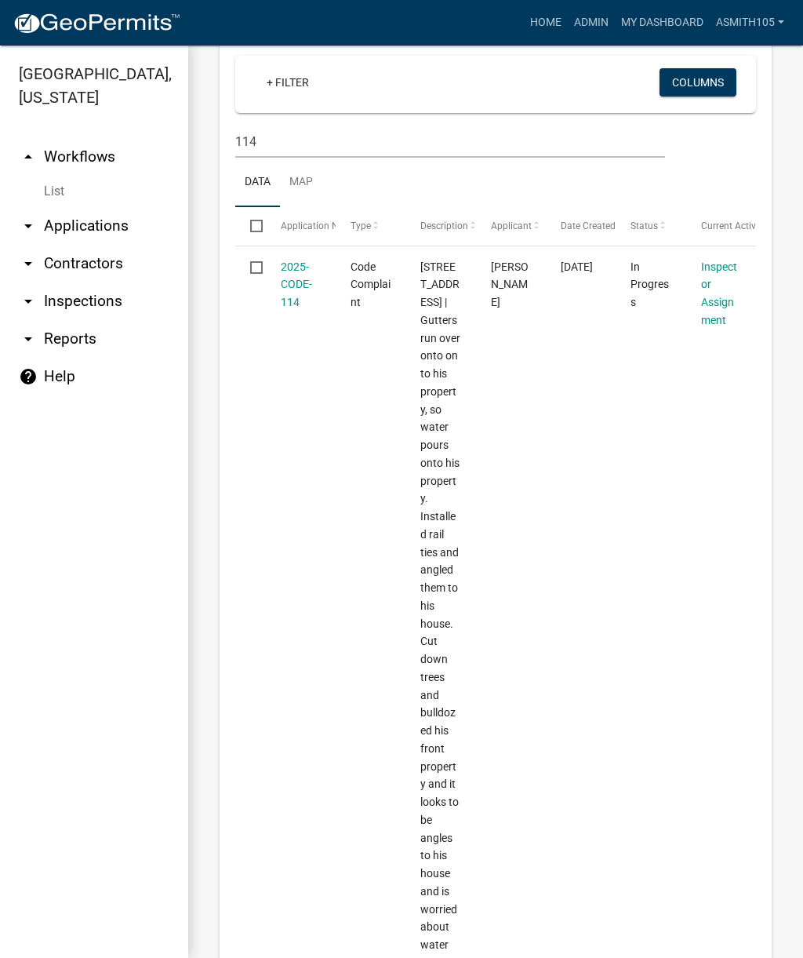
scroll to position [388, 0]
click at [367, 134] on input "114" at bounding box center [450, 141] width 430 height 32
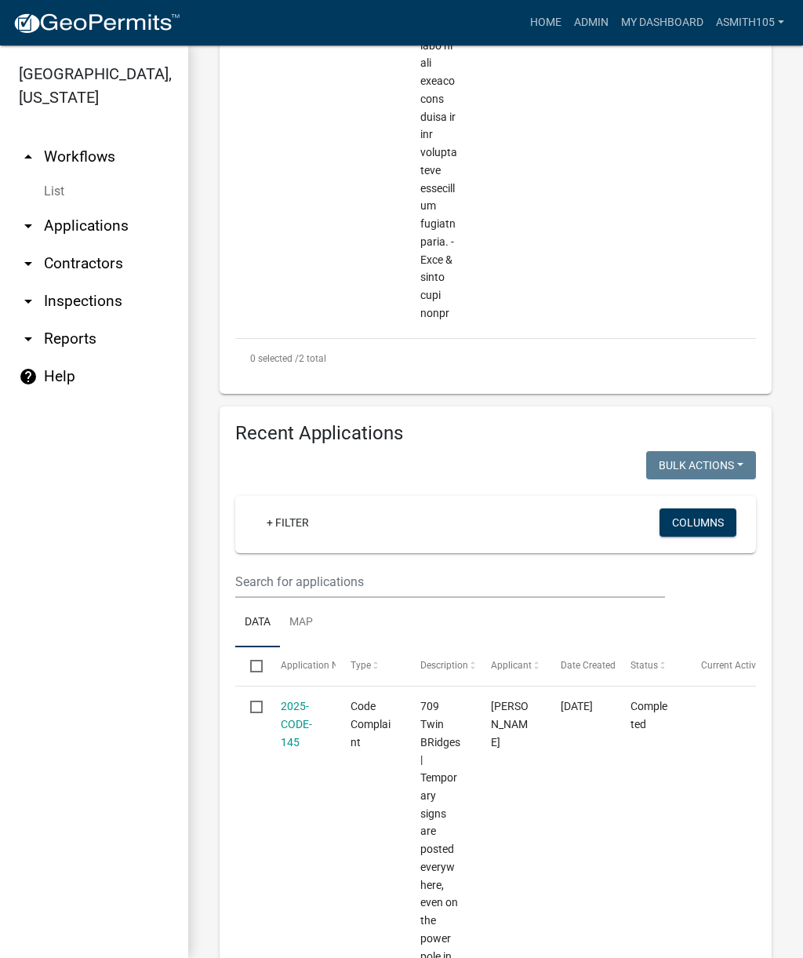
scroll to position [7035, 0]
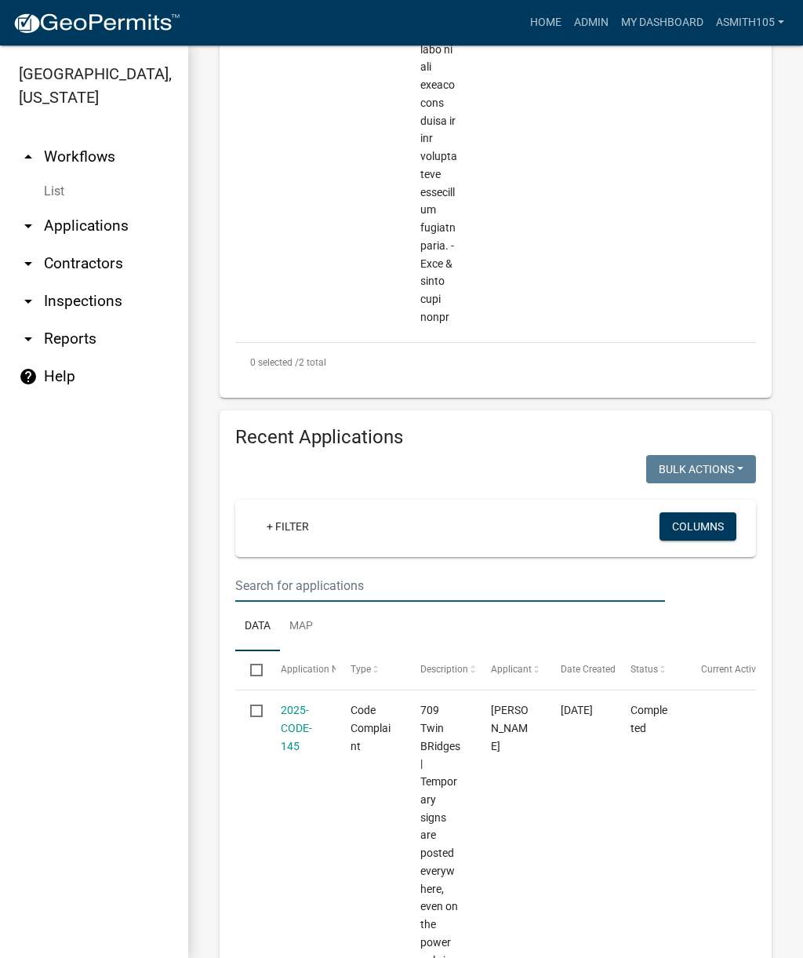
click at [357, 570] on input "text" at bounding box center [450, 586] width 430 height 32
type input "114"
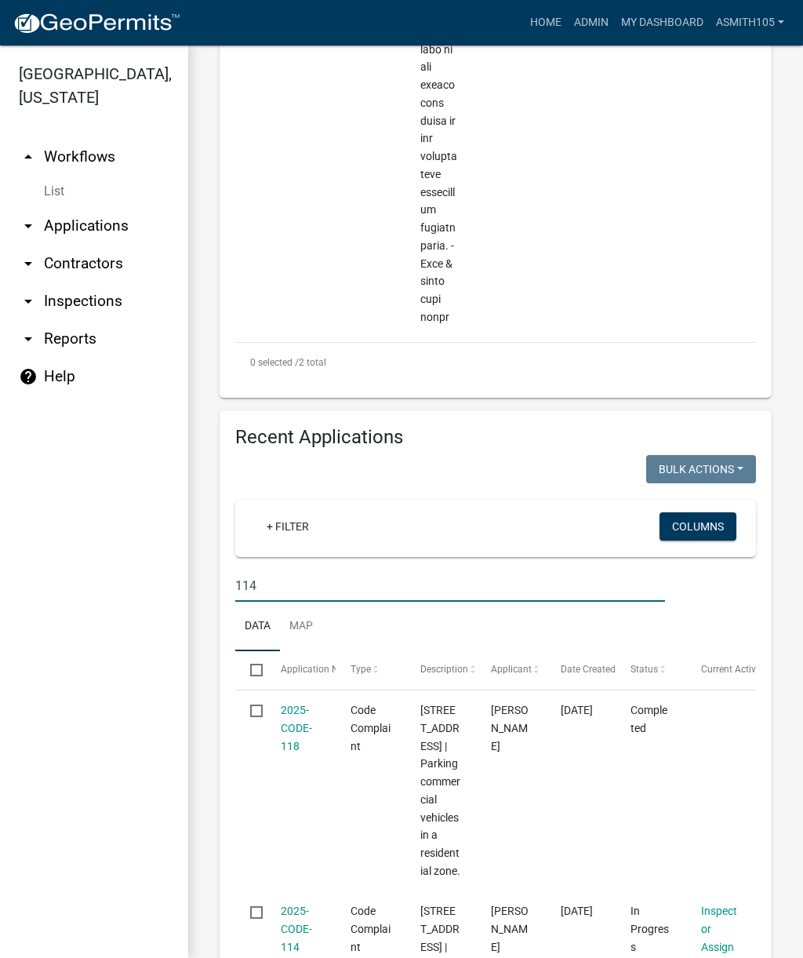
click at [297, 704] on link "2025-CODE-118" at bounding box center [296, 728] width 31 height 49
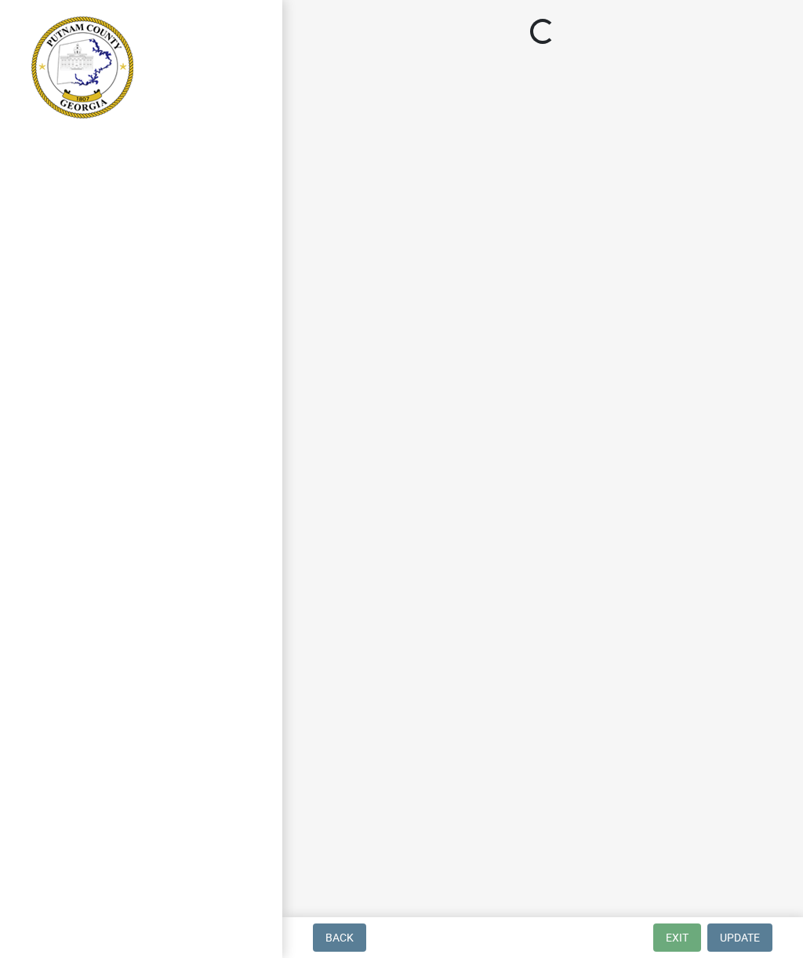
select select "af3c6edf-34d7-49be-824e-99d5d0a3954f"
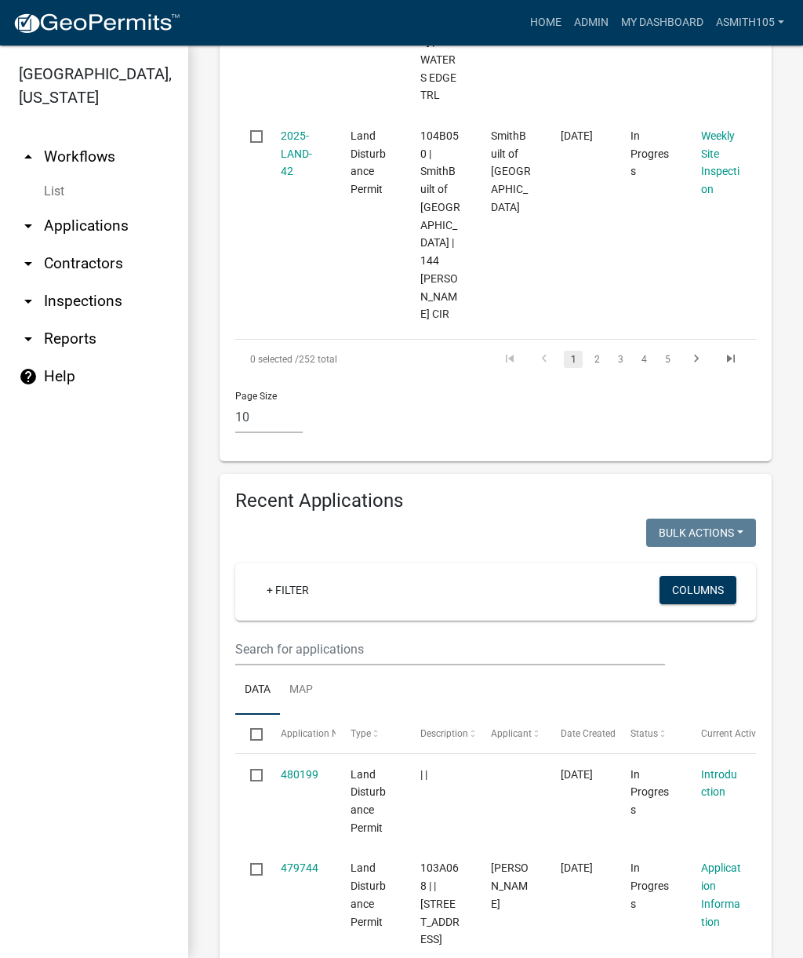
scroll to position [2357, 0]
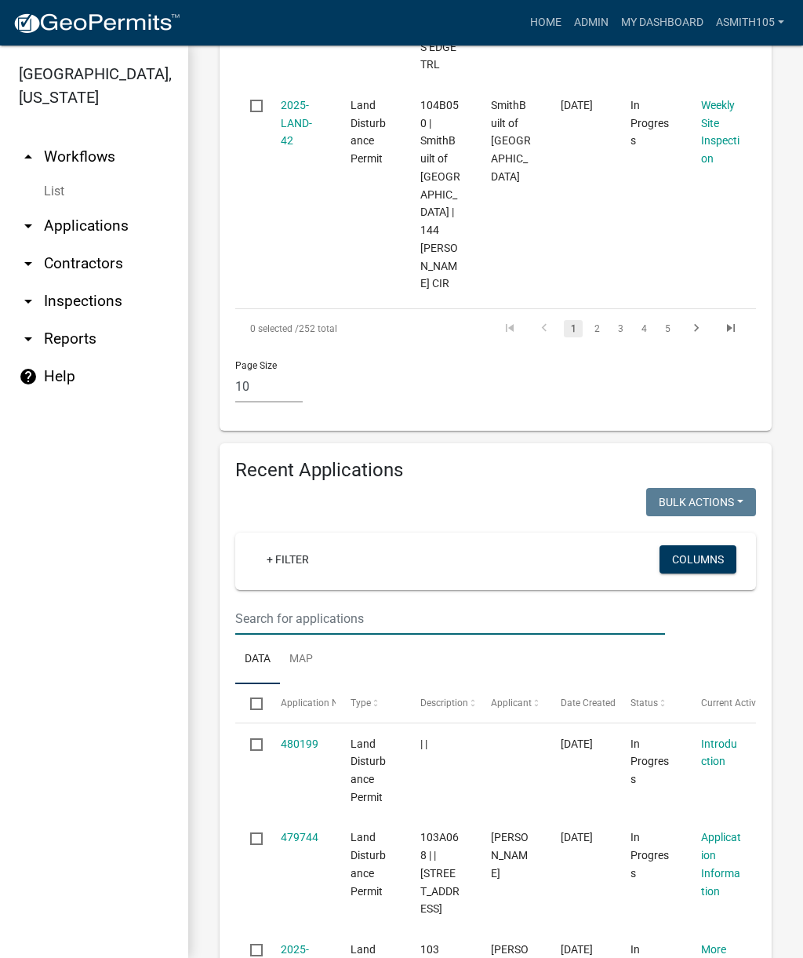
click at [369, 603] on input "text" at bounding box center [450, 619] width 430 height 32
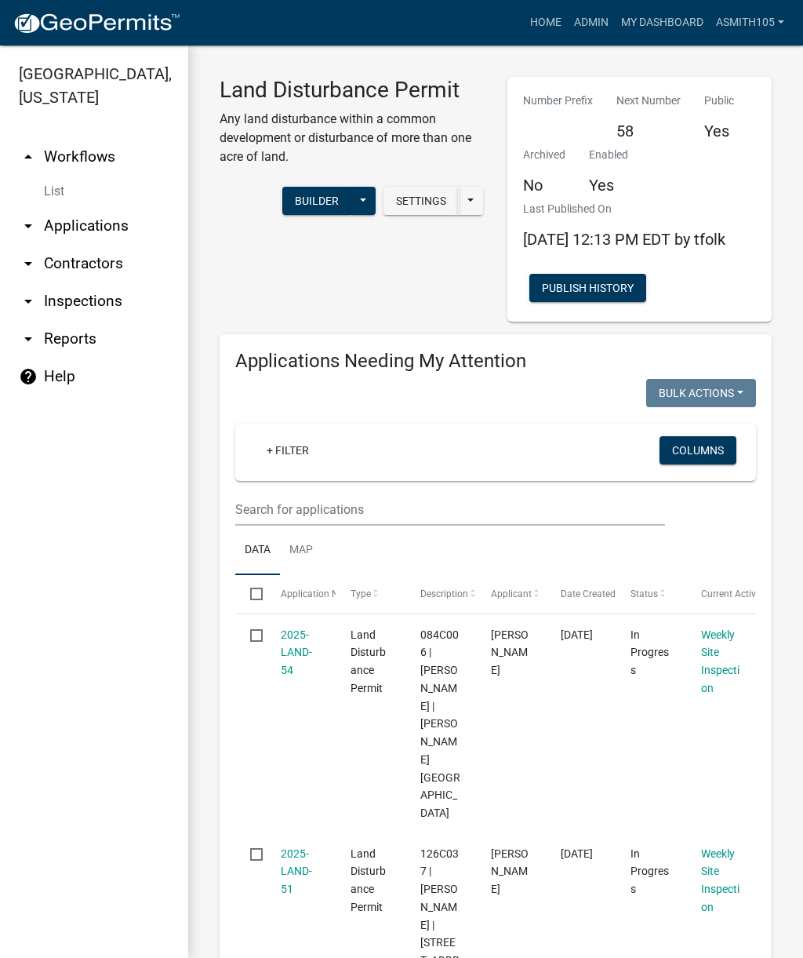
scroll to position [0, 0]
type input "114"
click at [591, 20] on link "Admin" at bounding box center [591, 23] width 47 height 30
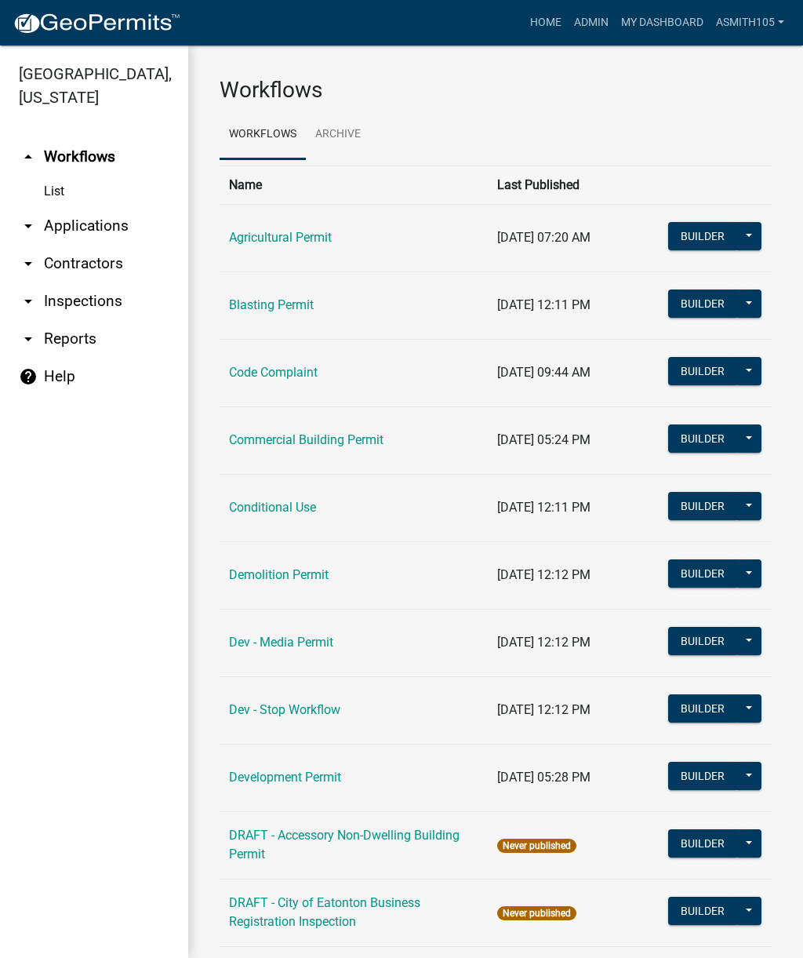
click at [293, 370] on link "Code Complaint" at bounding box center [273, 372] width 89 height 15
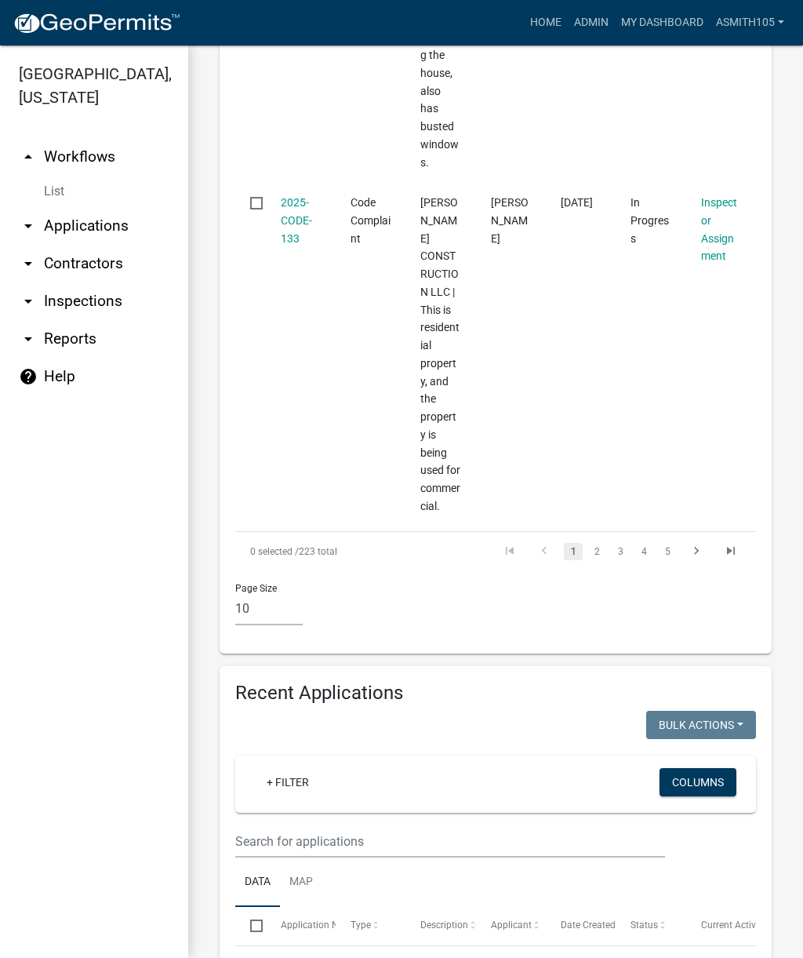
scroll to position [5689, 0]
click at [392, 825] on input "text" at bounding box center [450, 841] width 430 height 32
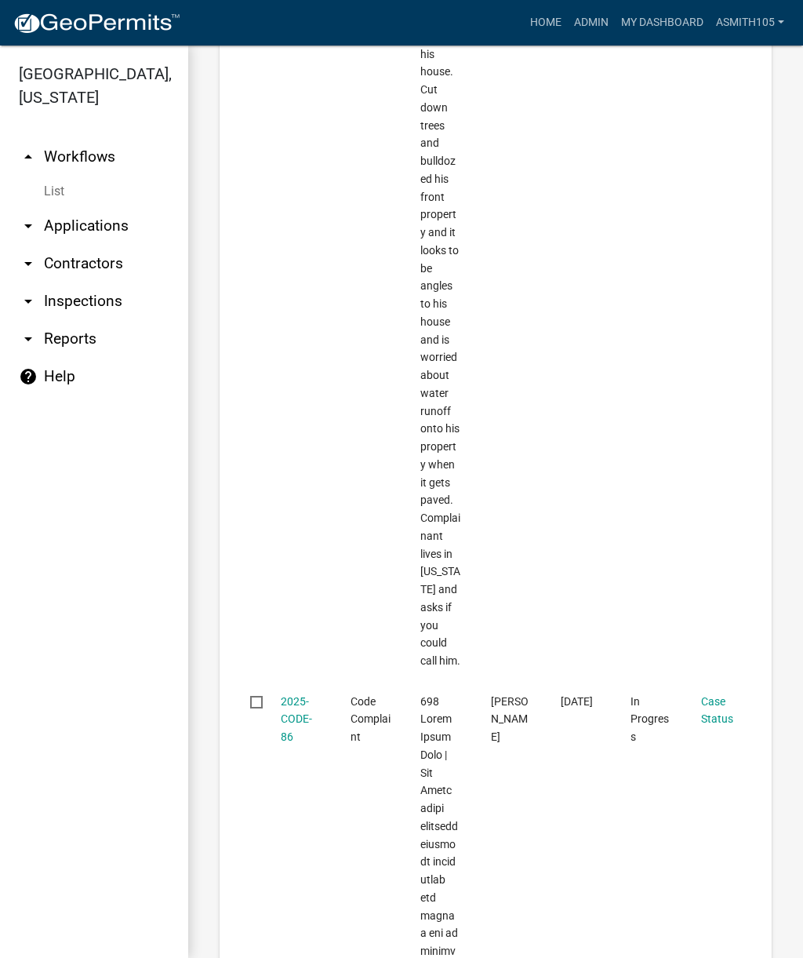
scroll to position [7134, 0]
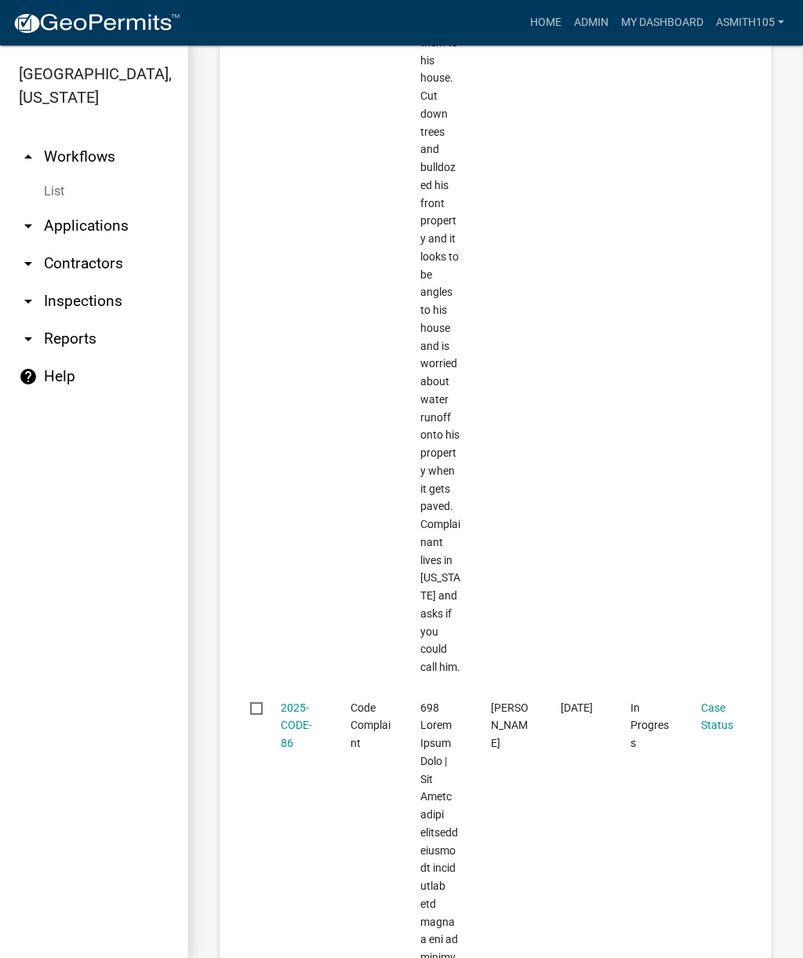
type input "114"
click at [288, 701] on link "2025-CODE-86" at bounding box center [296, 725] width 31 height 49
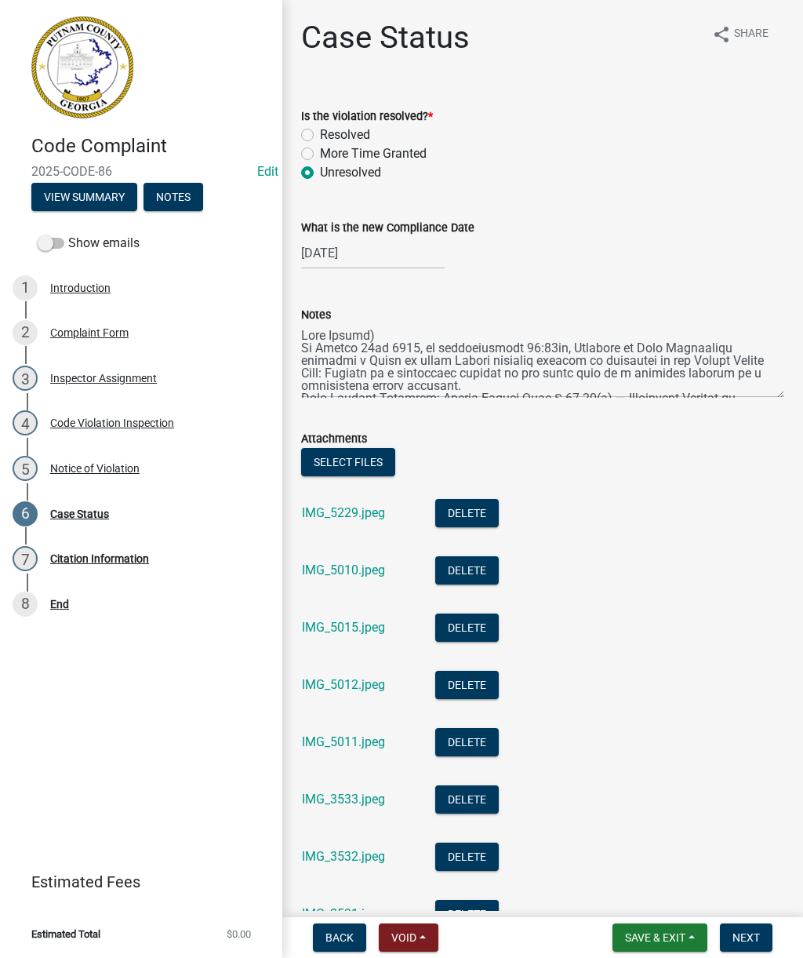
click at [320, 134] on label "Resolved" at bounding box center [345, 135] width 50 height 19
click at [320, 134] on input "Resolved" at bounding box center [325, 131] width 10 height 10
radio input "true"
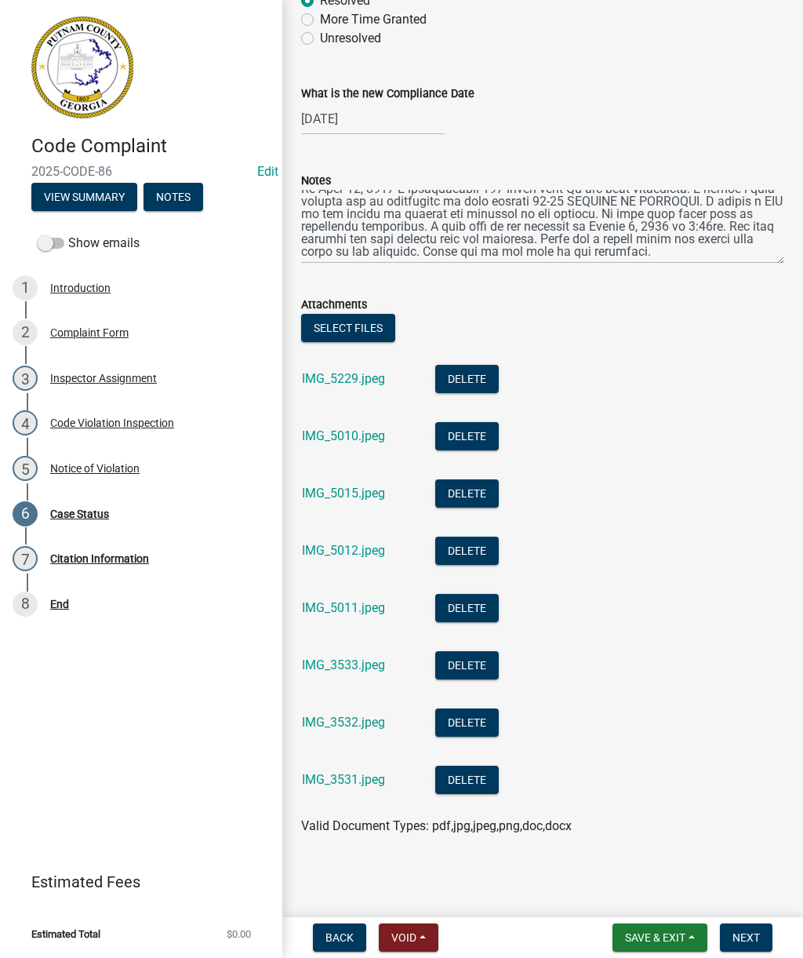
scroll to position [239, 0]
click at [670, 253] on textarea "Notes" at bounding box center [542, 227] width 483 height 74
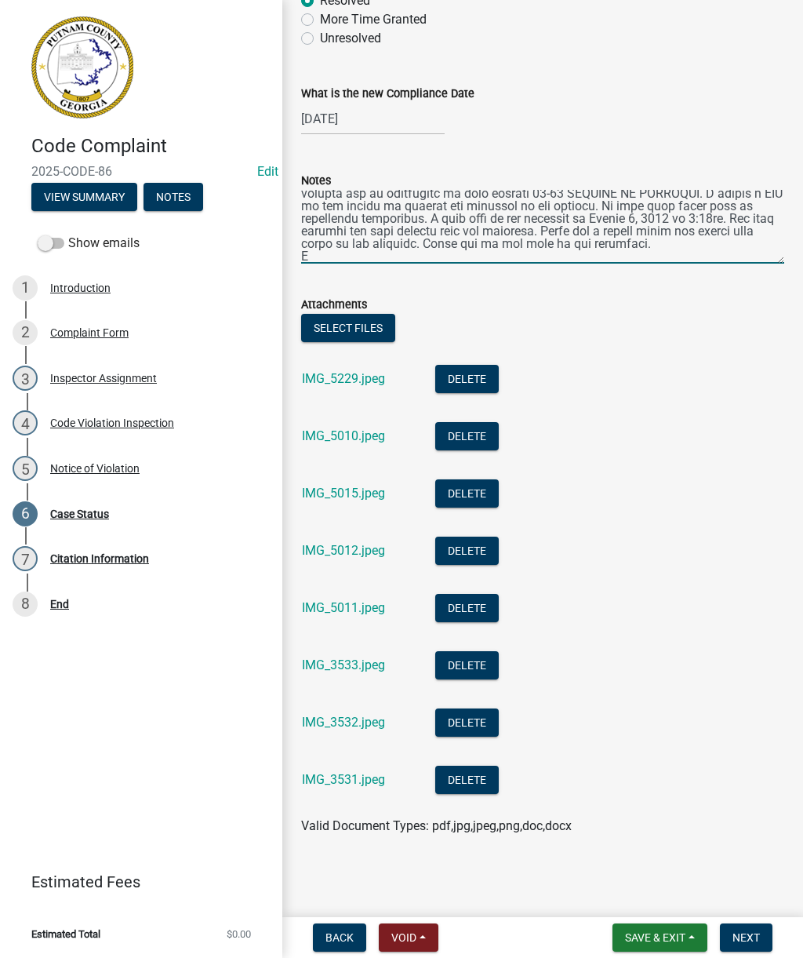
scroll to position [246, 0]
type textarea "Lore Ipsumd) Si Ametco 32ad 3185, el seddoeiusmodt 00:25in, Utlabore et Dolo Ma…"
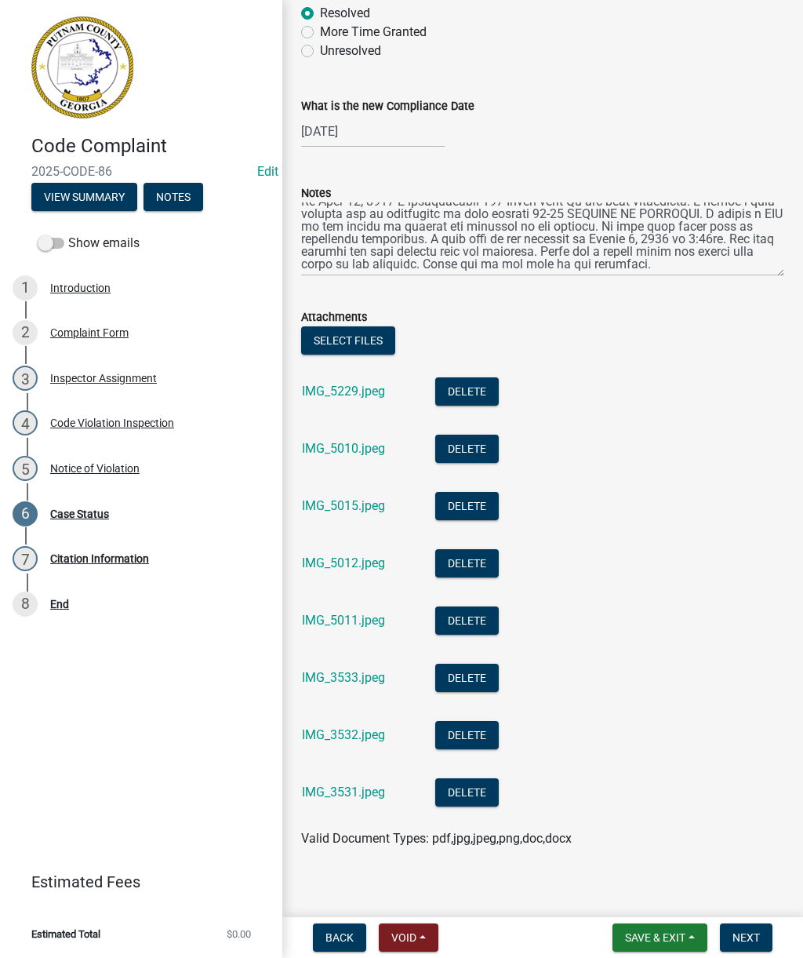
scroll to position [122, 0]
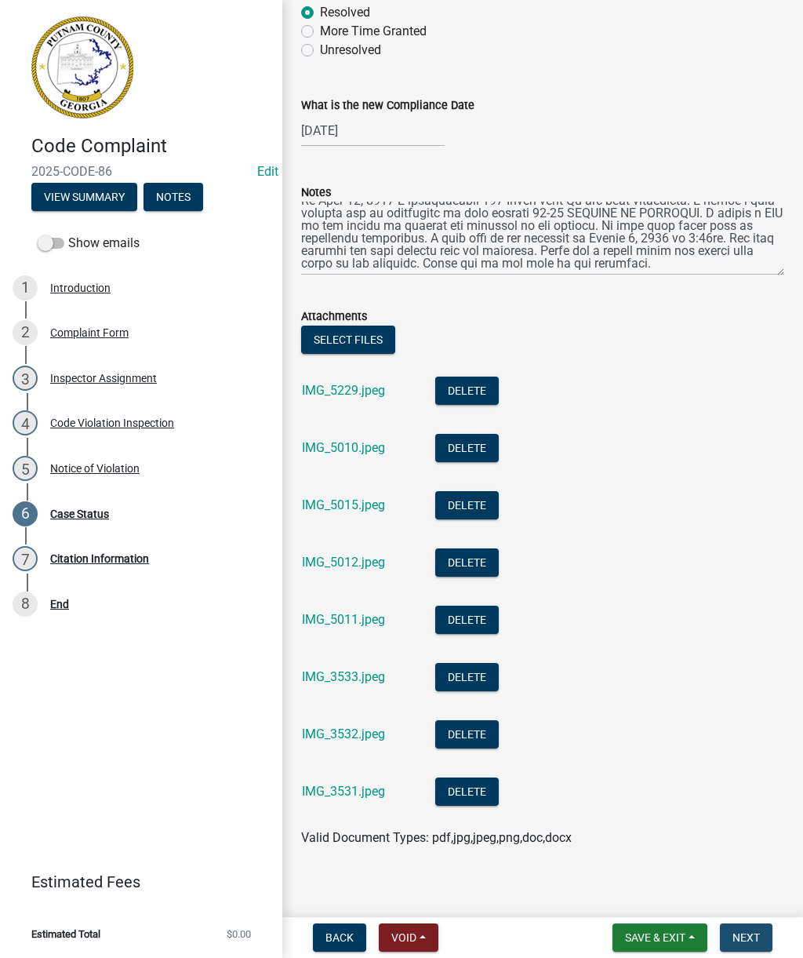
click at [753, 937] on span "Next" at bounding box center [746, 937] width 27 height 13
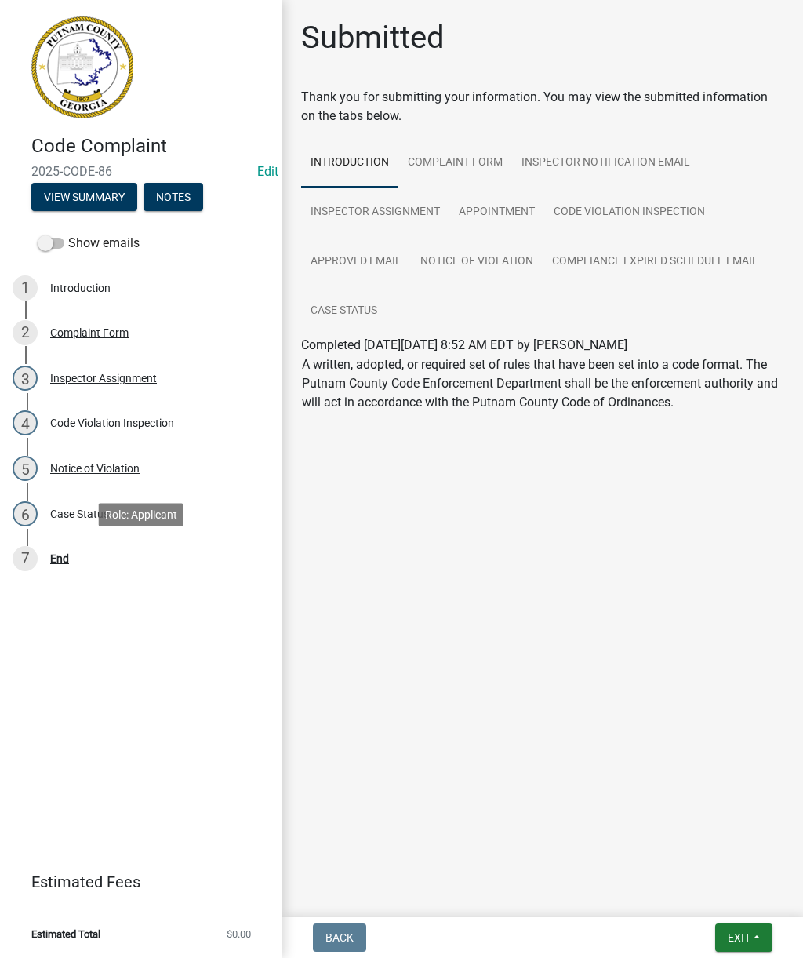
click at [64, 558] on div "End" at bounding box center [59, 558] width 19 height 11
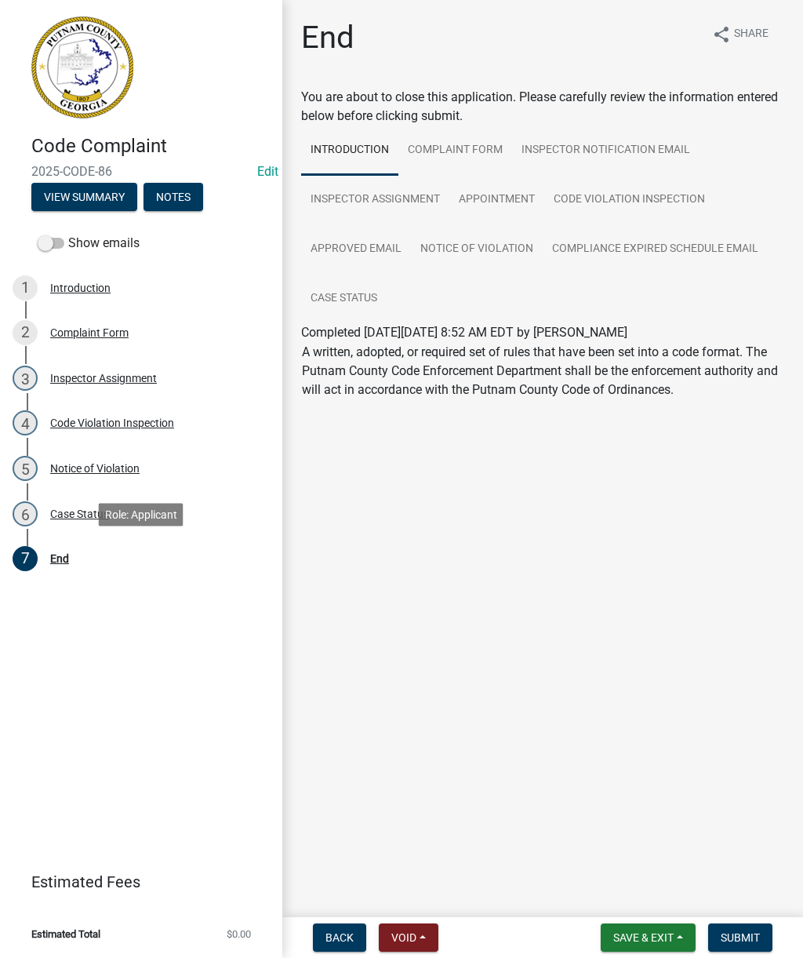
click at [755, 938] on span "Submit" at bounding box center [740, 937] width 39 height 13
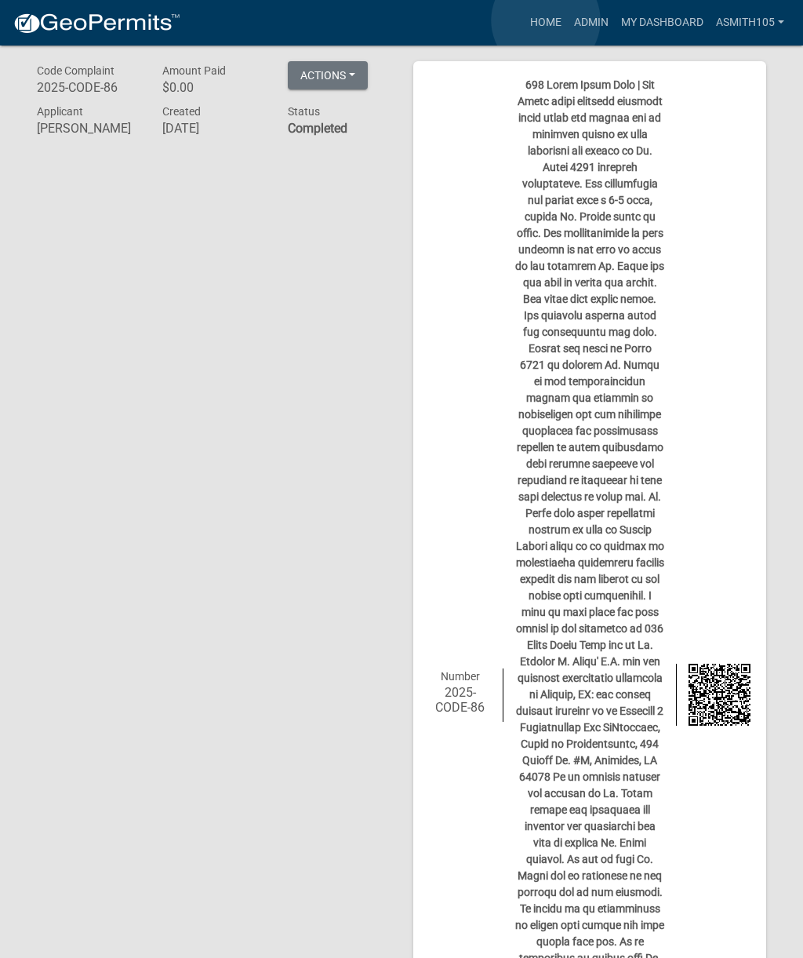
click at [547, 21] on link "Home" at bounding box center [546, 23] width 44 height 30
